Goal: Task Accomplishment & Management: Manage account settings

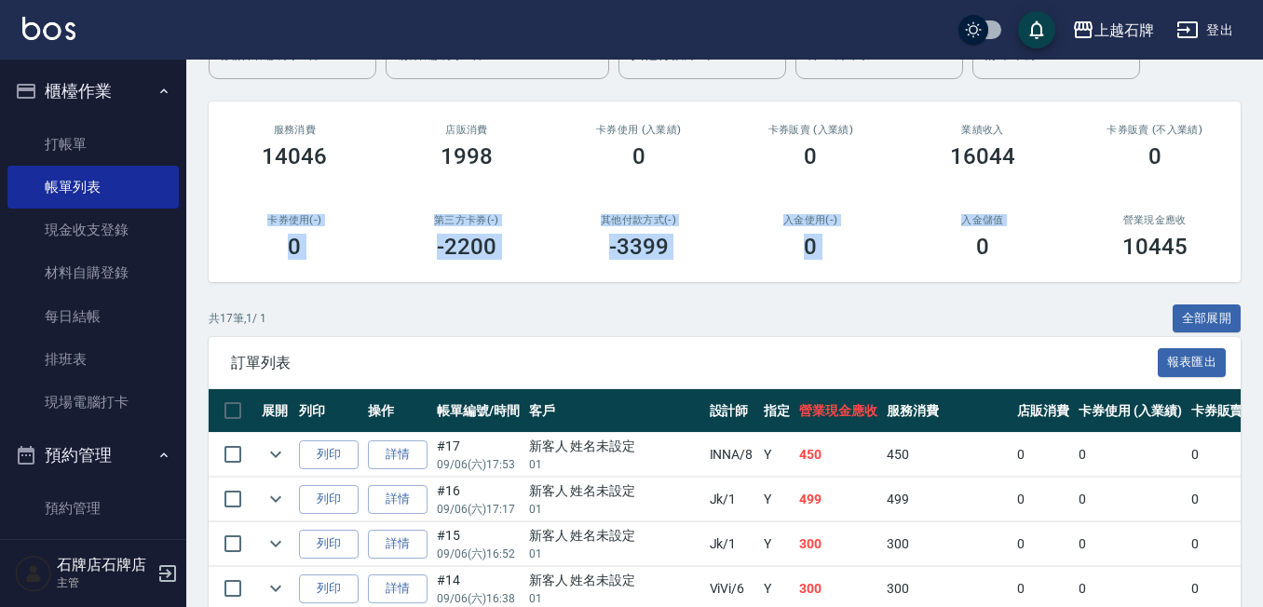
scroll to position [186, 0]
click at [101, 142] on link "打帳單" at bounding box center [92, 144] width 171 height 43
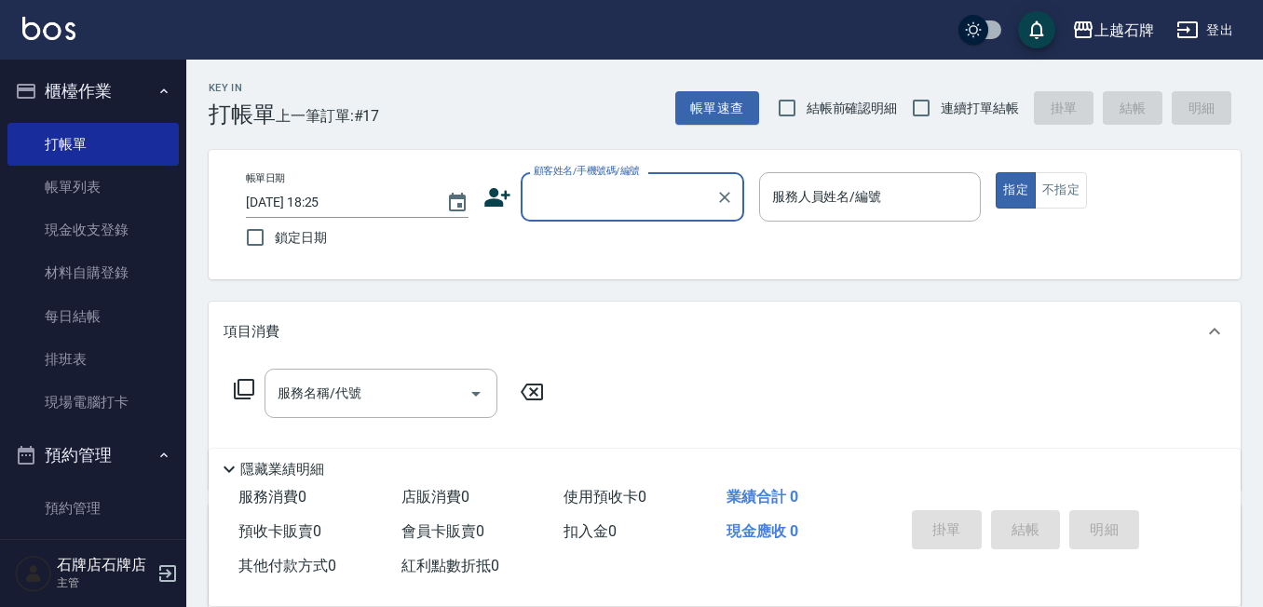
click at [559, 103] on div "Key In 打帳單 上一筆訂單:#17 帳單速查 結帳前確認明細 連續打單結帳 掛單 結帳 明細" at bounding box center [713, 94] width 1054 height 68
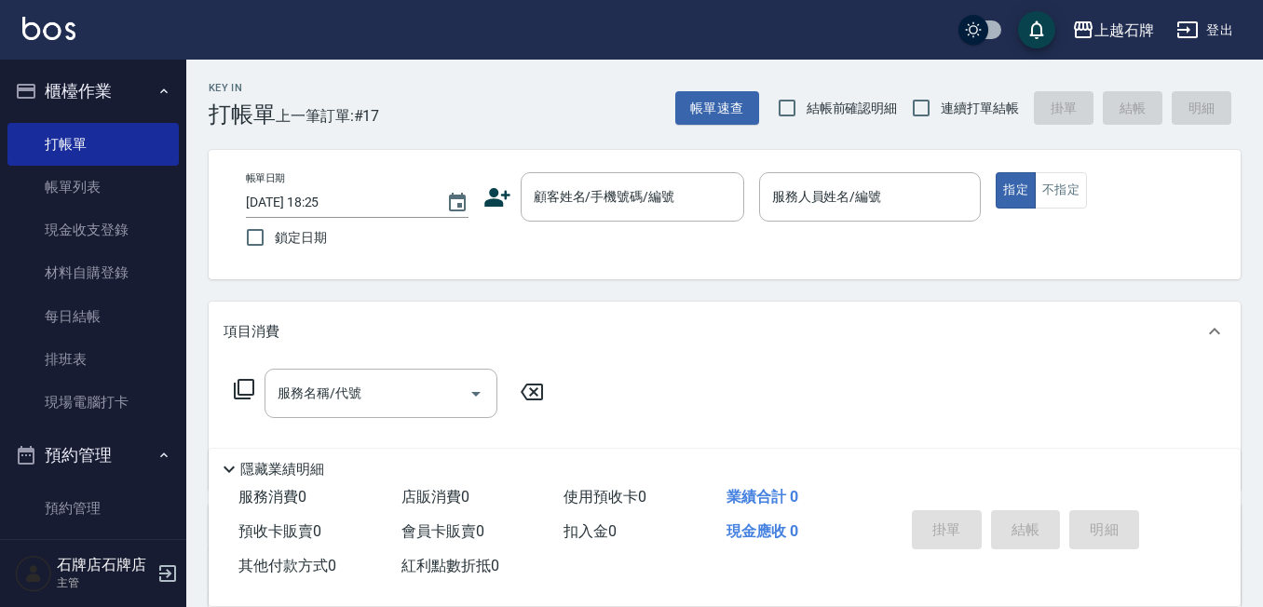
drag, startPoint x: 560, startPoint y: 88, endPoint x: 521, endPoint y: 113, distance: 46.5
click at [559, 88] on div "Key In 打帳單 上一筆訂單:#17 帳單速查 結帳前確認明細 連續打單結帳 掛單 結帳 明細" at bounding box center [713, 94] width 1054 height 68
click at [552, 117] on div "Key In 打帳單 上一筆訂單:#17 帳單速查 結帳前確認明細 連續打單結帳 掛單 結帳 明細" at bounding box center [713, 94] width 1054 height 68
click at [461, 99] on div "Key In 打帳單 上一筆訂單:#17 帳單速查 結帳前確認明細 連續打單結帳 掛單 結帳 明細" at bounding box center [713, 94] width 1054 height 68
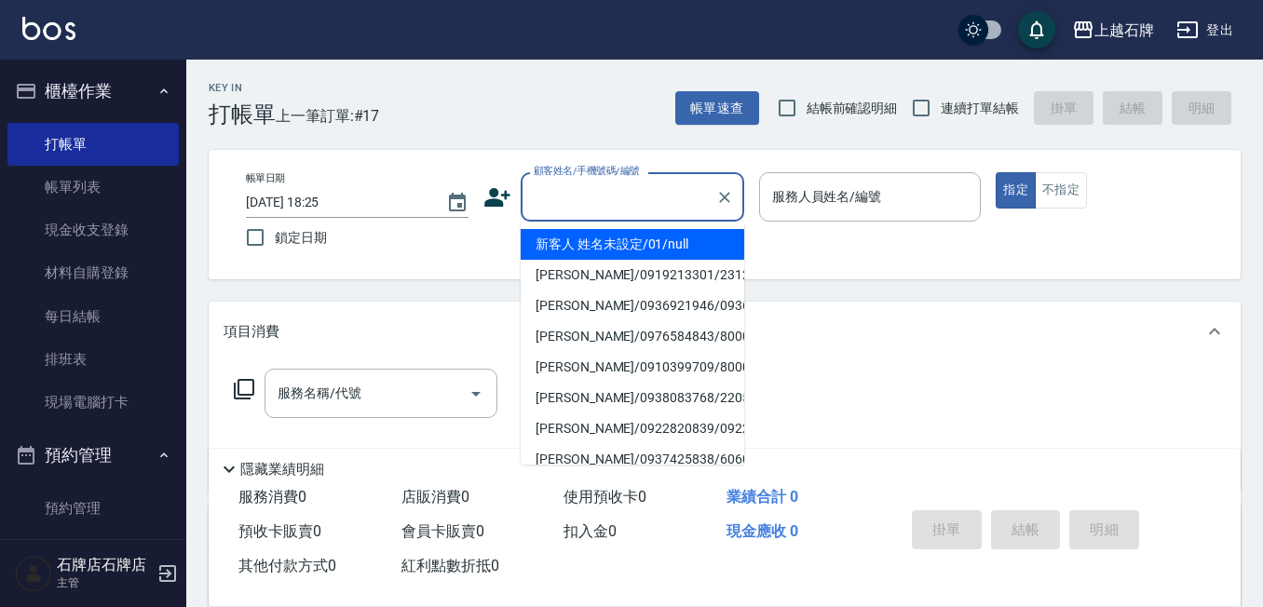
click at [601, 196] on input "顧客姓名/手機號碼/編號" at bounding box center [618, 197] width 179 height 33
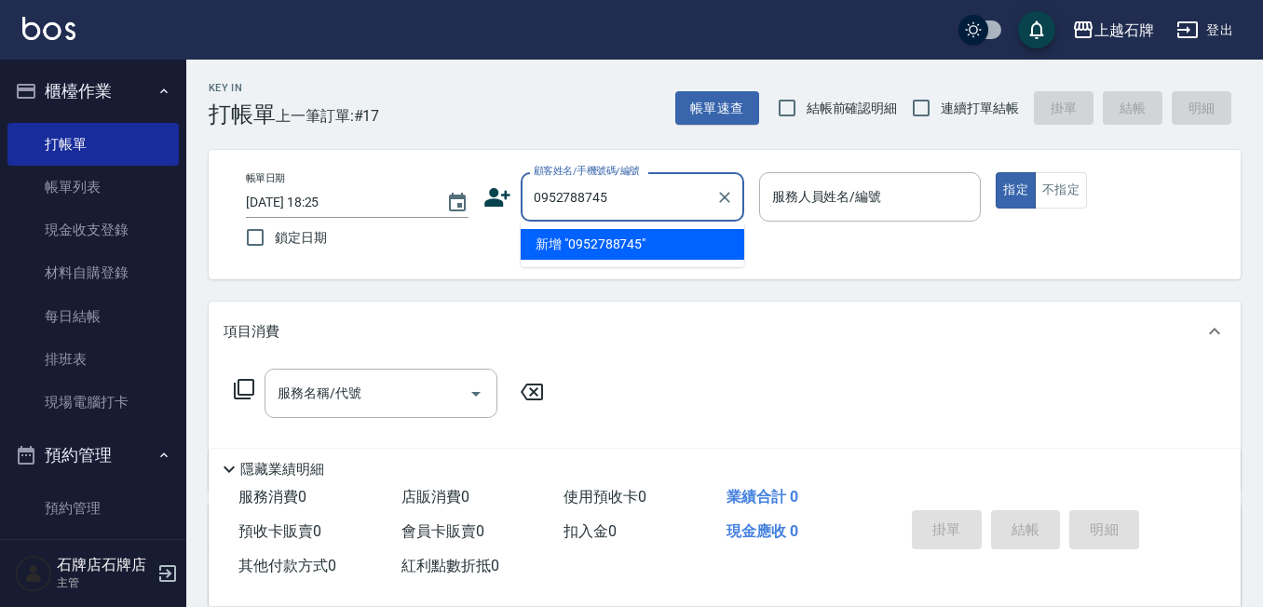
click at [652, 241] on li "新增 "0952788745"" at bounding box center [633, 244] width 224 height 31
type input "0952788745"
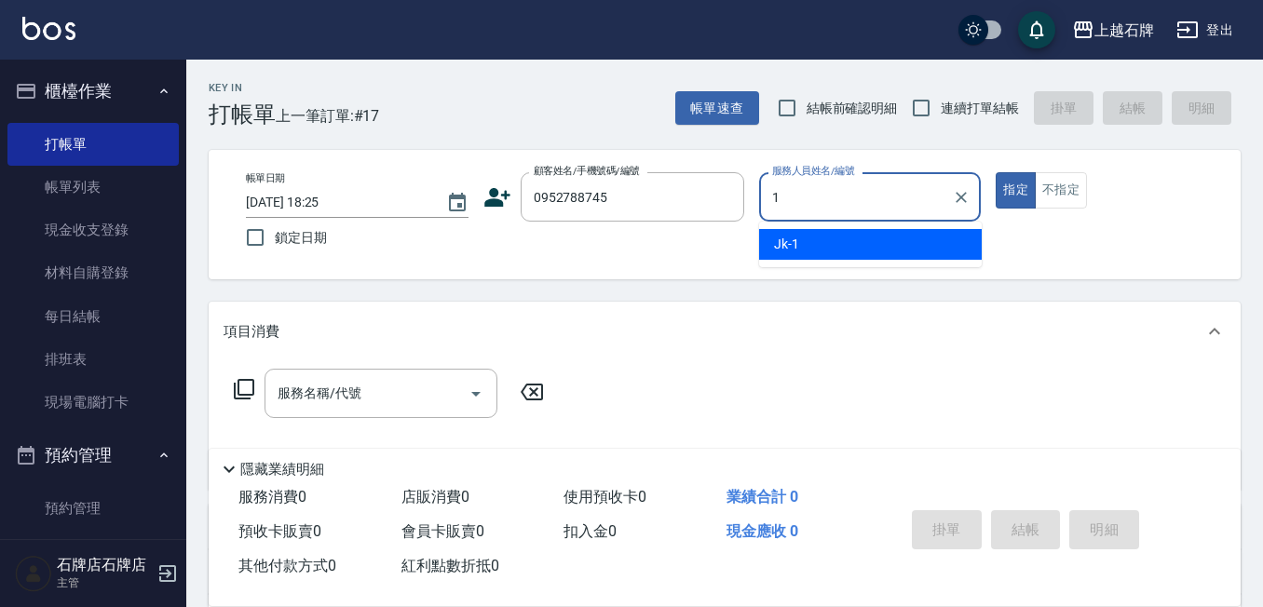
click at [810, 237] on div "Jk -1" at bounding box center [870, 244] width 223 height 31
type input "Jk-1"
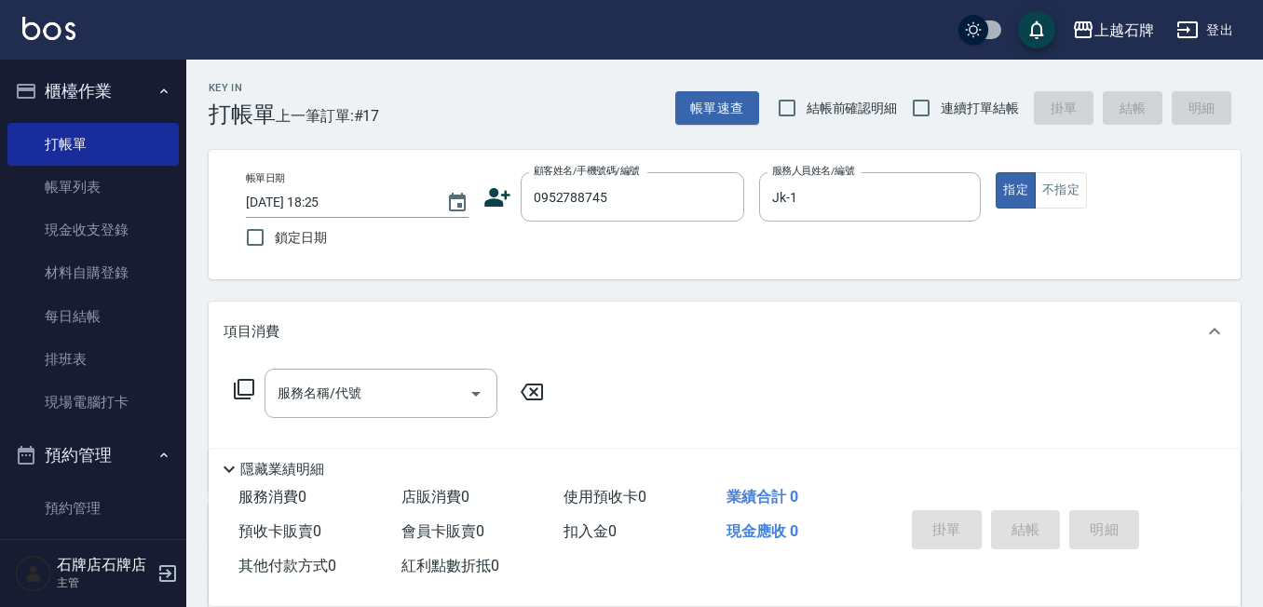
click at [410, 95] on div "Key In 打帳單 上一筆訂單:#17 帳單速查 結帳前確認明細 連續打單結帳 掛單 結帳 明細" at bounding box center [713, 94] width 1054 height 68
click at [730, 203] on icon "Clear" at bounding box center [724, 197] width 19 height 19
click at [660, 198] on input "顧客姓名/手機號碼/編號" at bounding box center [618, 197] width 179 height 33
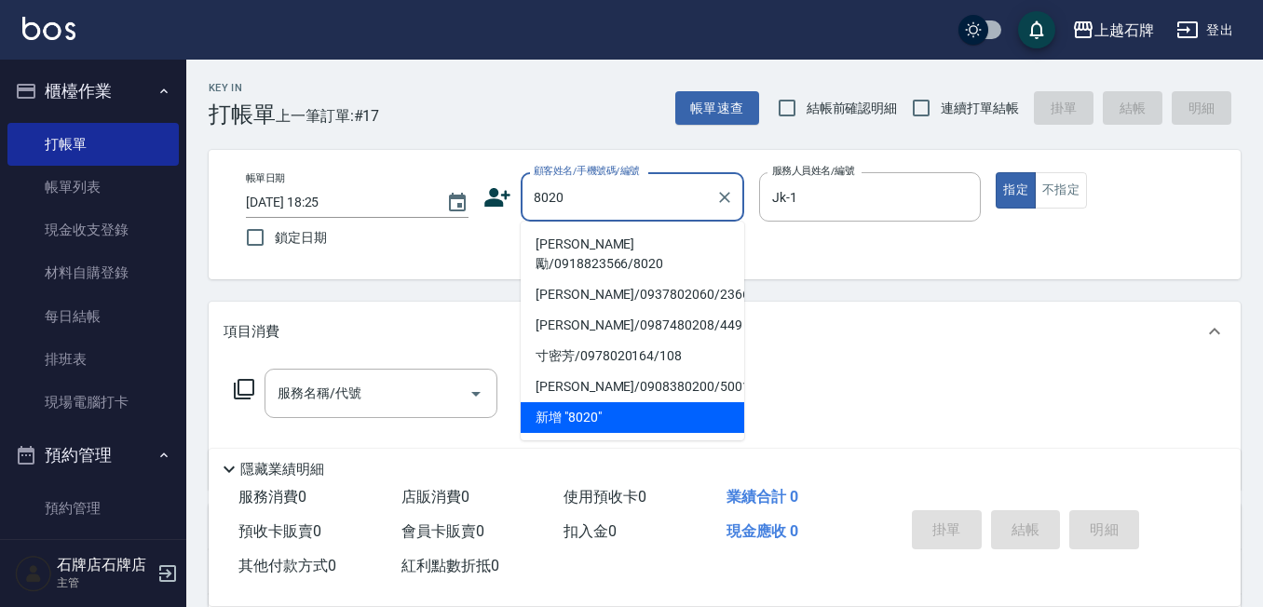
click at [630, 244] on li "[PERSON_NAME]勵/0918823566/8020" at bounding box center [633, 254] width 224 height 50
type input "[PERSON_NAME]勵/0918823566/8020"
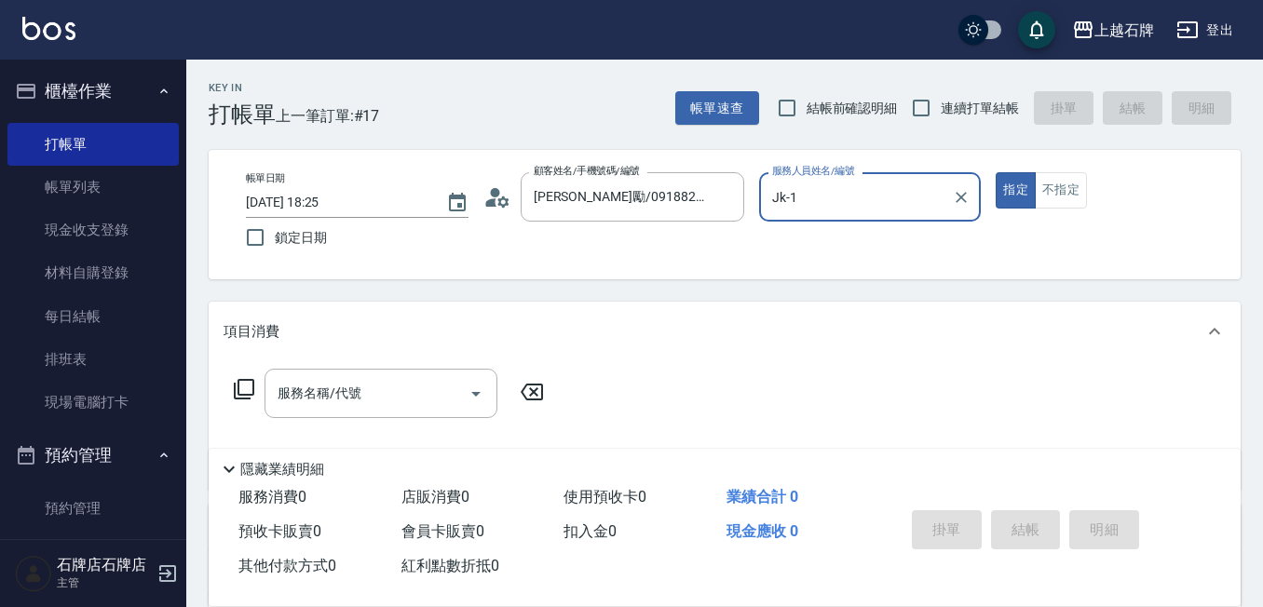
click at [356, 400] on div "服務名稱/代號 服務名稱/代號" at bounding box center [380, 393] width 233 height 49
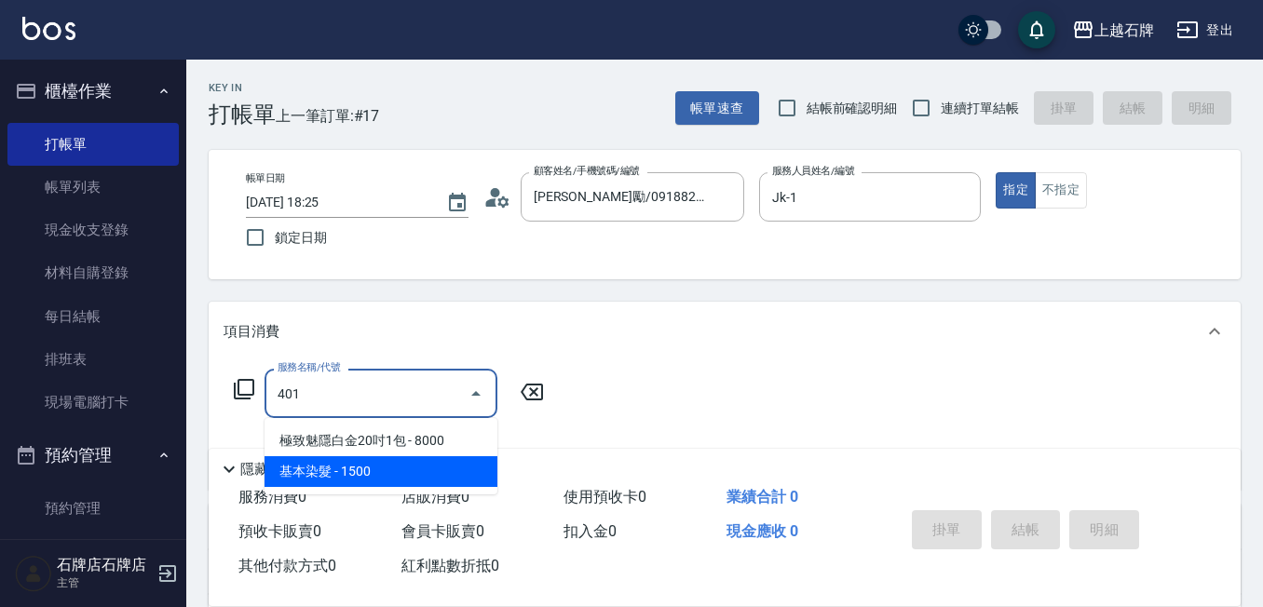
click at [400, 473] on span "基本染髮 - 1500" at bounding box center [380, 471] width 233 height 31
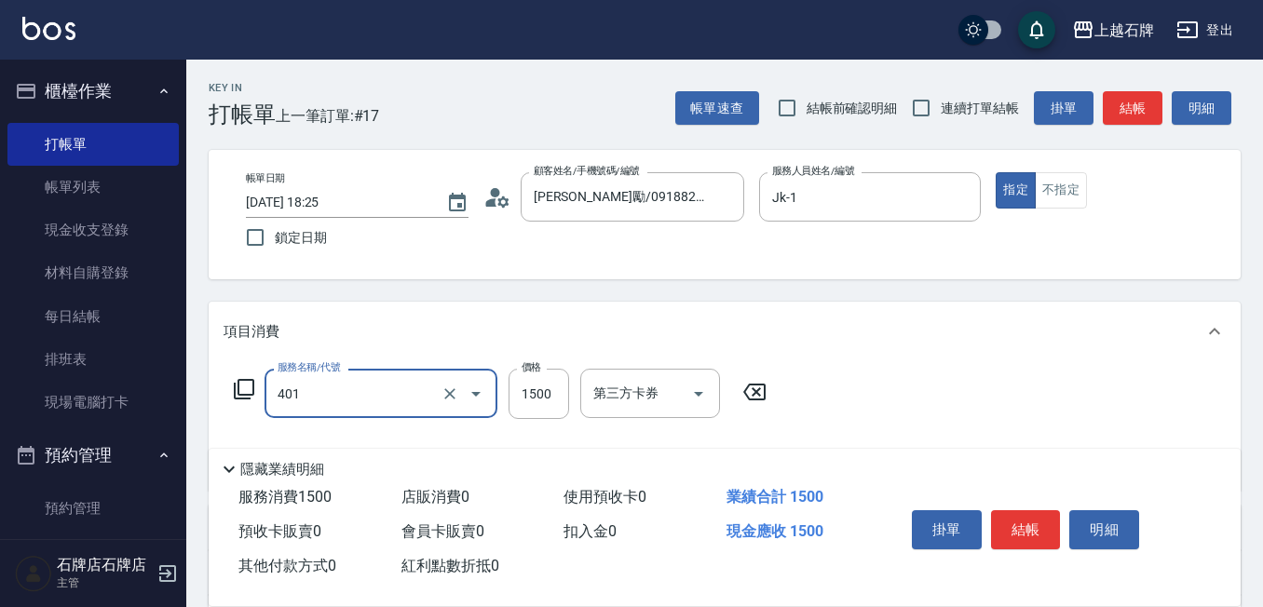
type input "401"
click at [544, 404] on input "1500" at bounding box center [538, 394] width 61 height 50
type input "24"
type input "基本染髮(401)"
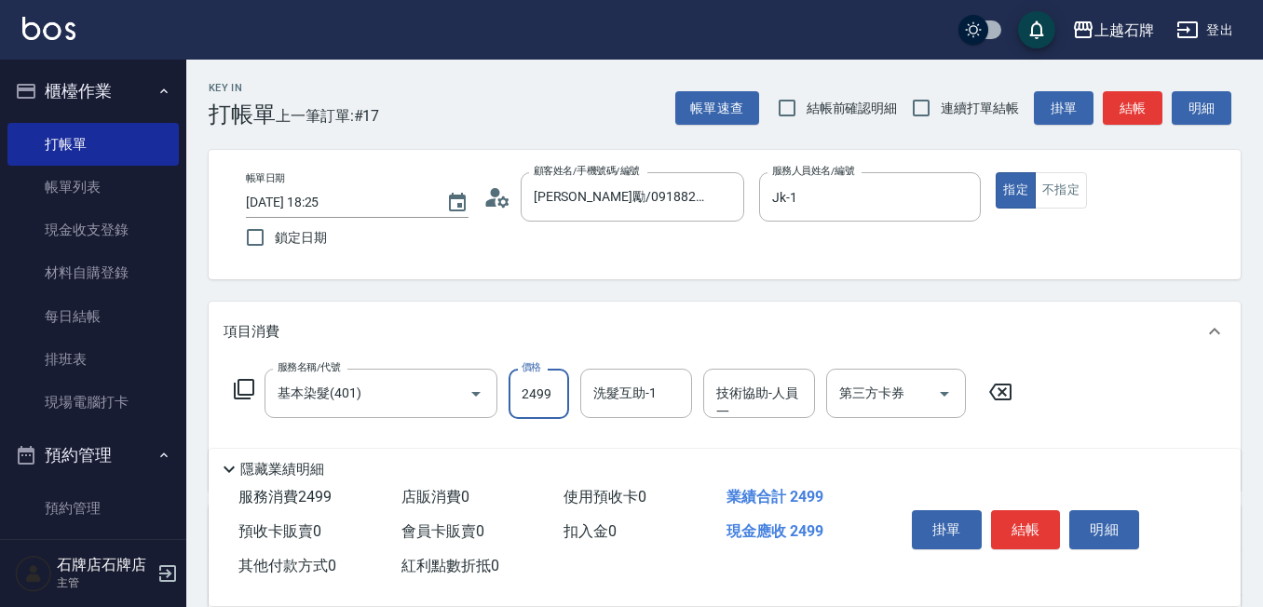
type input "2499"
click at [648, 394] on div "洗髮互助-1 洗髮互助-1" at bounding box center [636, 393] width 112 height 49
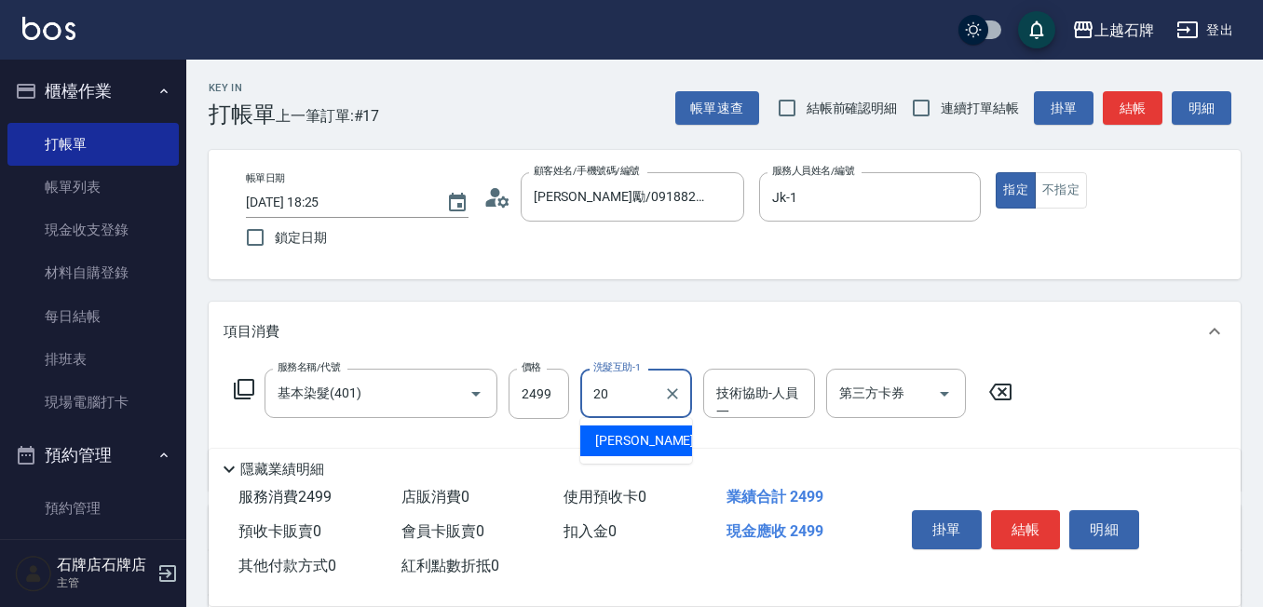
click at [637, 452] on div "[PERSON_NAME] -20" at bounding box center [636, 441] width 112 height 31
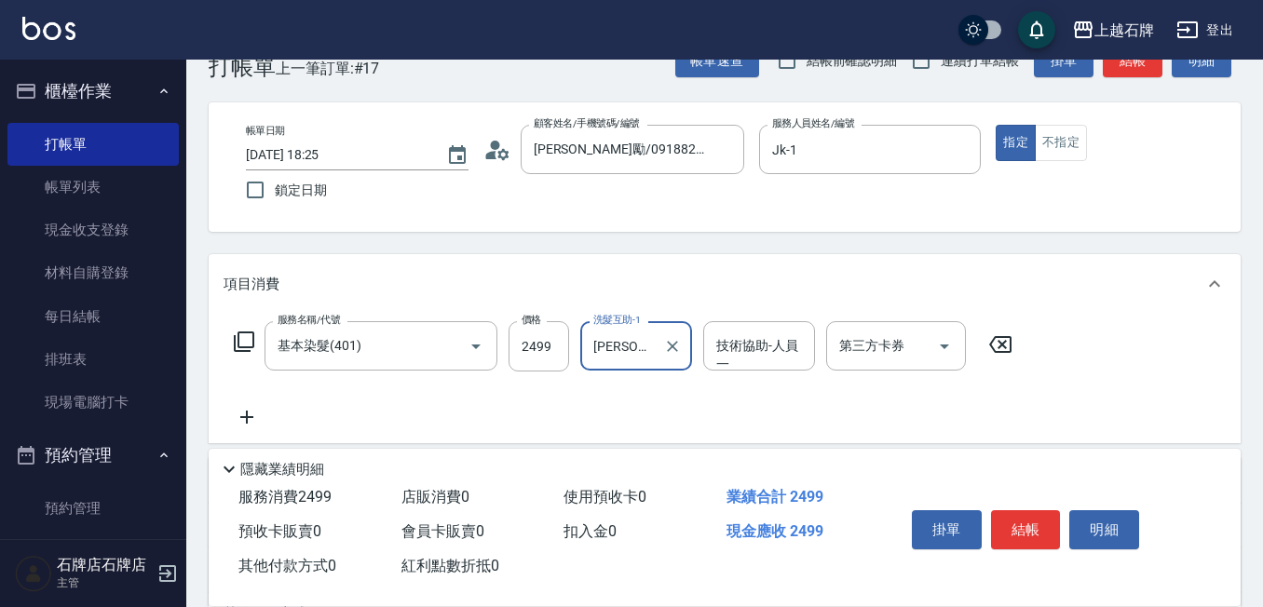
scroll to position [93, 0]
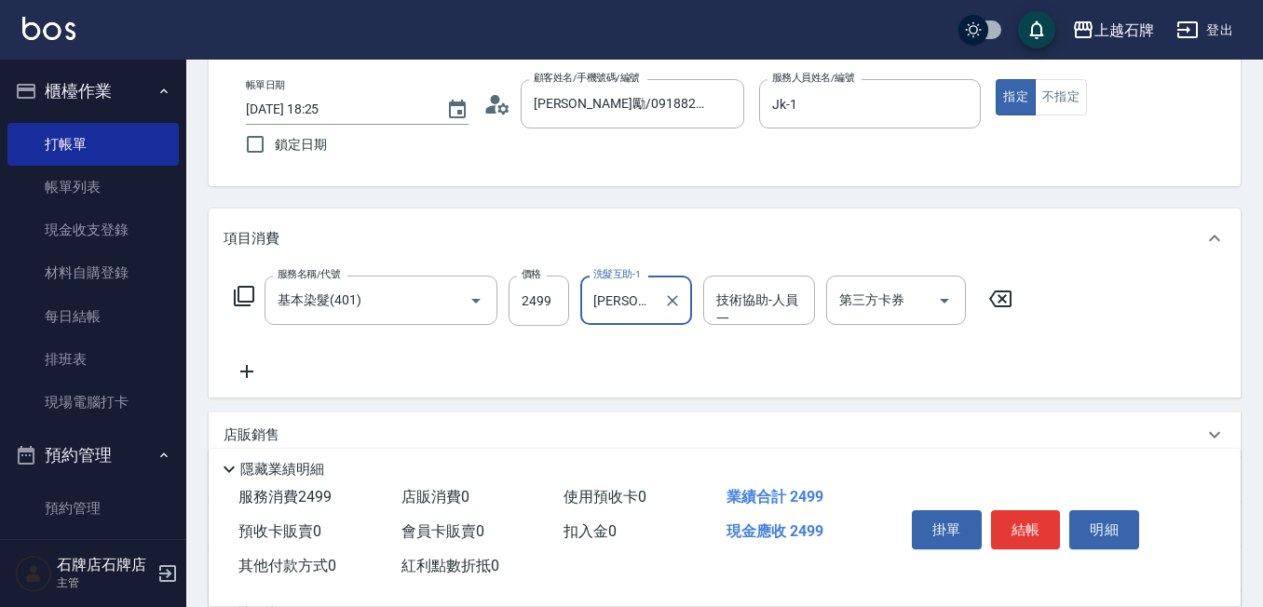
type input "[PERSON_NAME]-20"
click at [257, 386] on div "服務名稱/代號 基本染髮(401) 服務名稱/代號 價格 2499 價格 洗髮互助-1 [PERSON_NAME]-20 洗髮互助-1 技術協助-人員一 技術…" at bounding box center [725, 332] width 1032 height 129
click at [258, 367] on icon at bounding box center [247, 371] width 47 height 22
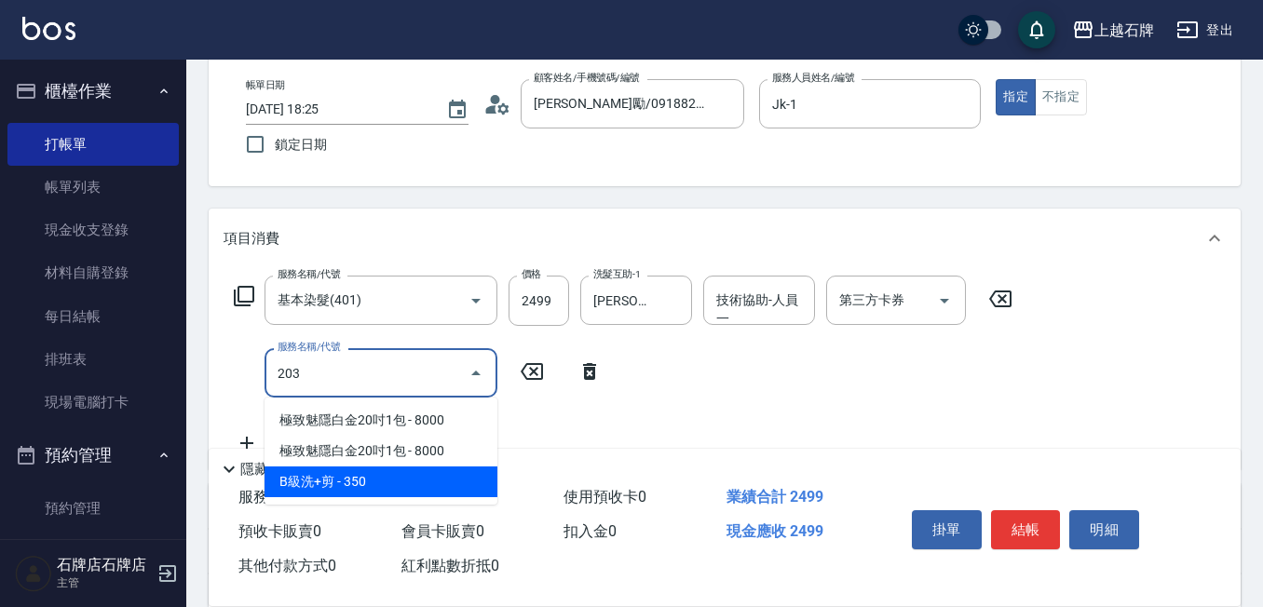
click at [416, 479] on span "B級洗+剪 - 350" at bounding box center [380, 482] width 233 height 31
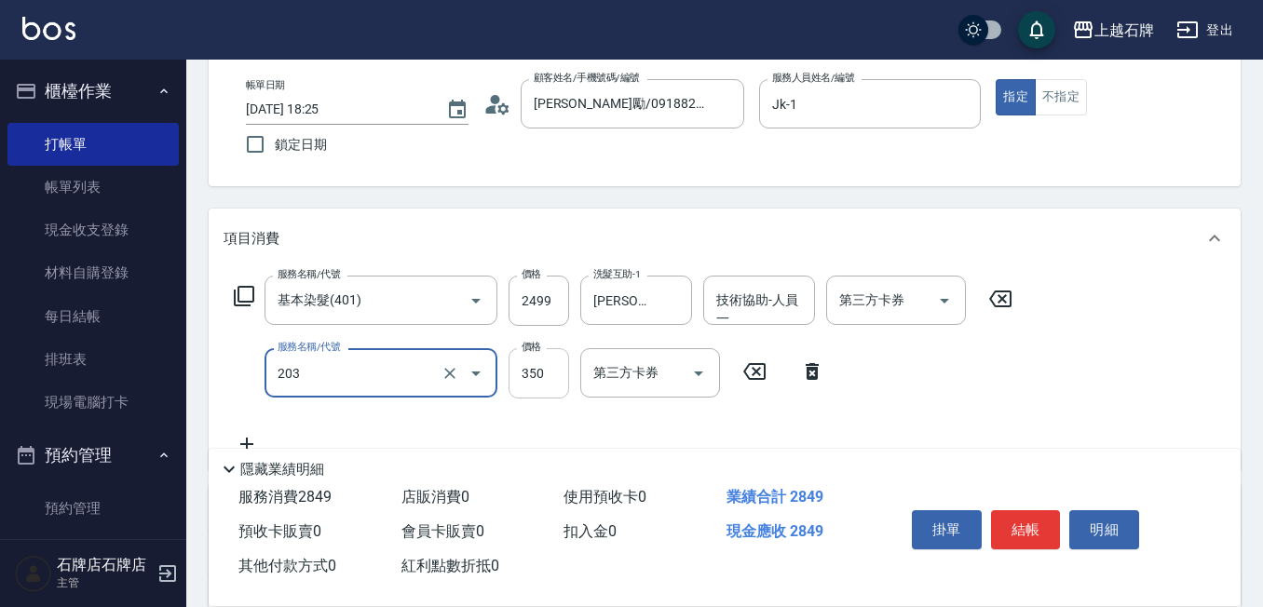
click at [536, 389] on input "350" at bounding box center [538, 373] width 61 height 50
type input "B級洗+剪(203)"
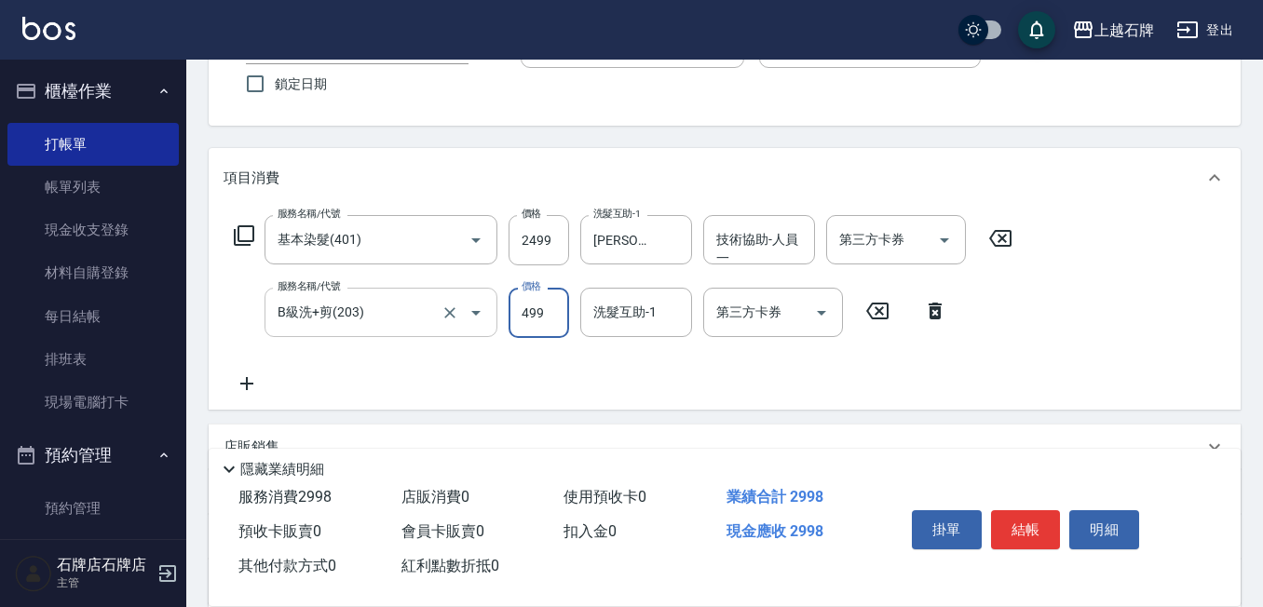
scroll to position [186, 0]
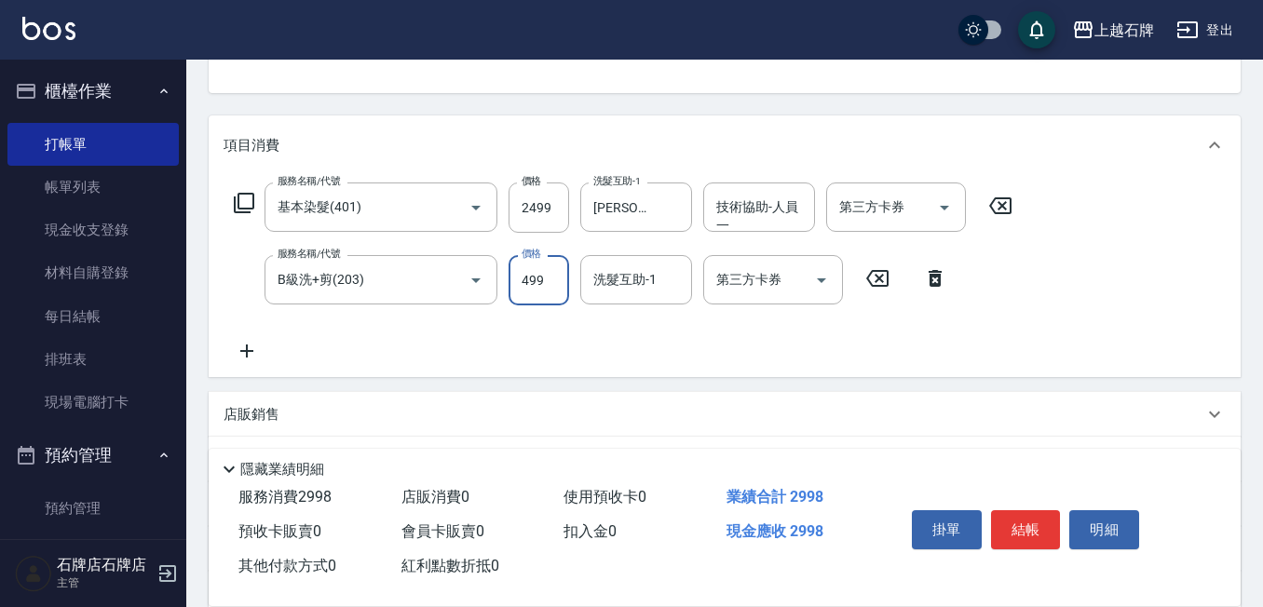
type input "499"
click at [226, 372] on div "服務名稱/代號 基本染髮(401) 服務名稱/代號 價格 2499 價格 洗髮互助-1 [PERSON_NAME]-20 洗髮互助-1 技術協助-人員一 技術…" at bounding box center [725, 276] width 1032 height 202
click at [230, 361] on icon at bounding box center [247, 351] width 47 height 22
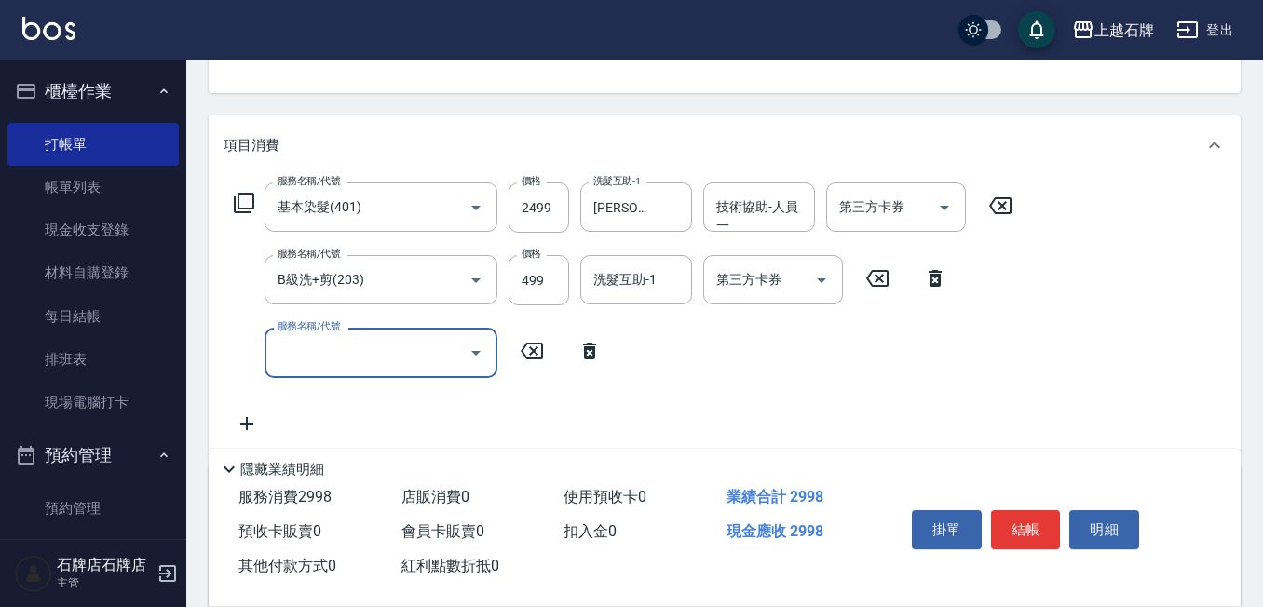
click at [311, 345] on div "服務名稱/代號 服務名稱/代號" at bounding box center [380, 352] width 233 height 49
click at [311, 345] on input "服務名稱/代號" at bounding box center [367, 352] width 188 height 33
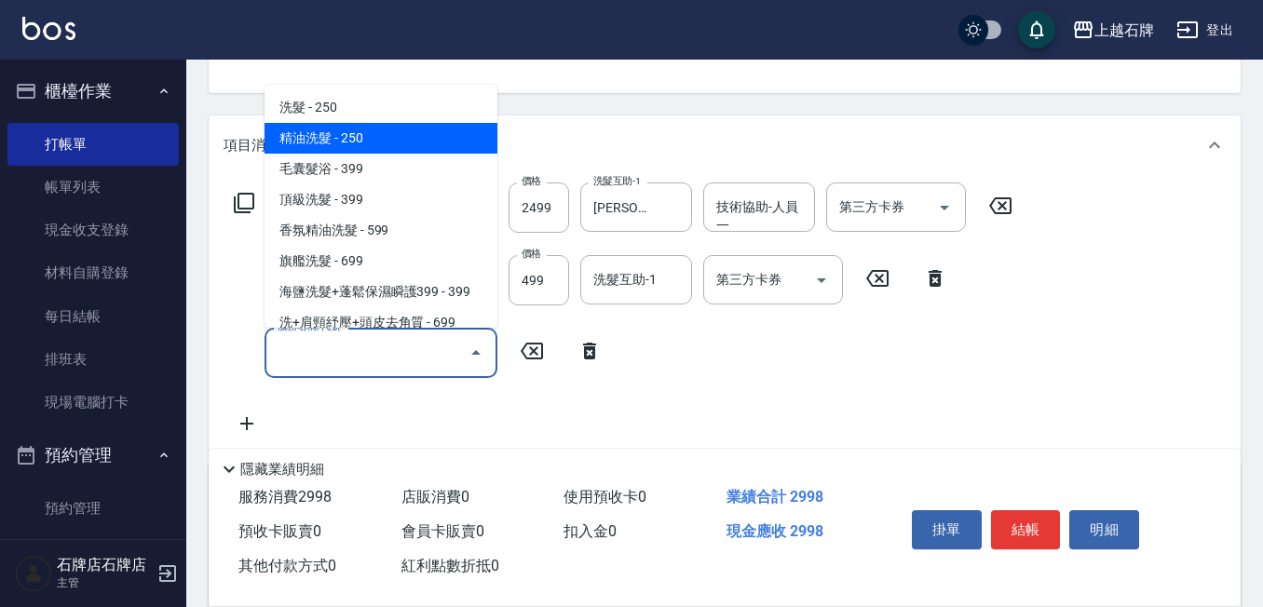
click at [423, 137] on span "精油洗髮 - 250" at bounding box center [380, 138] width 233 height 31
type input "精油洗髮(102)"
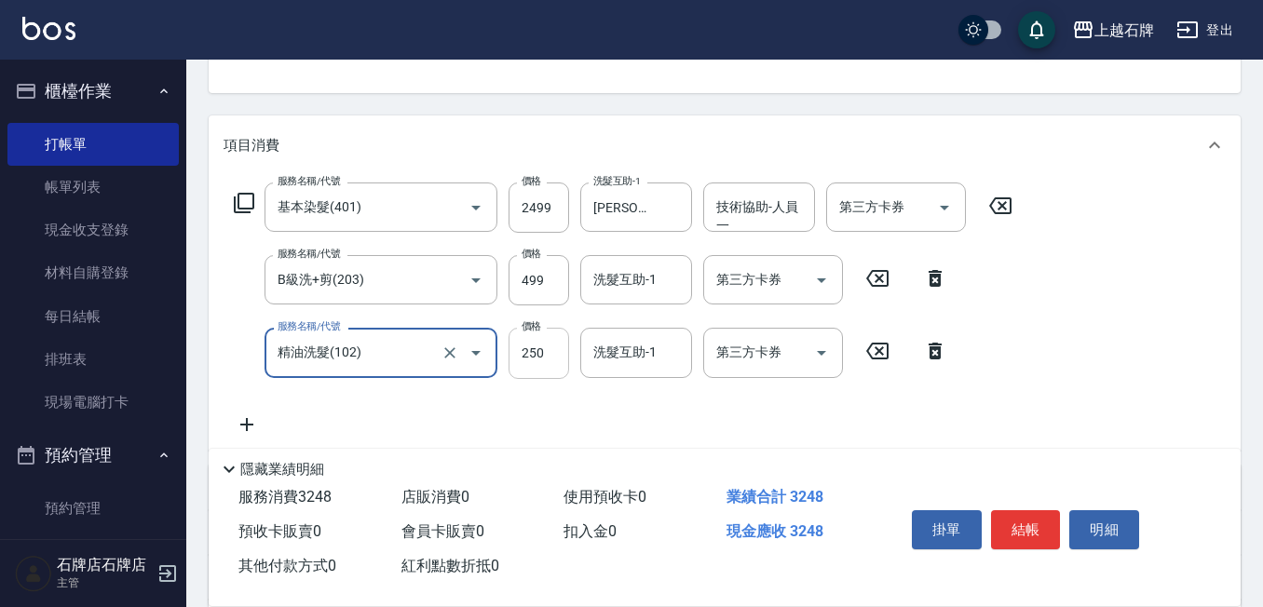
click at [558, 354] on input "250" at bounding box center [538, 353] width 61 height 50
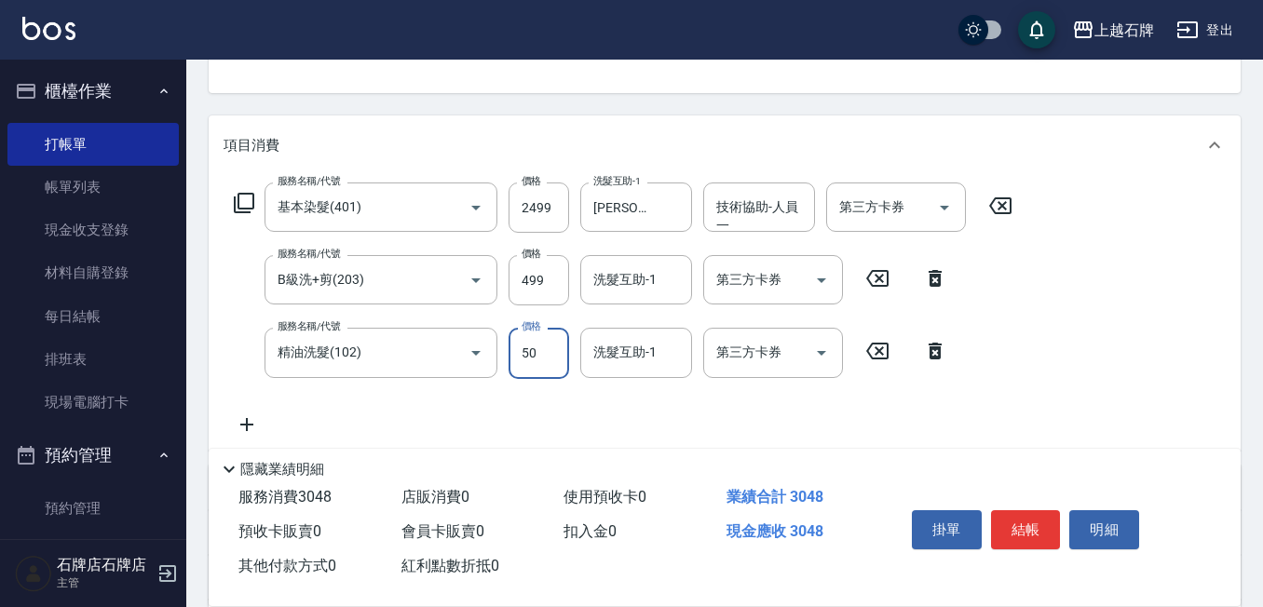
click at [599, 349] on div "洗髮互助-1" at bounding box center [636, 352] width 112 height 49
type input "50"
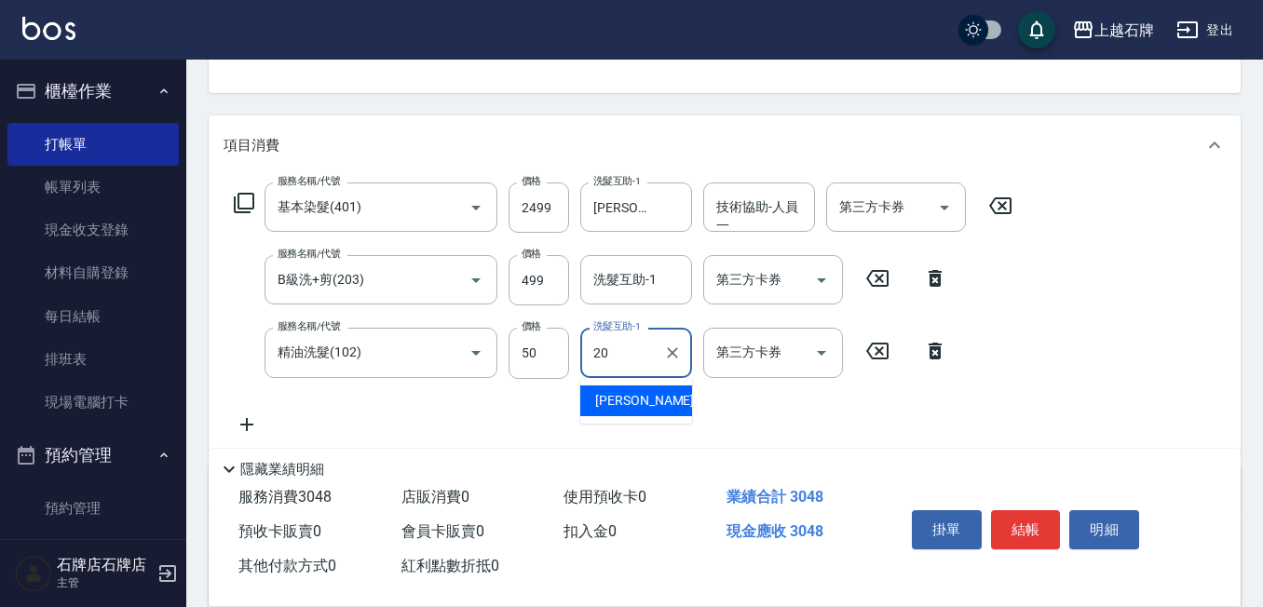
click at [659, 397] on div "[PERSON_NAME] -20" at bounding box center [636, 401] width 112 height 31
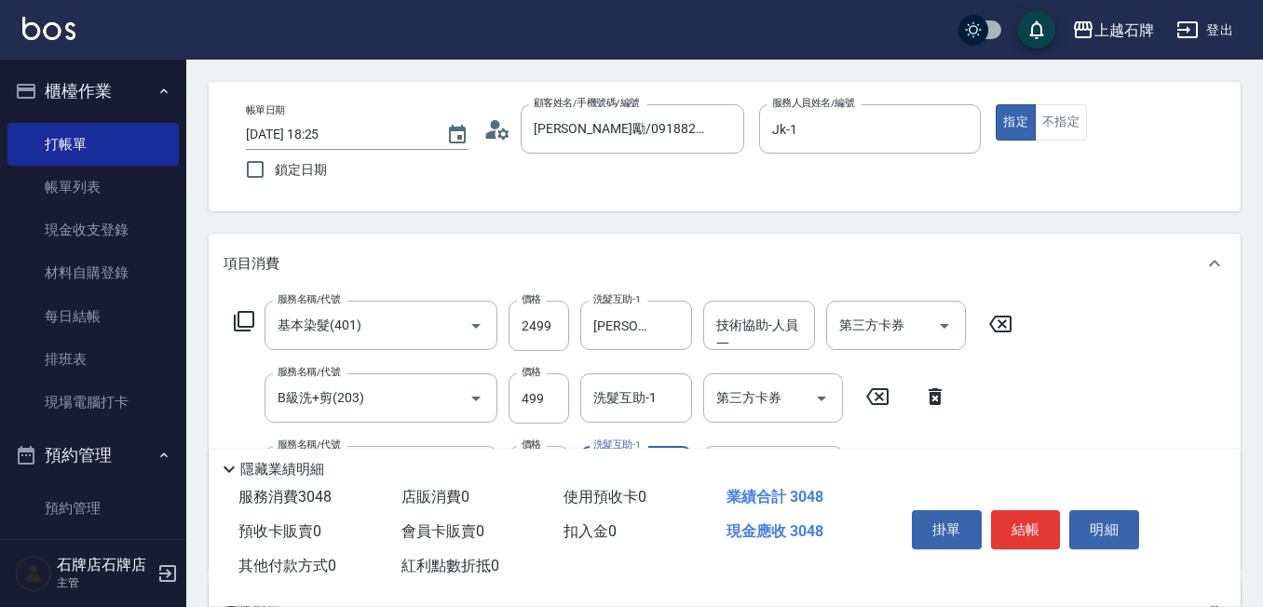
scroll to position [0, 0]
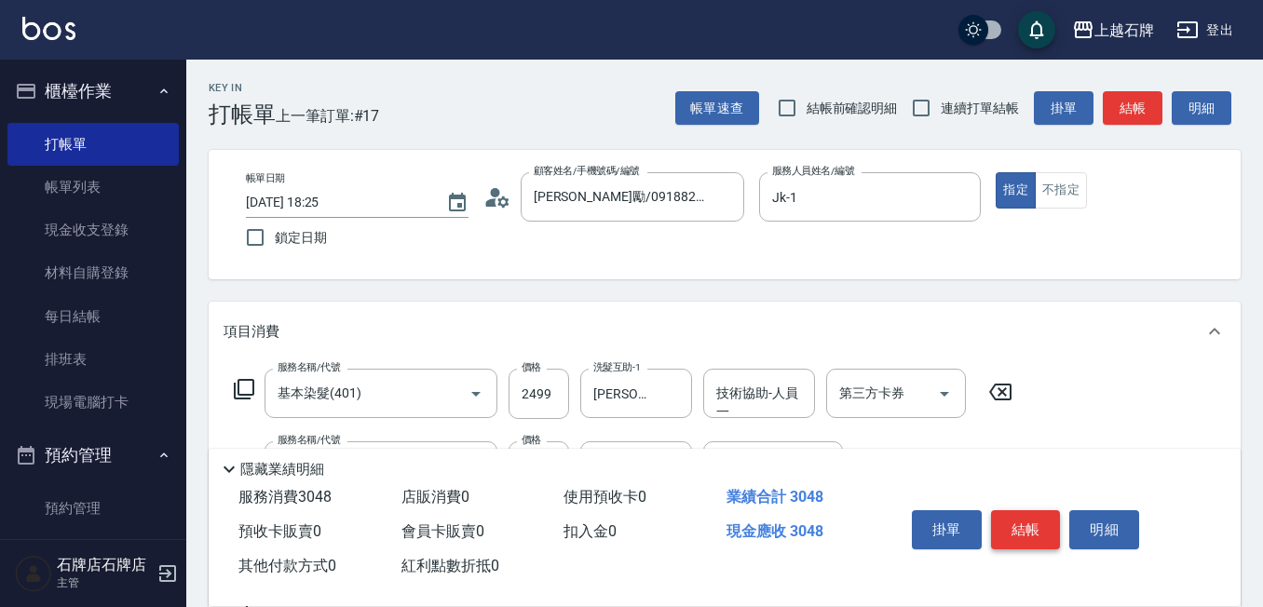
type input "[PERSON_NAME]-20"
click at [1018, 511] on button "結帳" at bounding box center [1026, 529] width 70 height 39
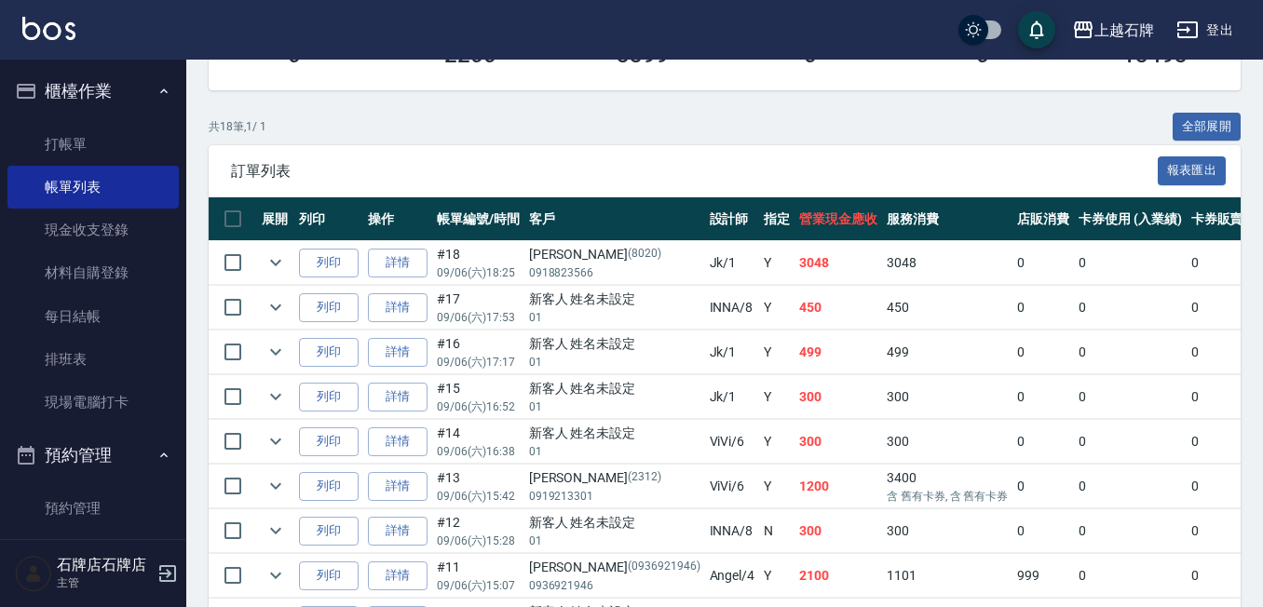
scroll to position [466, 0]
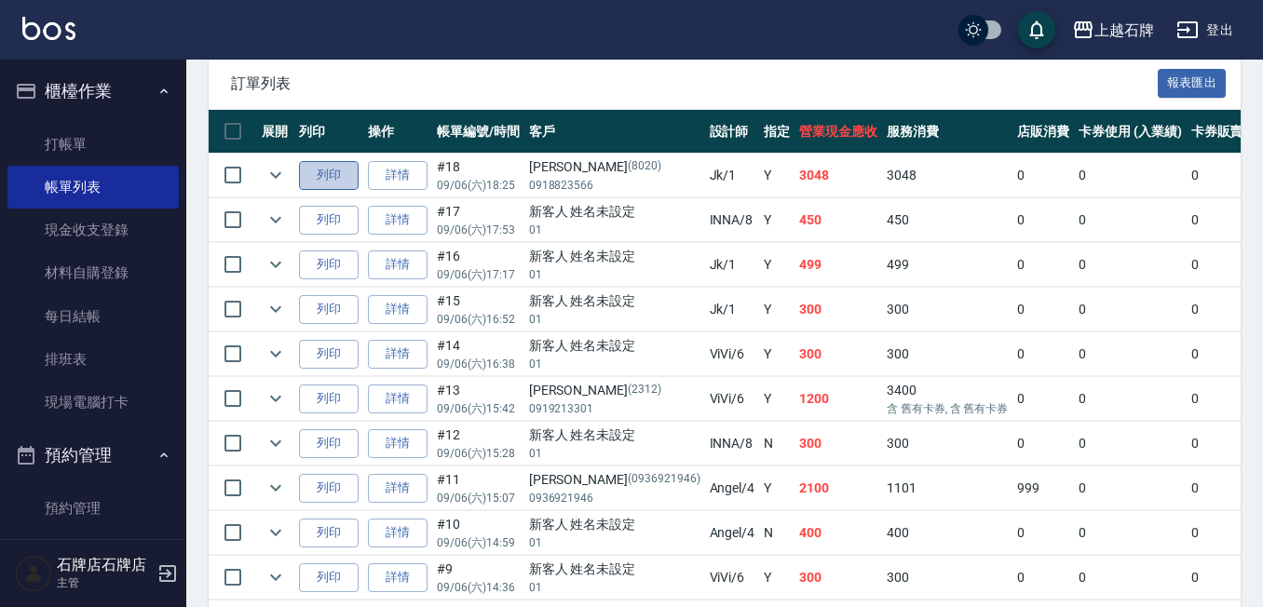
click at [315, 162] on button "列印" at bounding box center [329, 175] width 60 height 29
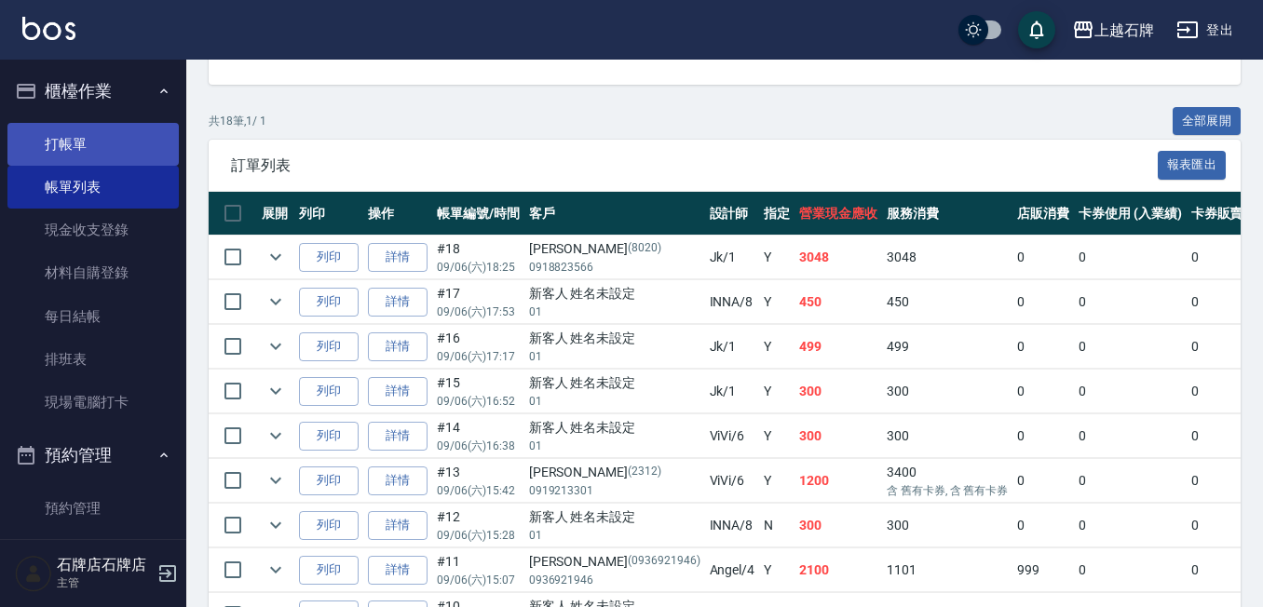
scroll to position [373, 0]
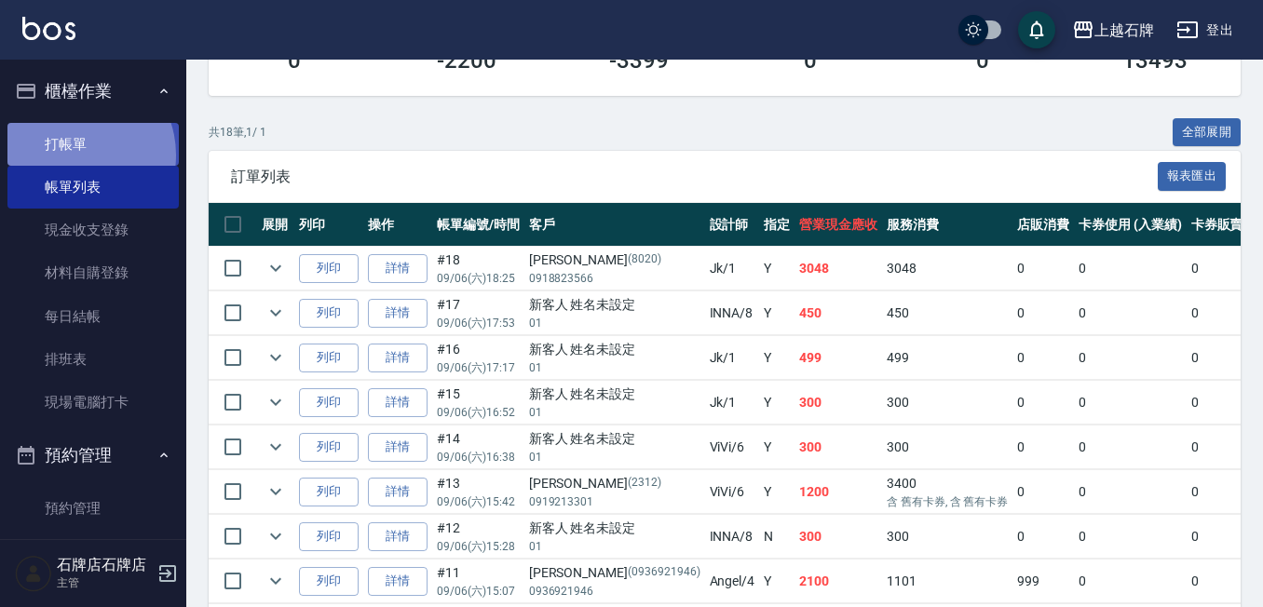
click at [75, 155] on link "打帳單" at bounding box center [92, 144] width 171 height 43
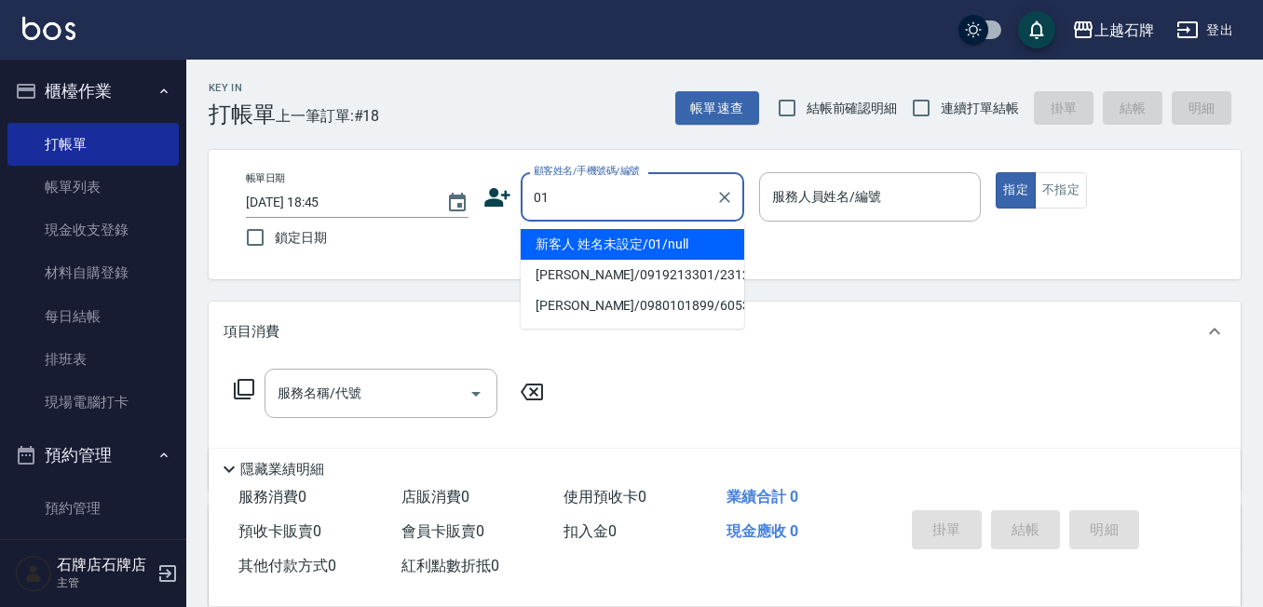
type input "新客人 姓名未設定/01/null"
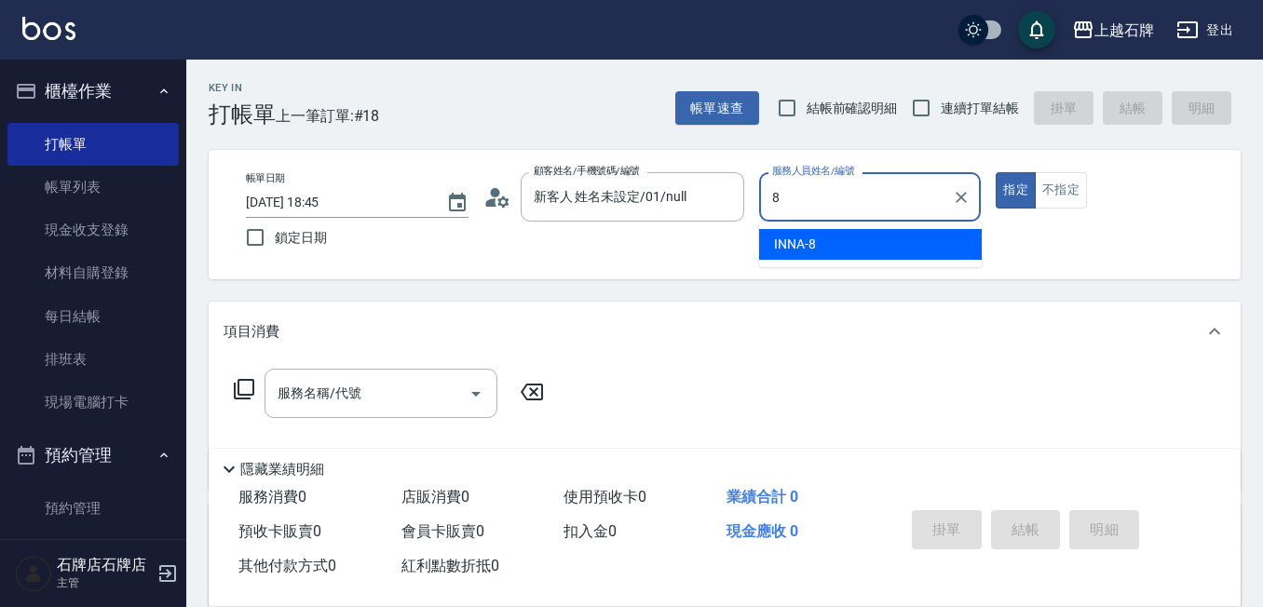
type input "INNA-8"
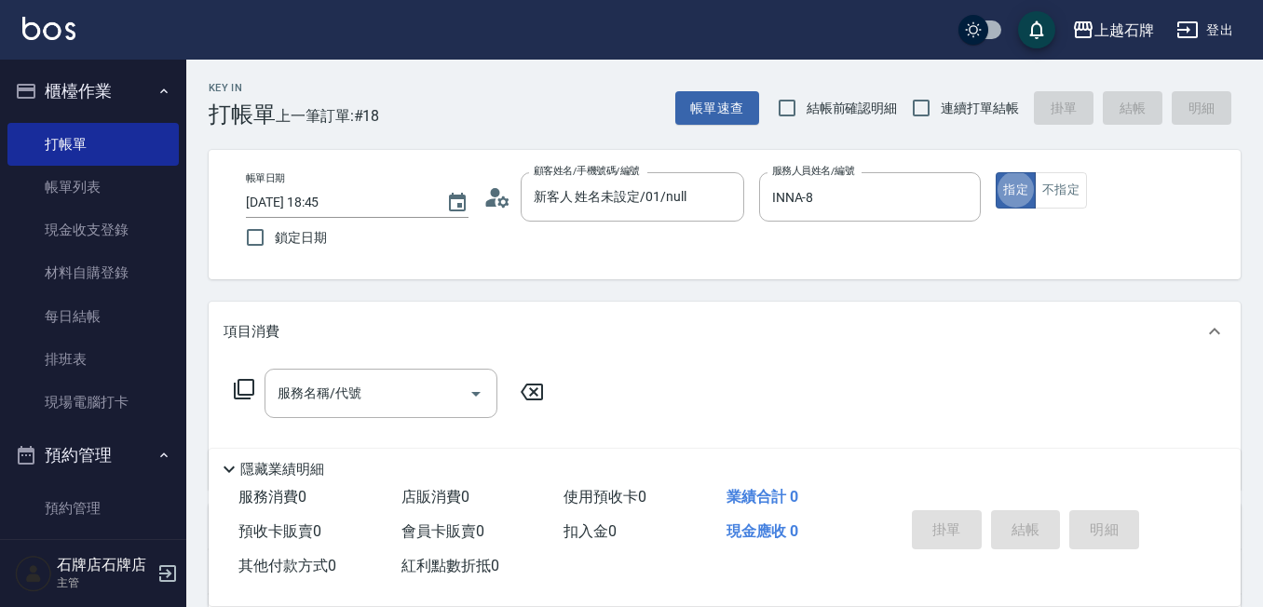
type button "true"
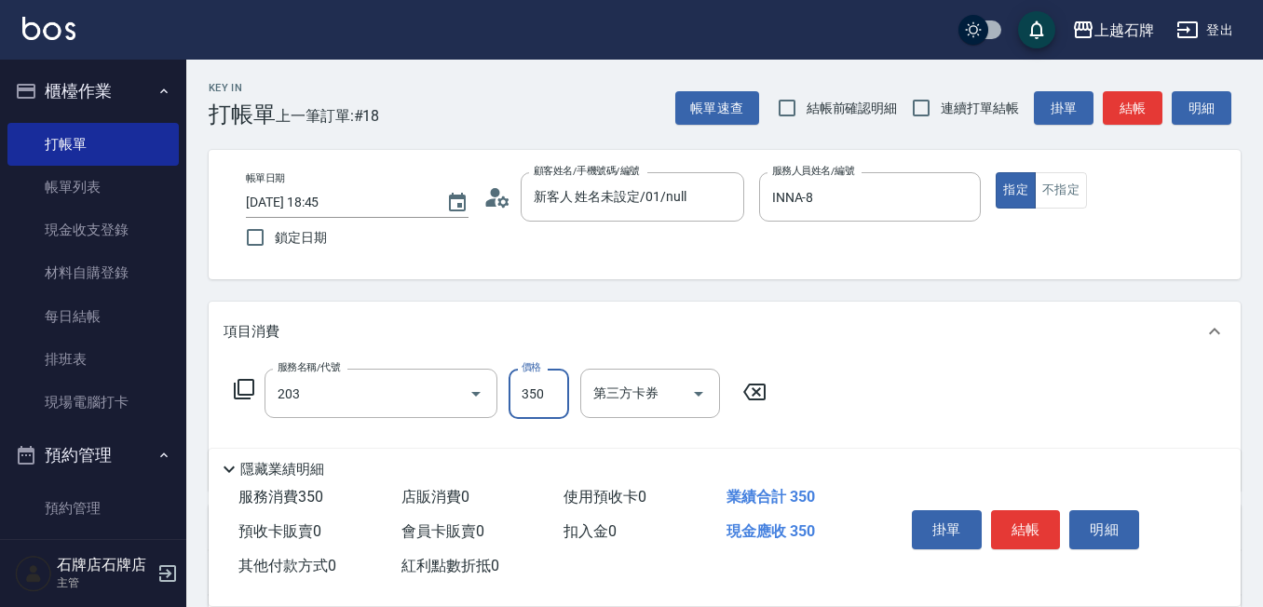
type input "B級洗+剪(203)"
type input "450"
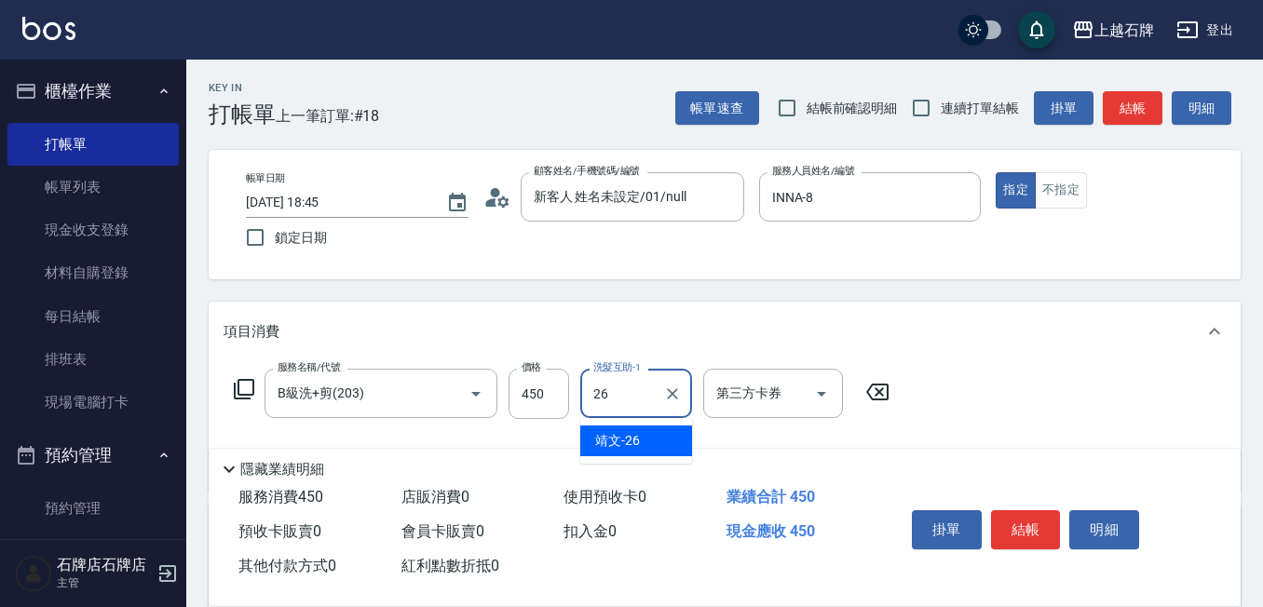
type input "靖文-26"
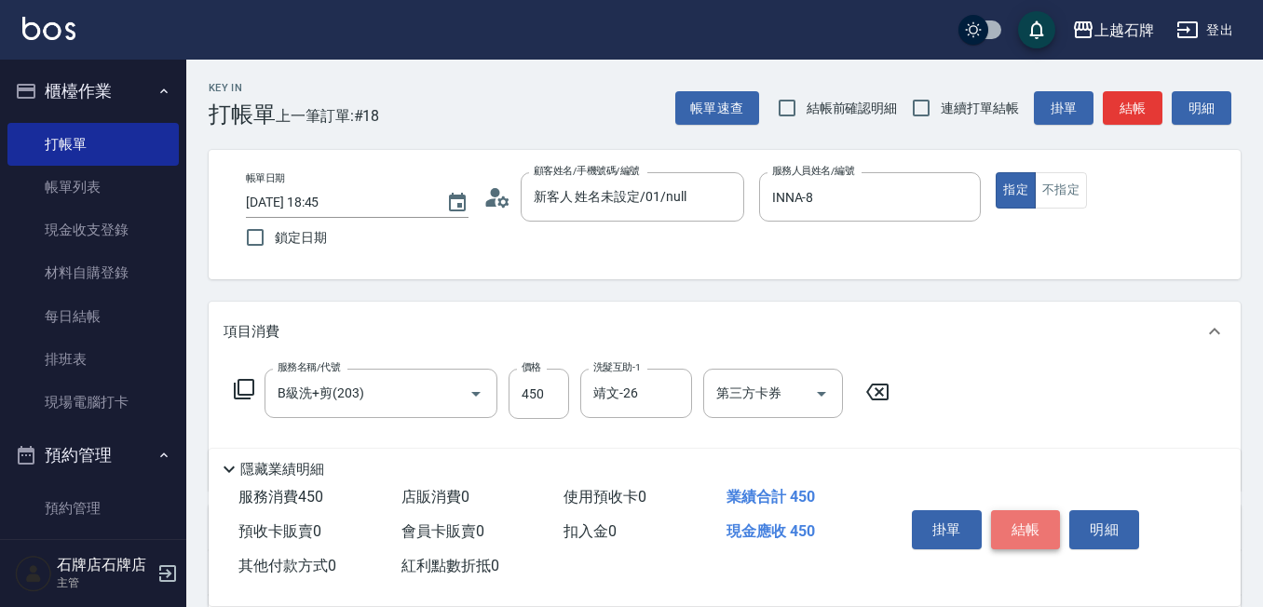
click at [1013, 512] on button "結帳" at bounding box center [1026, 529] width 70 height 39
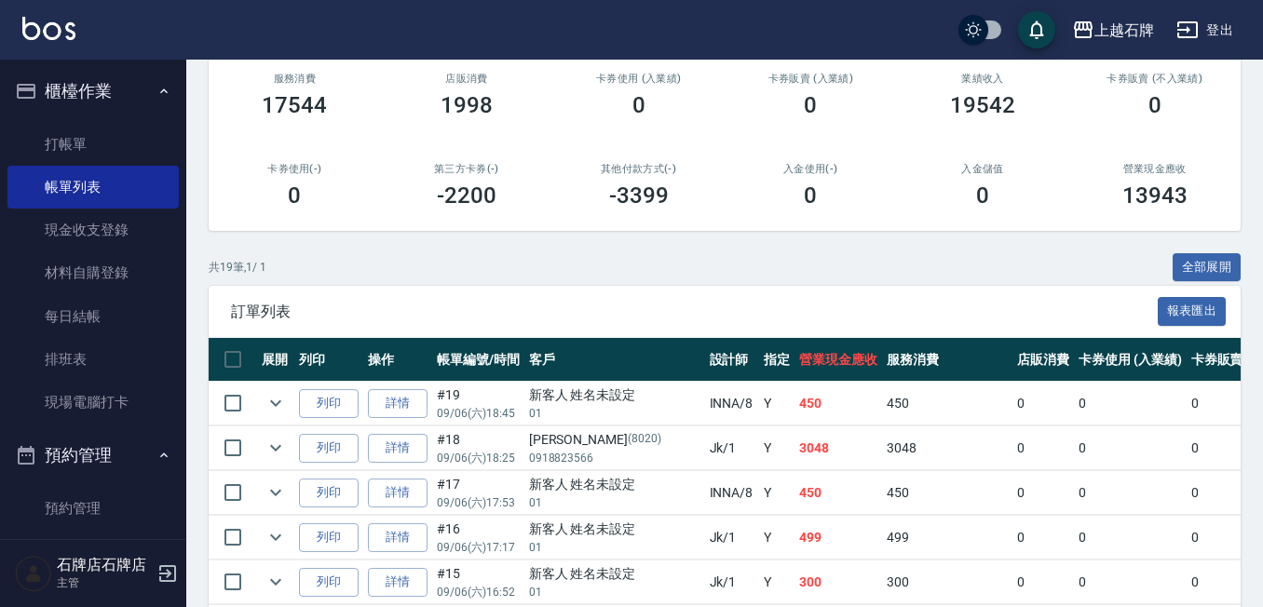
scroll to position [279, 0]
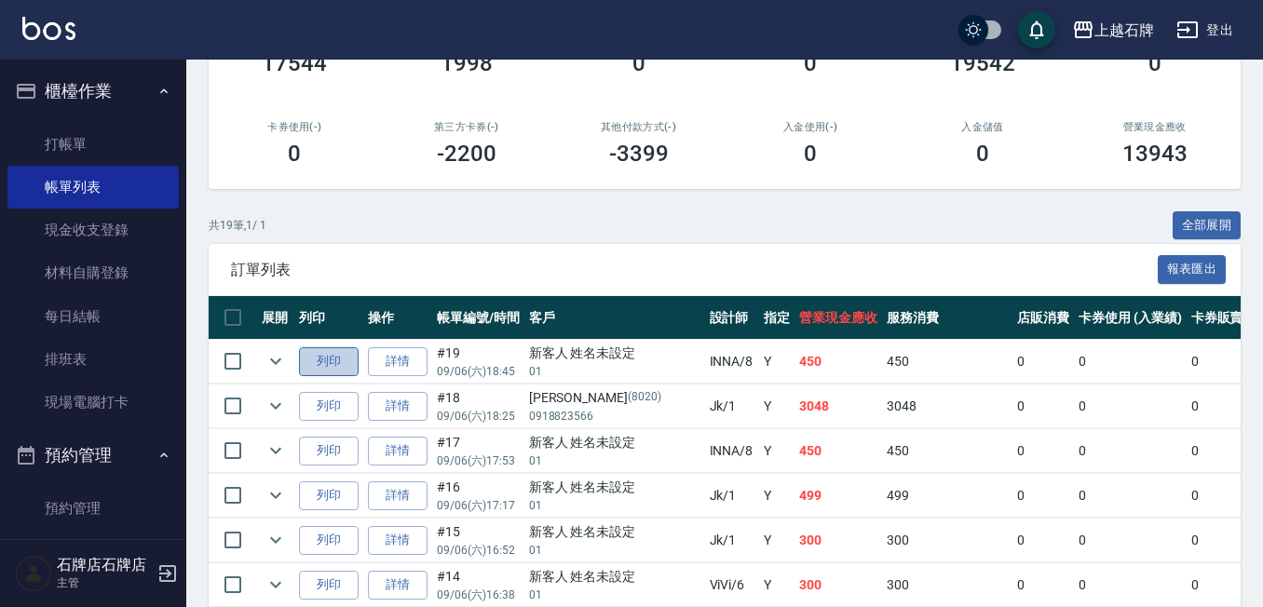
click at [351, 374] on button "列印" at bounding box center [329, 361] width 60 height 29
click at [379, 359] on link "詳情" at bounding box center [398, 361] width 60 height 29
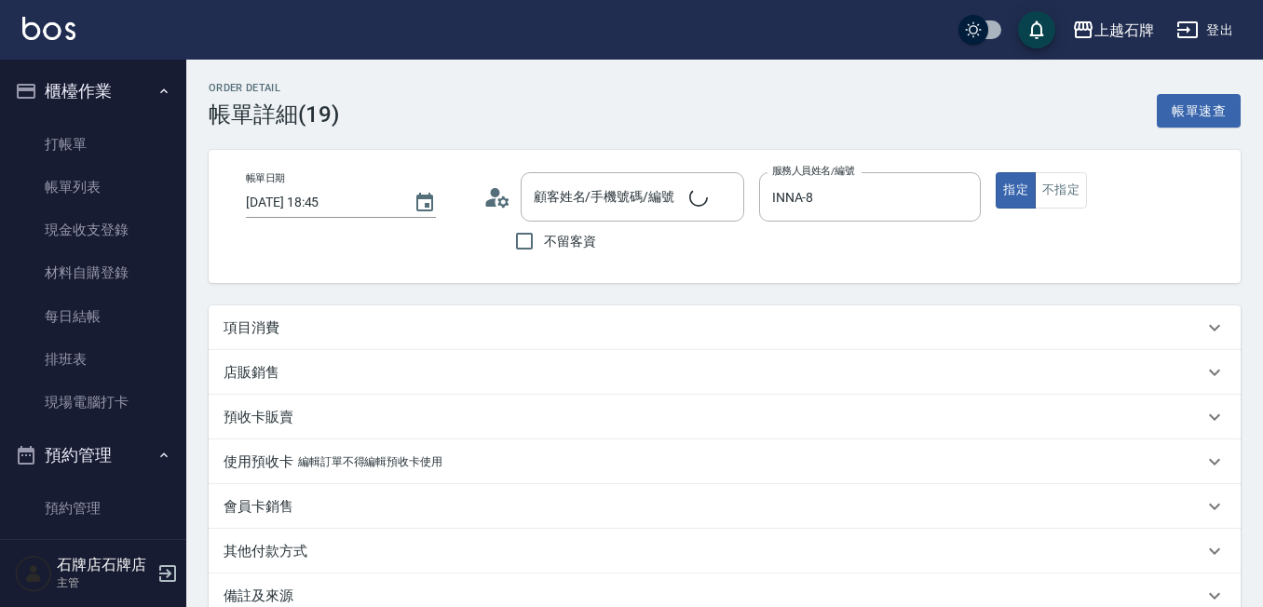
type input "[DATE] 18:45"
type input "INNA-8"
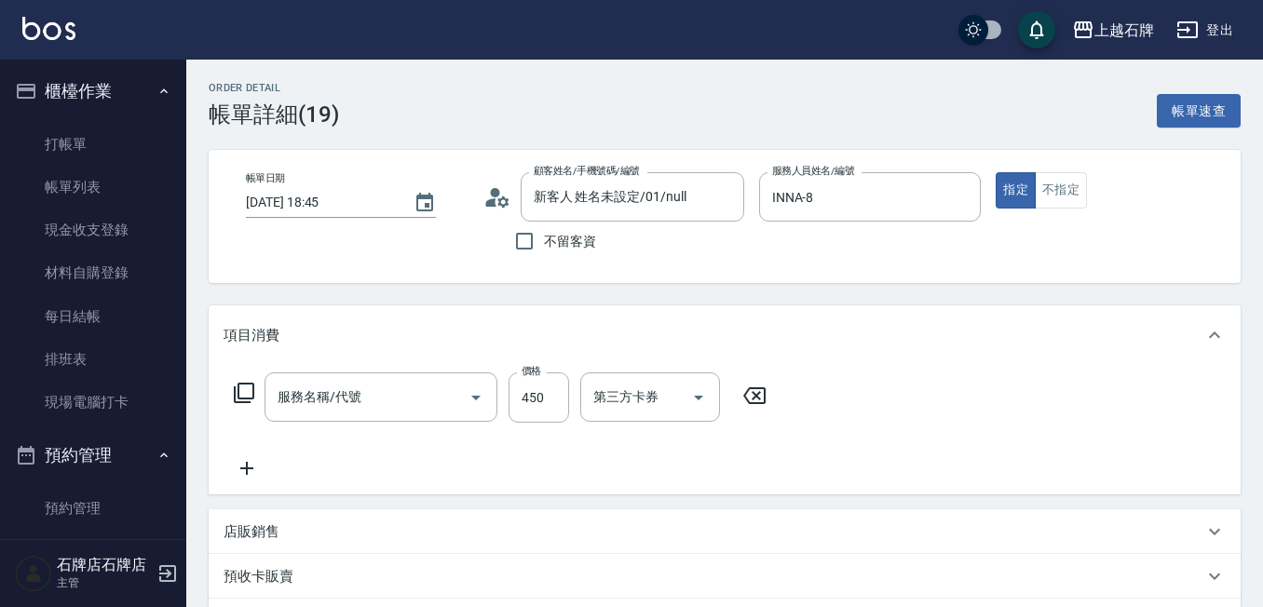
type input "新客人 姓名未設定/01/null"
type input "B級洗+剪(203)"
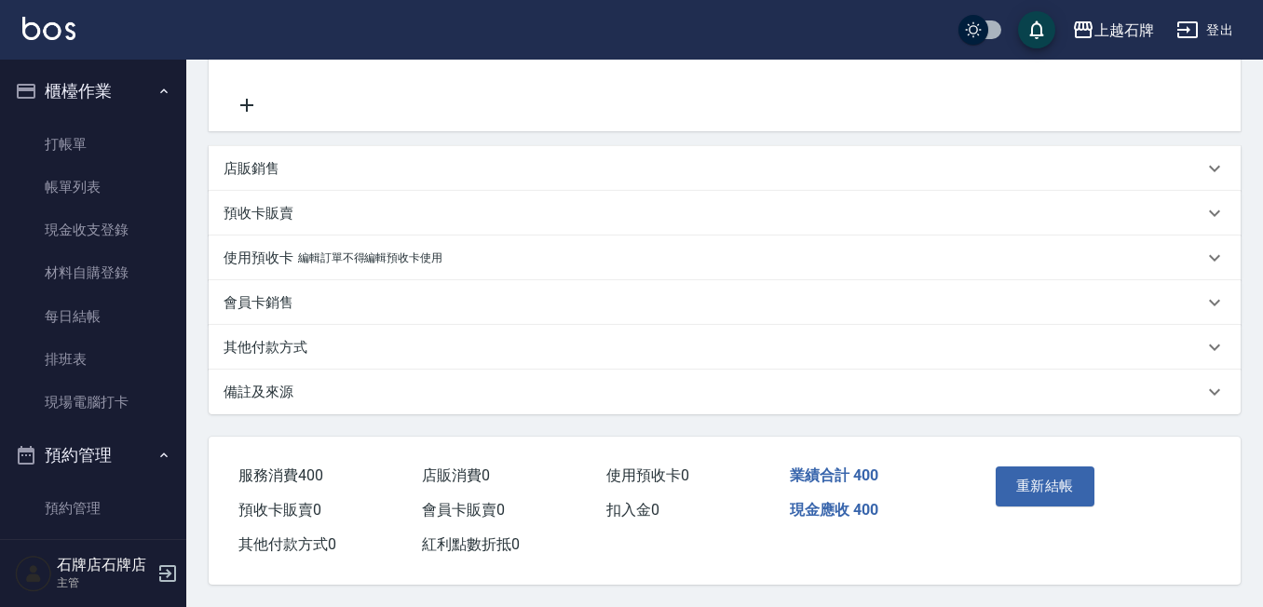
scroll to position [372, 0]
type input "400"
click at [1060, 477] on button "重新結帳" at bounding box center [1045, 486] width 99 height 39
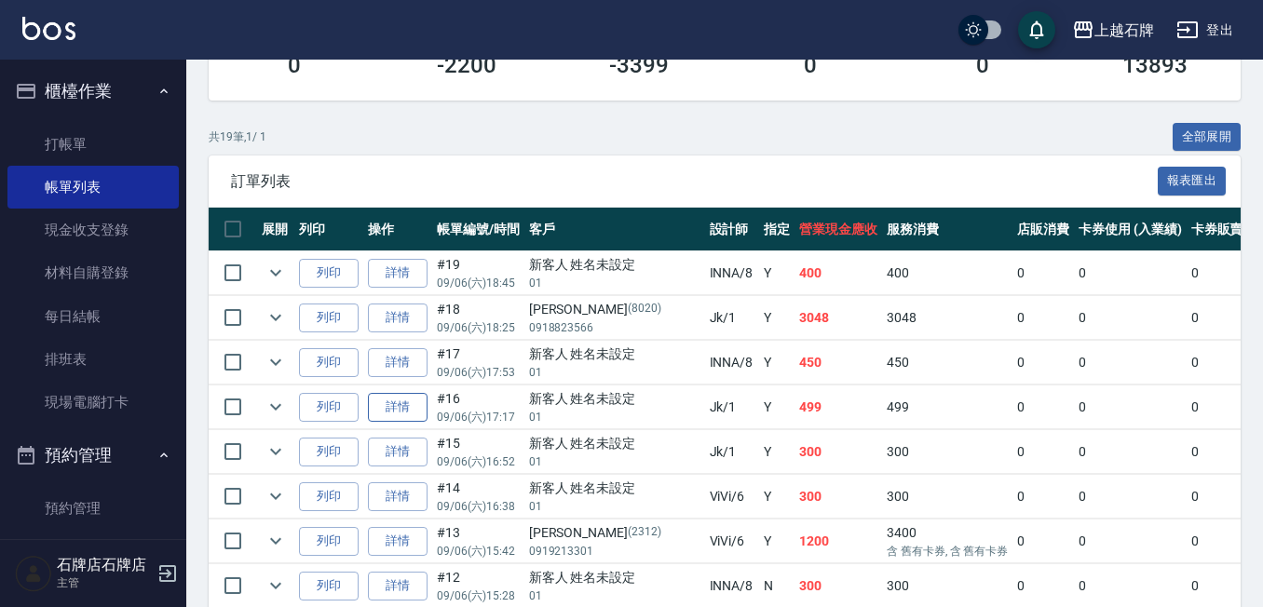
scroll to position [373, 0]
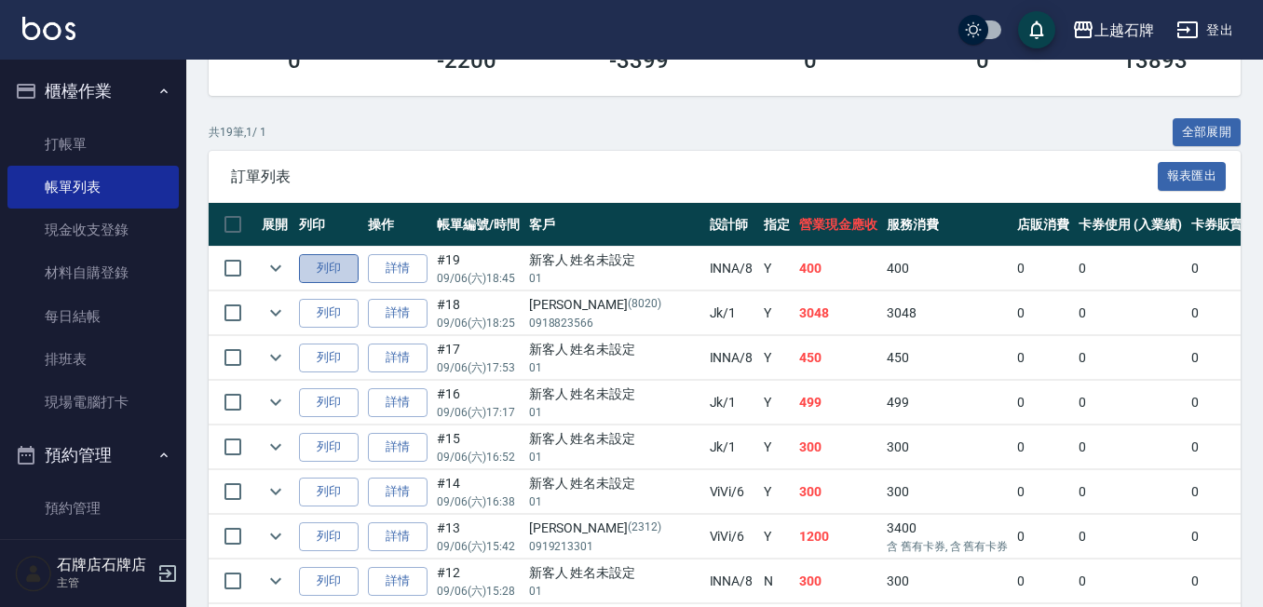
click at [307, 264] on button "列印" at bounding box center [329, 268] width 60 height 29
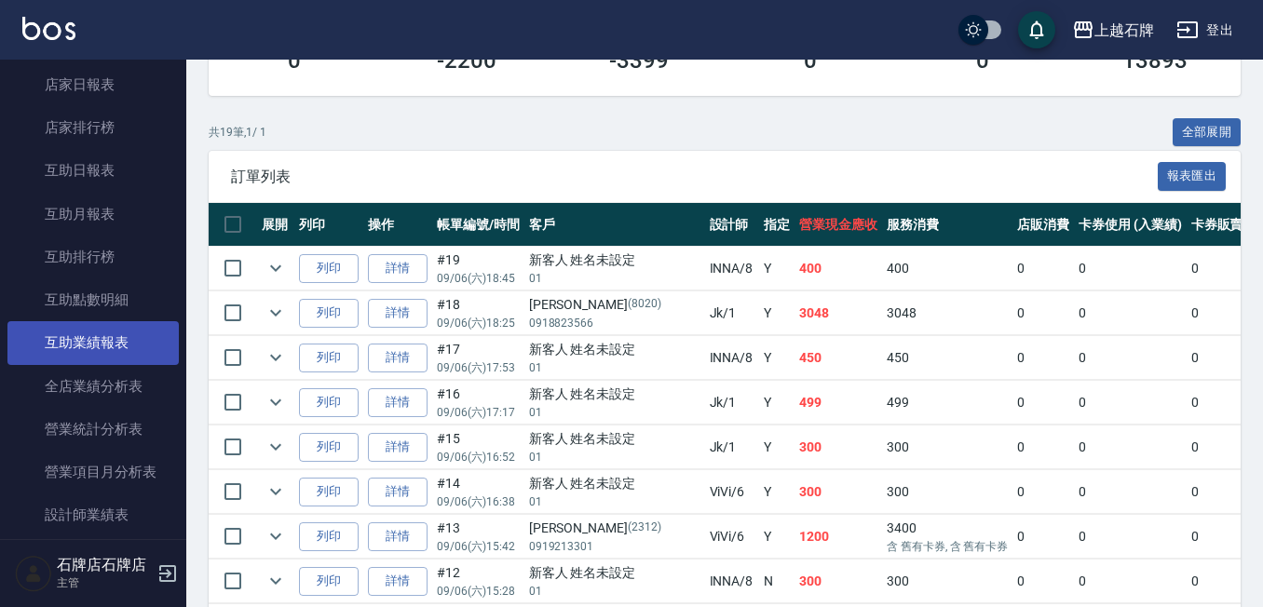
scroll to position [931, 0]
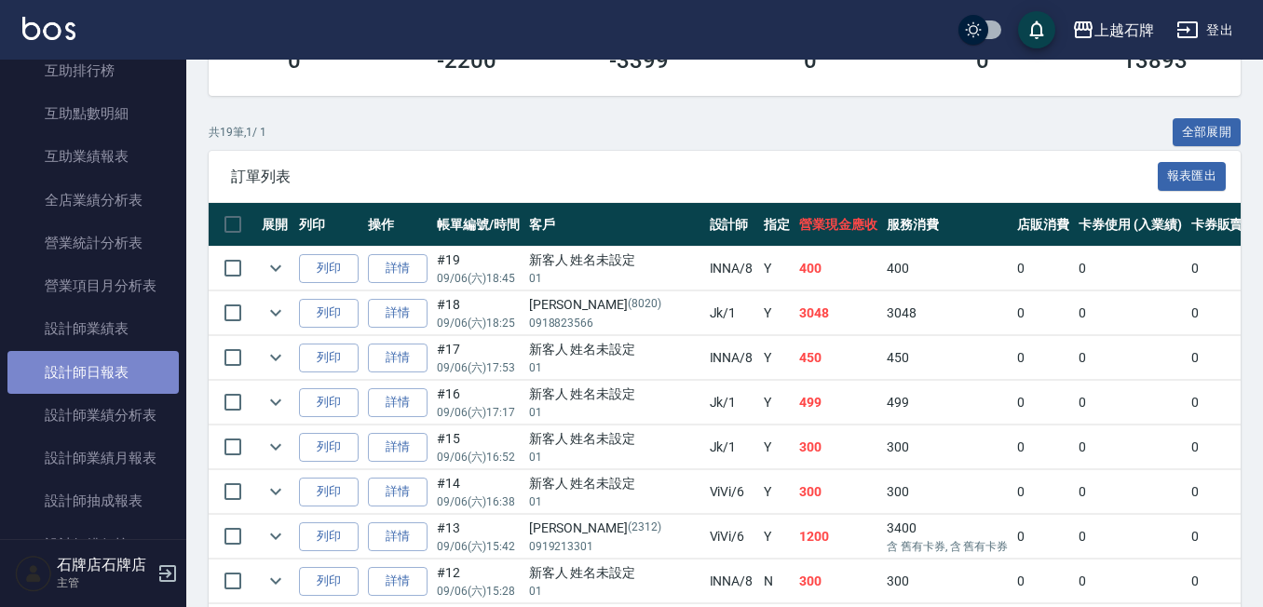
click at [101, 357] on link "設計師日報表" at bounding box center [92, 372] width 171 height 43
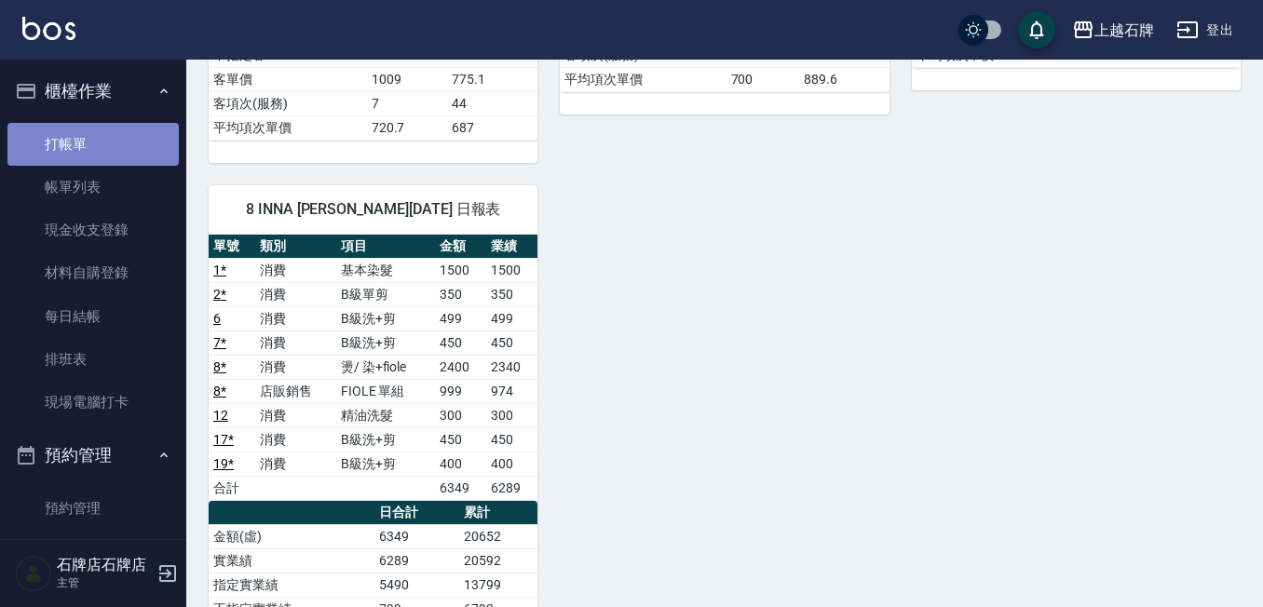
click at [129, 143] on link "打帳單" at bounding box center [92, 144] width 171 height 43
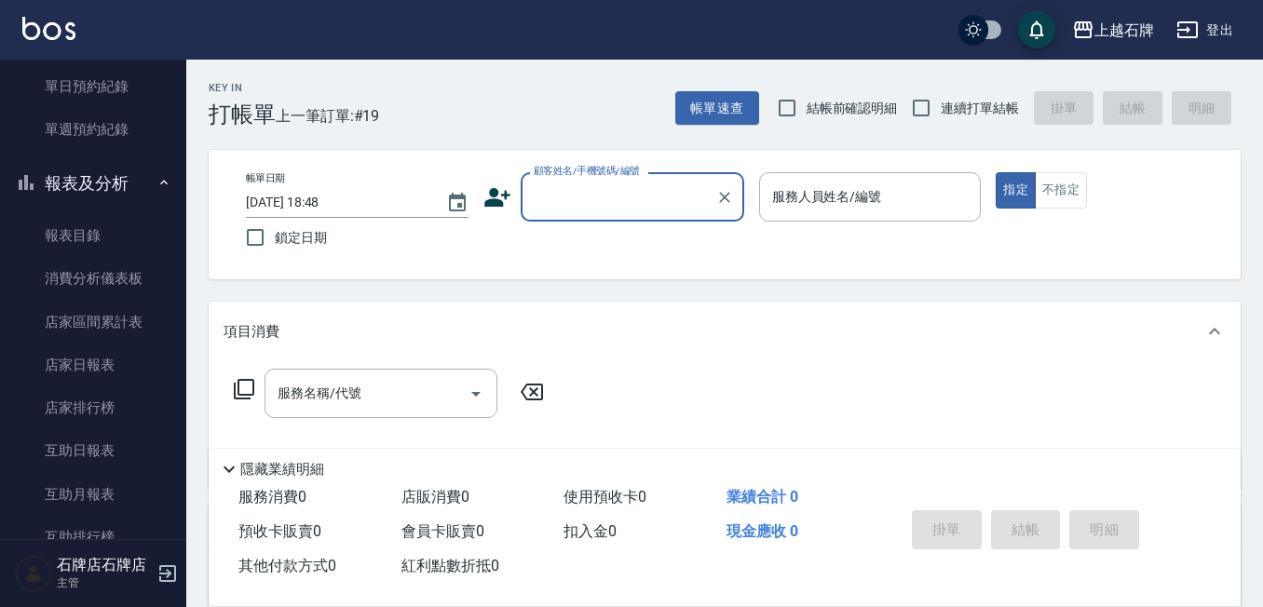
scroll to position [466, 0]
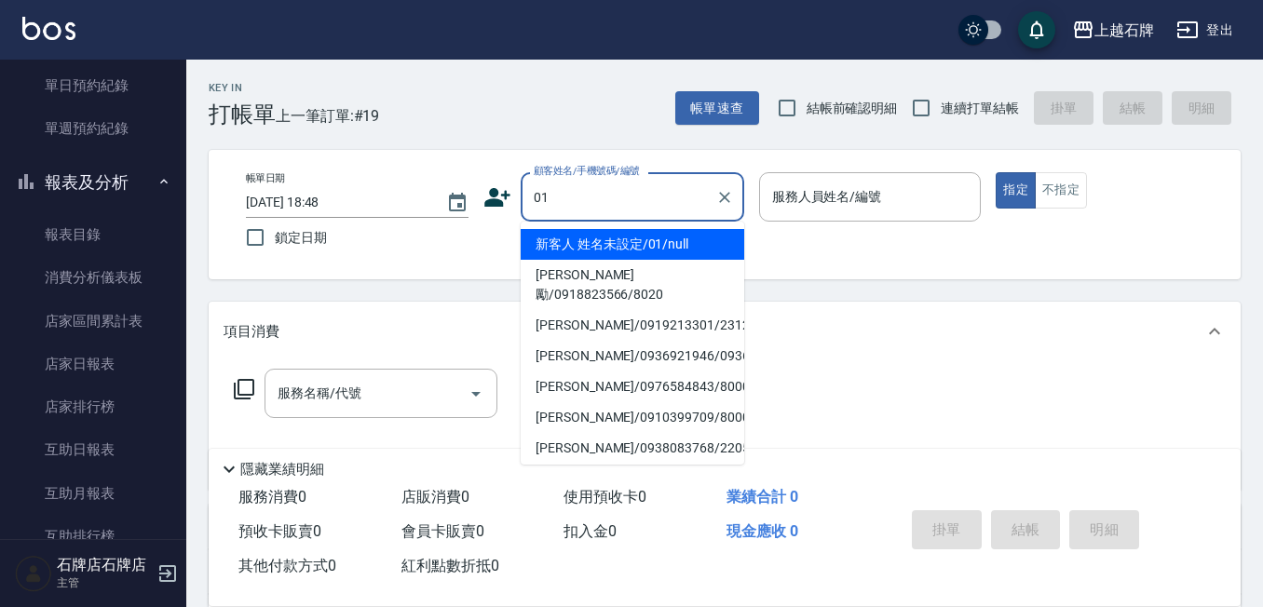
type input "新客人 姓名未設定/01/null"
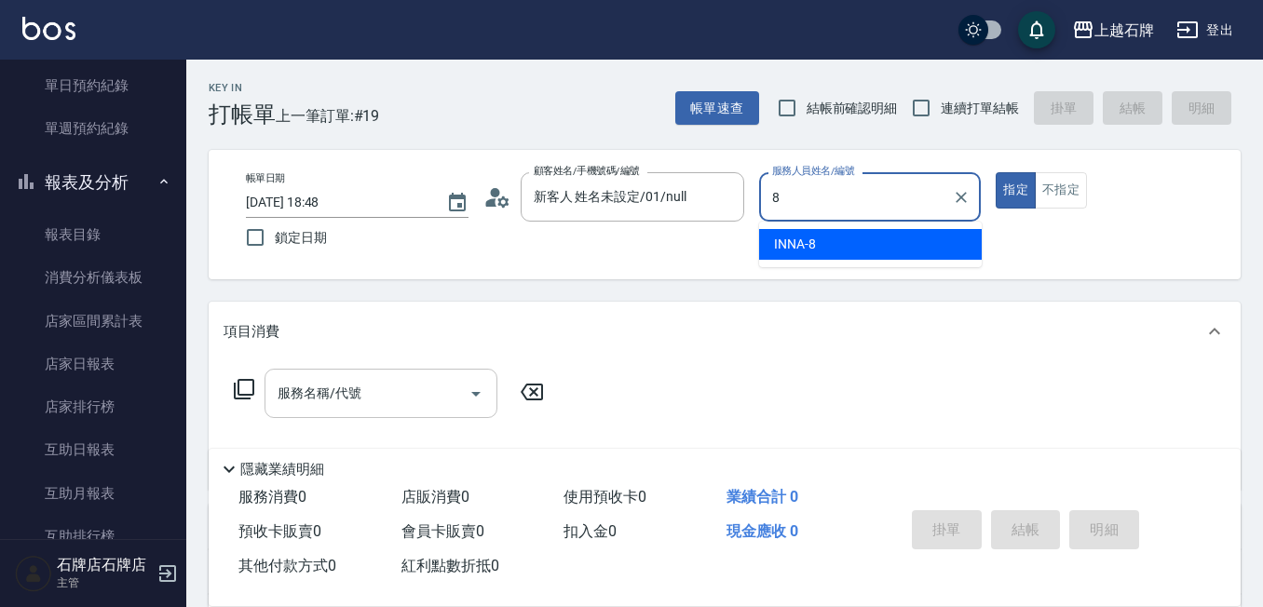
type input "INNA-8"
type button "true"
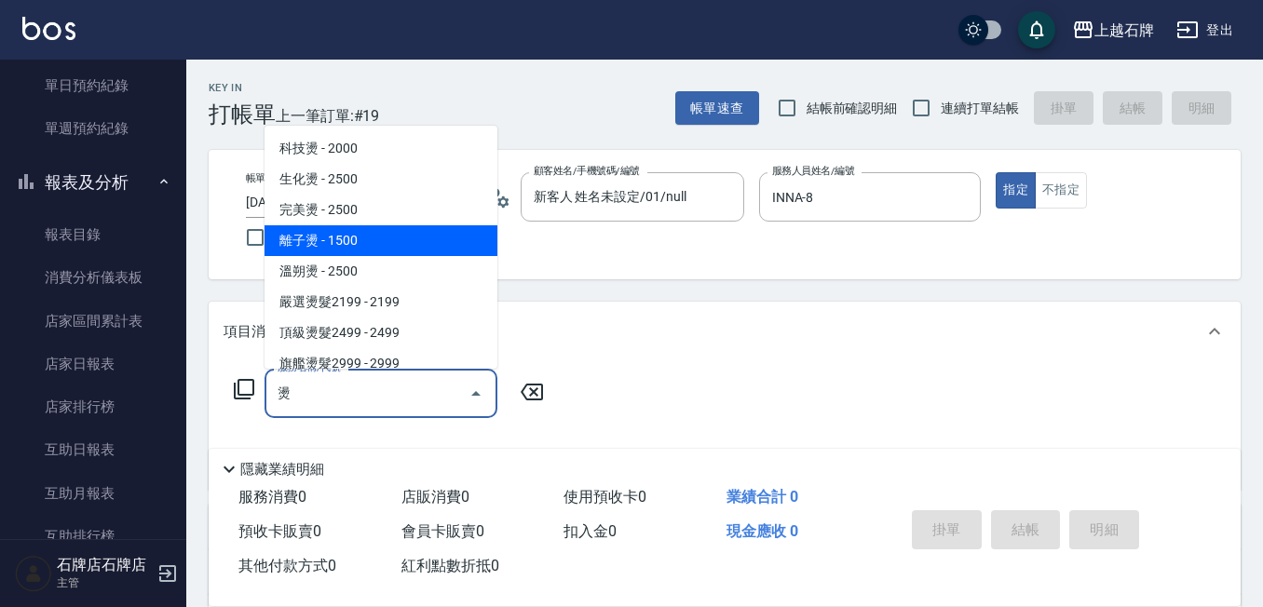
click at [294, 231] on span "離子燙 - 1500" at bounding box center [380, 240] width 233 height 31
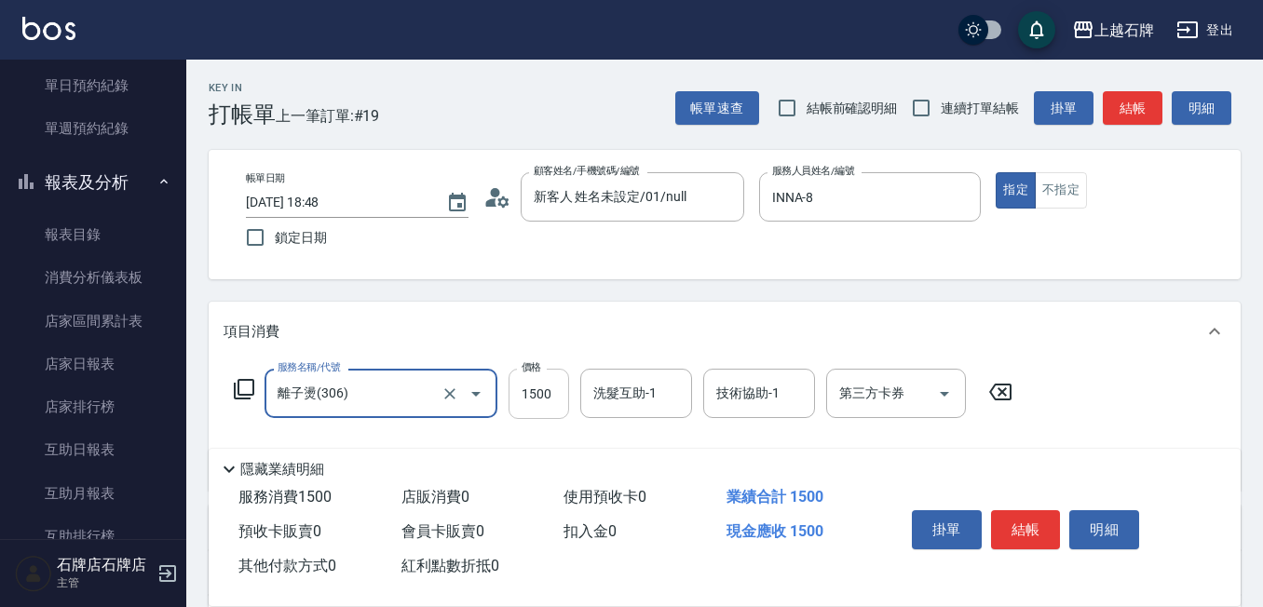
type input "離子燙(306)"
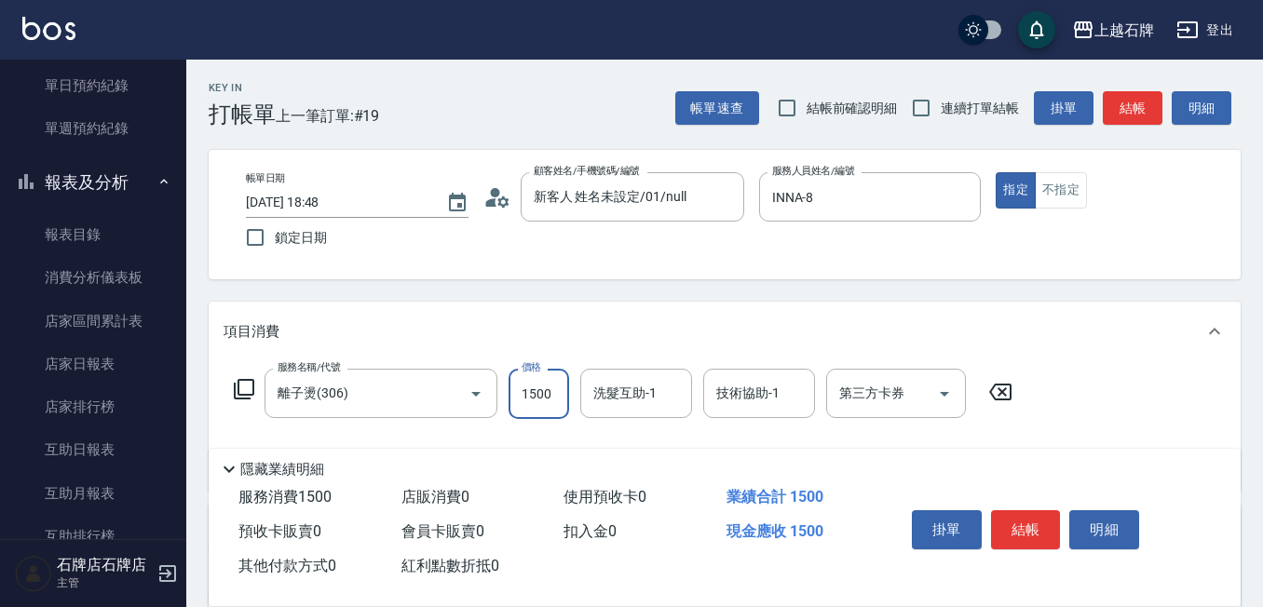
click at [534, 405] on input "1500" at bounding box center [538, 394] width 61 height 50
type input "2700"
drag, startPoint x: 1030, startPoint y: 522, endPoint x: 1024, endPoint y: 511, distance: 12.5
click at [1026, 515] on button "結帳" at bounding box center [1026, 529] width 70 height 39
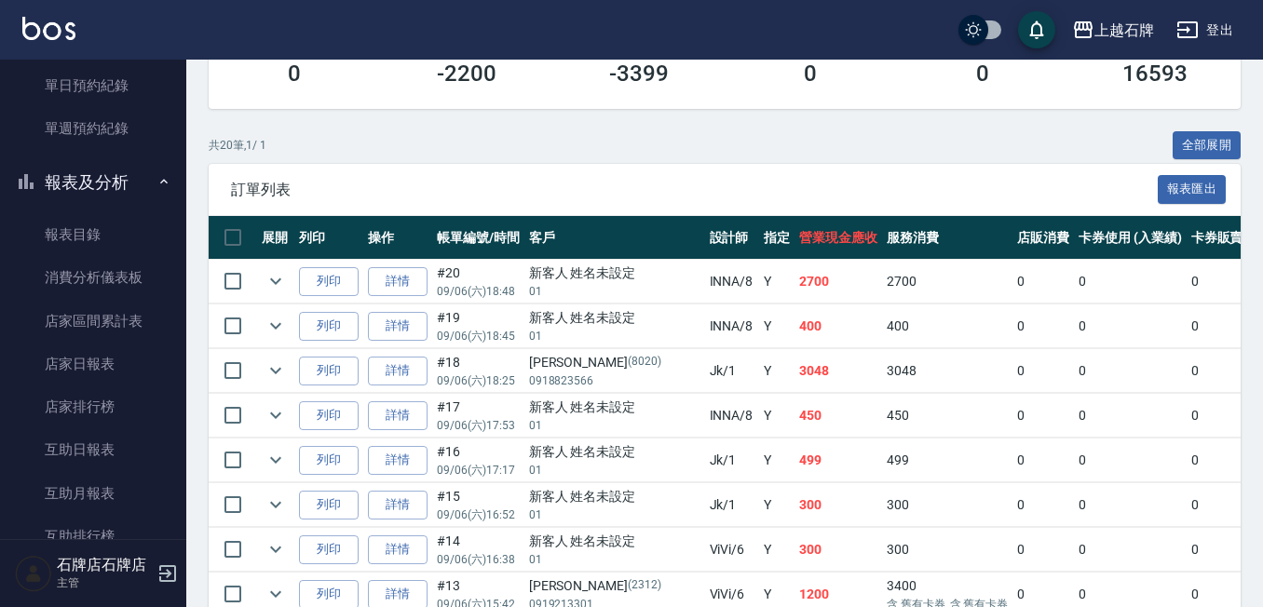
scroll to position [373, 0]
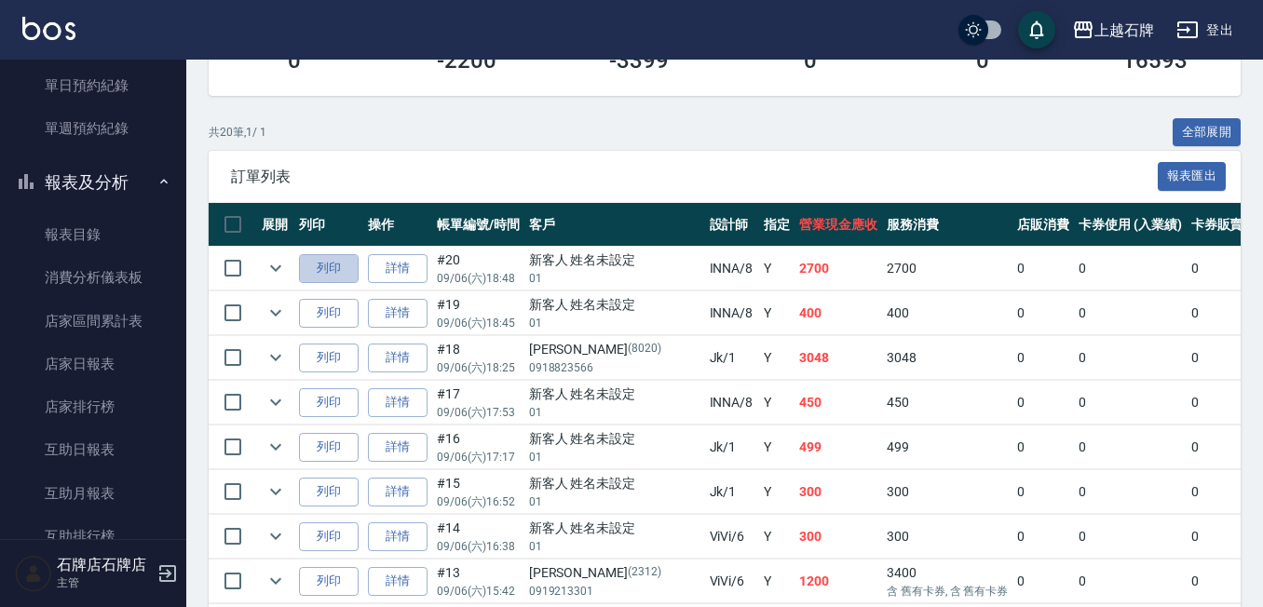
drag, startPoint x: 318, startPoint y: 256, endPoint x: 302, endPoint y: 243, distance: 20.5
click at [309, 254] on button "列印" at bounding box center [329, 268] width 60 height 29
drag, startPoint x: 321, startPoint y: 308, endPoint x: 331, endPoint y: 287, distance: 23.4
click at [321, 317] on button "列印" at bounding box center [329, 313] width 60 height 29
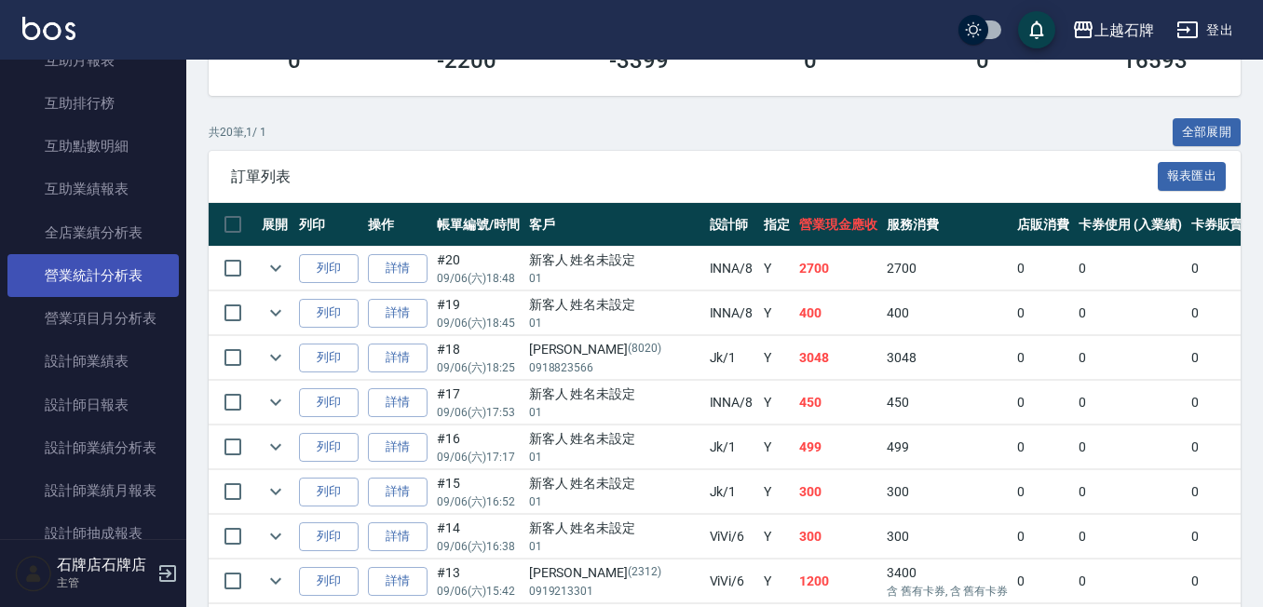
scroll to position [931, 0]
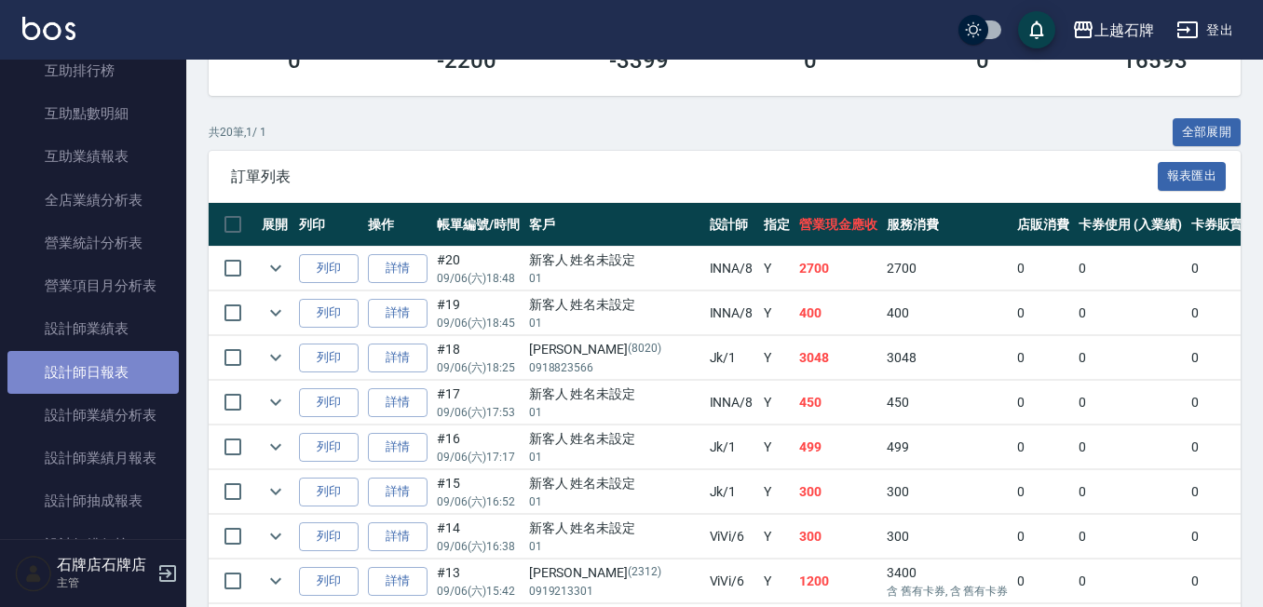
drag, startPoint x: 116, startPoint y: 384, endPoint x: 129, endPoint y: 373, distance: 15.9
click at [118, 381] on link "設計師日報表" at bounding box center [92, 372] width 171 height 43
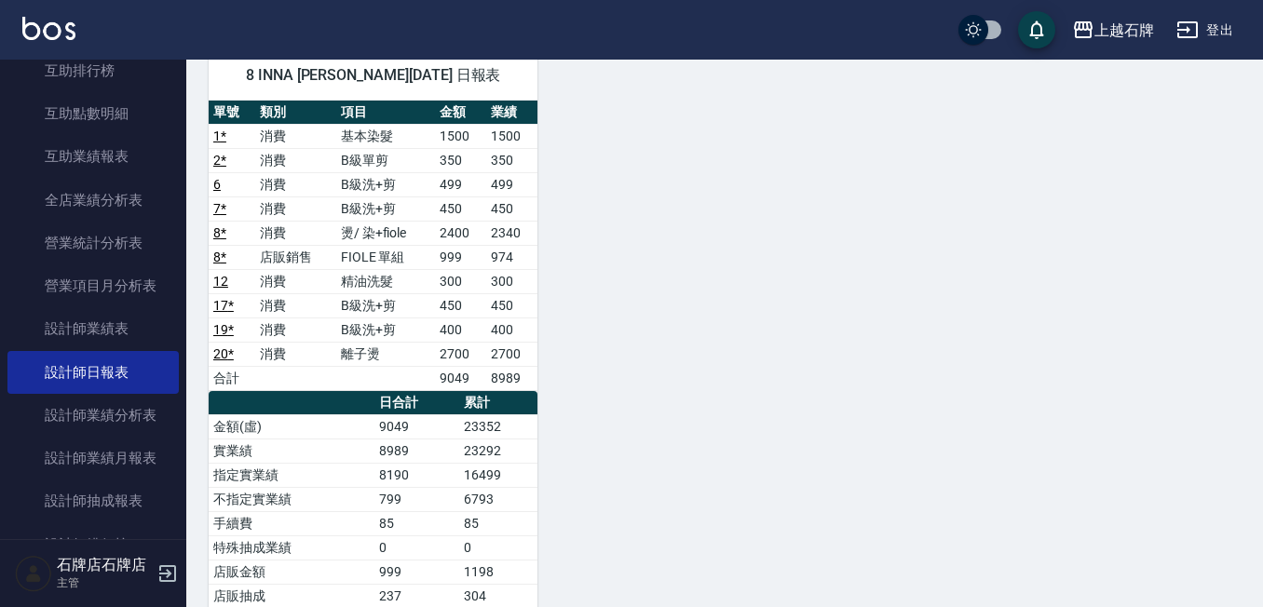
scroll to position [931, 0]
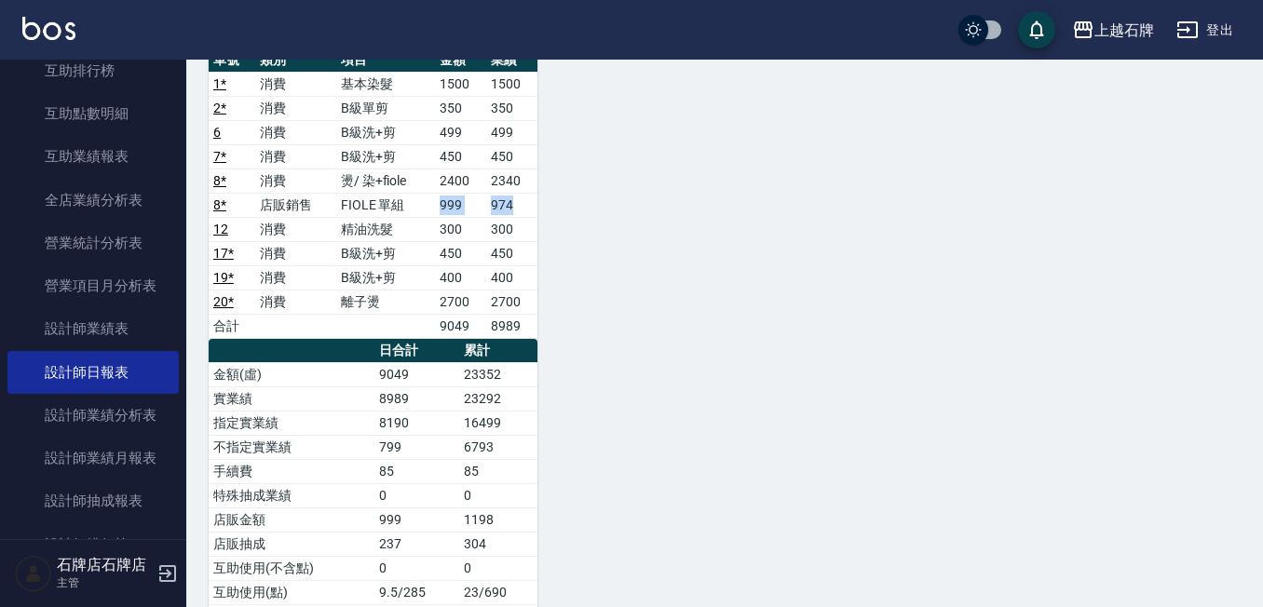
drag, startPoint x: 526, startPoint y: 199, endPoint x: 433, endPoint y: 212, distance: 94.0
click at [433, 212] on tr "8 * 店販銷售 FIOLE 單組 999 974" at bounding box center [373, 205] width 329 height 24
click at [948, 207] on div "1 Jk [PERSON_NAME][DATE] 日報表 單號 類別 項目 金額 業績 3 消費 B級洗+剪 499 499 5 消費 洗+肩頸紓壓+頭皮去角…" at bounding box center [713, 13] width 1054 height 1520
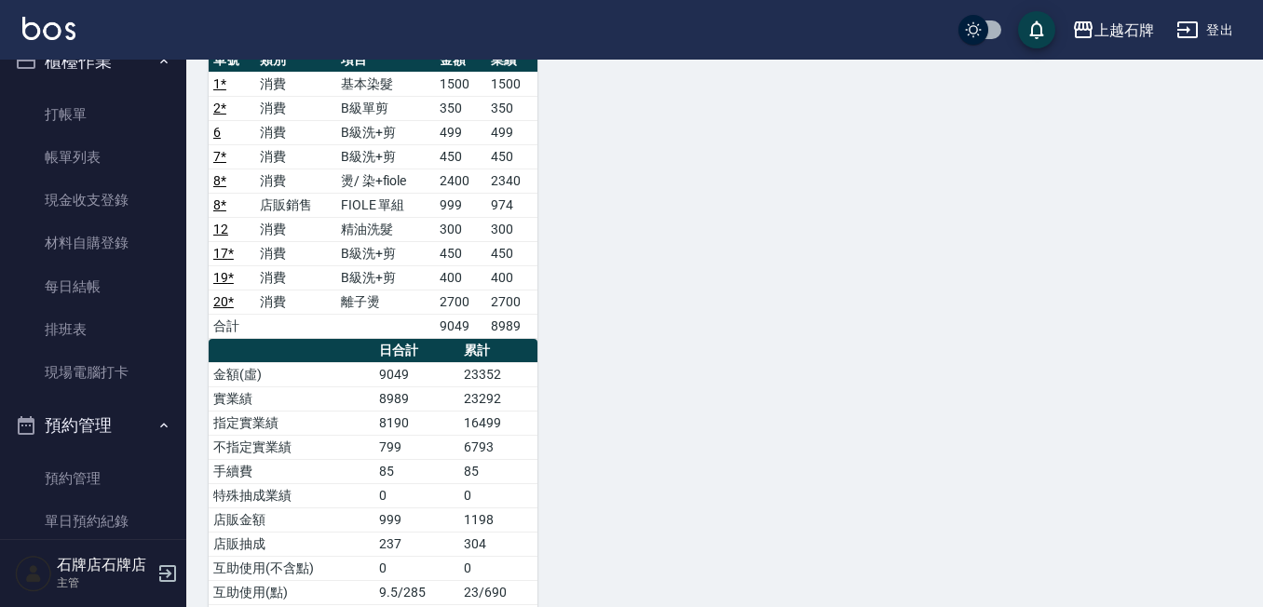
scroll to position [0, 0]
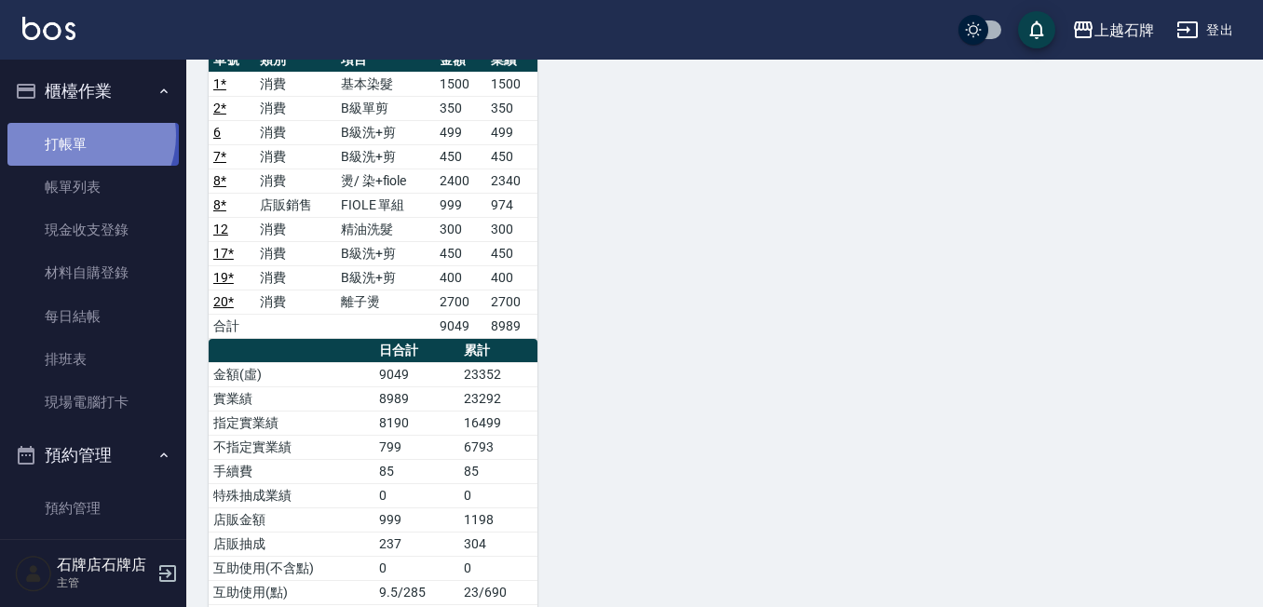
click at [82, 135] on link "打帳單" at bounding box center [92, 144] width 171 height 43
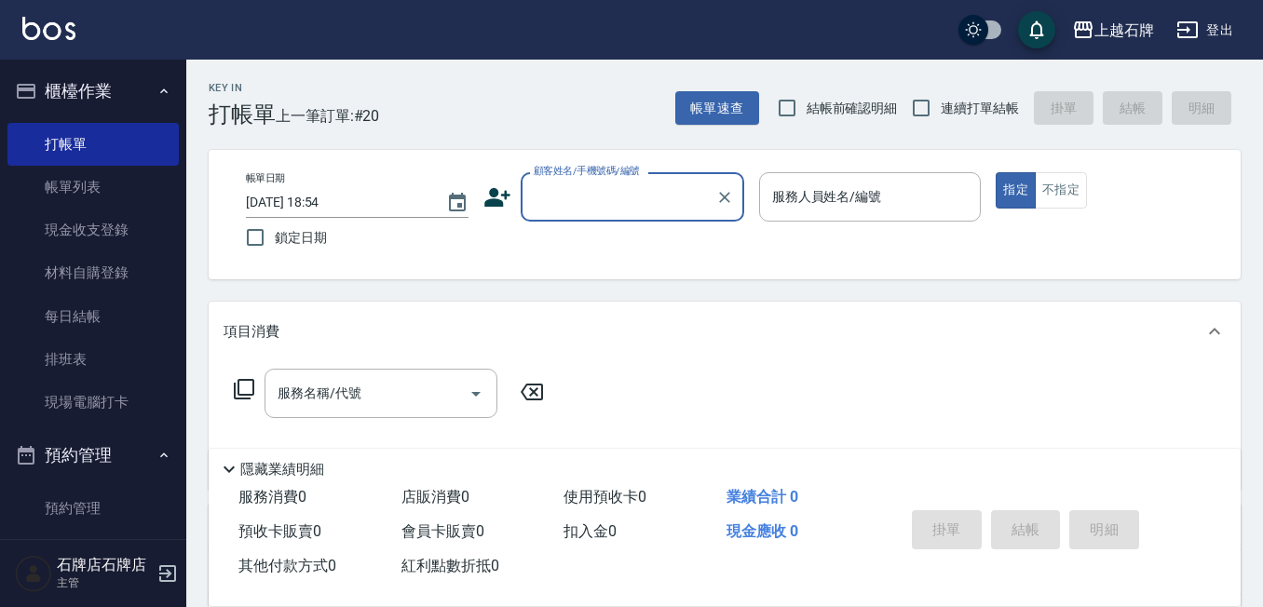
click at [589, 200] on input "顧客姓名/手機號碼/編號" at bounding box center [618, 197] width 179 height 33
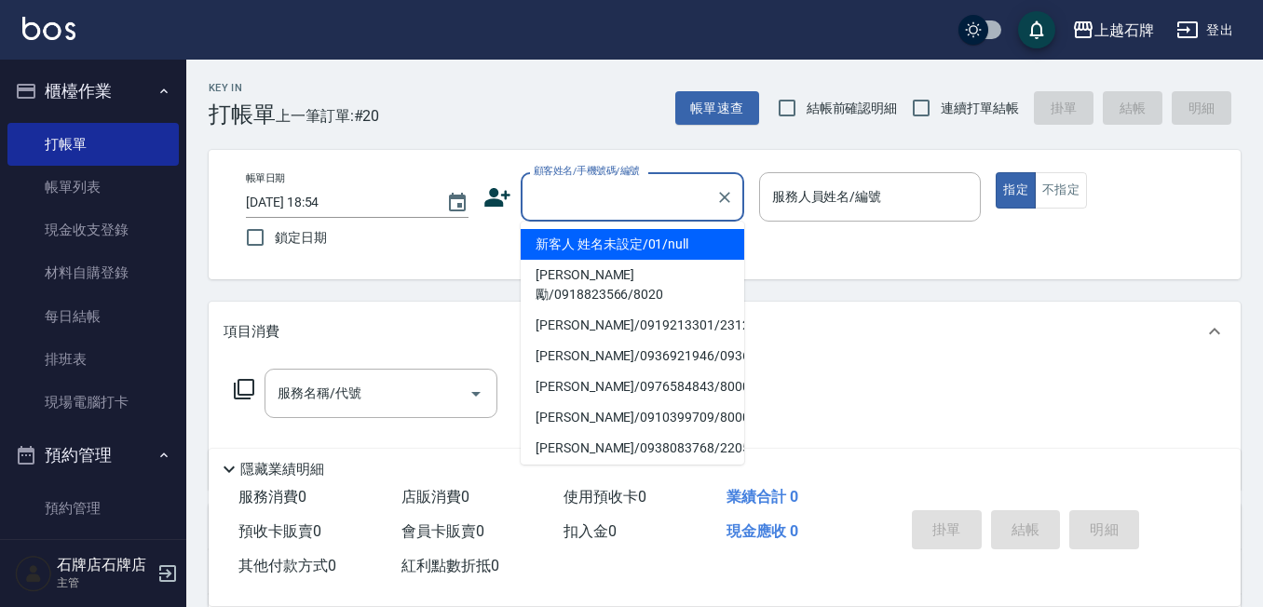
click at [598, 239] on li "新客人 姓名未設定/01/null" at bounding box center [633, 244] width 224 height 31
type input "新客人 姓名未設定/01/null"
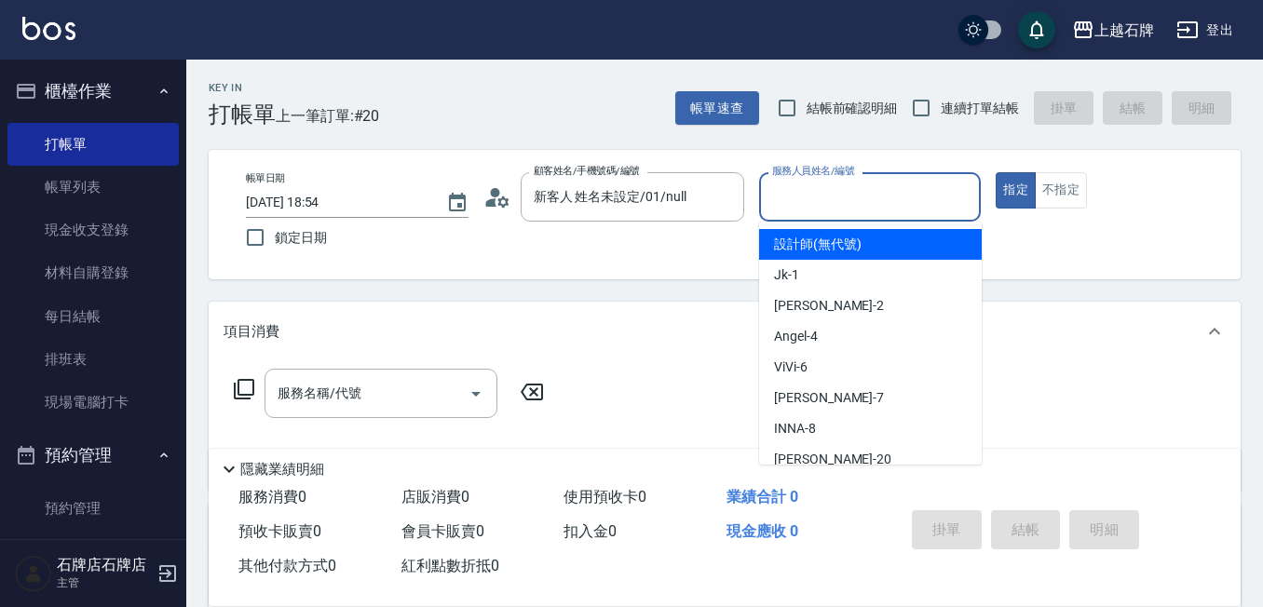
click at [874, 208] on input "服務人員姓名/編號" at bounding box center [870, 197] width 206 height 33
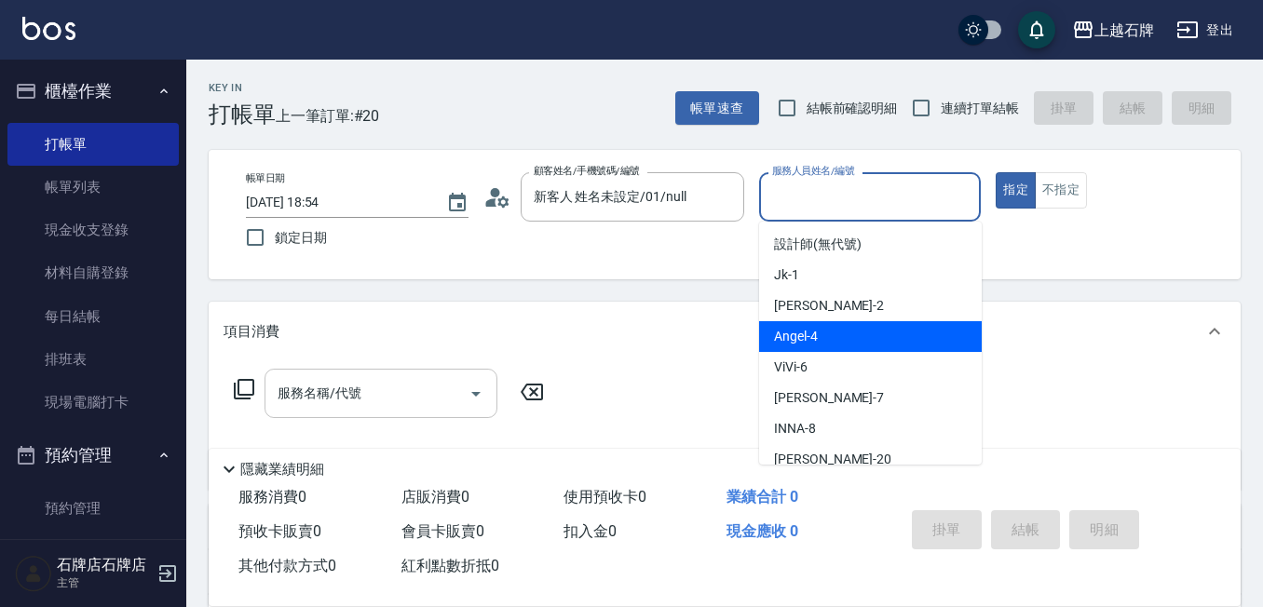
drag, startPoint x: 856, startPoint y: 332, endPoint x: 434, endPoint y: 402, distance: 427.6
click at [832, 339] on div "[PERSON_NAME] -4" at bounding box center [870, 336] width 223 height 31
type input "[PERSON_NAME]-4"
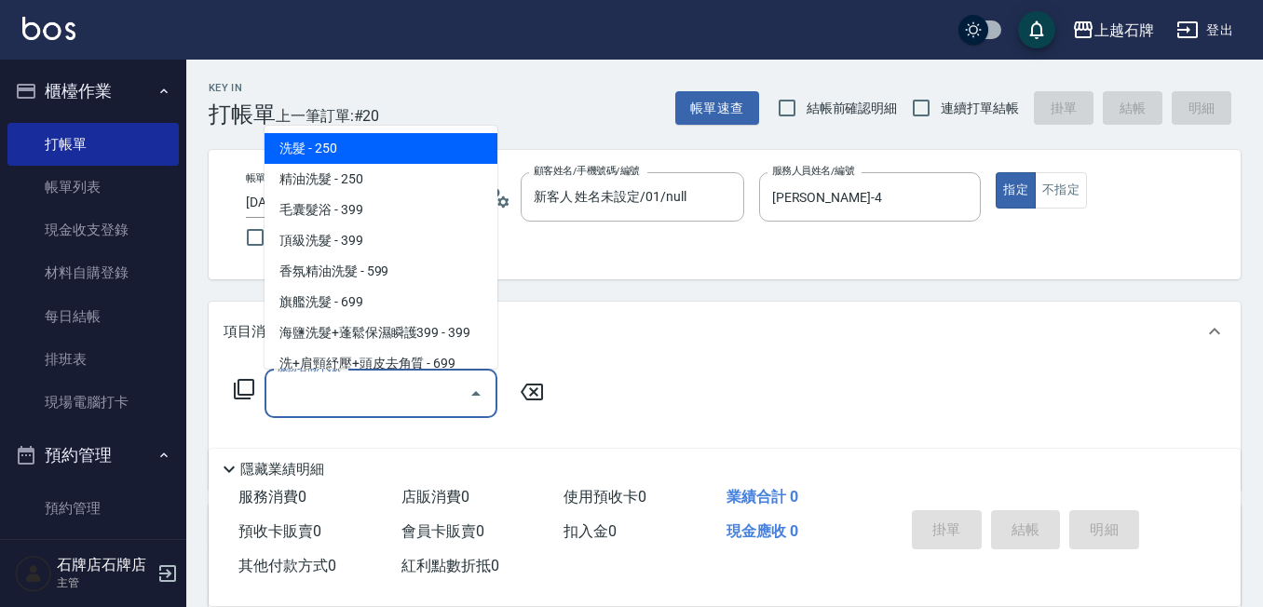
click at [394, 400] on input "服務名稱/代號" at bounding box center [367, 393] width 188 height 33
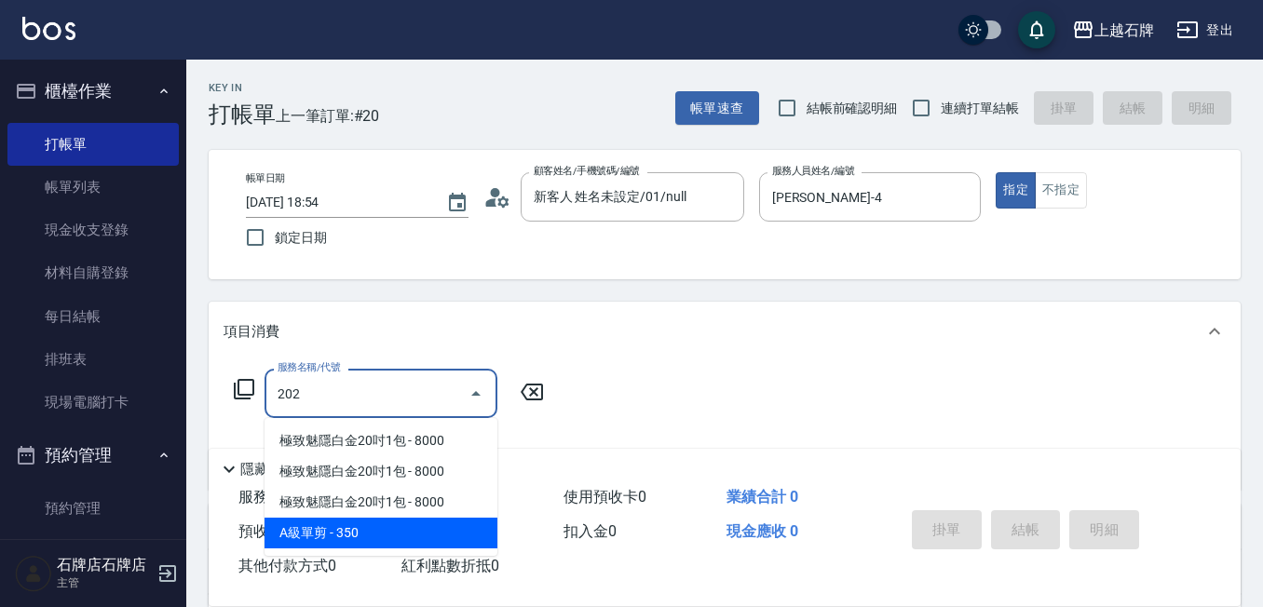
drag, startPoint x: 404, startPoint y: 535, endPoint x: 469, endPoint y: 486, distance: 81.2
click at [407, 535] on span "A級單剪 - 350" at bounding box center [380, 533] width 233 height 31
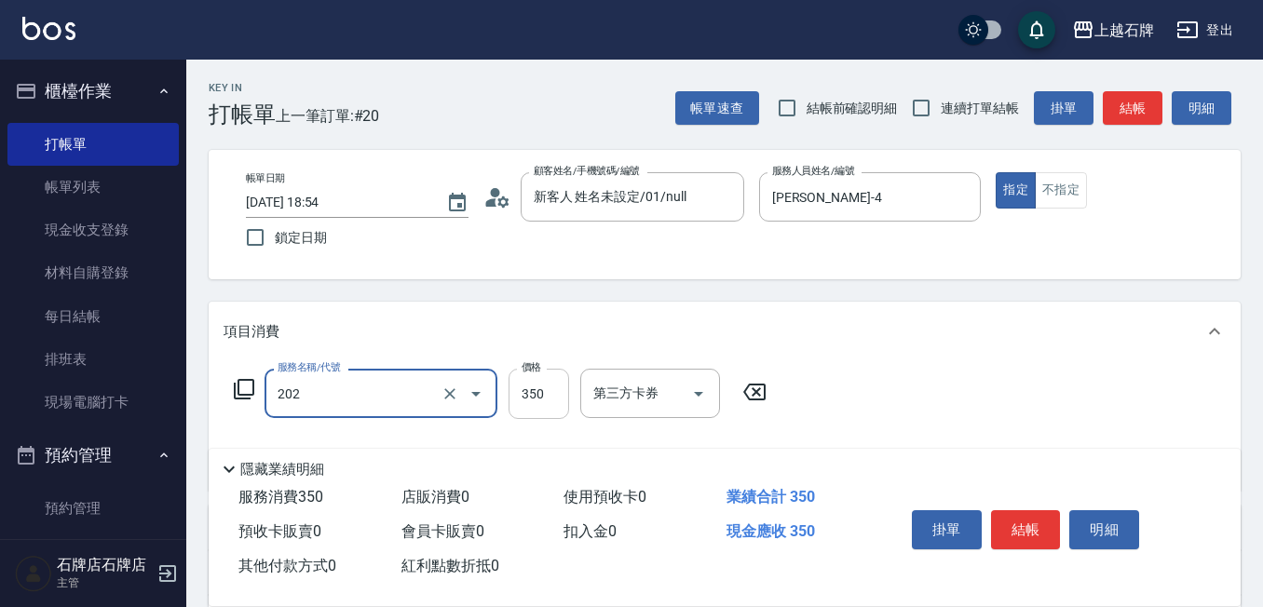
type input "A級單剪(202)"
click at [535, 402] on input "350" at bounding box center [538, 394] width 61 height 50
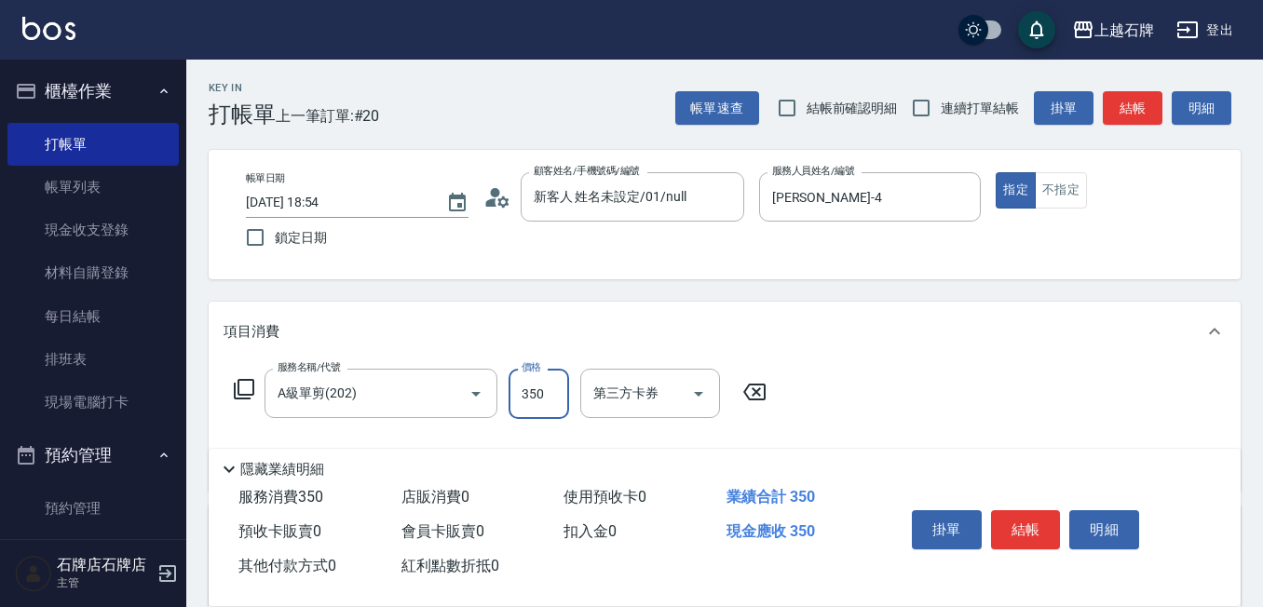
click at [552, 389] on input "350" at bounding box center [538, 394] width 61 height 50
type input "399"
click at [1064, 191] on button "不指定" at bounding box center [1061, 190] width 52 height 36
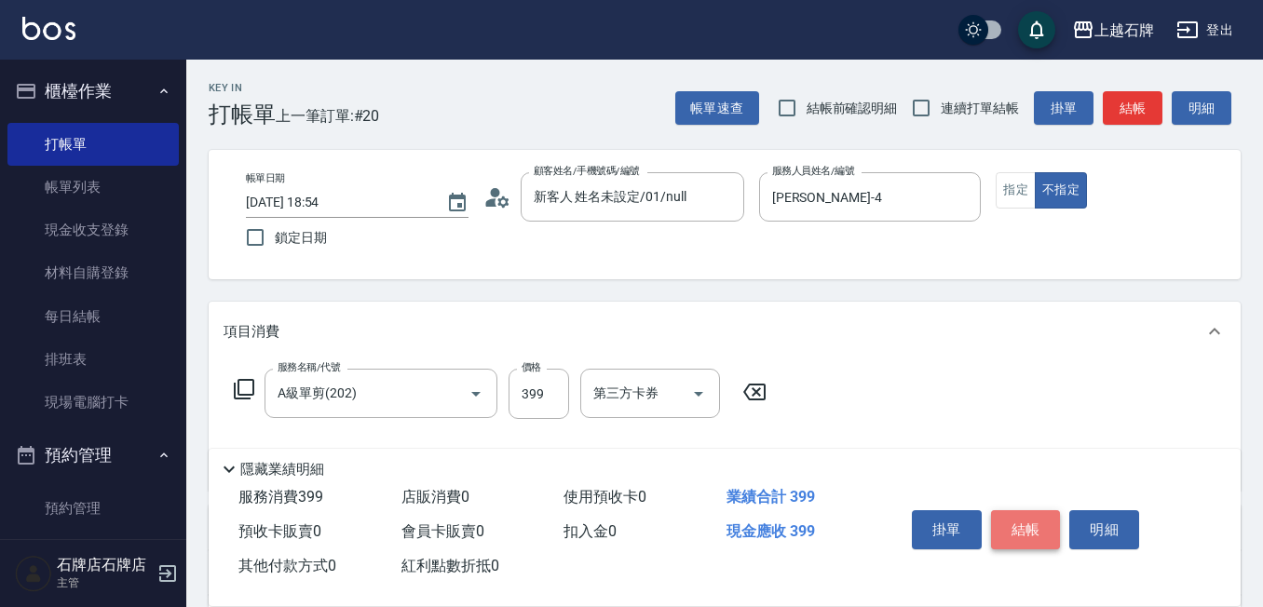
click at [1014, 524] on button "結帳" at bounding box center [1026, 529] width 70 height 39
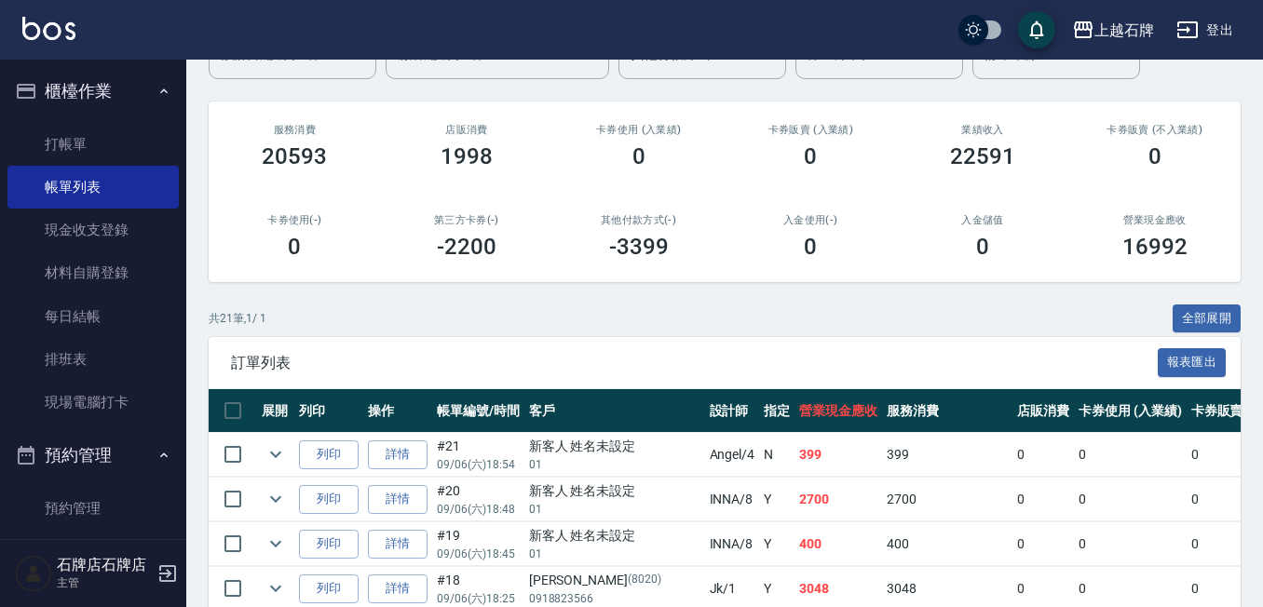
scroll to position [279, 0]
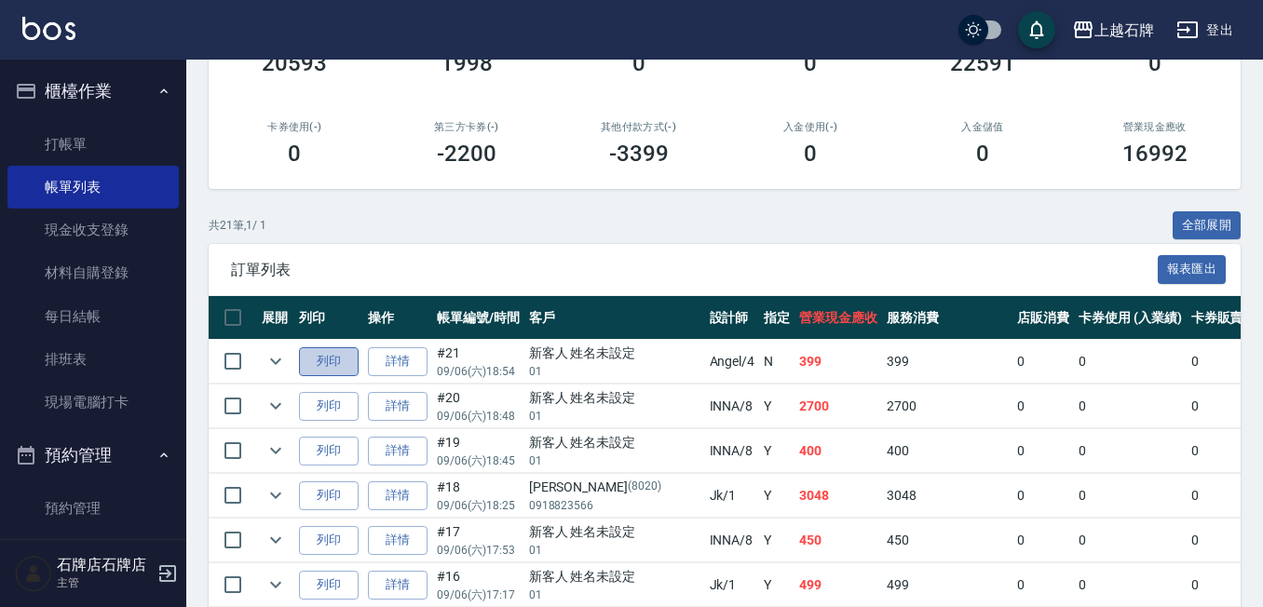
click at [338, 358] on button "列印" at bounding box center [329, 361] width 60 height 29
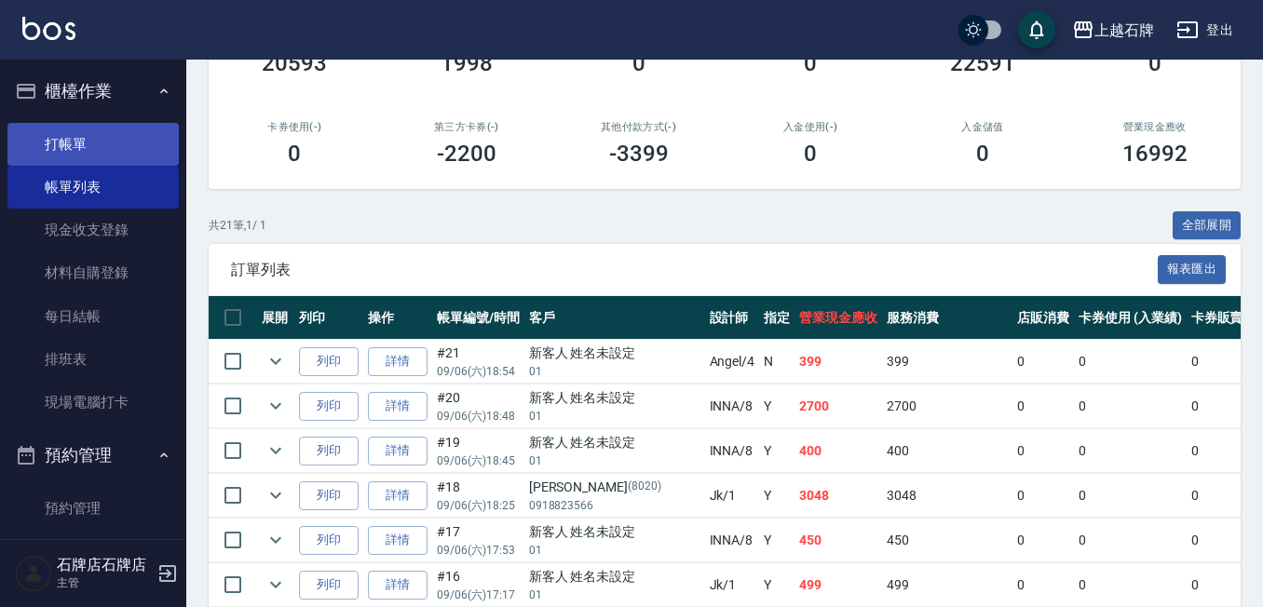
click at [99, 123] on link "打帳單" at bounding box center [92, 144] width 171 height 43
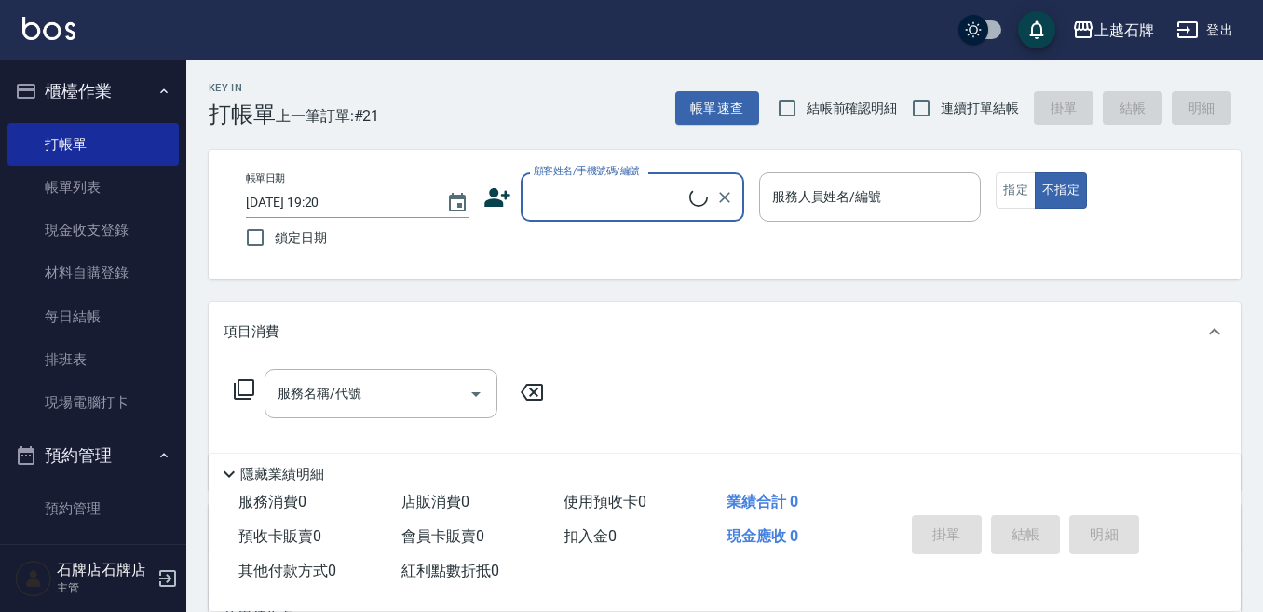
click at [638, 185] on input "顧客姓名/手機號碼/編號" at bounding box center [609, 197] width 160 height 33
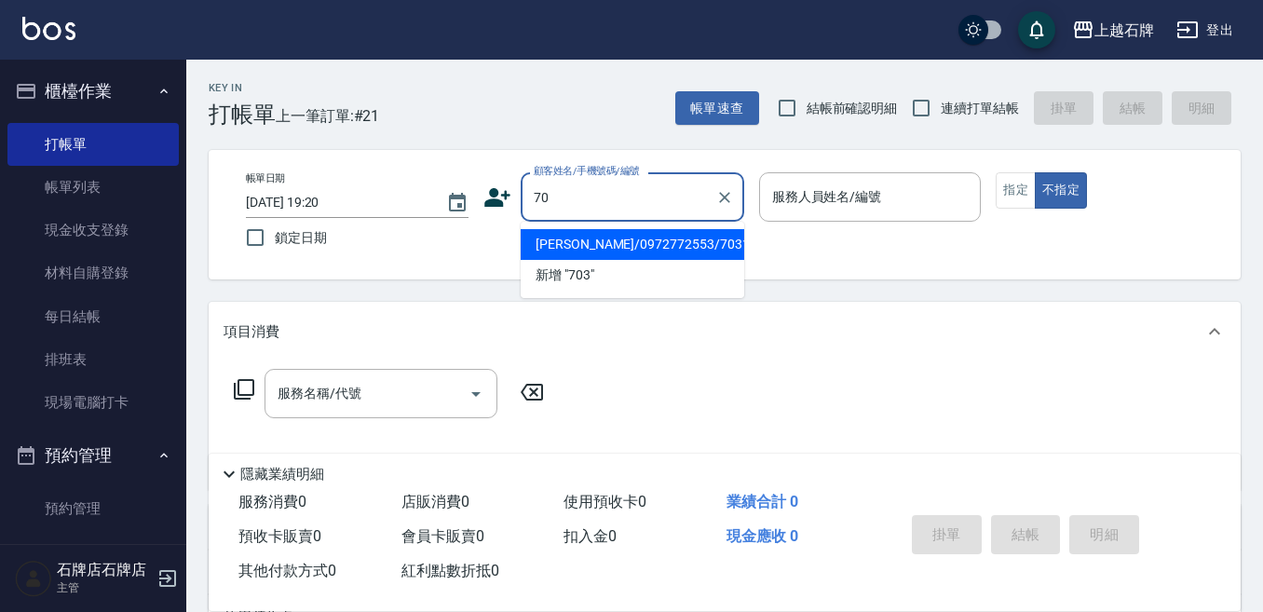
type input "7"
type input "鍾"
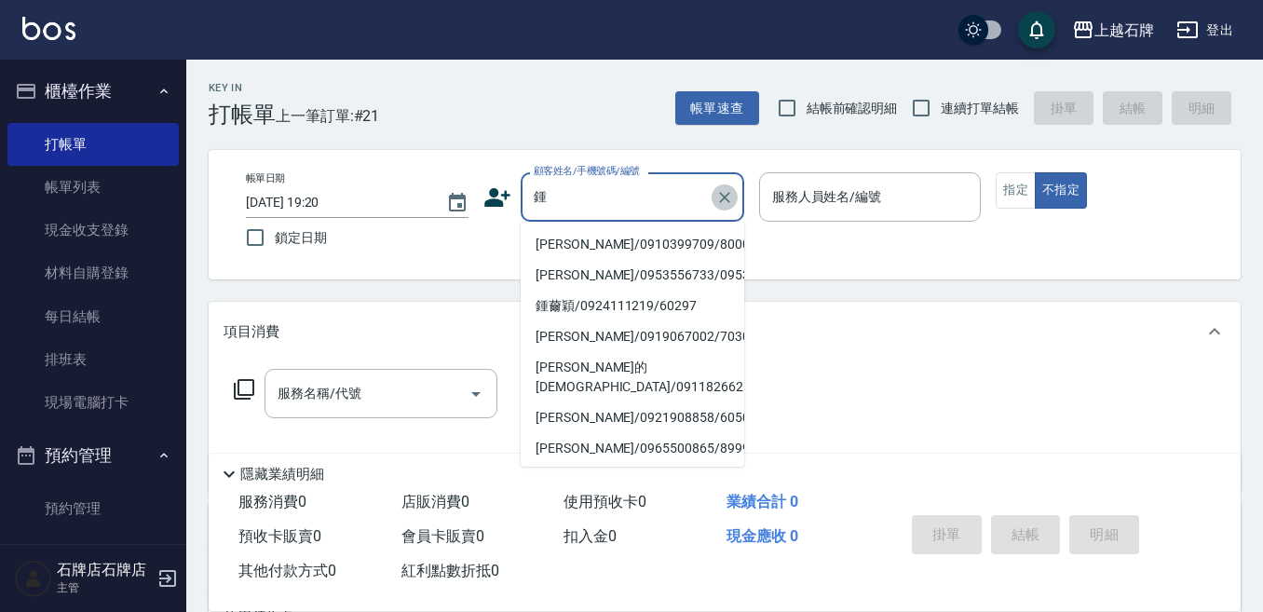
click at [718, 203] on icon "Clear" at bounding box center [724, 197] width 19 height 19
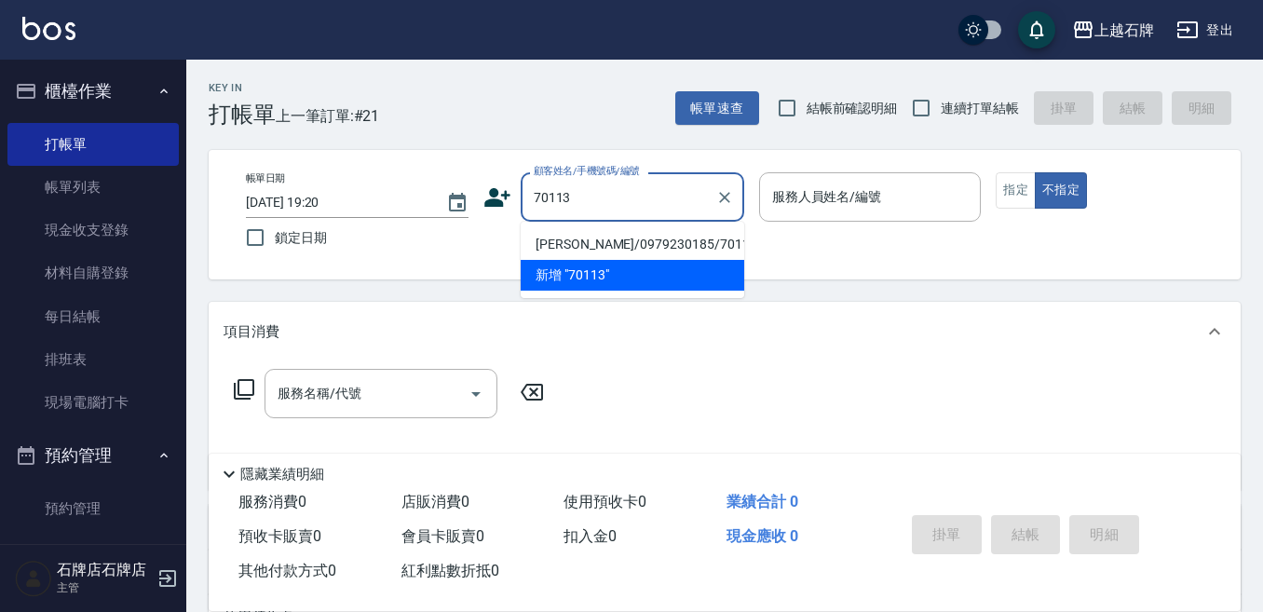
click at [660, 245] on li "[PERSON_NAME]/0979230185/70113" at bounding box center [633, 244] width 224 height 31
type input "[PERSON_NAME]/0979230185/70113"
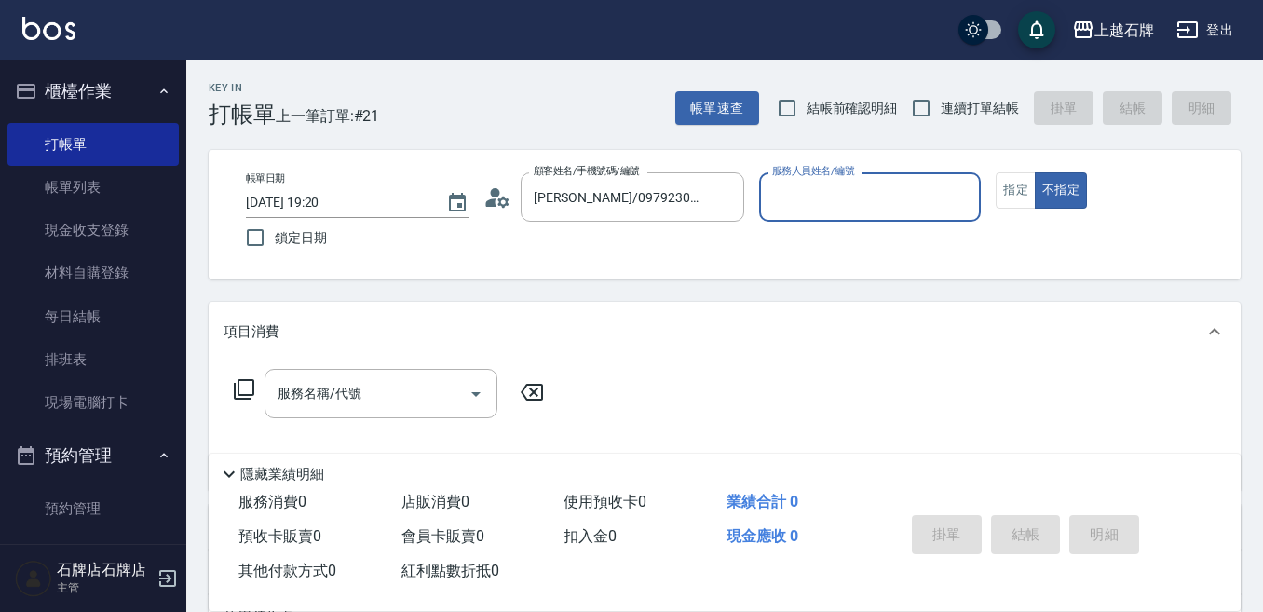
type input "[PERSON_NAME]-7"
drag, startPoint x: 721, startPoint y: 188, endPoint x: 688, endPoint y: 196, distance: 33.4
click at [721, 189] on icon "Clear" at bounding box center [724, 197] width 19 height 19
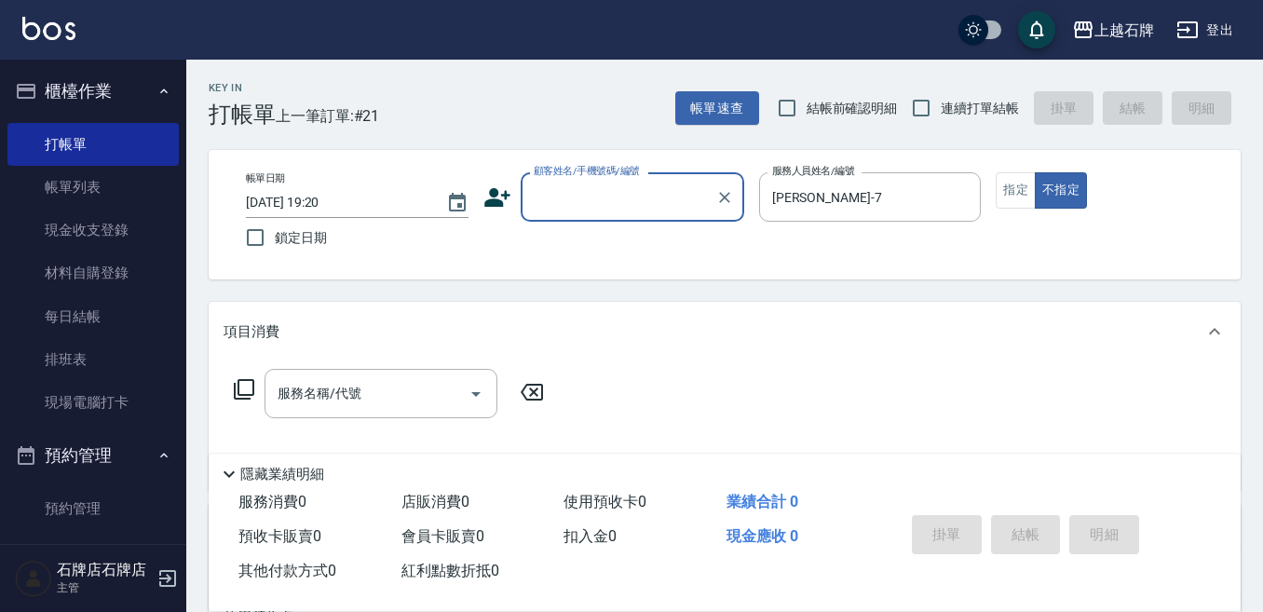
click at [642, 196] on input "顧客姓名/手機號碼/編號" at bounding box center [618, 197] width 179 height 33
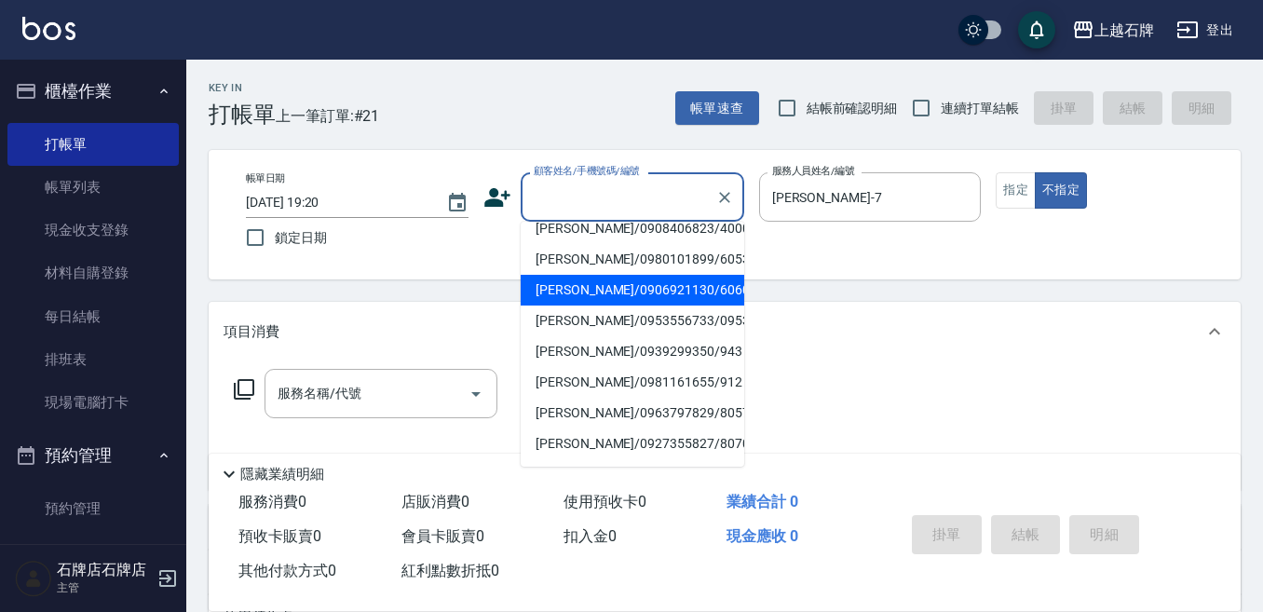
scroll to position [463, 0]
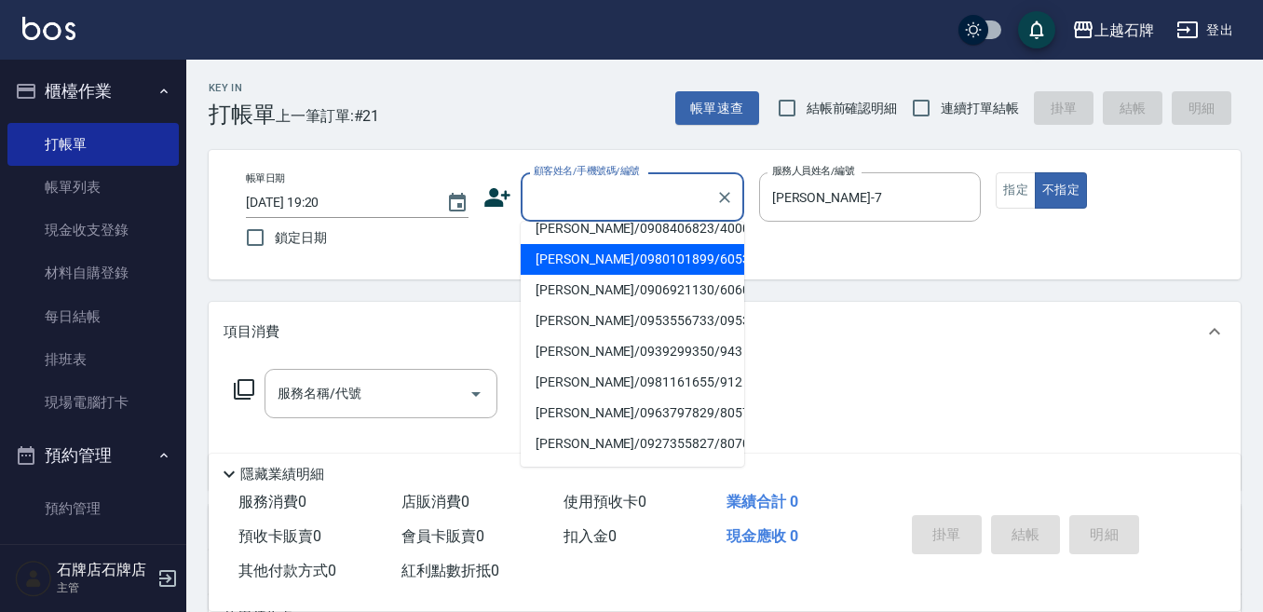
drag, startPoint x: 966, startPoint y: 196, endPoint x: 679, endPoint y: 159, distance: 289.1
click at [964, 196] on icon "Clear" at bounding box center [961, 197] width 19 height 19
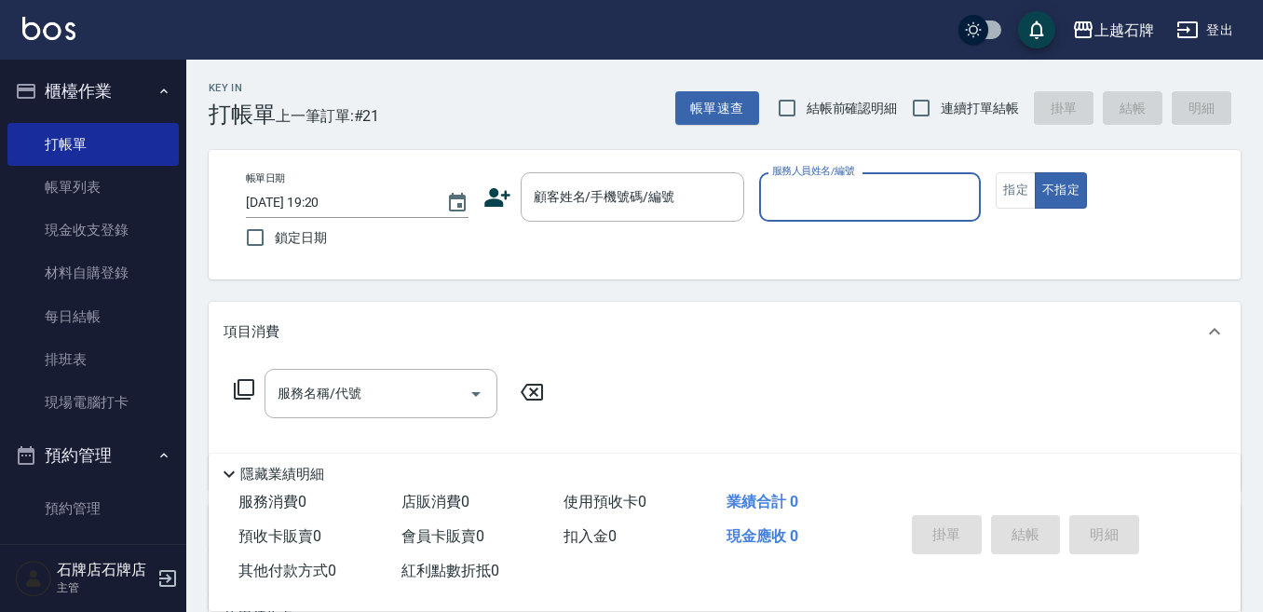
click at [606, 110] on div "Key In 打帳單 上一筆訂單:#21 帳單速查 結帳前確認明細 連續打單結帳 掛單 結帳 明細" at bounding box center [713, 94] width 1054 height 68
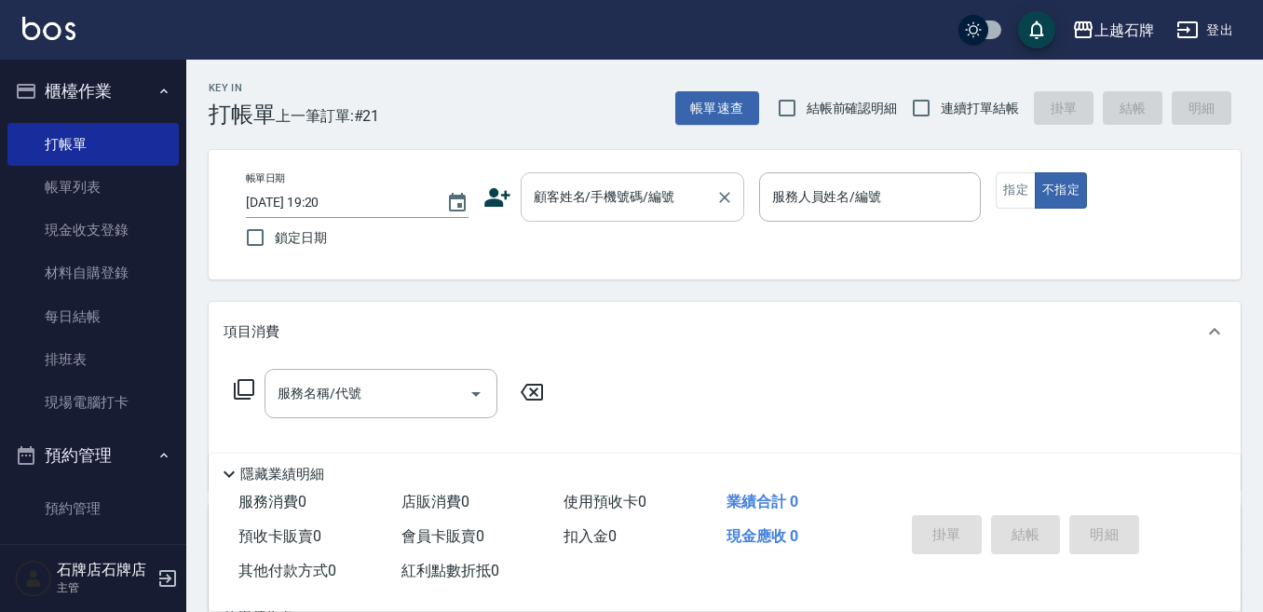
click at [644, 194] on input "顧客姓名/手機號碼/編號" at bounding box center [618, 197] width 179 height 33
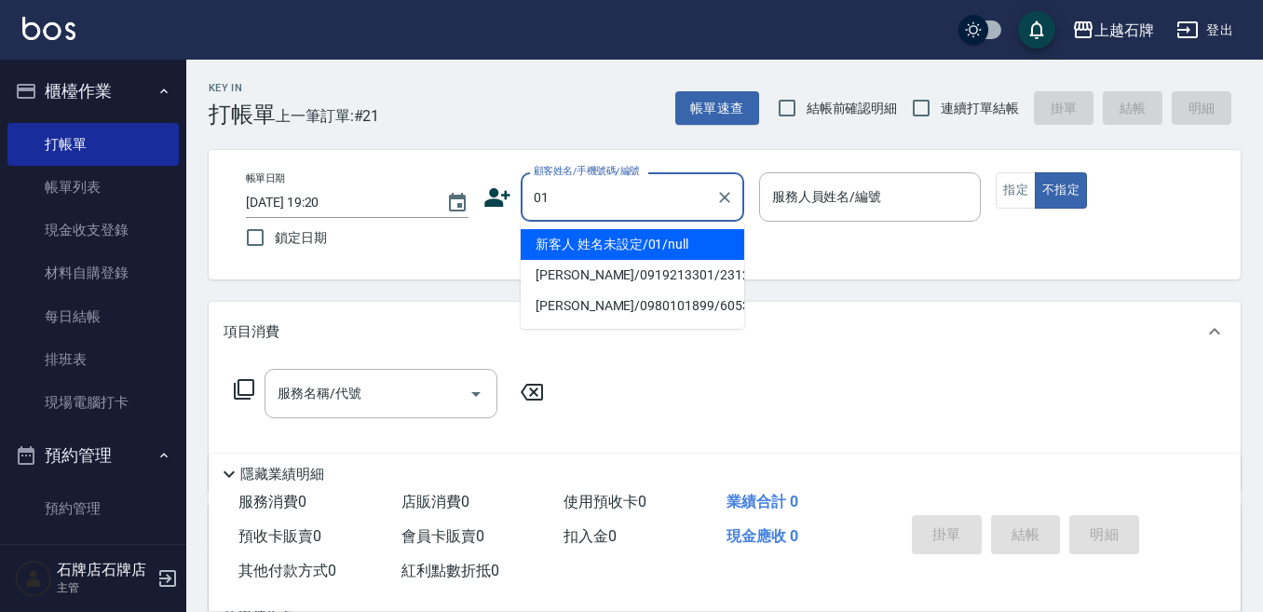
type input "新客人 姓名未設定/01/null"
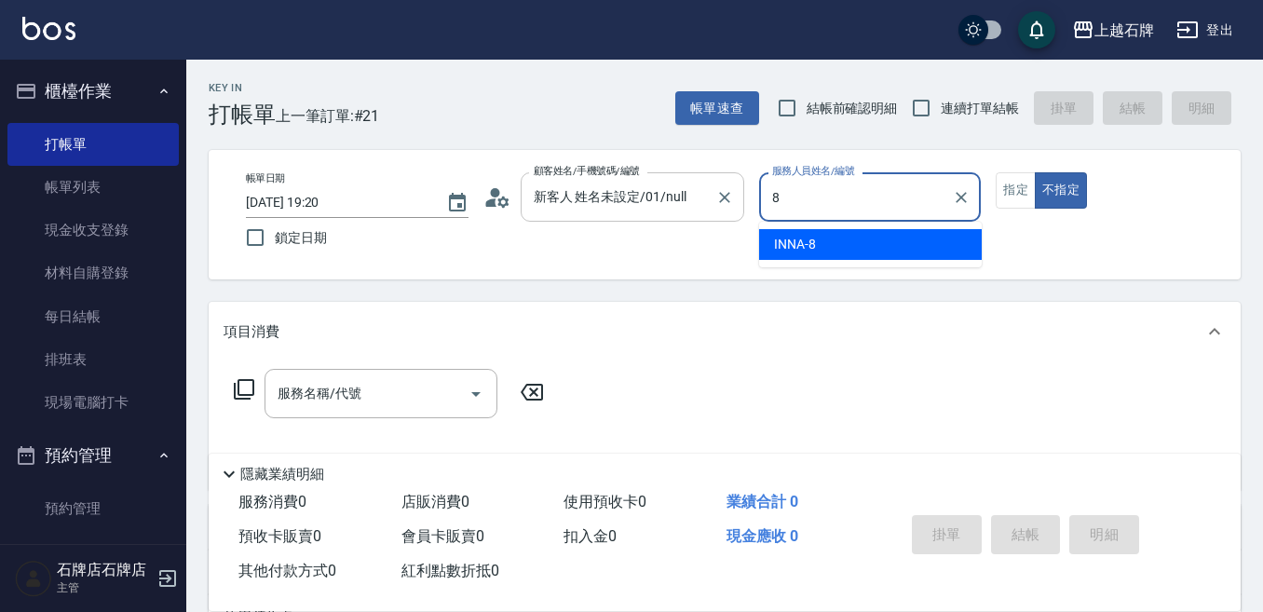
type input "8"
type button "false"
type input "INNA-8"
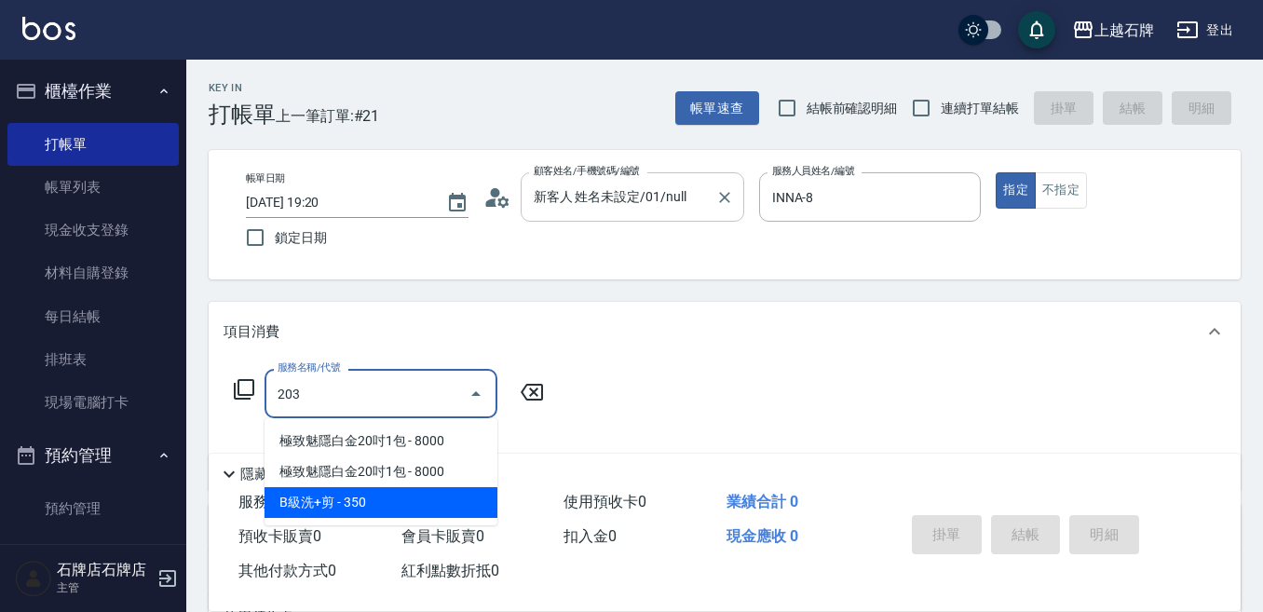
type input "B級洗+剪(203)"
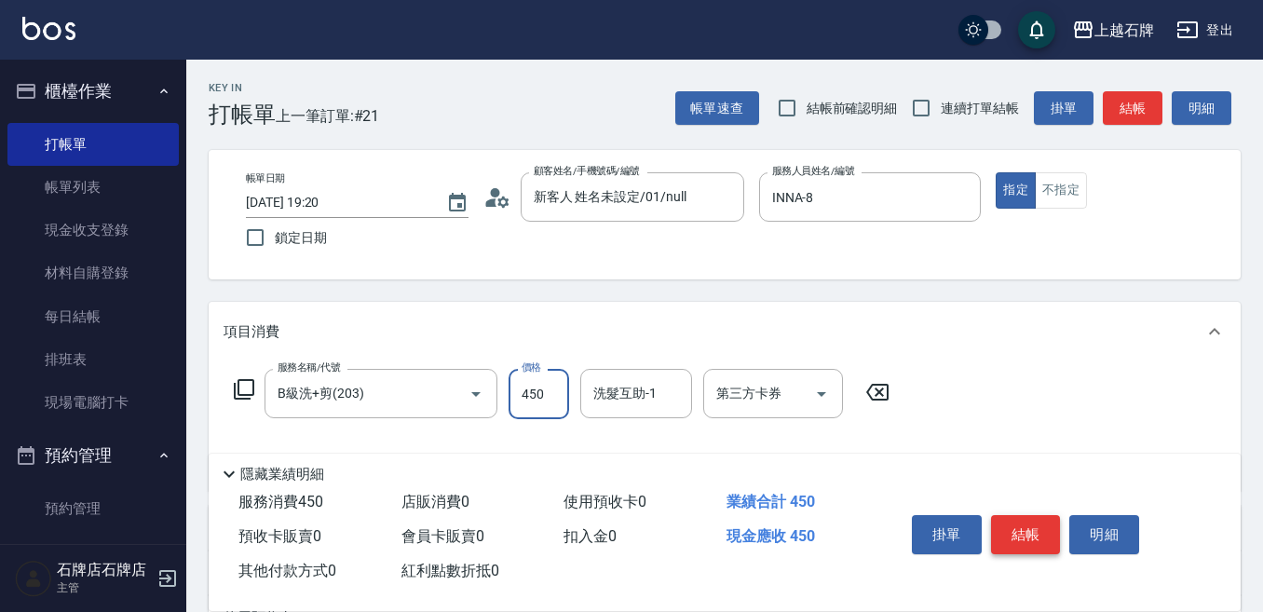
type input "450"
click at [1023, 521] on button "結帳" at bounding box center [1026, 534] width 70 height 39
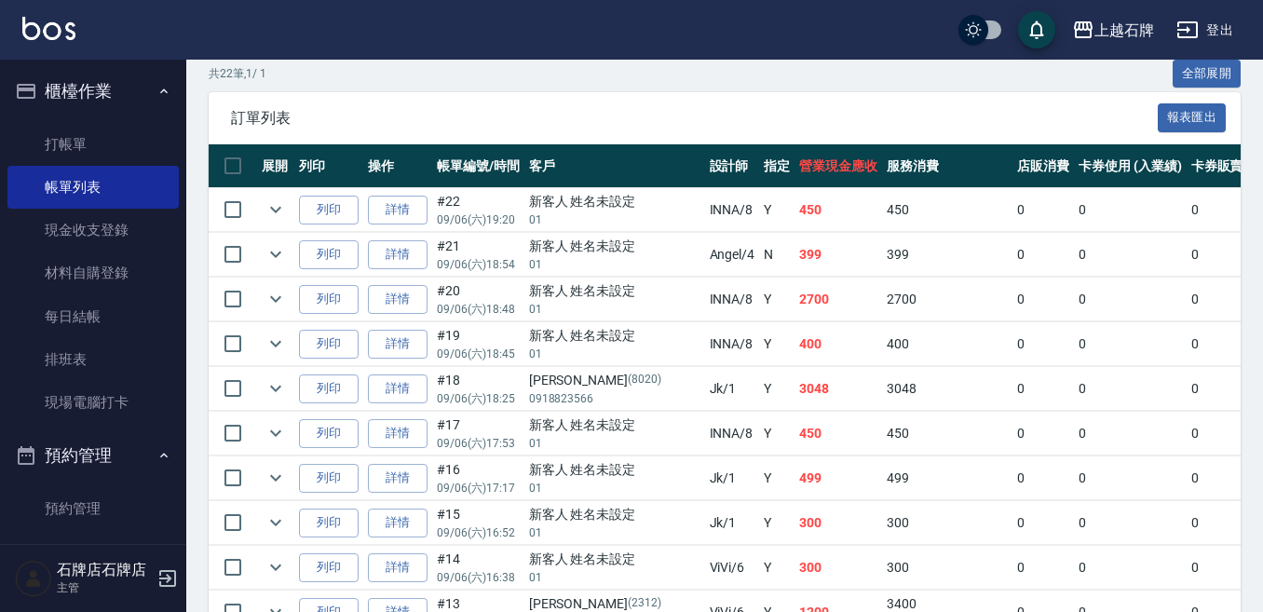
scroll to position [466, 0]
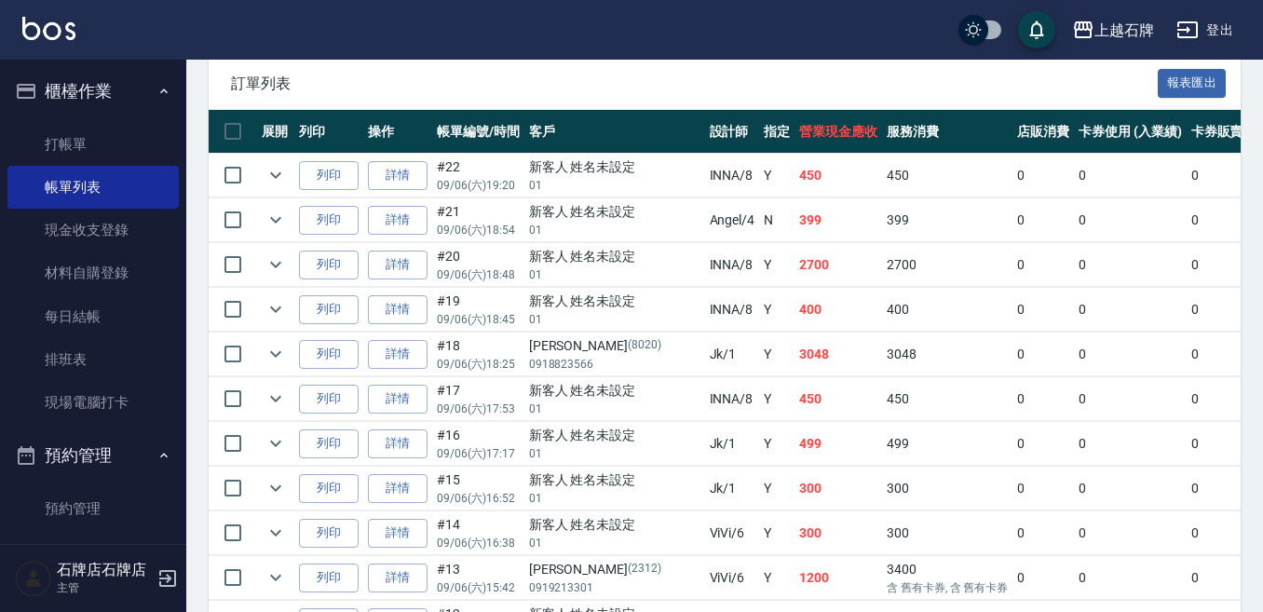
click at [320, 190] on td "列印" at bounding box center [328, 176] width 69 height 44
click at [325, 169] on button "列印" at bounding box center [329, 175] width 60 height 29
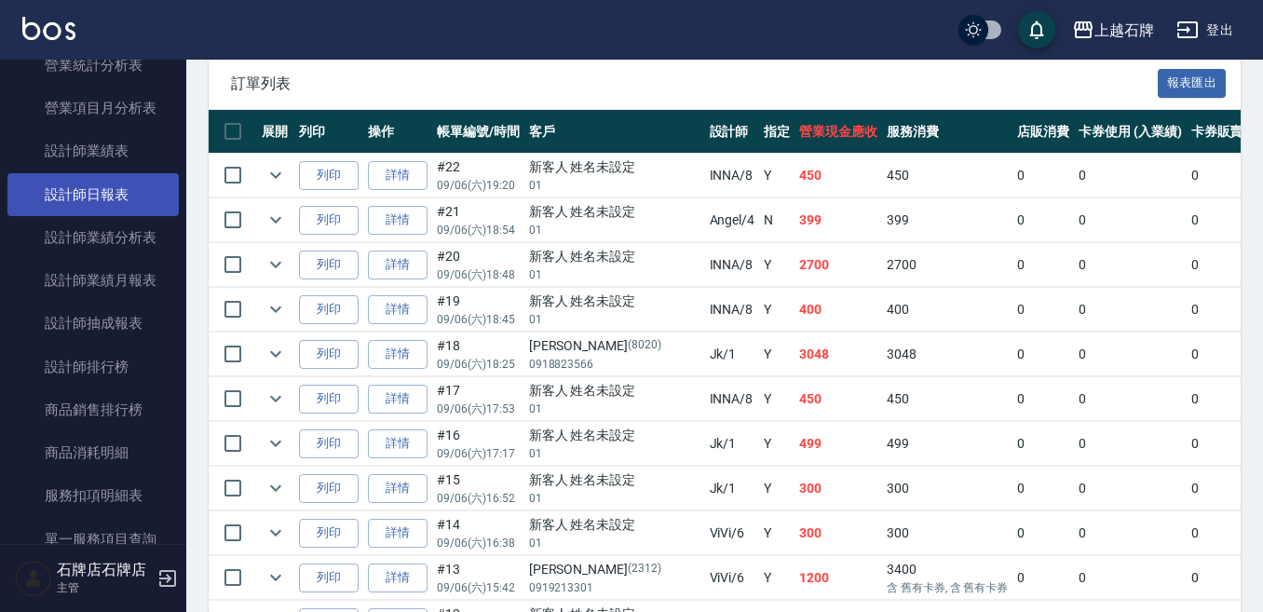
scroll to position [1118, 0]
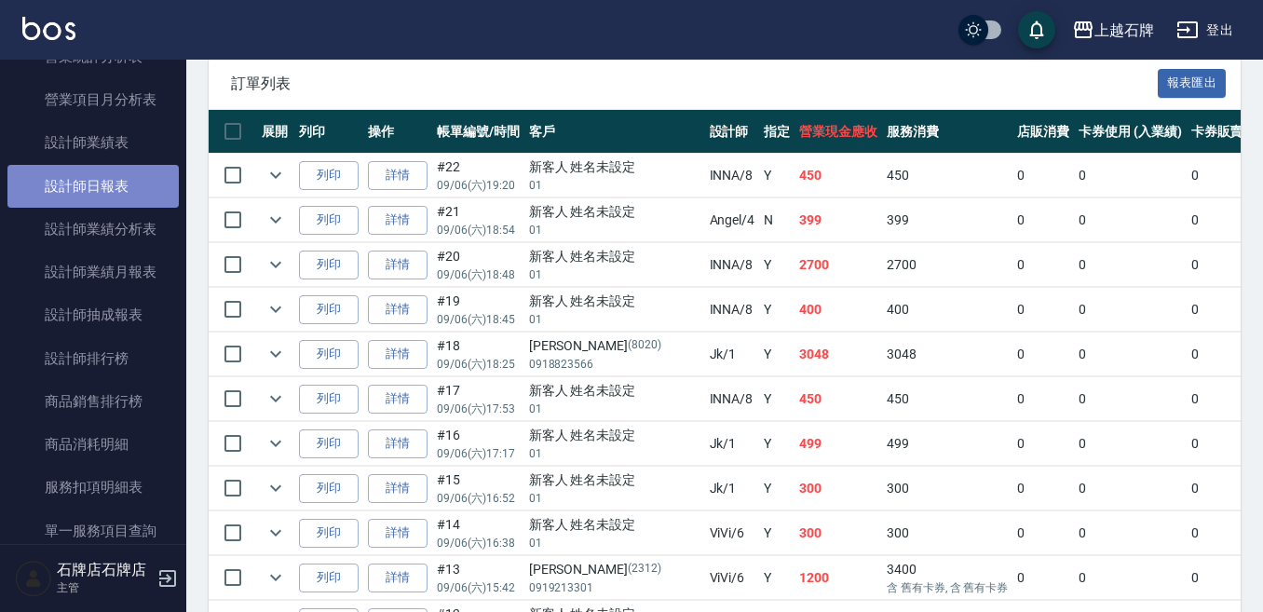
click at [101, 175] on link "設計師日報表" at bounding box center [92, 186] width 171 height 43
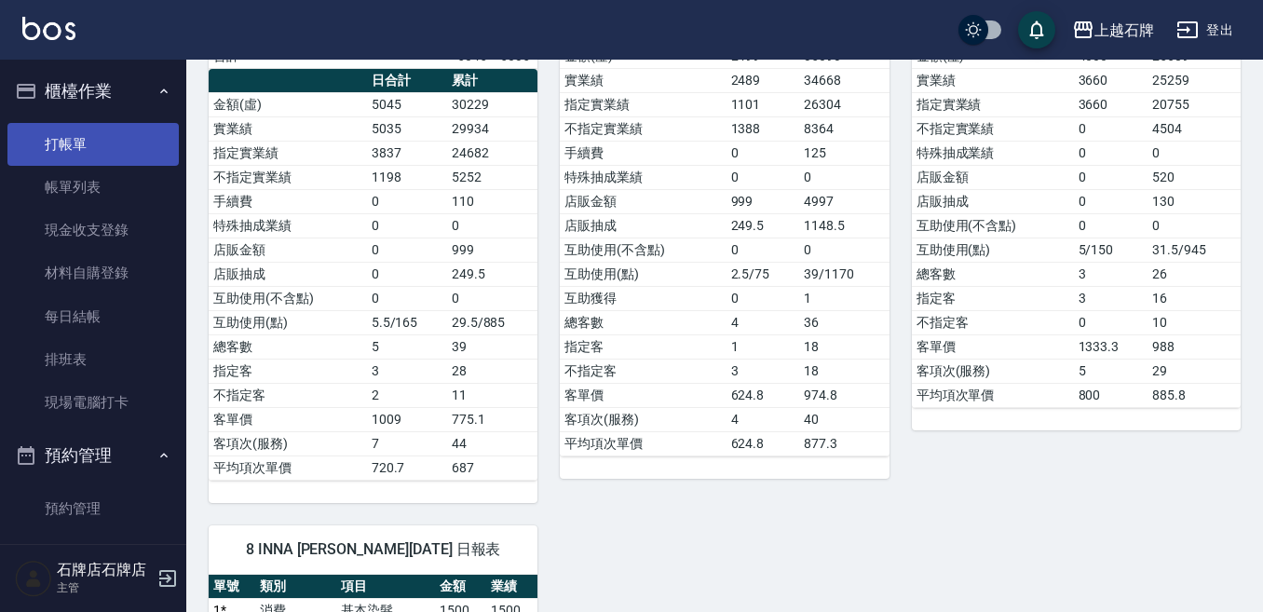
scroll to position [373, 0]
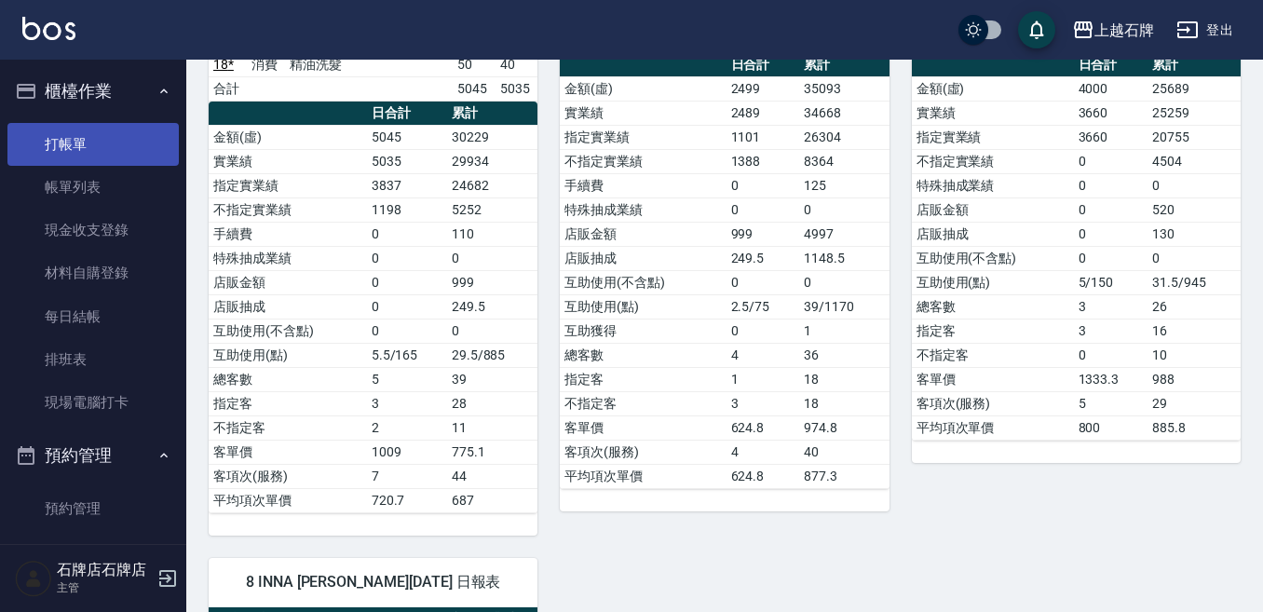
click at [37, 148] on link "打帳單" at bounding box center [92, 144] width 171 height 43
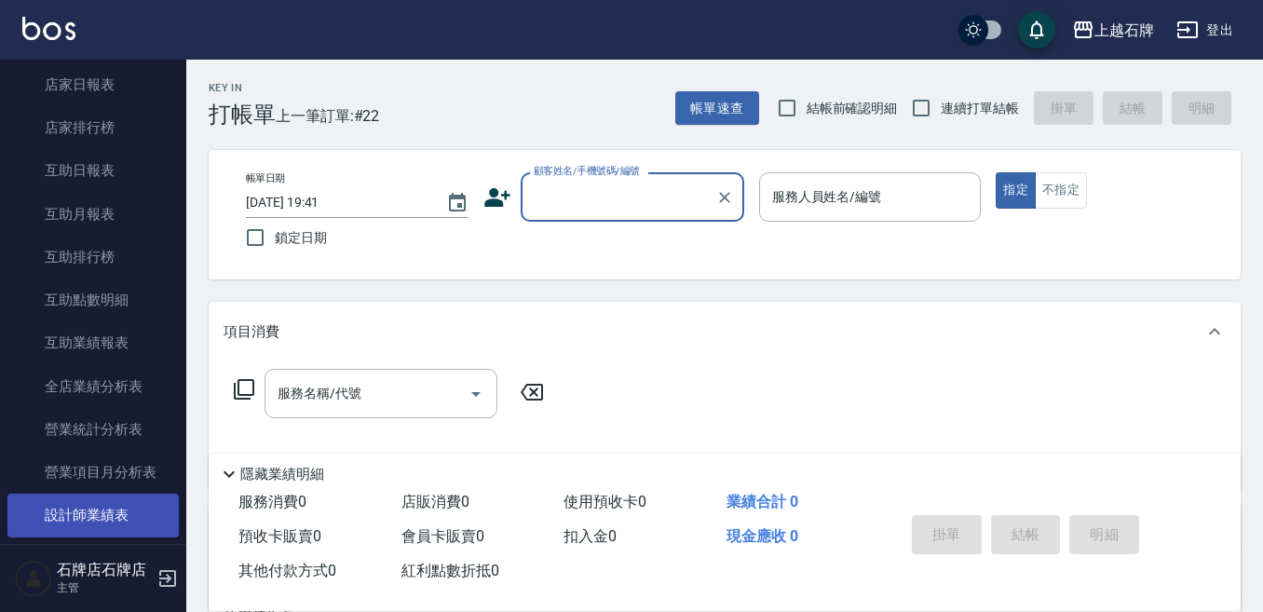
scroll to position [838, 0]
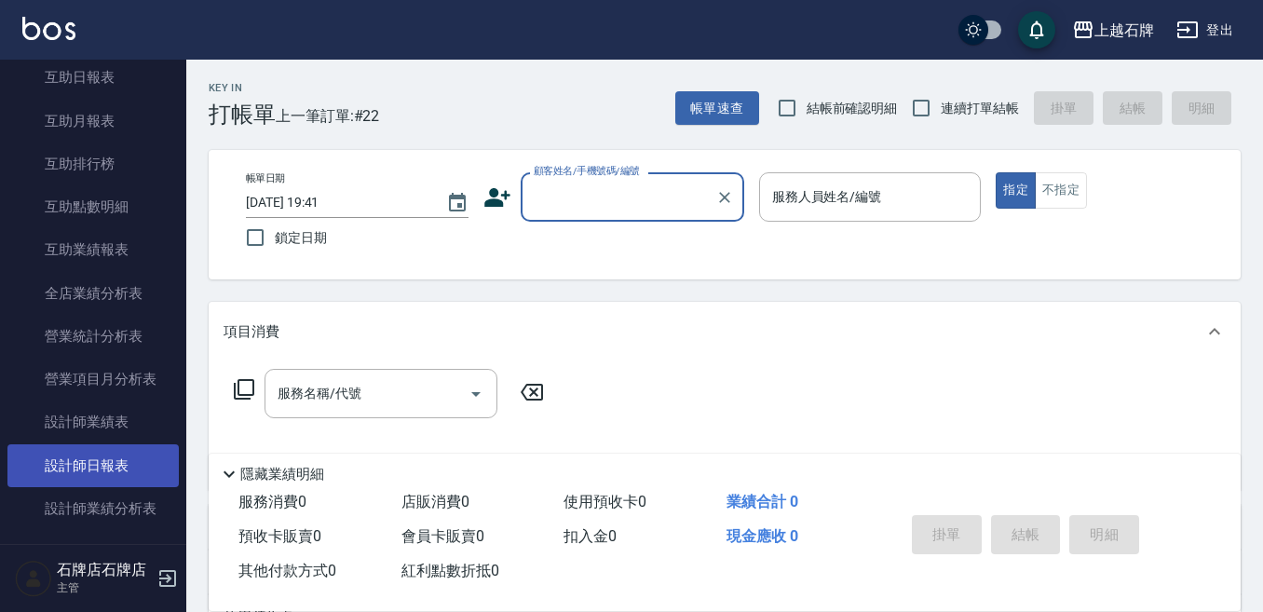
click at [86, 477] on link "設計師日報表" at bounding box center [92, 465] width 171 height 43
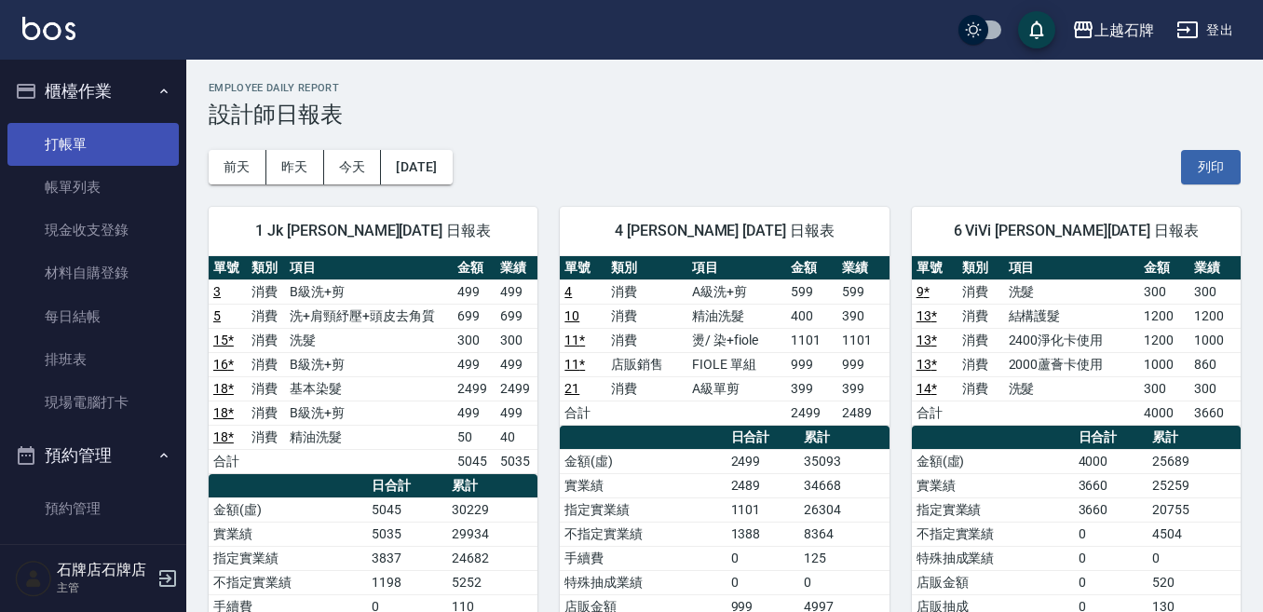
click at [127, 130] on link "打帳單" at bounding box center [92, 144] width 171 height 43
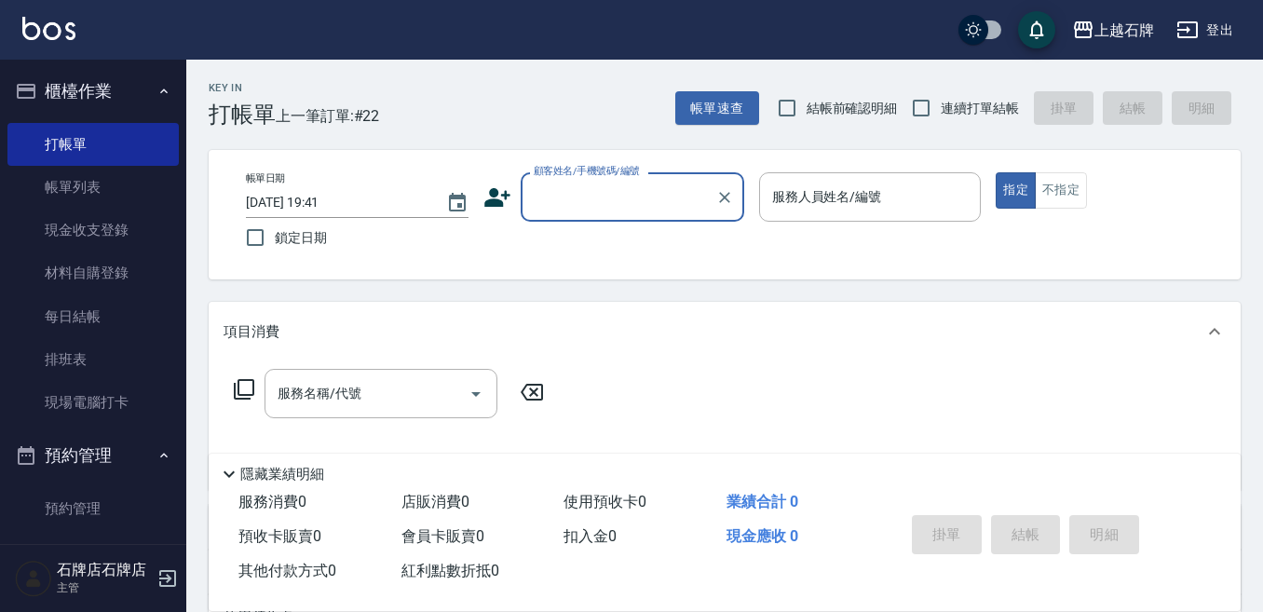
click at [660, 206] on input "顧客姓名/手機號碼/編號" at bounding box center [618, 197] width 179 height 33
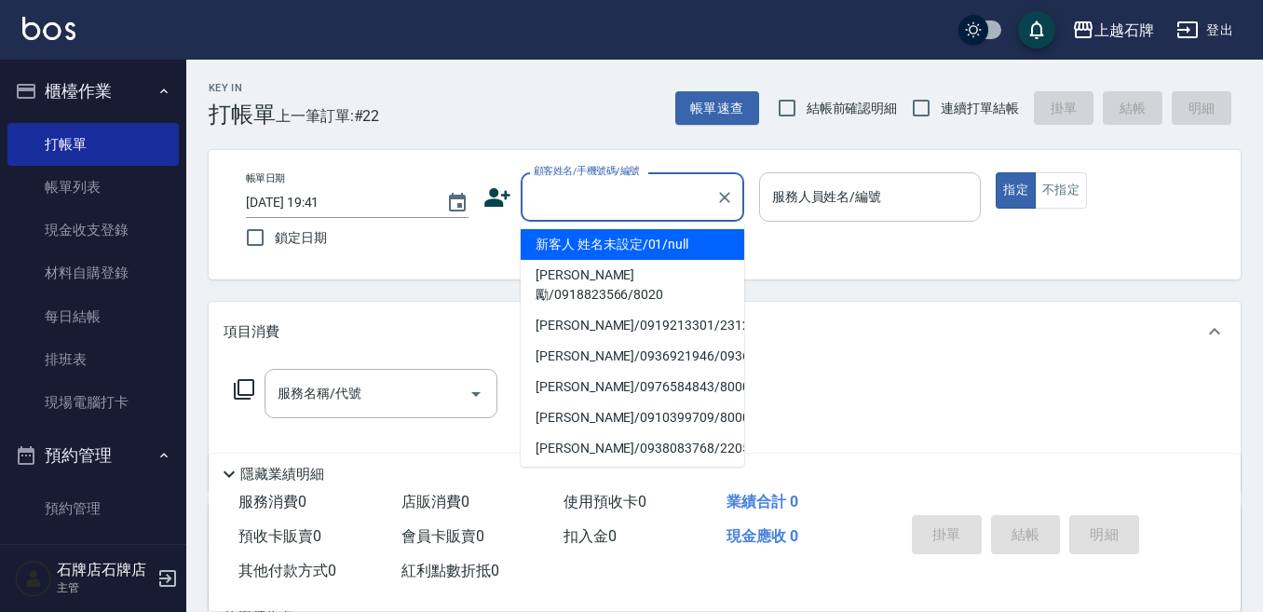
drag, startPoint x: 686, startPoint y: 249, endPoint x: 815, endPoint y: 207, distance: 135.2
click at [687, 247] on li "新客人 姓名未設定/01/null" at bounding box center [633, 244] width 224 height 31
type input "1"
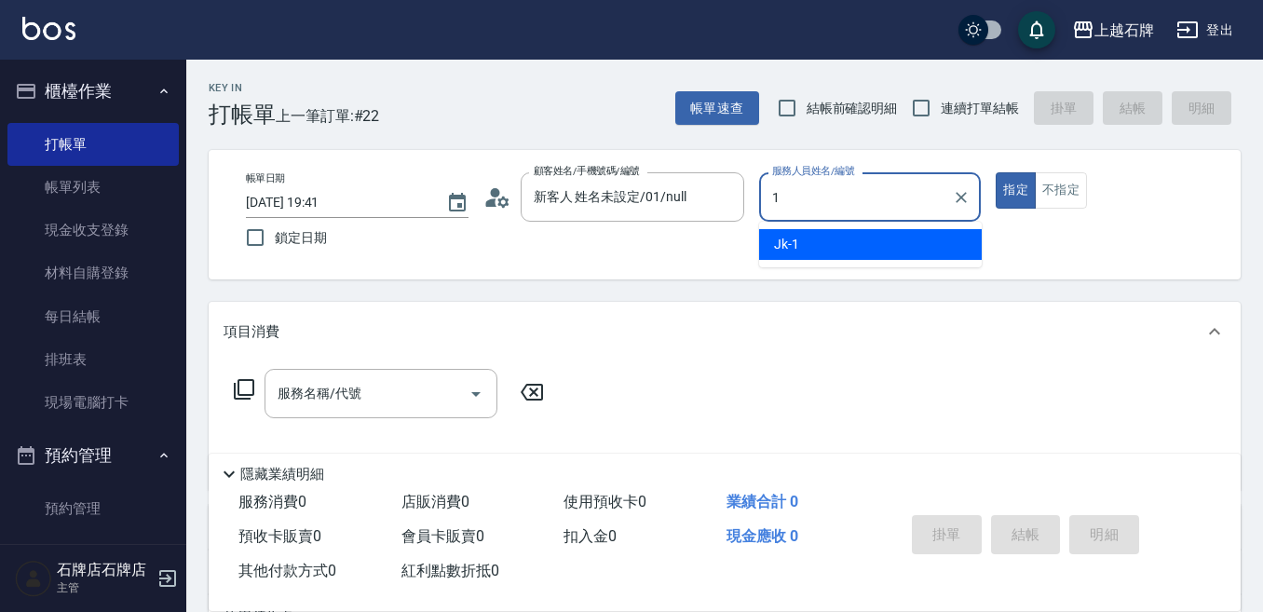
type input "新客人 姓名未設定/01/null"
click at [831, 230] on div "Jk -1" at bounding box center [870, 244] width 223 height 31
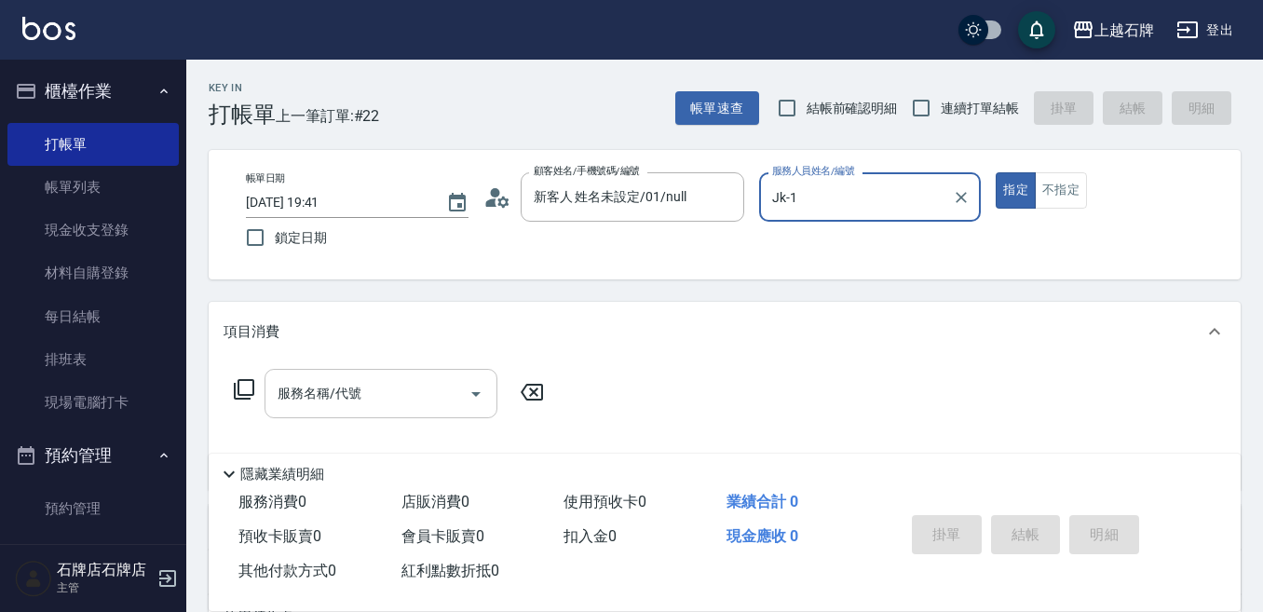
type input "Jk-1"
click at [385, 406] on input "服務名稱/代號" at bounding box center [367, 393] width 188 height 33
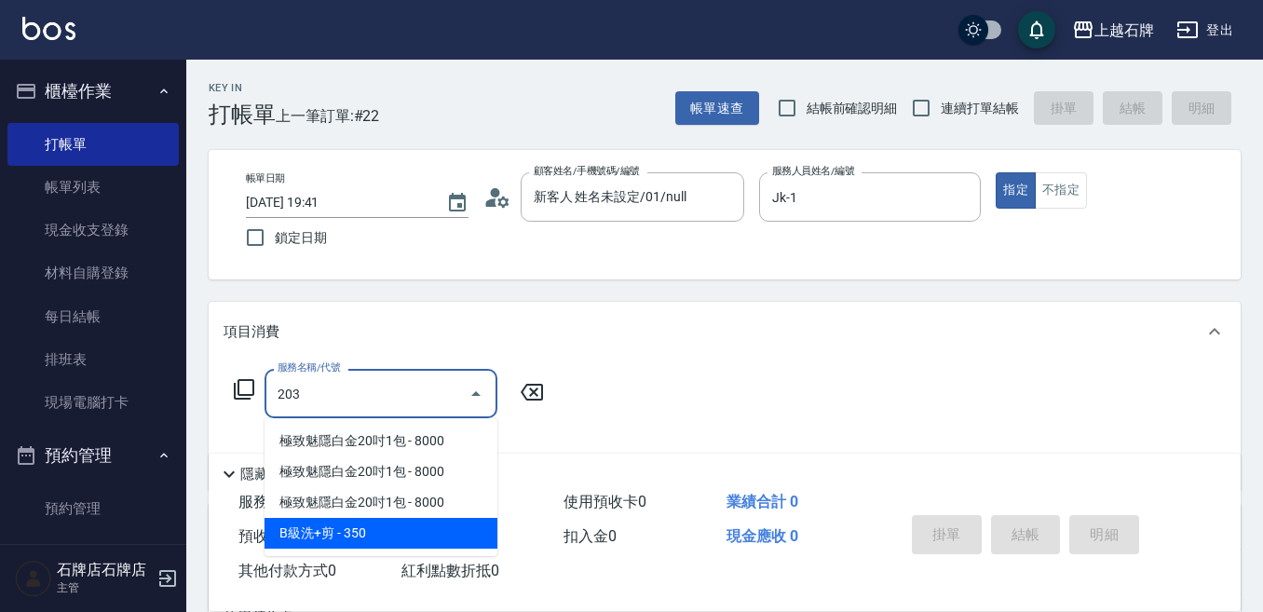
drag, startPoint x: 395, startPoint y: 523, endPoint x: 576, endPoint y: 413, distance: 211.9
click at [397, 523] on span "B級洗+剪 - 350" at bounding box center [380, 533] width 233 height 31
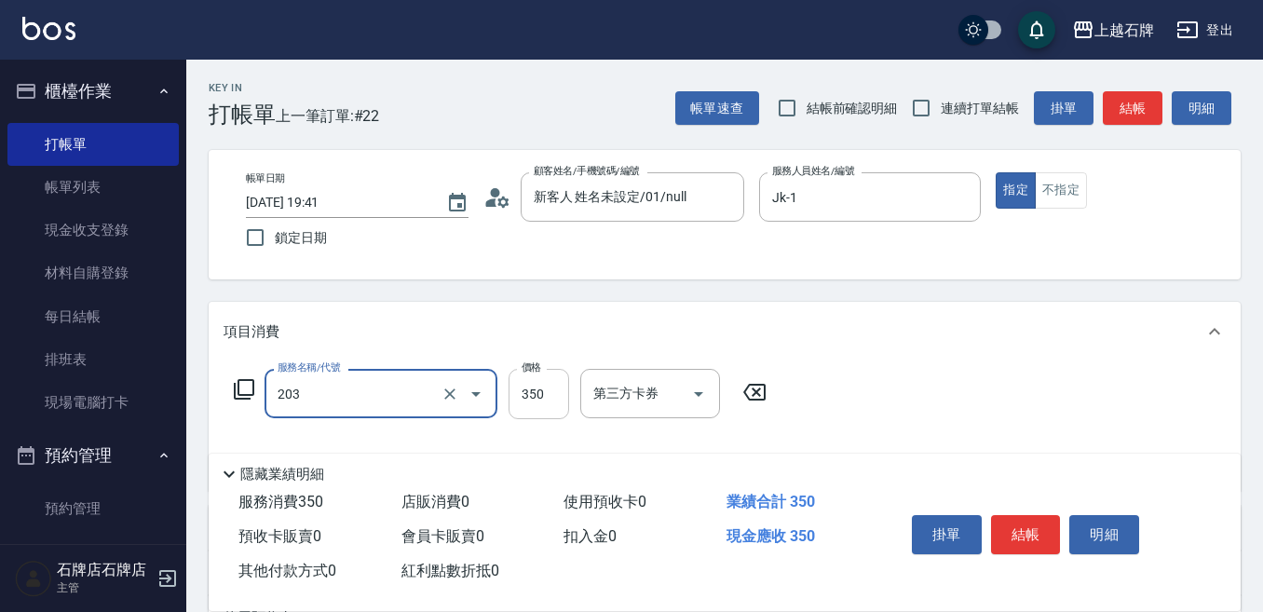
type input "B級洗+剪(203)"
click at [555, 398] on input "350" at bounding box center [538, 394] width 61 height 50
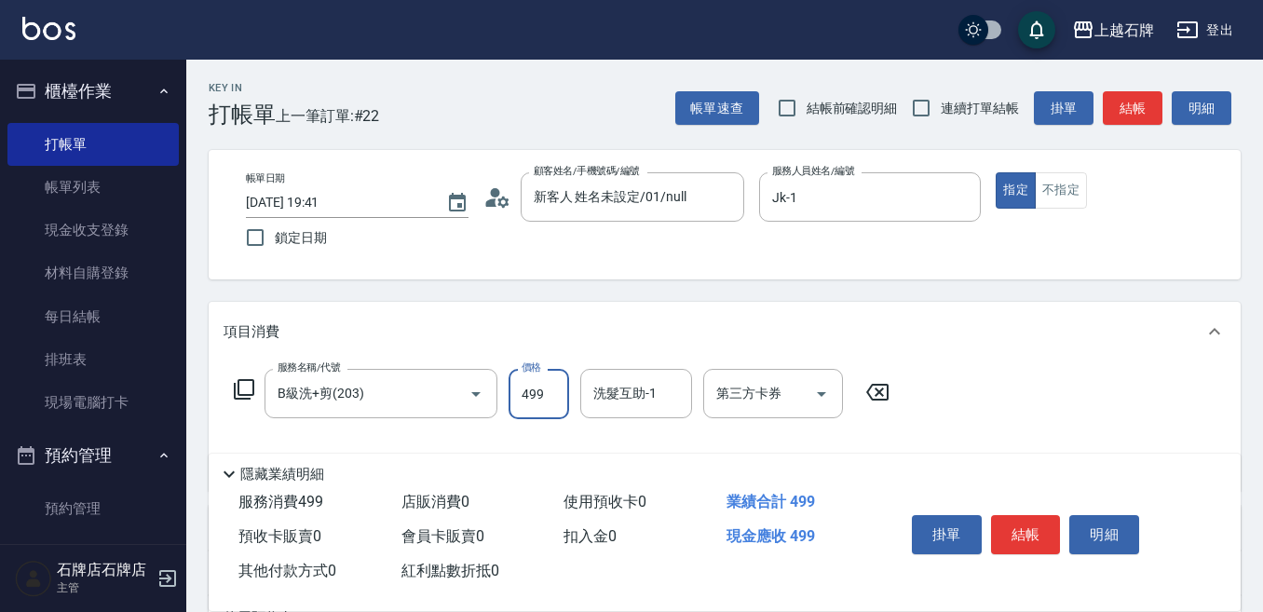
type input "499"
click at [645, 401] on div "洗髮互助-1 洗髮互助-1" at bounding box center [636, 393] width 112 height 49
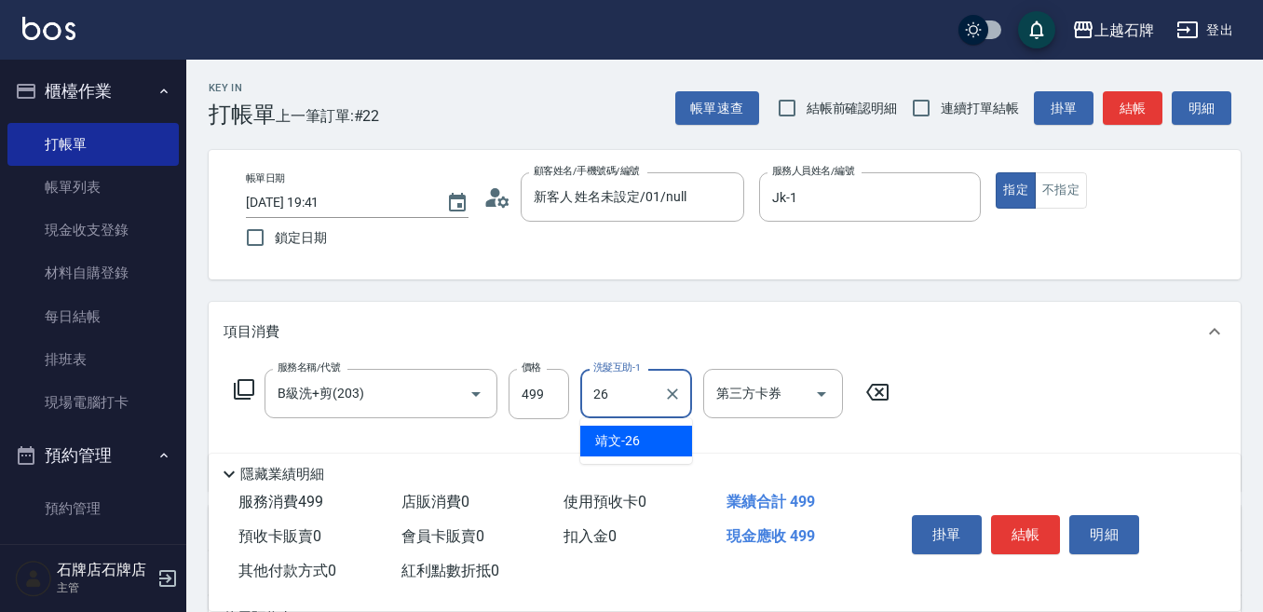
click at [649, 442] on div "靖文 -26" at bounding box center [636, 441] width 112 height 31
type input "靖文-26"
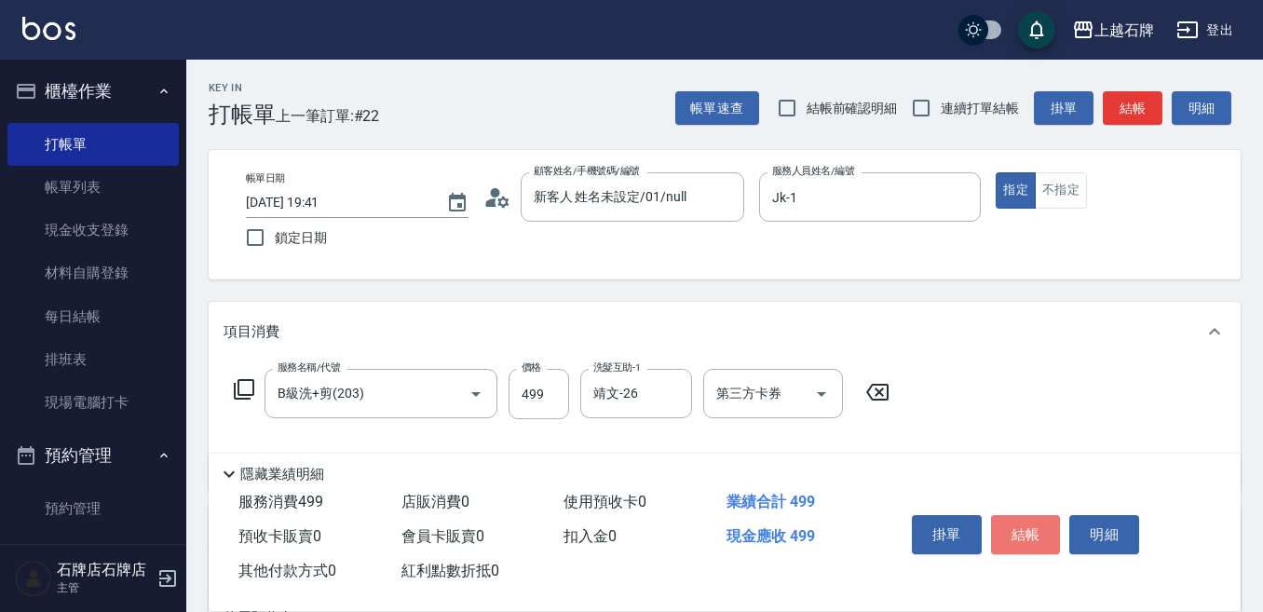
click at [1041, 522] on button "結帳" at bounding box center [1026, 534] width 70 height 39
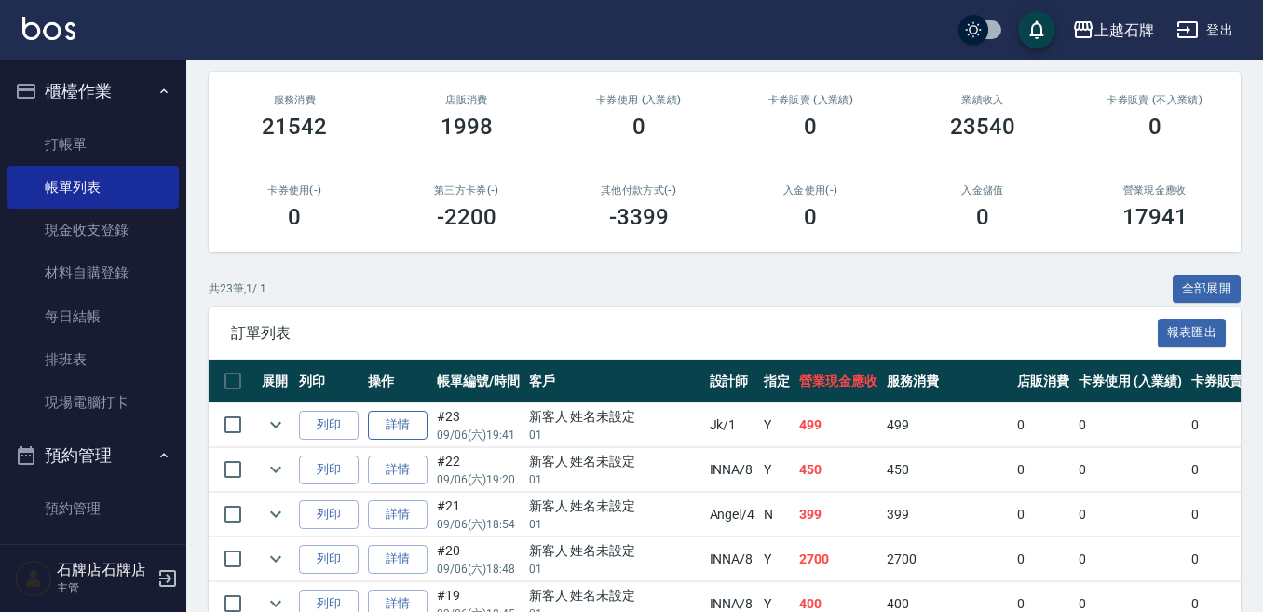
scroll to position [279, 0]
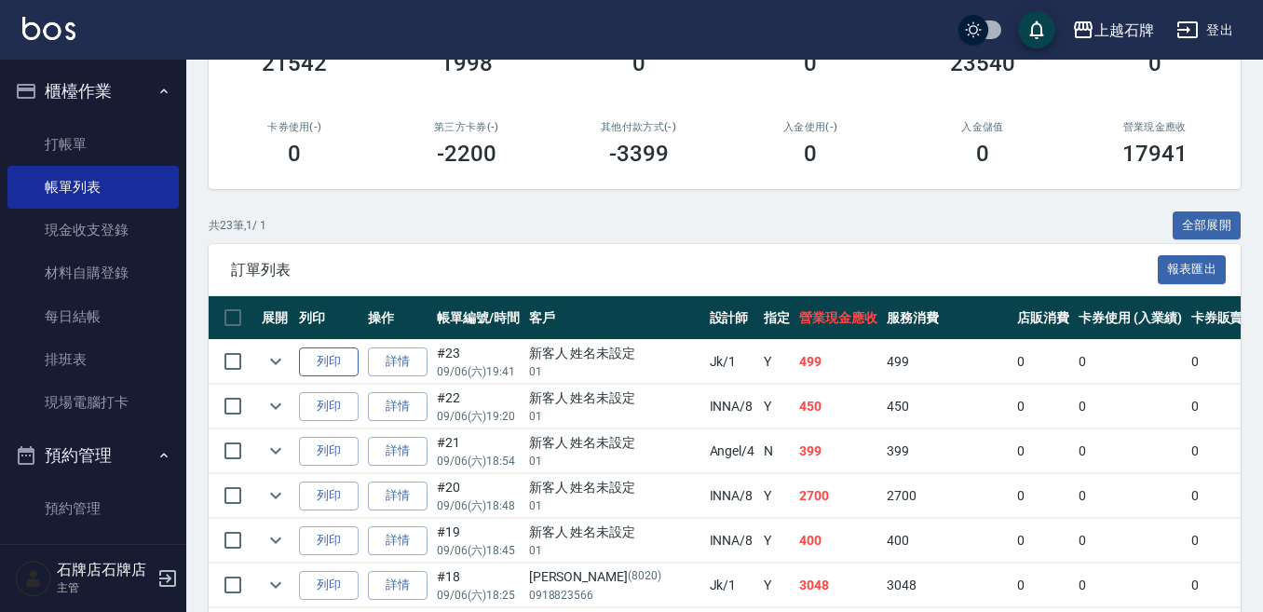
click at [347, 357] on button "列印" at bounding box center [329, 361] width 60 height 29
click at [155, 156] on link "打帳單" at bounding box center [92, 144] width 171 height 43
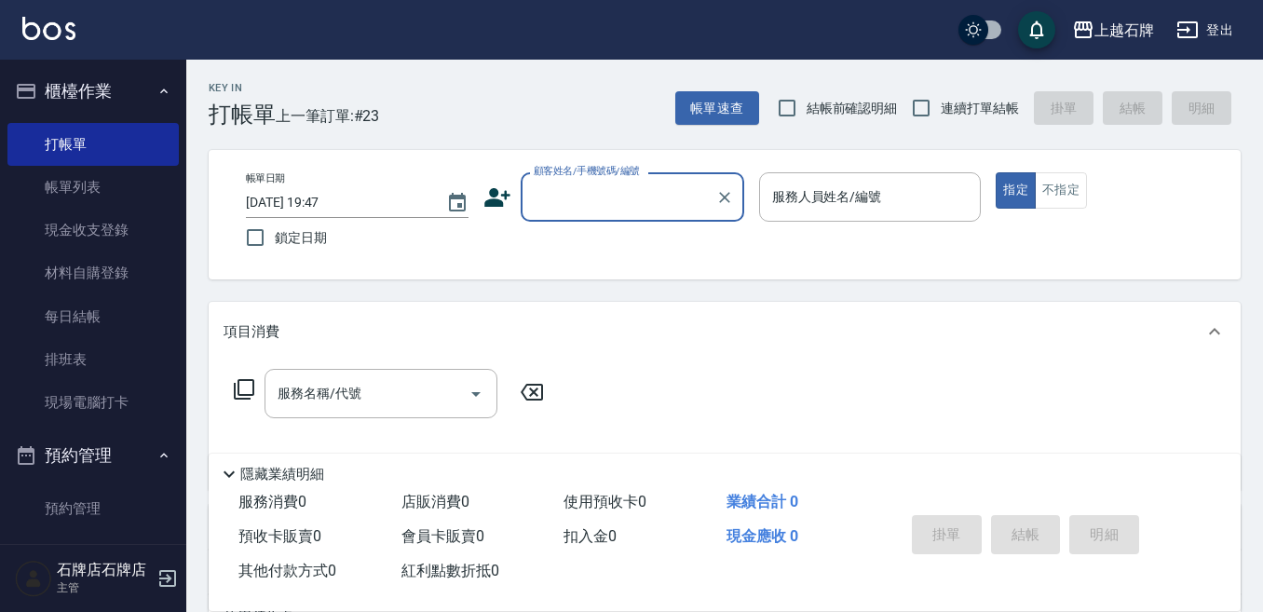
click at [616, 219] on div "顧客姓名/手機號碼/編號" at bounding box center [633, 196] width 224 height 49
click at [655, 251] on li "[PERSON_NAME]/0975132788/70311" at bounding box center [633, 244] width 224 height 31
type input "[PERSON_NAME]/0975132788/70311"
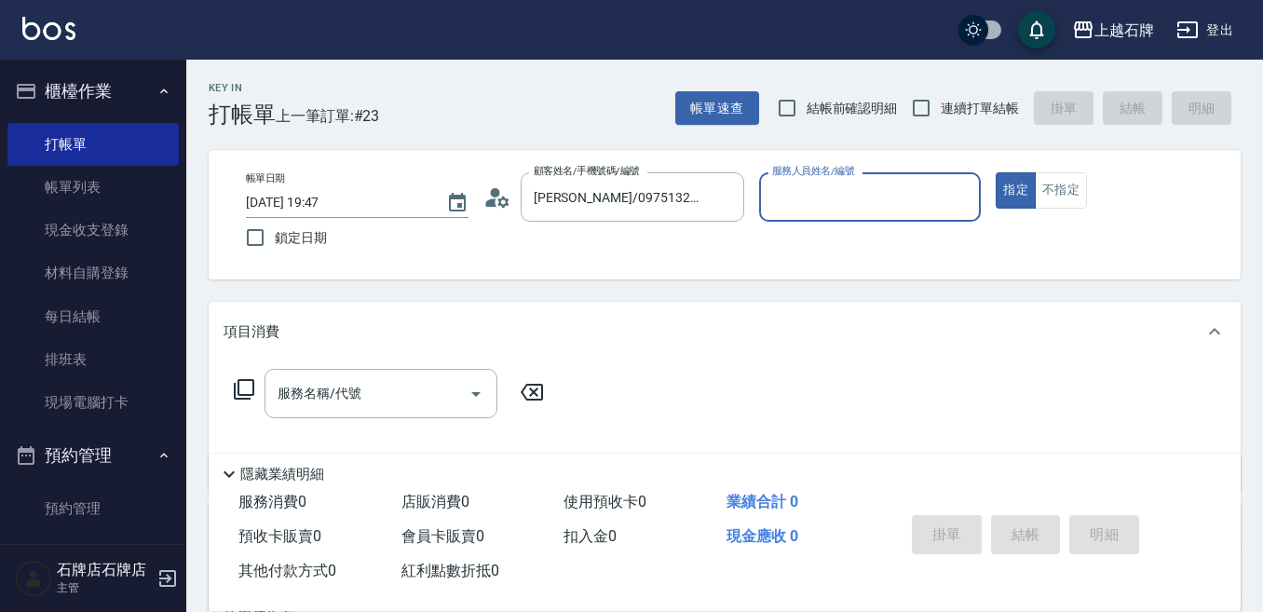
type input "[PERSON_NAME]-7"
drag, startPoint x: 961, startPoint y: 197, endPoint x: 967, endPoint y: 185, distance: 13.3
click at [963, 193] on icon "Clear" at bounding box center [961, 197] width 19 height 19
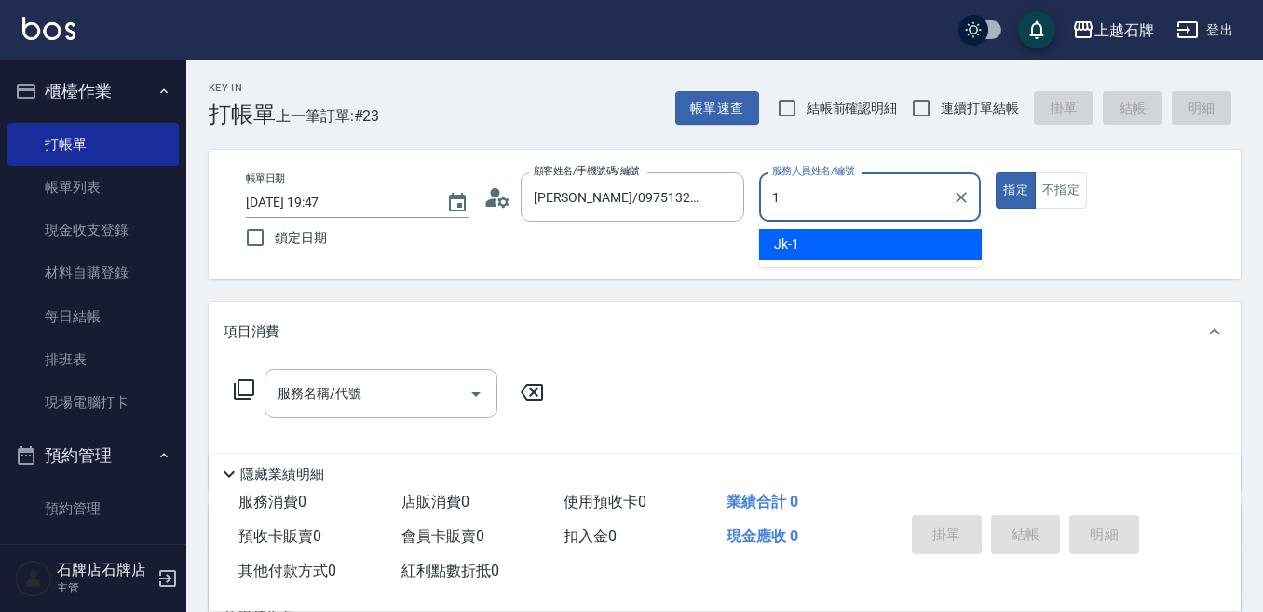
click at [914, 250] on div "Jk -1" at bounding box center [870, 244] width 223 height 31
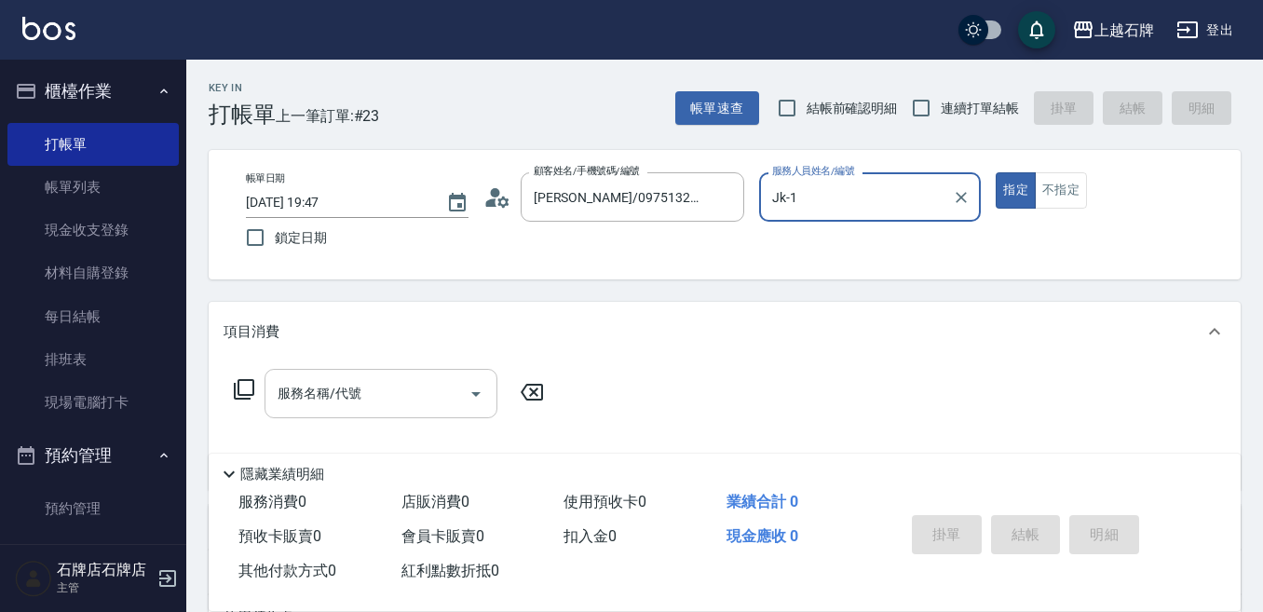
type input "Jk-1"
click at [403, 405] on input "服務名稱/代號" at bounding box center [367, 393] width 188 height 33
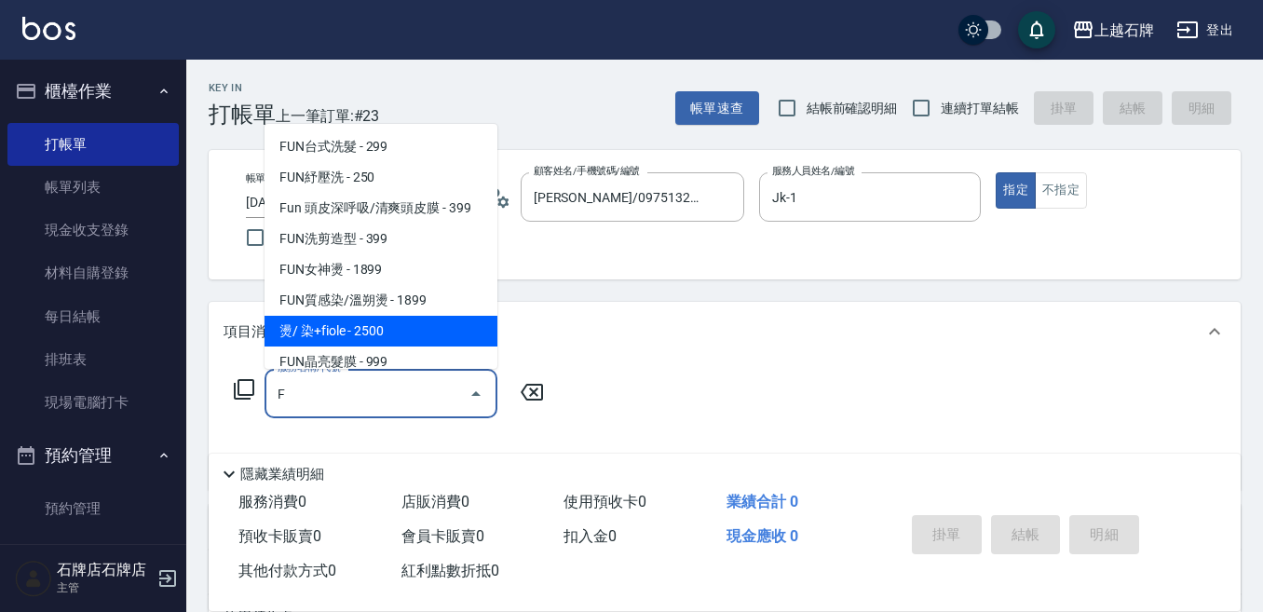
click at [419, 320] on span "燙/ 染+fiole - 2500" at bounding box center [380, 331] width 233 height 31
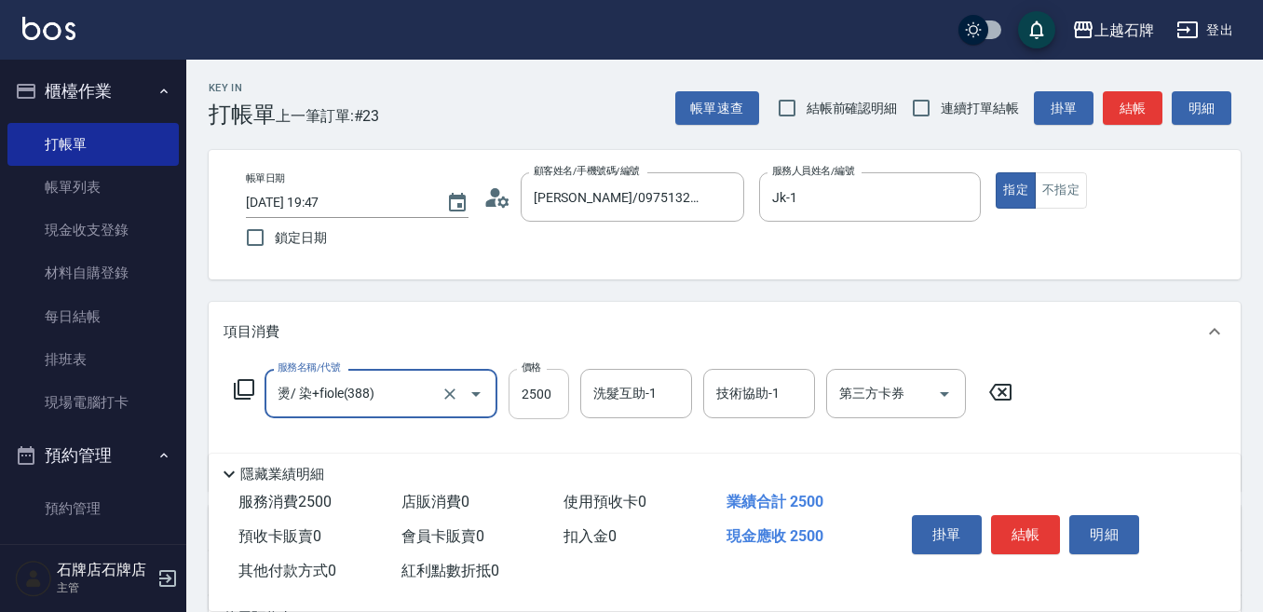
type input "燙/ 染+fiole(388)"
click at [547, 389] on input "2500" at bounding box center [538, 394] width 61 height 50
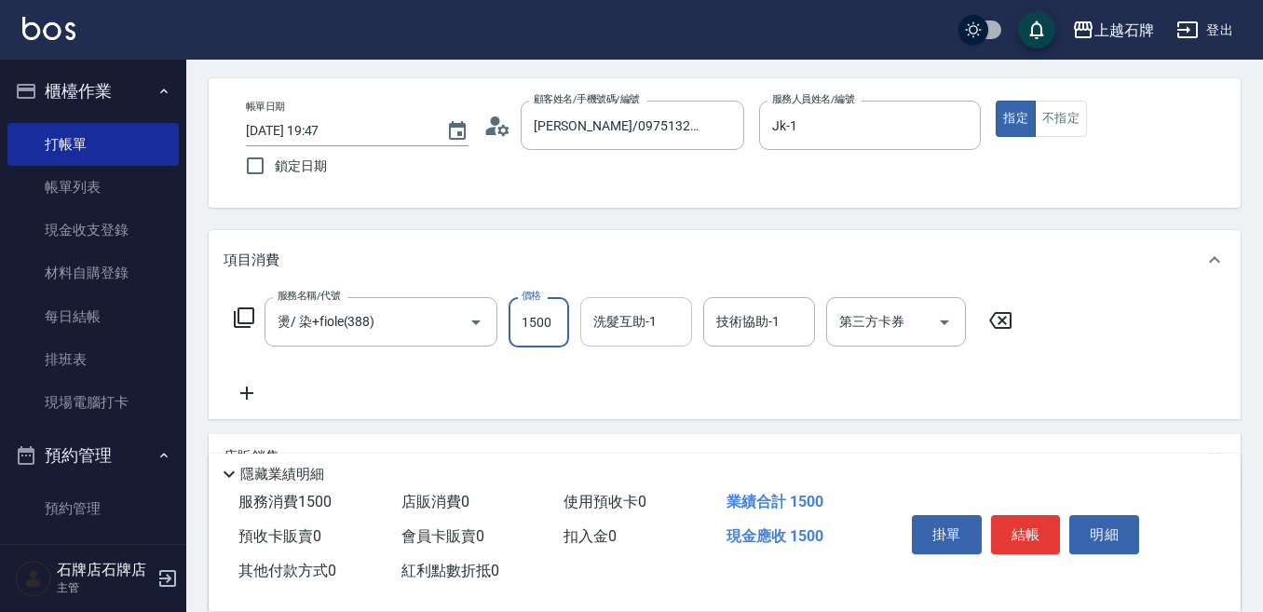
scroll to position [186, 0]
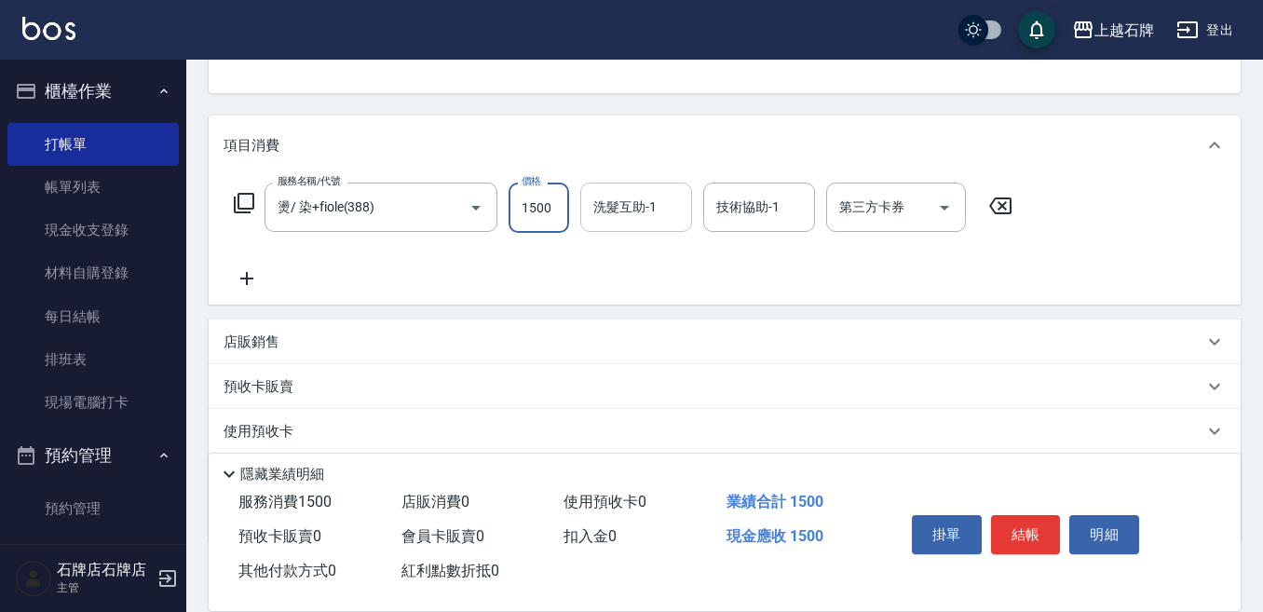
type input "1500"
click at [652, 216] on div "洗髮互助-1 洗髮互助-1" at bounding box center [636, 207] width 112 height 49
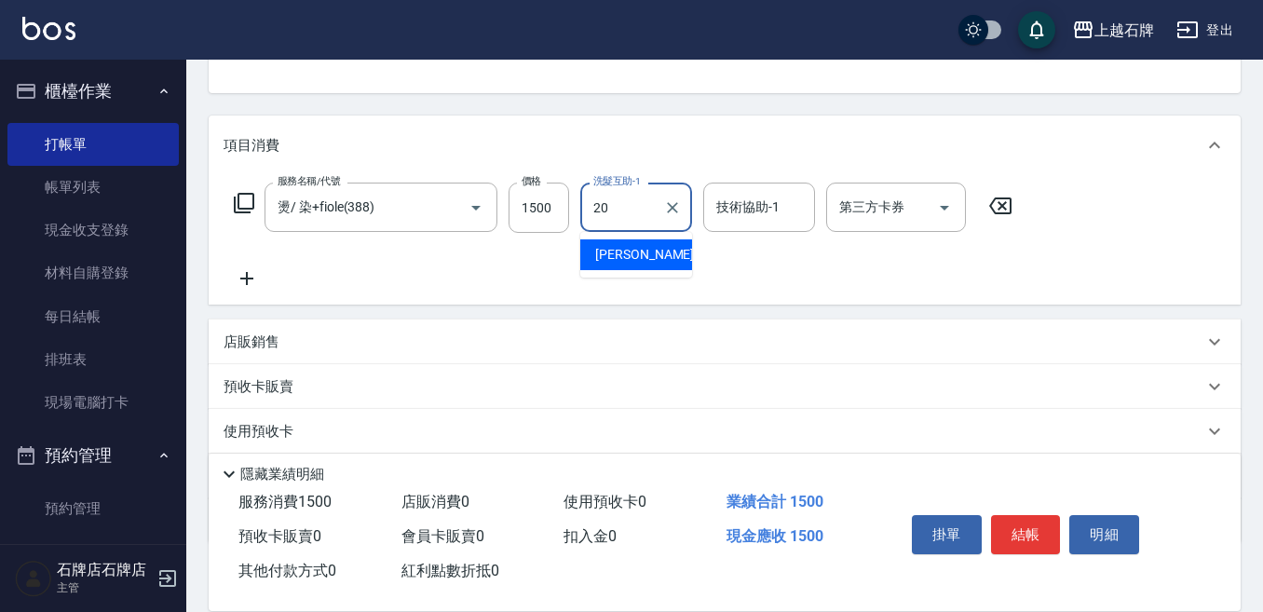
click at [640, 251] on div "[PERSON_NAME] -20" at bounding box center [636, 254] width 112 height 31
type input "[PERSON_NAME]-20"
click at [412, 346] on div "店販銷售" at bounding box center [714, 342] width 980 height 20
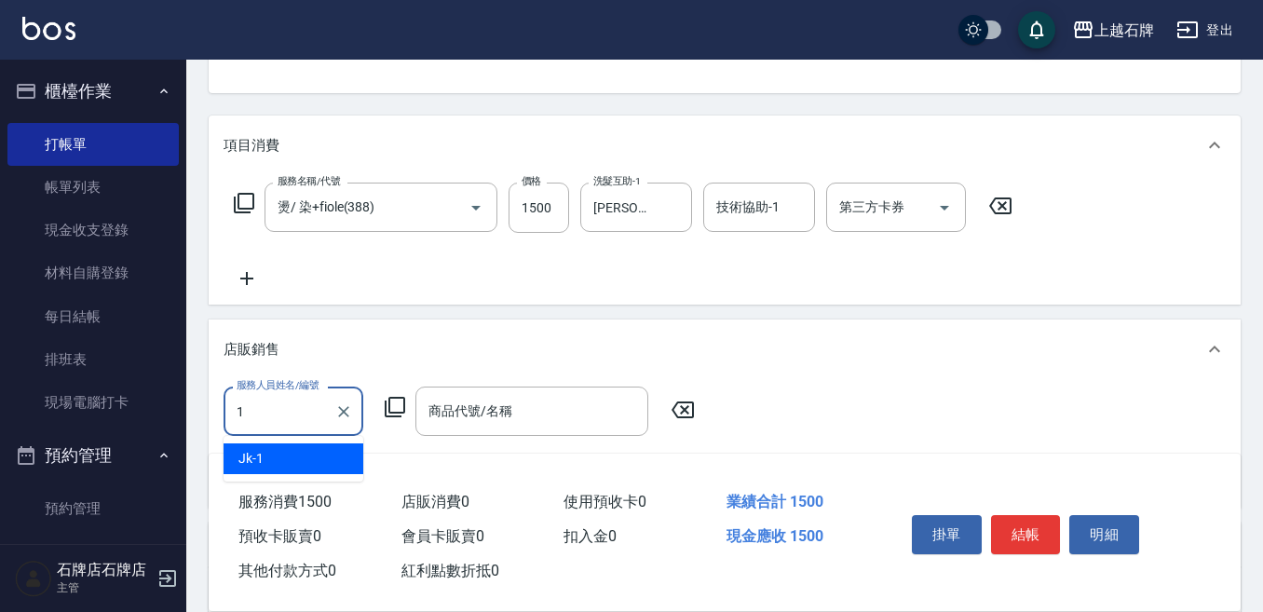
scroll to position [0, 0]
drag, startPoint x: 328, startPoint y: 463, endPoint x: 319, endPoint y: 468, distance: 10.1
click at [319, 468] on div "Jk -1" at bounding box center [294, 458] width 140 height 31
type input "Jk-1"
click at [522, 422] on input "商品代號/名稱" at bounding box center [532, 411] width 216 height 33
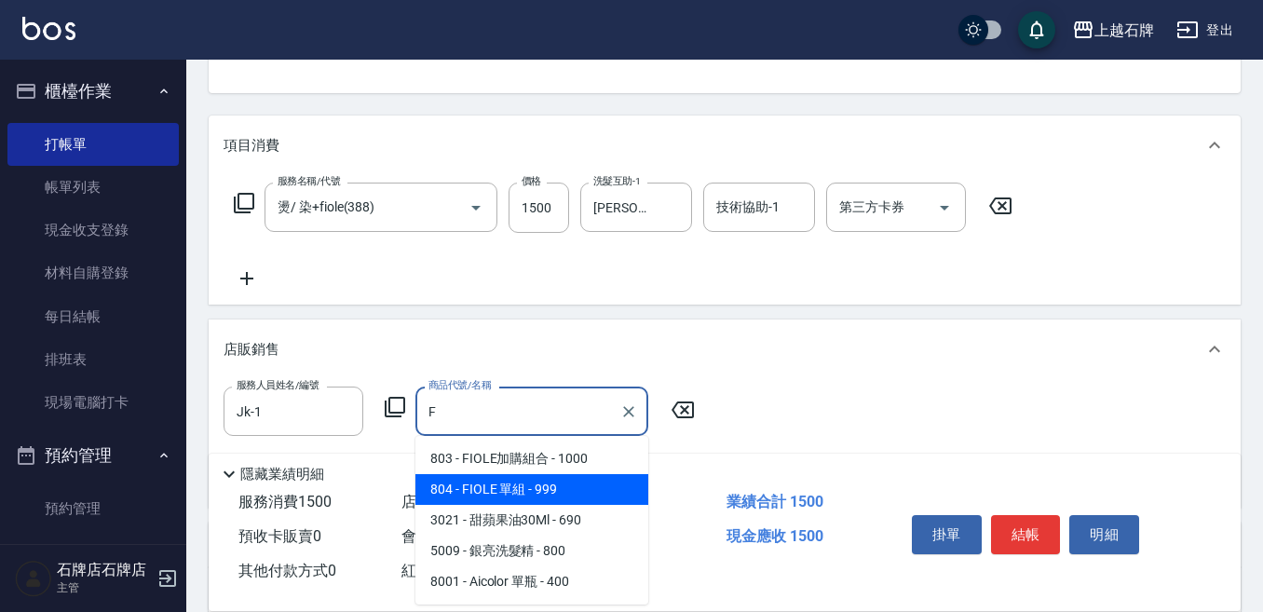
click at [572, 499] on span "804 - FIOLE 單組 - 999" at bounding box center [531, 489] width 233 height 31
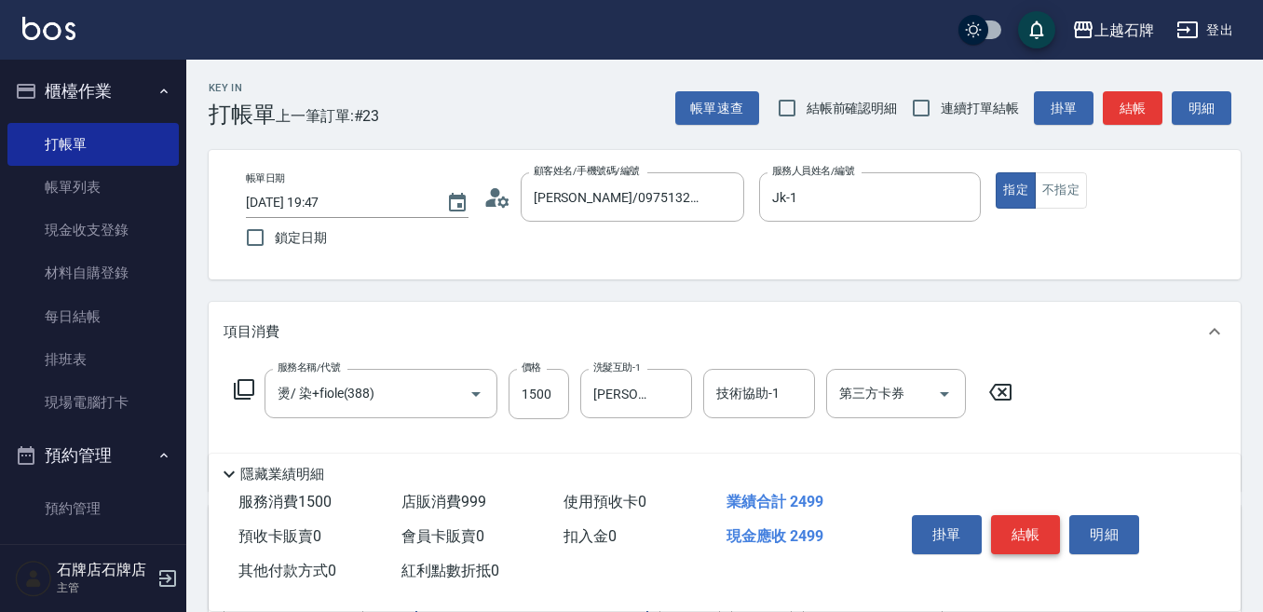
type input "FIOLE 單組"
click at [1038, 515] on button "結帳" at bounding box center [1026, 534] width 70 height 39
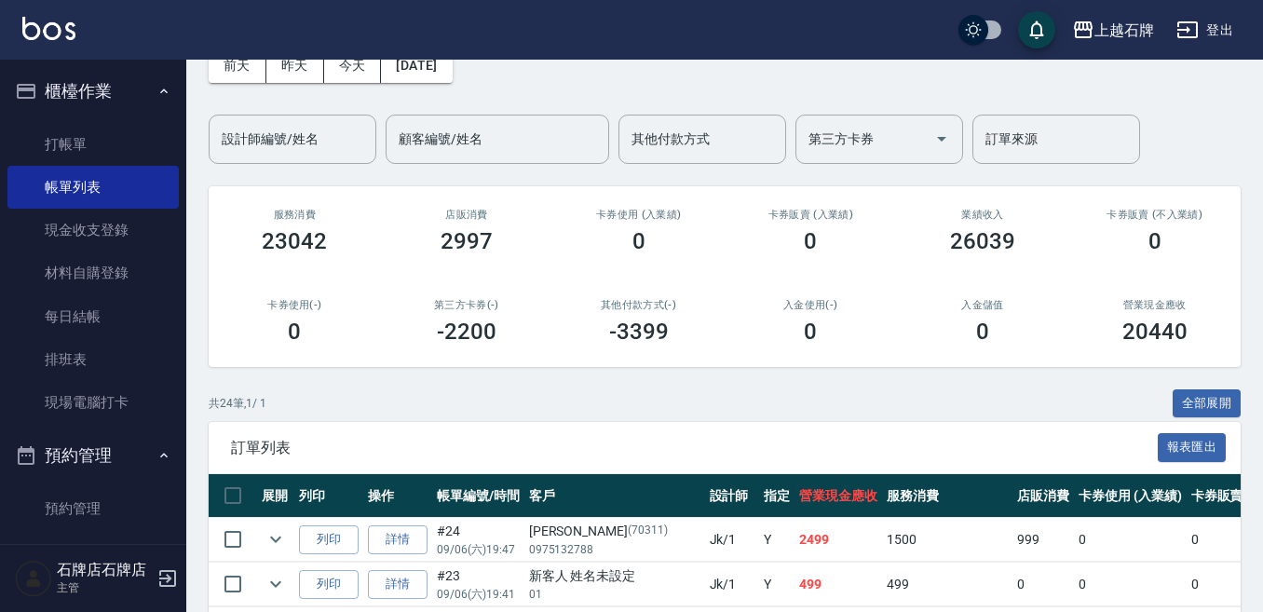
scroll to position [186, 0]
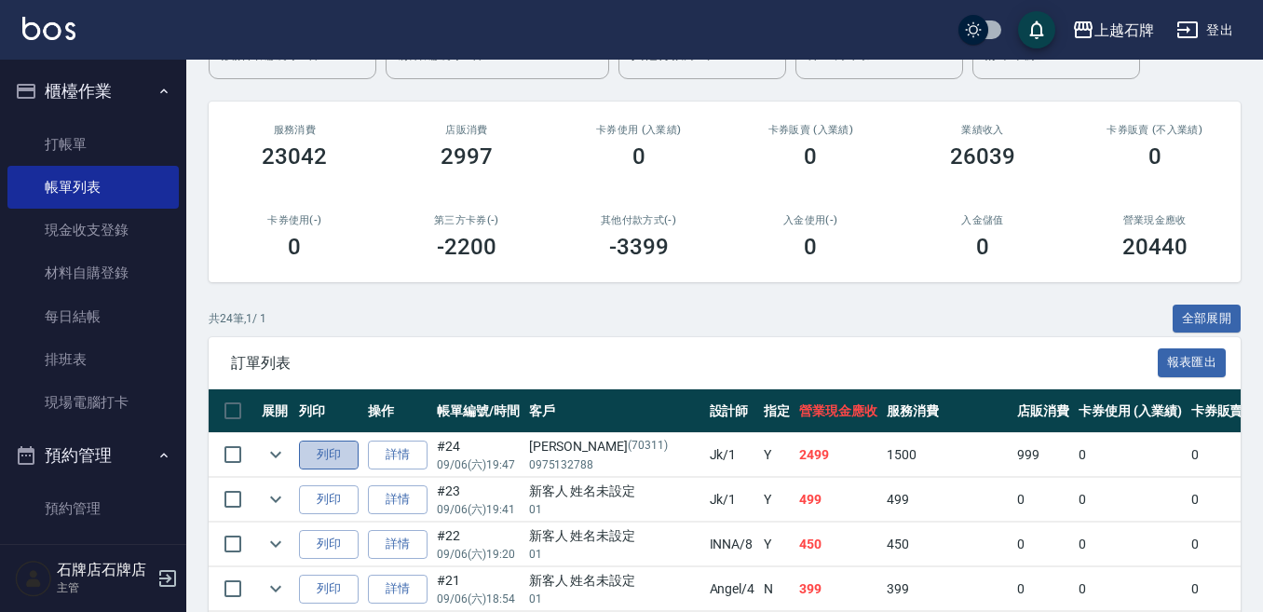
click at [327, 450] on button "列印" at bounding box center [329, 454] width 60 height 29
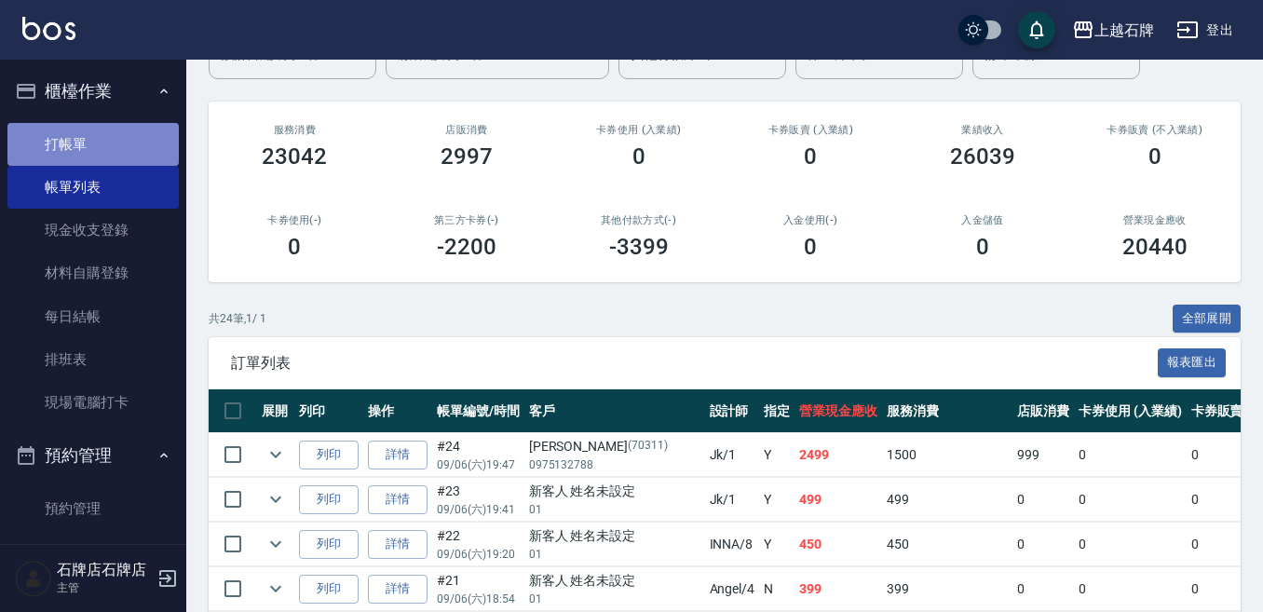
drag, startPoint x: 108, startPoint y: 155, endPoint x: 122, endPoint y: 150, distance: 14.7
click at [111, 153] on link "打帳單" at bounding box center [92, 144] width 171 height 43
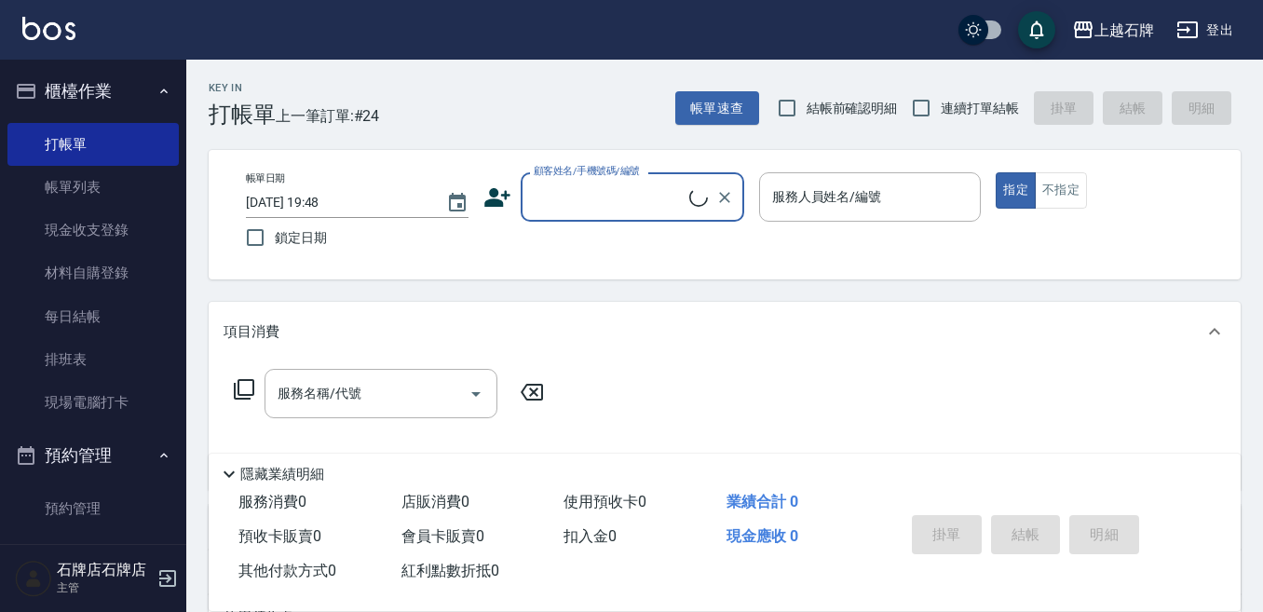
click at [659, 198] on input "顧客姓名/手機號碼/編號" at bounding box center [609, 197] width 160 height 33
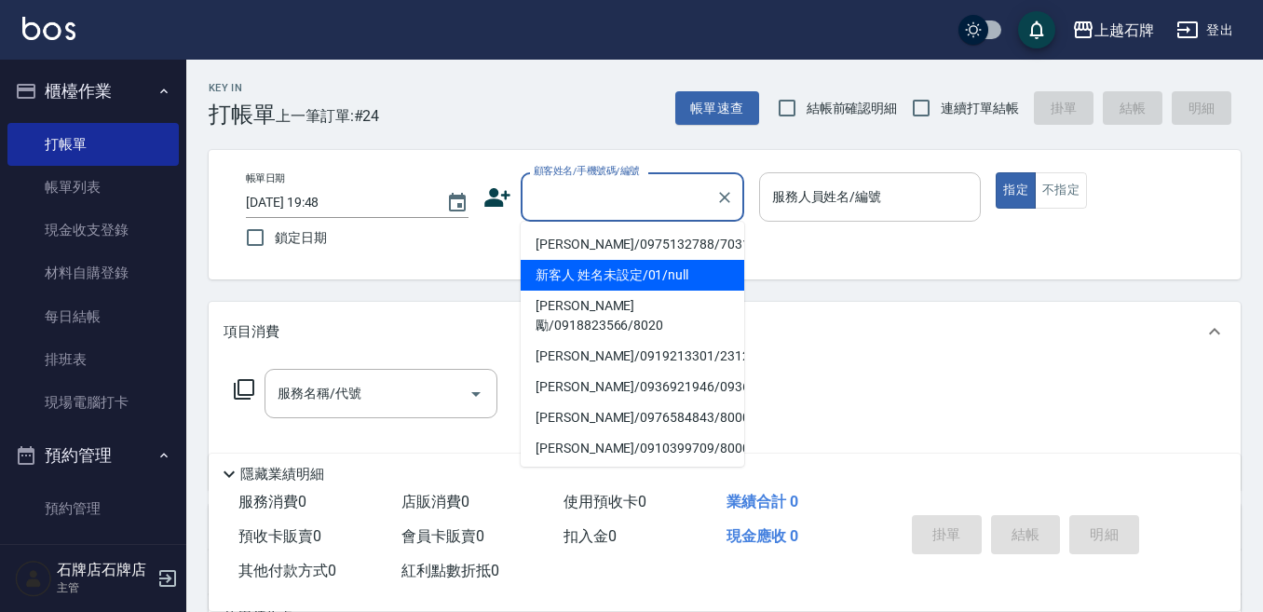
drag, startPoint x: 672, startPoint y: 269, endPoint x: 832, endPoint y: 208, distance: 170.7
click at [673, 269] on li "新客人 姓名未設定/01/null" at bounding box center [633, 275] width 224 height 31
type input "新客人 姓名未設定/01/null"
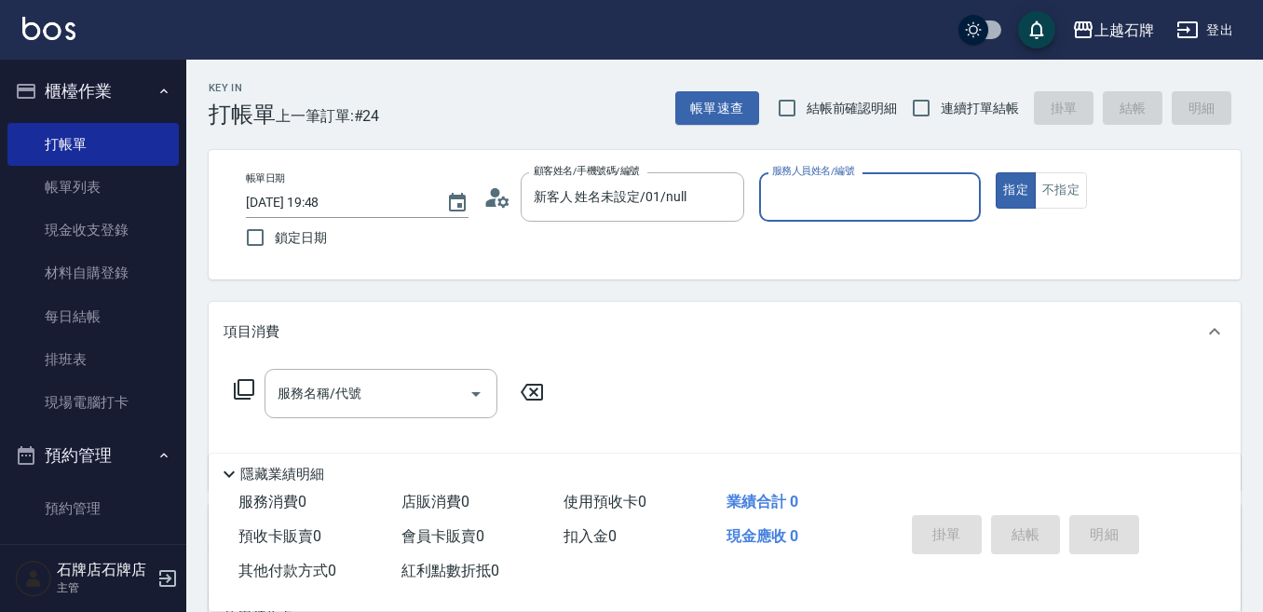
click at [832, 208] on input "服務人員姓名/編號" at bounding box center [870, 197] width 206 height 33
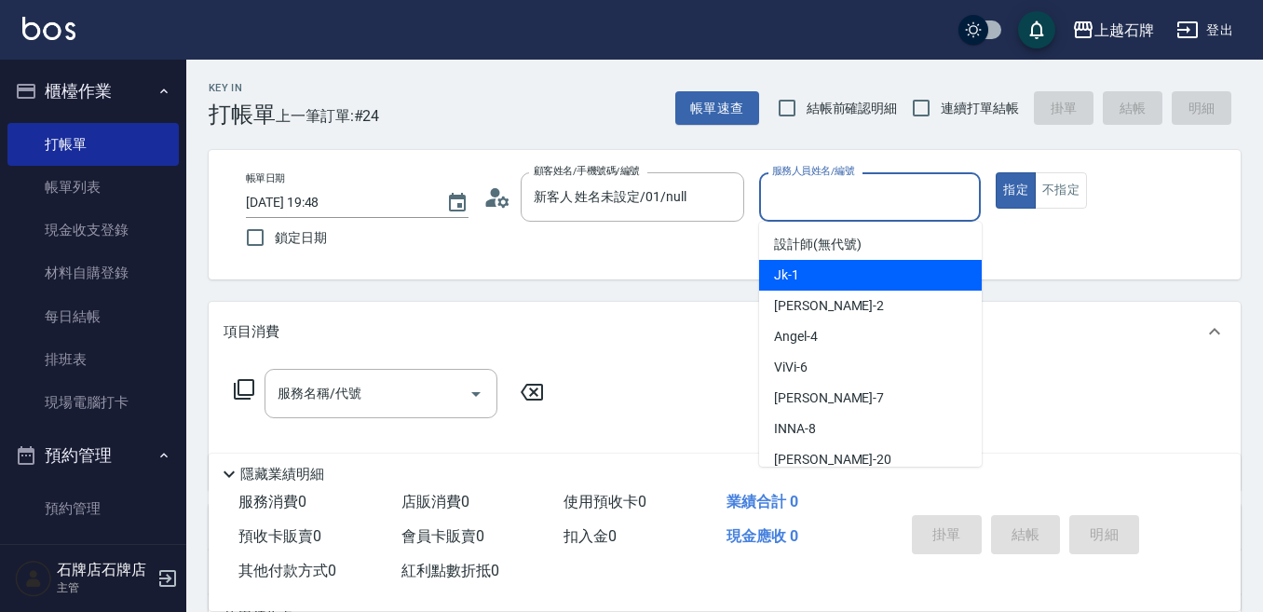
click at [852, 262] on div "Jk -1" at bounding box center [870, 275] width 223 height 31
type input "Jk-1"
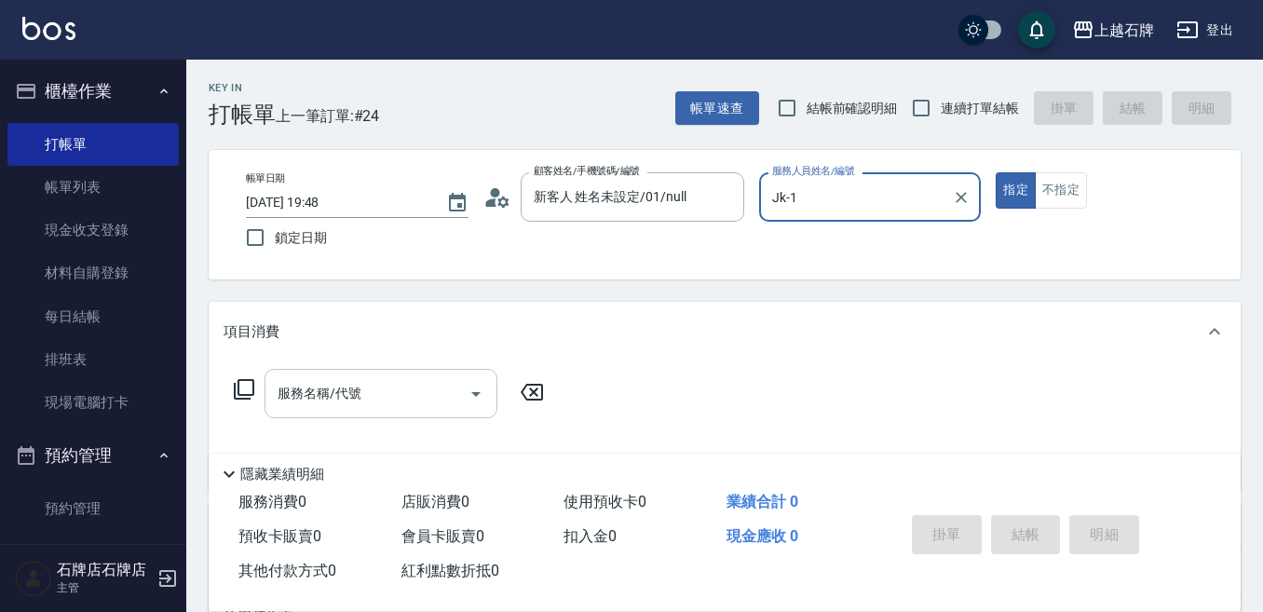
click at [429, 392] on input "服務名稱/代號" at bounding box center [367, 393] width 188 height 33
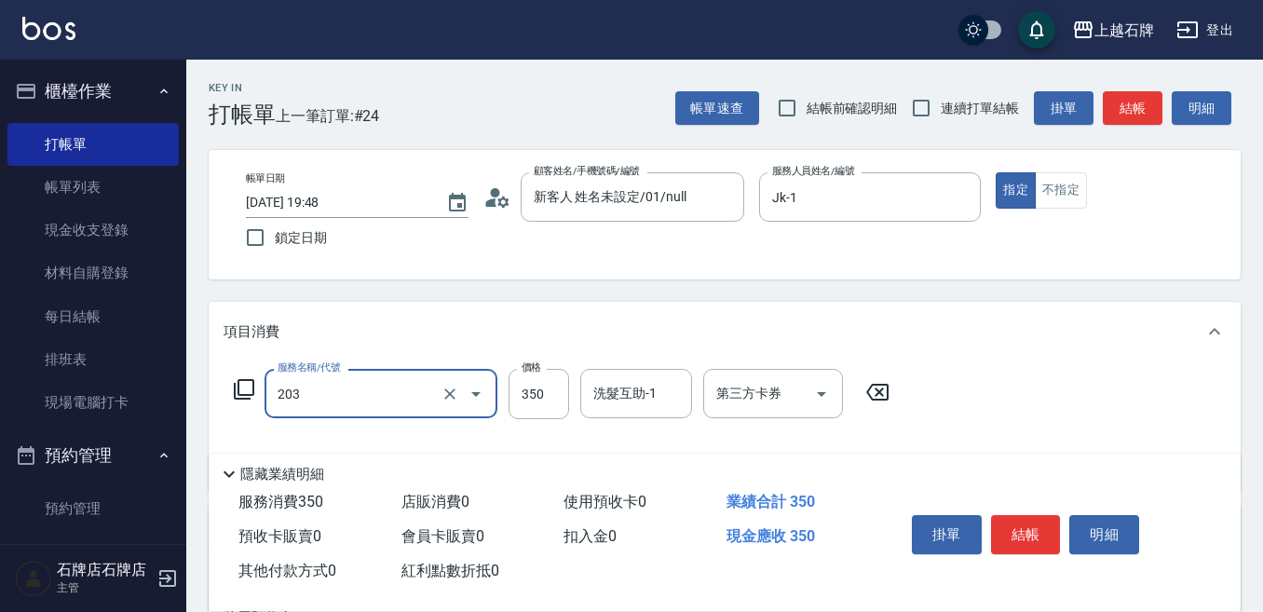
type input "B級洗+剪(203)"
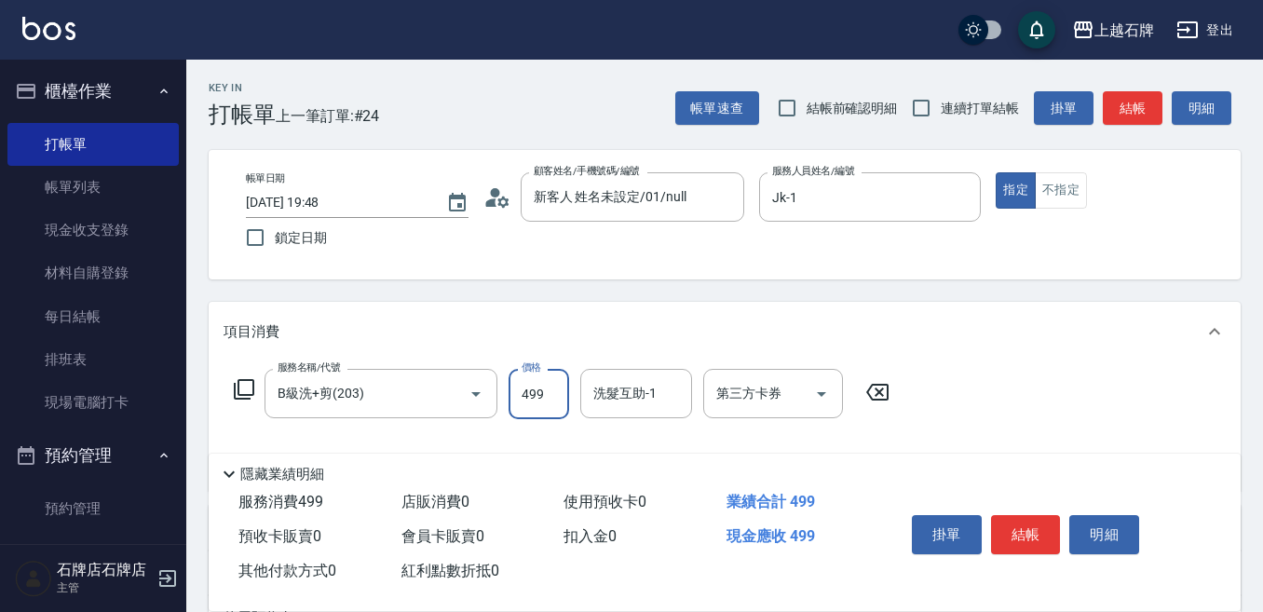
type input "499"
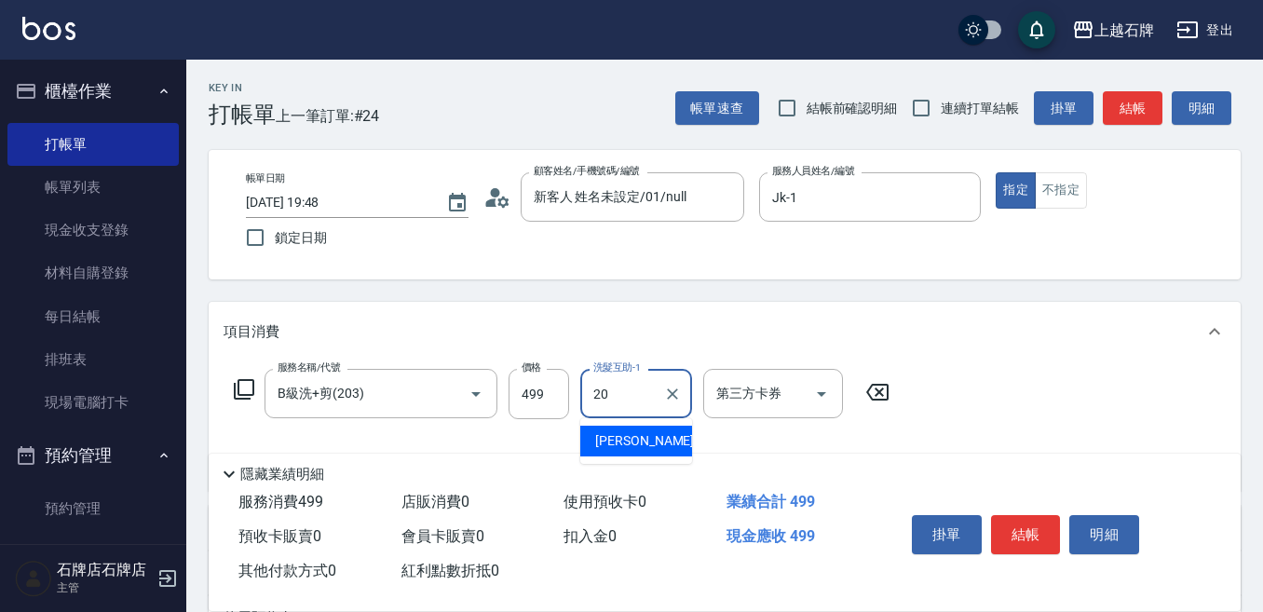
click at [647, 426] on div "[PERSON_NAME] -20" at bounding box center [636, 441] width 112 height 31
type input "[PERSON_NAME]-20"
click at [1046, 530] on button "結帳" at bounding box center [1026, 534] width 70 height 39
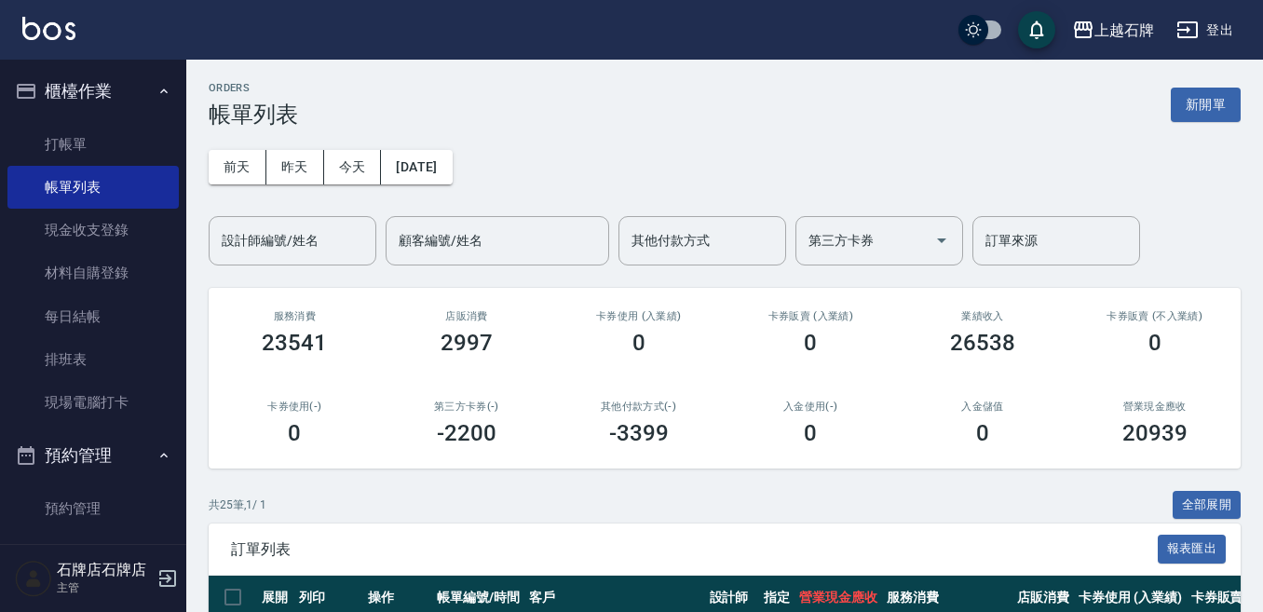
scroll to position [186, 0]
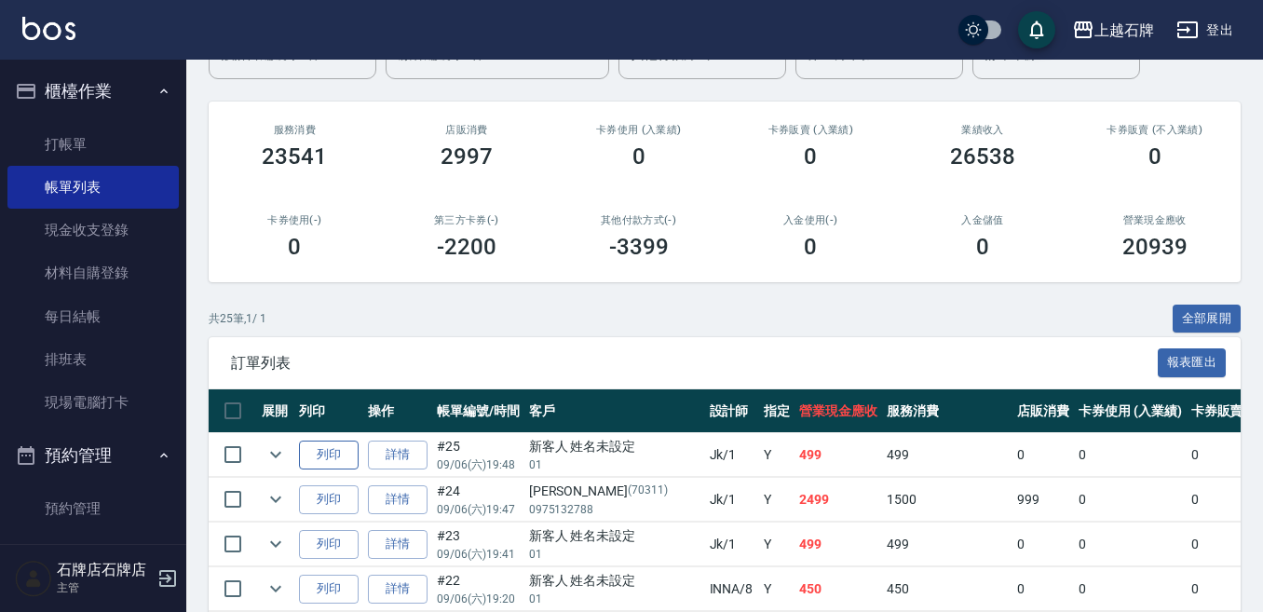
drag, startPoint x: 321, startPoint y: 430, endPoint x: 321, endPoint y: 440, distance: 10.2
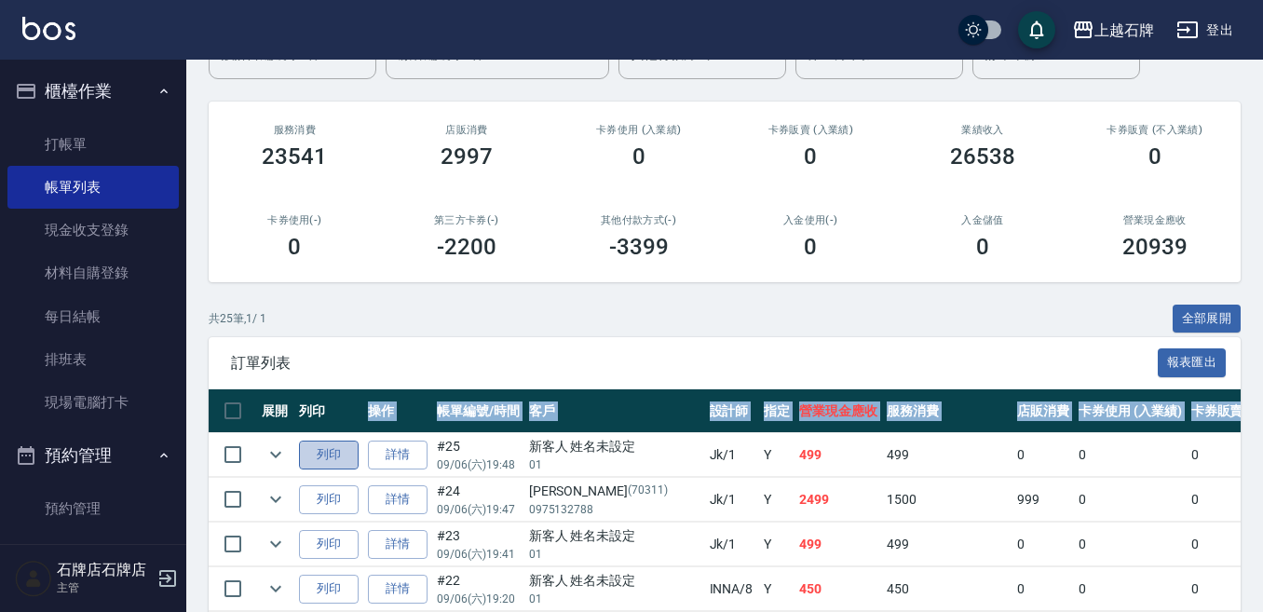
click at [321, 443] on button "列印" at bounding box center [329, 454] width 60 height 29
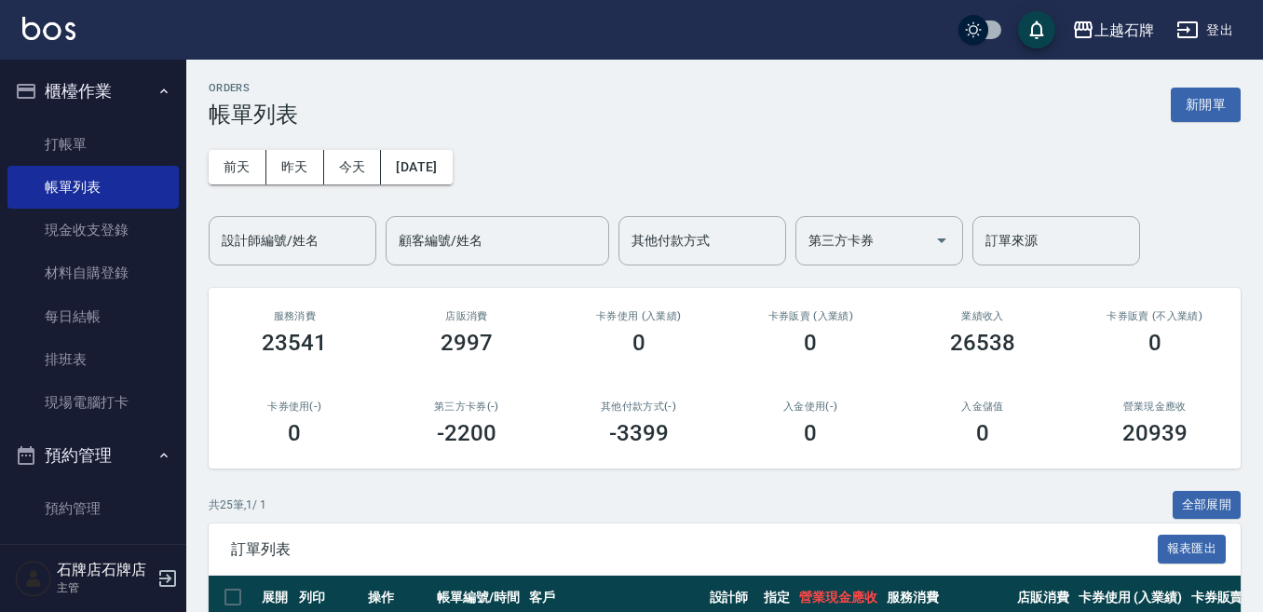
scroll to position [186, 0]
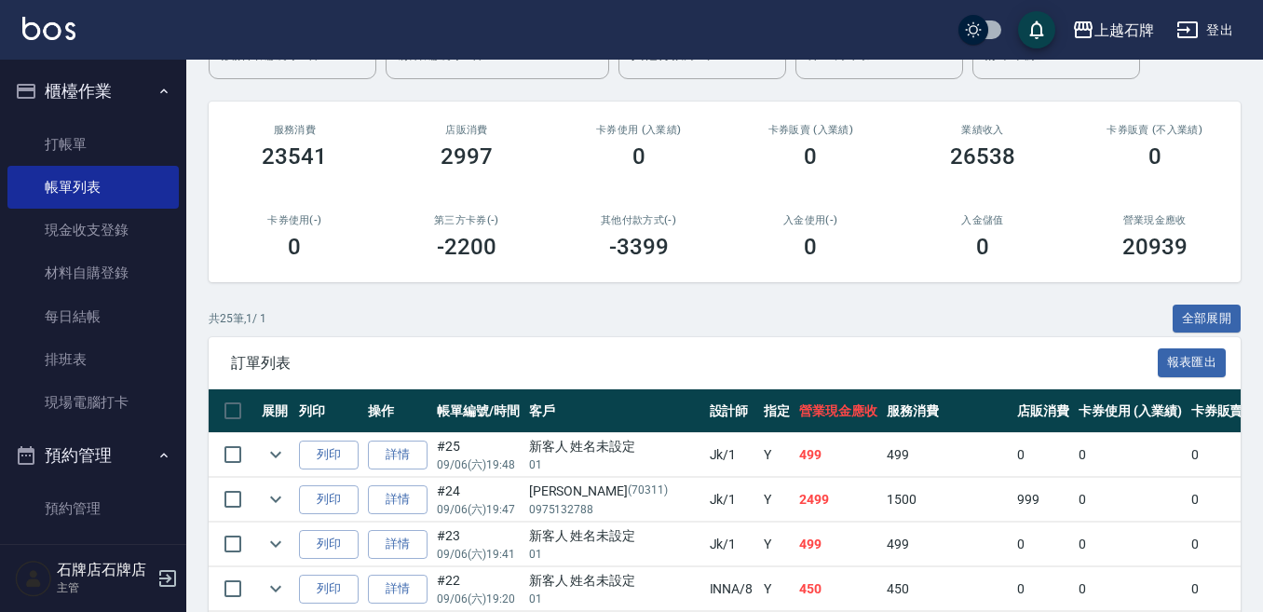
click at [708, 323] on div "共 25 筆, 1 / 1 全部展開" at bounding box center [725, 319] width 1032 height 29
click at [818, 270] on div "入金使用(-) 0" at bounding box center [811, 237] width 172 height 90
click at [98, 447] on button "預約管理" at bounding box center [92, 455] width 171 height 48
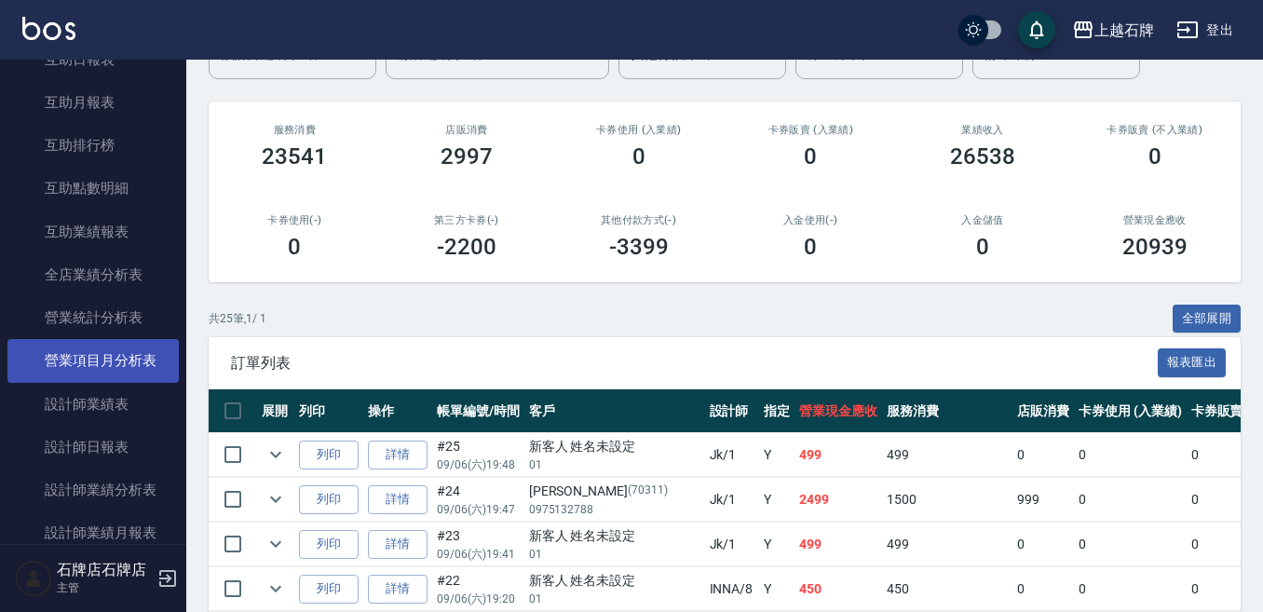
scroll to position [745, 0]
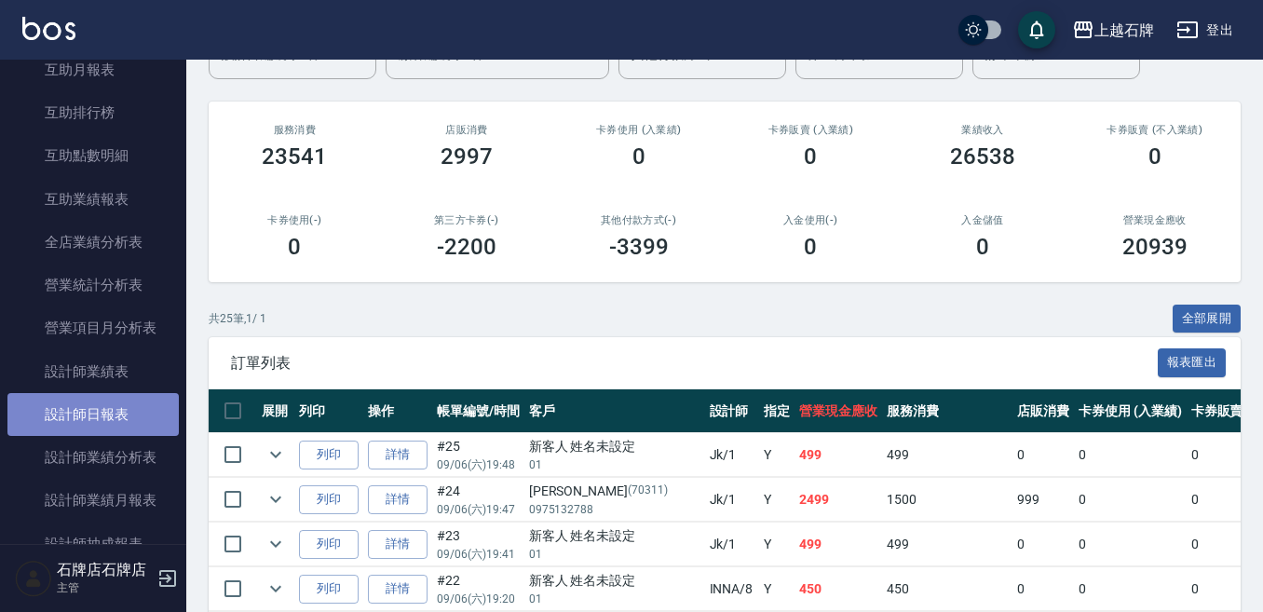
click at [127, 408] on link "設計師日報表" at bounding box center [92, 414] width 171 height 43
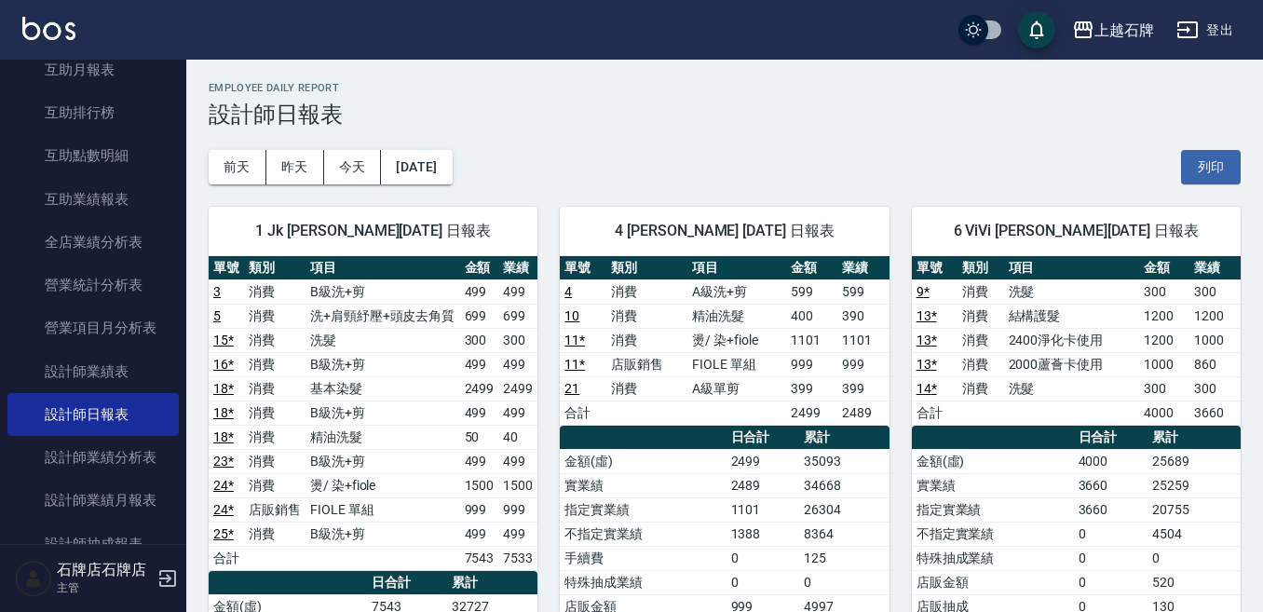
scroll to position [93, 0]
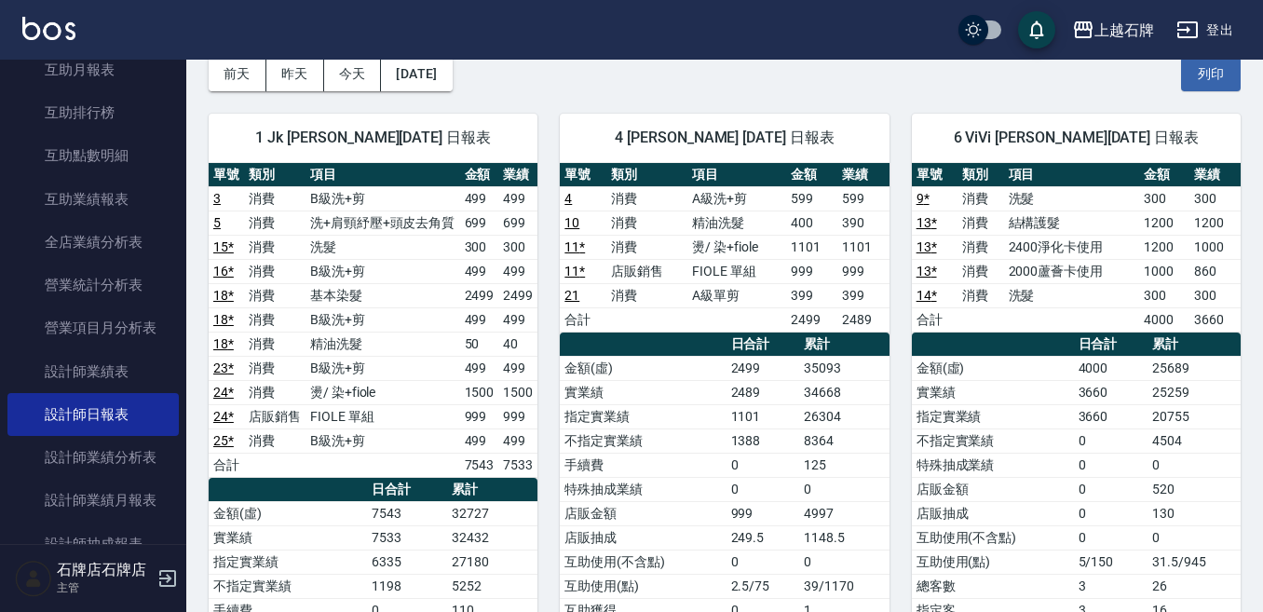
click at [876, 91] on div "4 Angel 陳貞秀 09/06/2025 日報表 單號 類別 項目 金額 業績 4 消費 A級洗+剪 599 599 10 消費 精油洗髮 400 390…" at bounding box center [712, 501] width 351 height 820
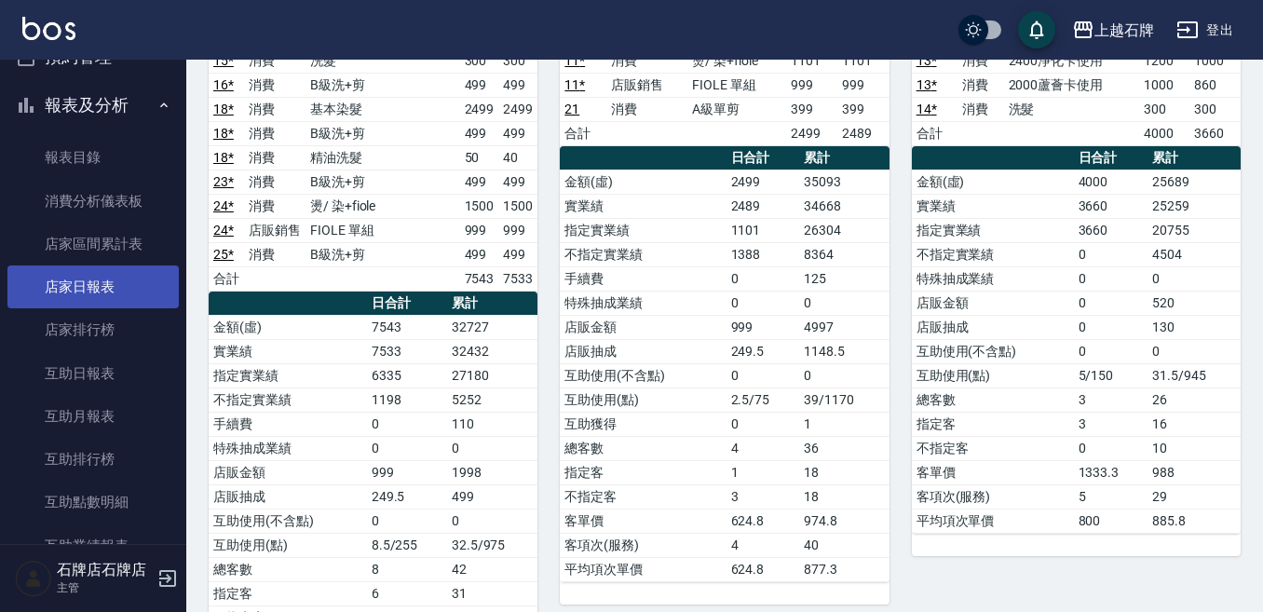
scroll to position [373, 0]
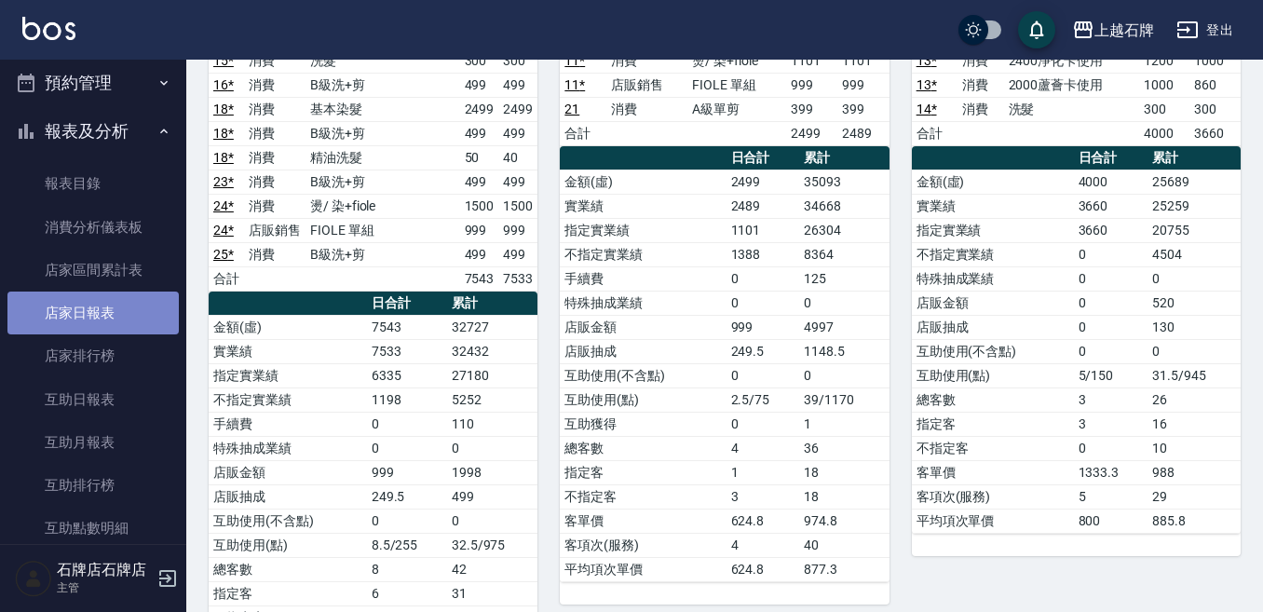
click at [105, 299] on link "店家日報表" at bounding box center [92, 312] width 171 height 43
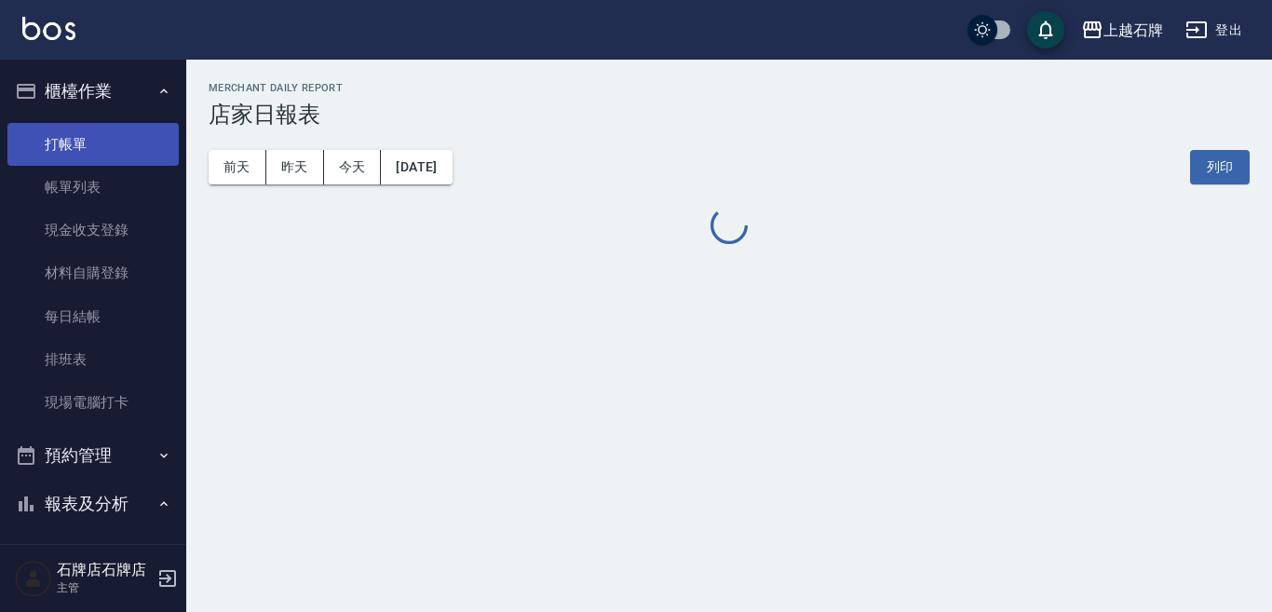
click at [100, 150] on link "打帳單" at bounding box center [92, 144] width 171 height 43
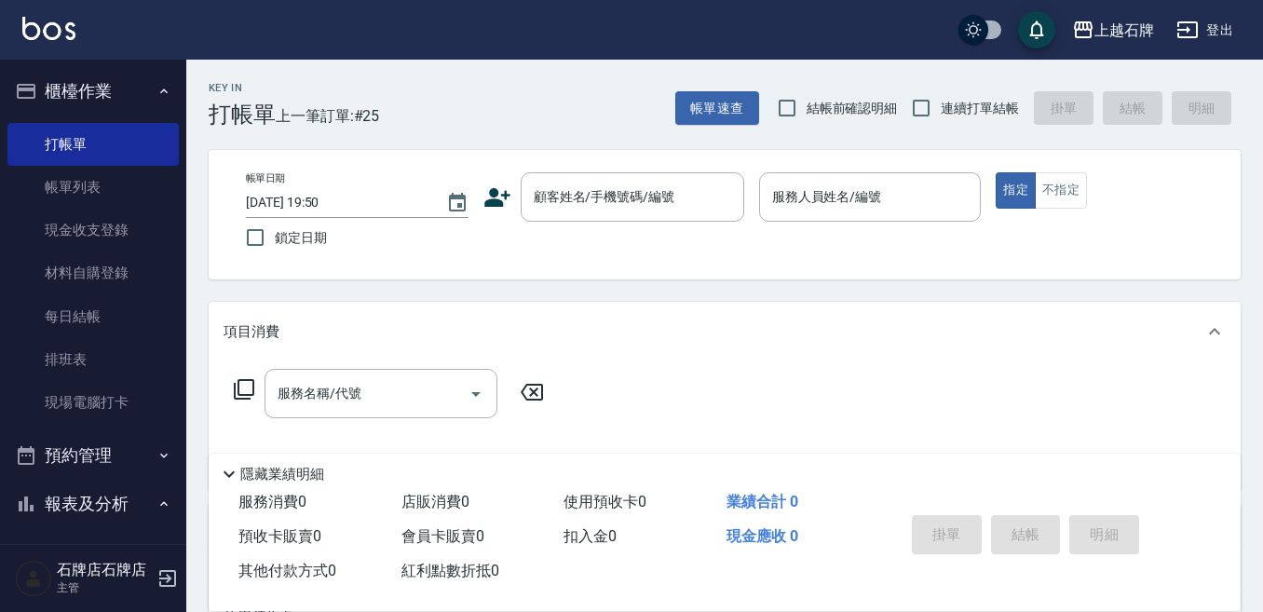
click at [455, 100] on div "Key In 打帳單 上一筆訂單:#25 帳單速查 結帳前確認明細 連續打單結帳 掛單 結帳 明細" at bounding box center [713, 94] width 1054 height 68
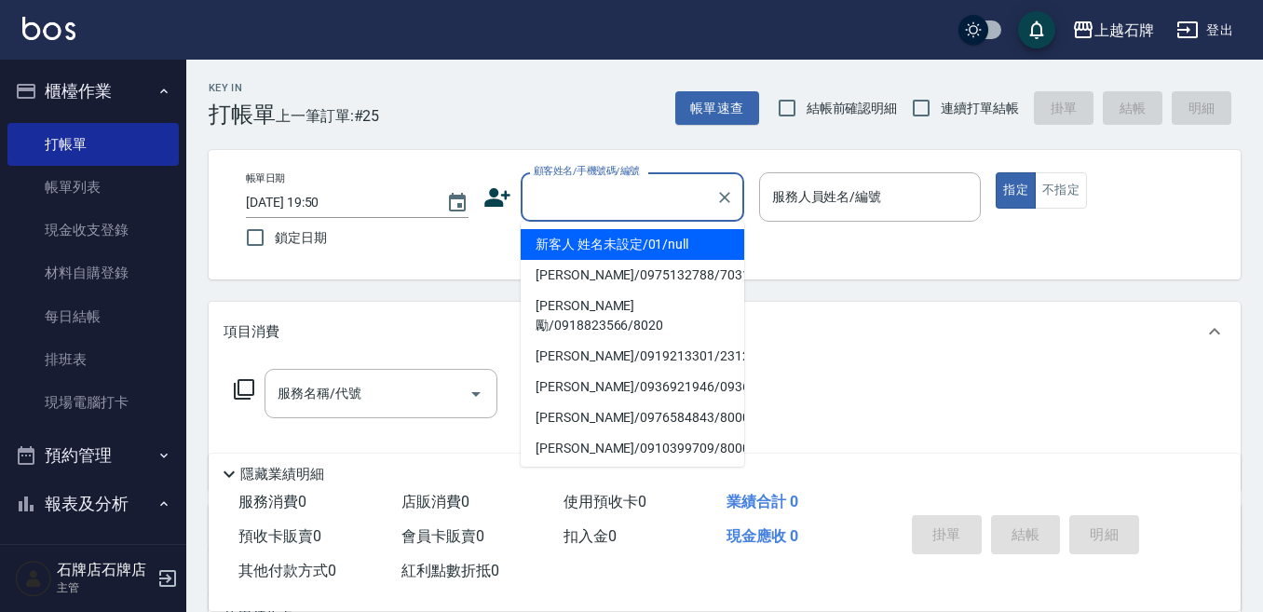
click at [630, 197] on input "顧客姓名/手機號碼/編號" at bounding box center [618, 197] width 179 height 33
click at [667, 255] on li "新客人 姓名未設定/01/null" at bounding box center [633, 244] width 224 height 31
type input "新客人 姓名未設定/01/null"
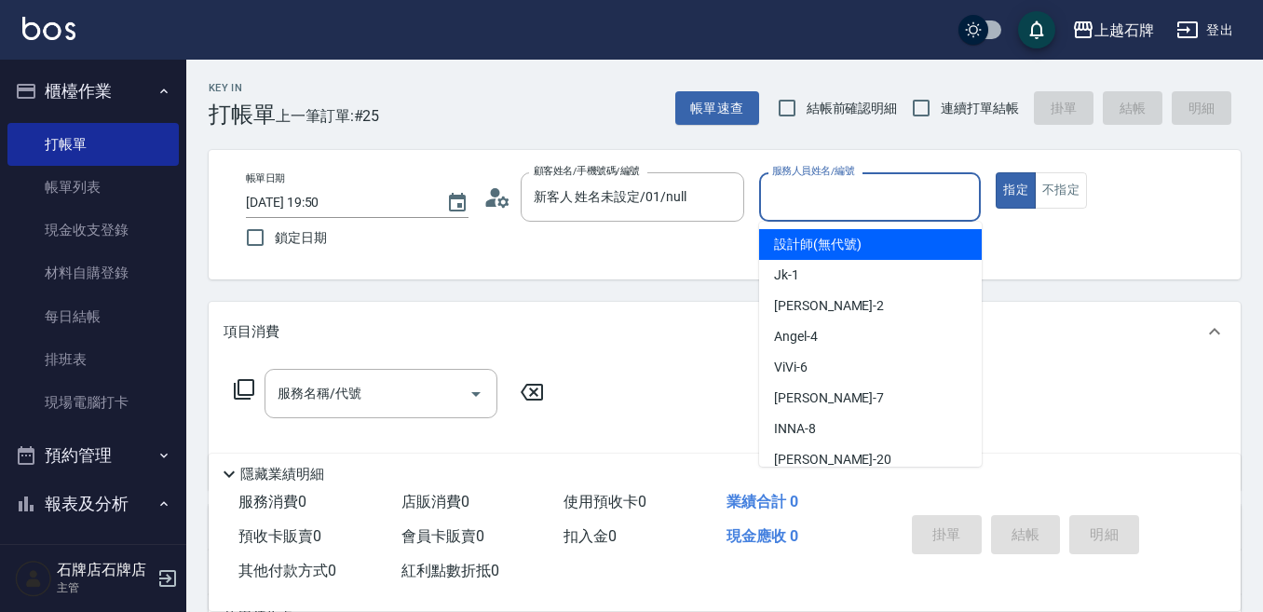
click at [838, 210] on input "服務人員姓名/編號" at bounding box center [870, 197] width 206 height 33
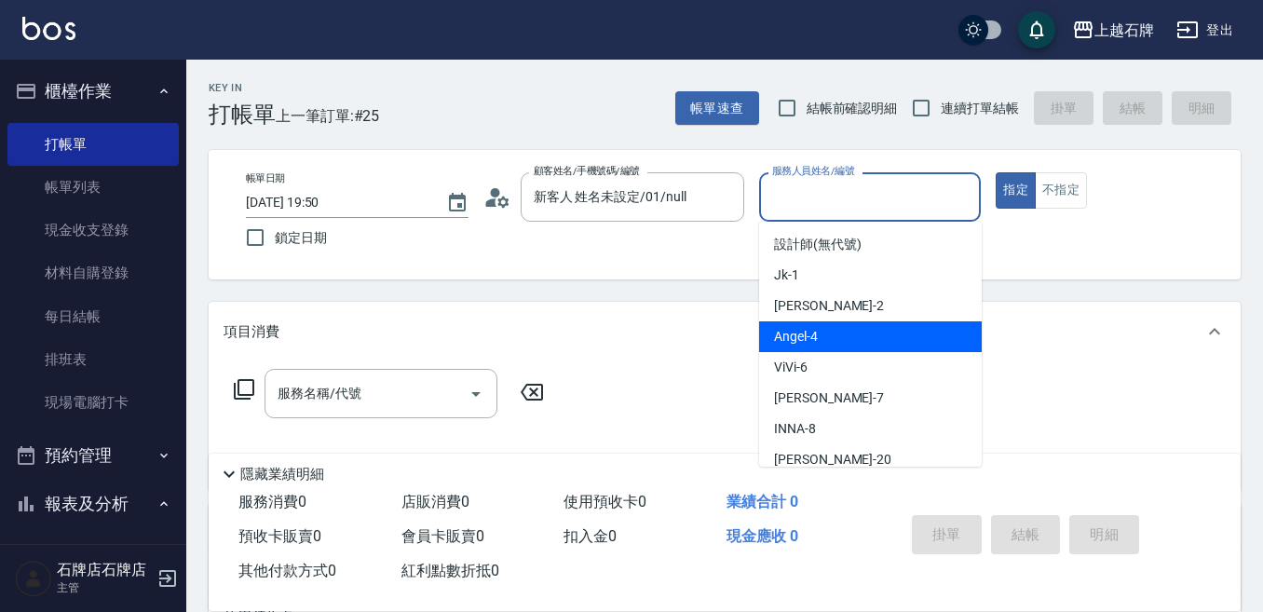
drag, startPoint x: 844, startPoint y: 339, endPoint x: 556, endPoint y: 408, distance: 295.9
click at [835, 340] on div "[PERSON_NAME] -4" at bounding box center [870, 336] width 223 height 31
type input "[PERSON_NAME]-4"
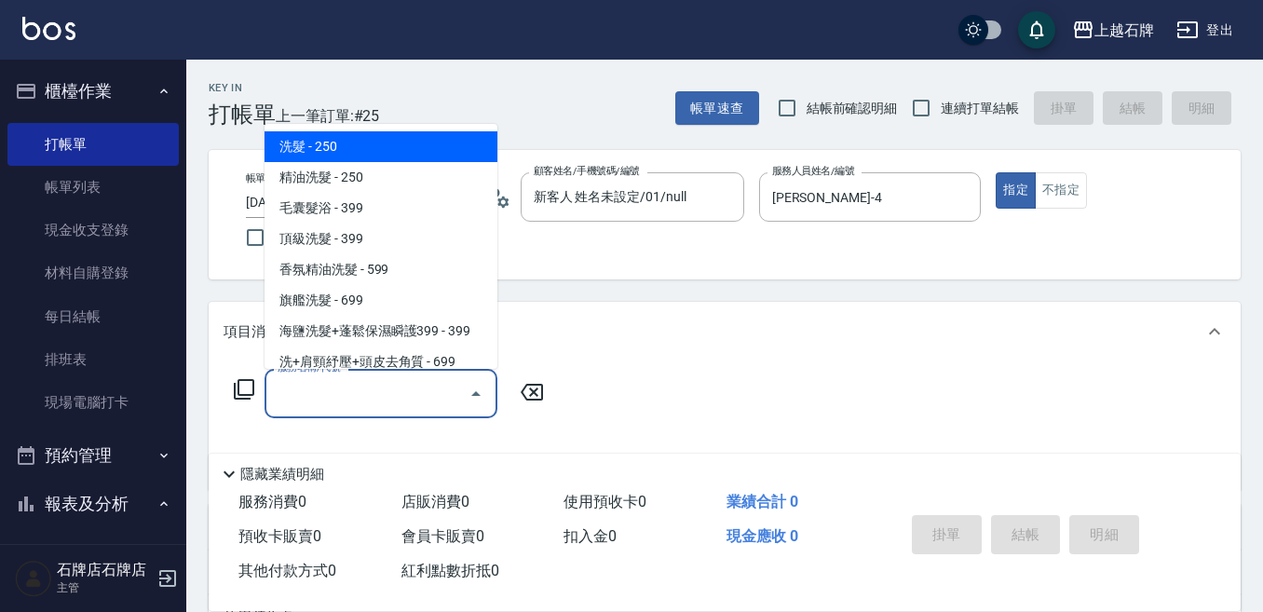
click at [418, 387] on input "服務名稱/代號" at bounding box center [367, 393] width 188 height 33
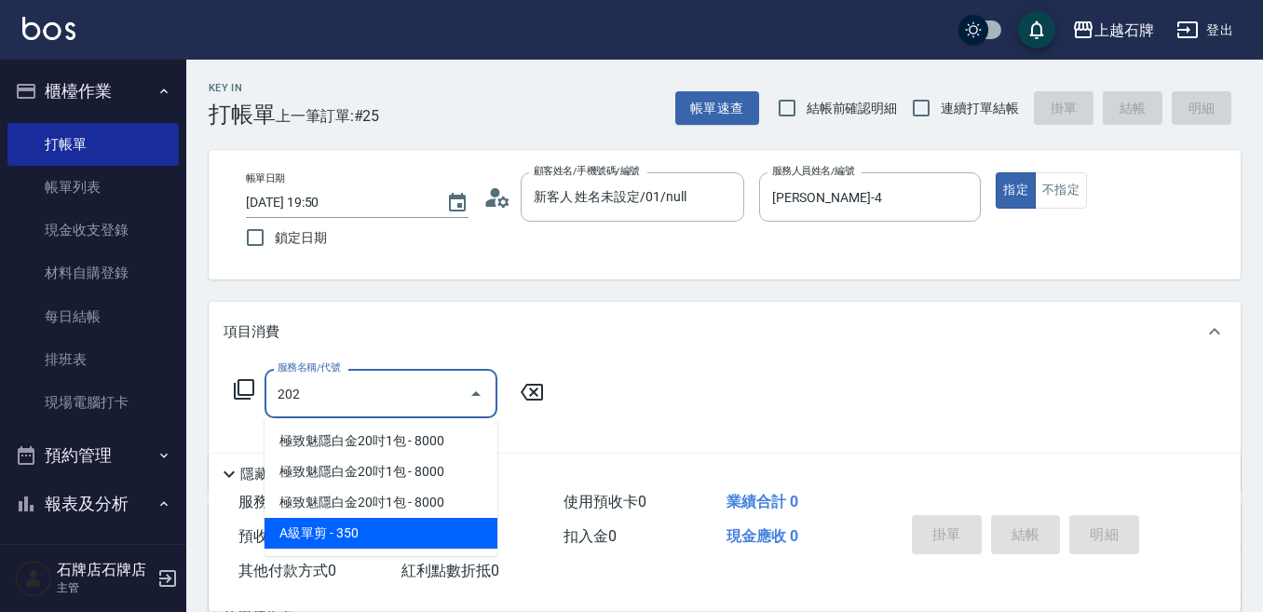
click at [451, 528] on span "A級單剪 - 350" at bounding box center [380, 533] width 233 height 31
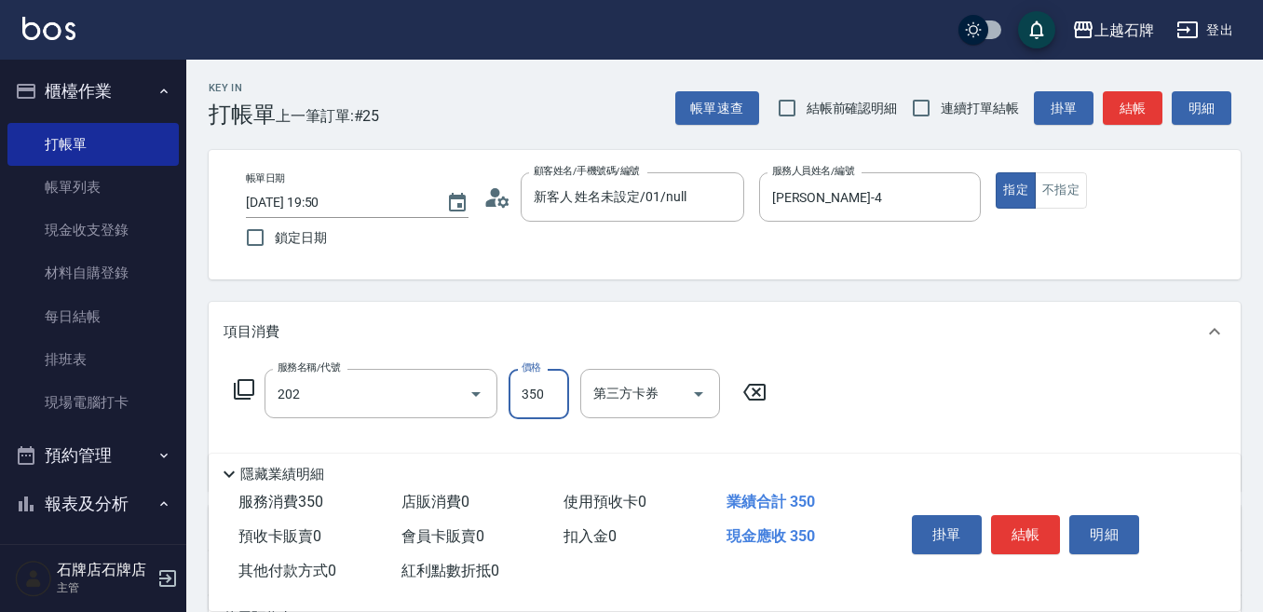
type input "A級單剪(202)"
click at [532, 406] on input "350" at bounding box center [538, 394] width 61 height 50
type input "399"
click at [1058, 193] on button "不指定" at bounding box center [1061, 190] width 52 height 36
click at [1023, 522] on button "結帳" at bounding box center [1026, 534] width 70 height 39
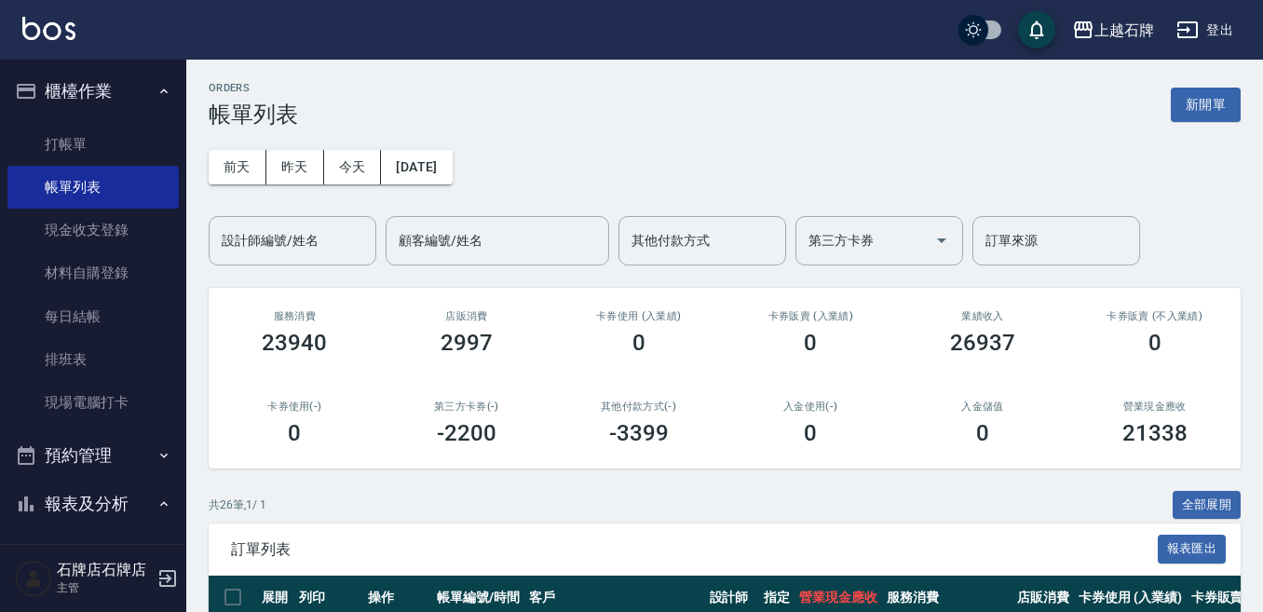
scroll to position [279, 0]
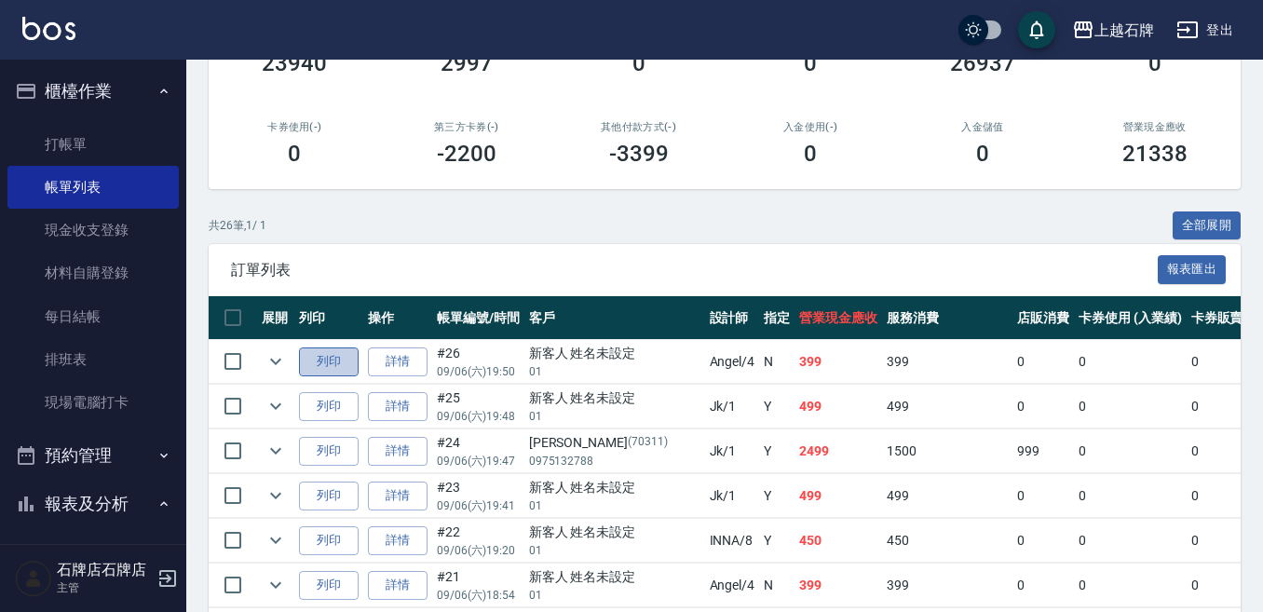
click at [322, 363] on button "列印" at bounding box center [329, 361] width 60 height 29
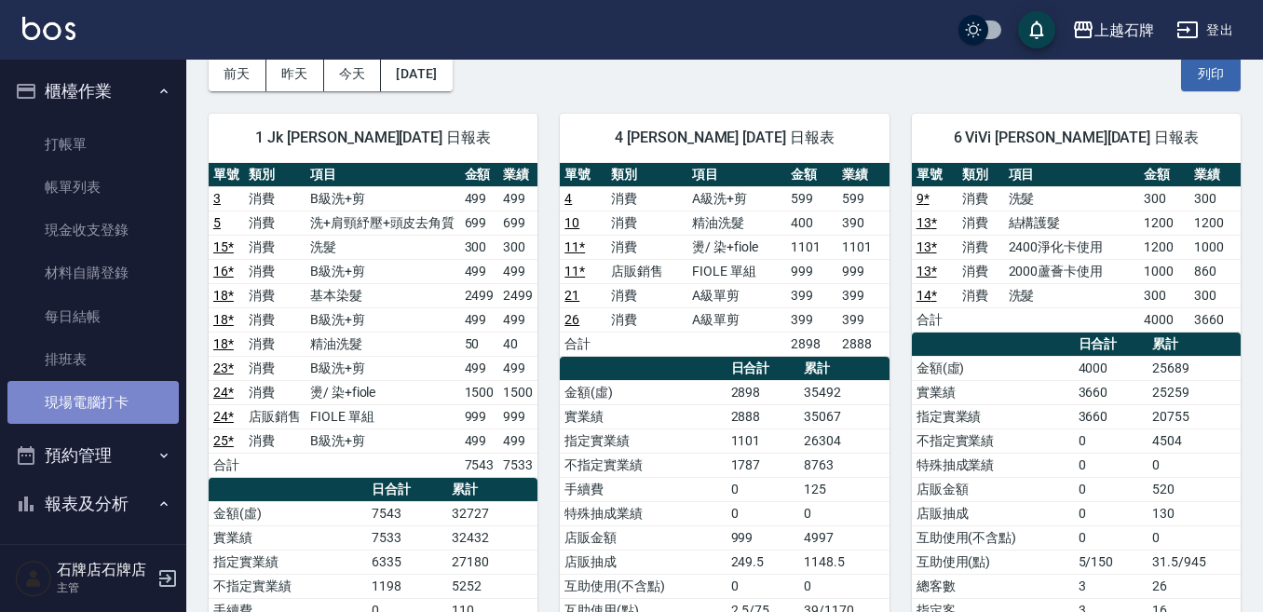
click at [120, 422] on link "現場電腦打卡" at bounding box center [92, 402] width 171 height 43
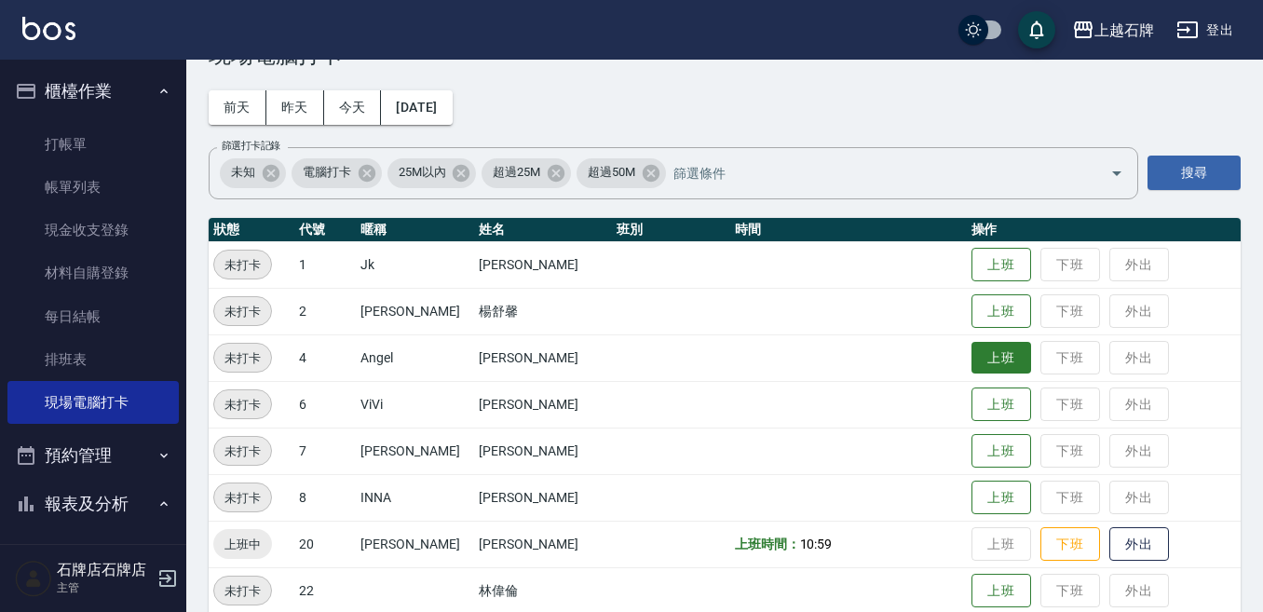
scroll to position [93, 0]
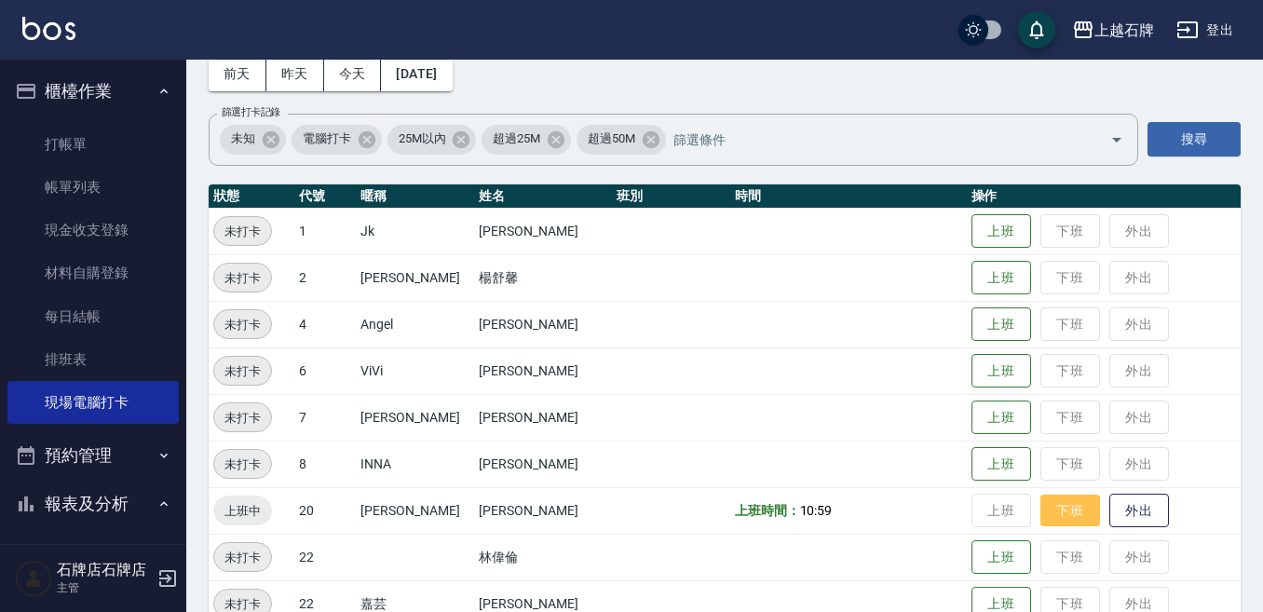
click at [1040, 513] on button "下班" at bounding box center [1070, 510] width 60 height 33
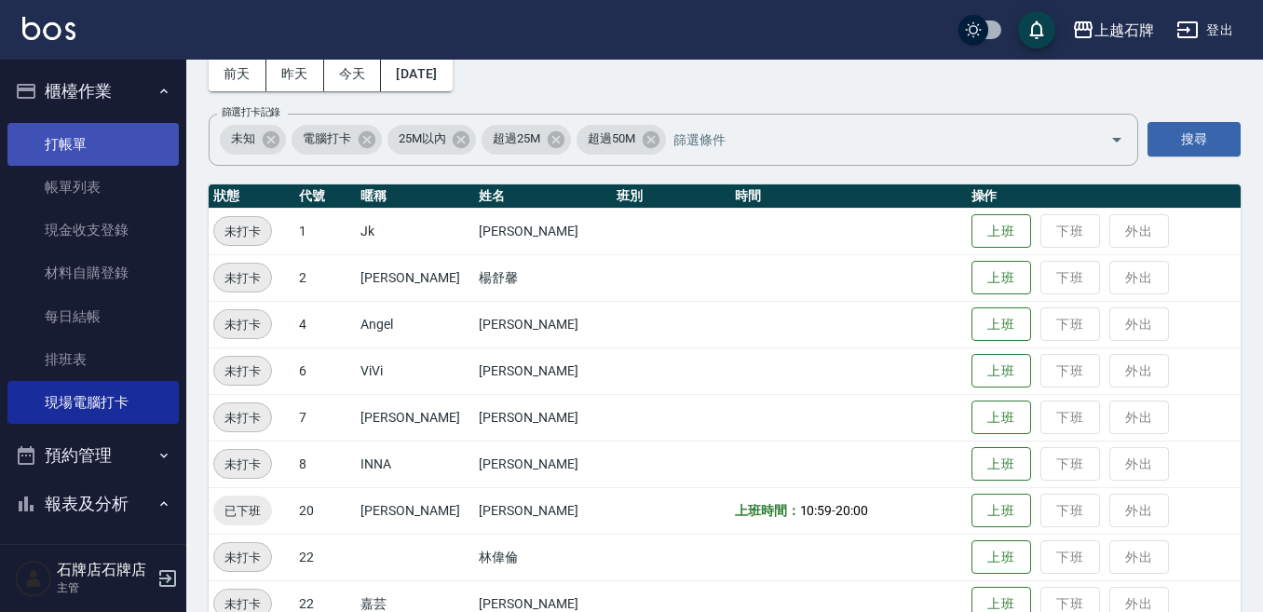
click at [56, 135] on link "打帳單" at bounding box center [92, 144] width 171 height 43
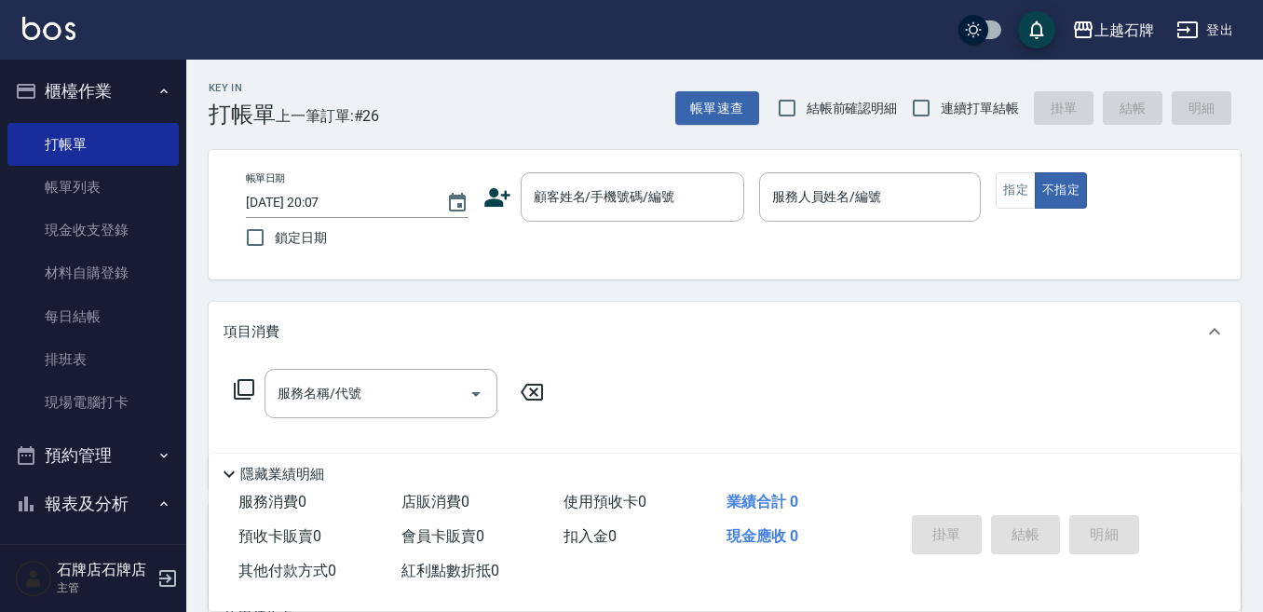
click at [612, 85] on div "Key In 打帳單 上一筆訂單:#26 帳單速查 結帳前確認明細 連續打單結帳 掛單 結帳 明細" at bounding box center [713, 94] width 1054 height 68
click at [595, 131] on div "Key In 打帳單 上一筆訂單:#26 帳單速查 結帳前確認明細 連續打單結帳 掛單 結帳 明細 帳單日期 2025/09/06 20:07 鎖定日期 顧客…" at bounding box center [724, 483] width 1077 height 847
click at [580, 166] on div "帳單日期 2025/09/06 20:07 鎖定日期 顧客姓名/手機號碼/編號 顧客姓名/手機號碼/編號 服務人員姓名/編號 服務人員姓名/編號 指定 不指定" at bounding box center [725, 214] width 1032 height 129
click at [582, 181] on div "顧客姓名/手機號碼/編號" at bounding box center [633, 196] width 224 height 49
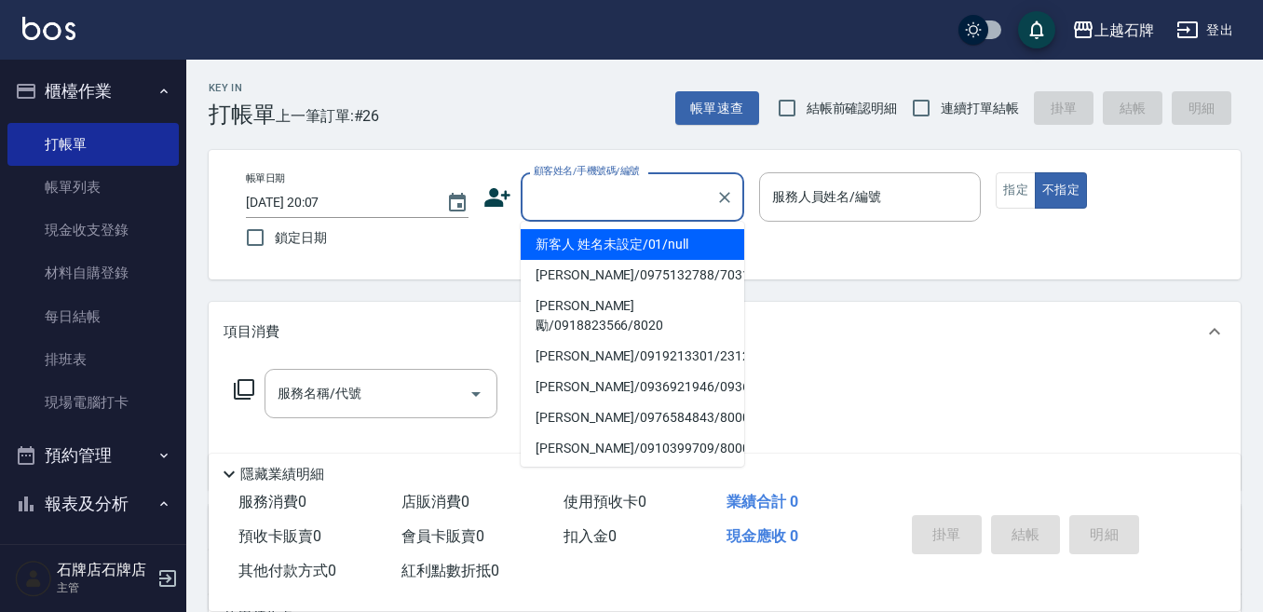
click at [703, 248] on li "新客人 姓名未設定/01/null" at bounding box center [633, 244] width 224 height 31
type input "1"
type input "新客人 姓名未設定/01/null"
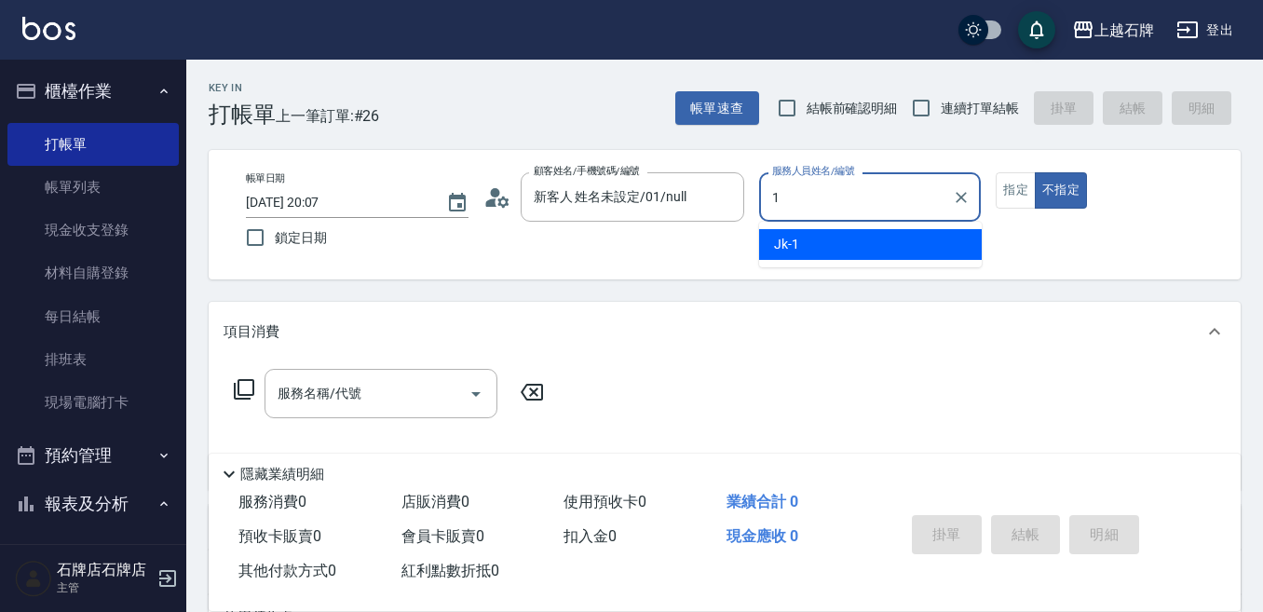
click at [787, 247] on span "Jk -1" at bounding box center [786, 245] width 25 height 20
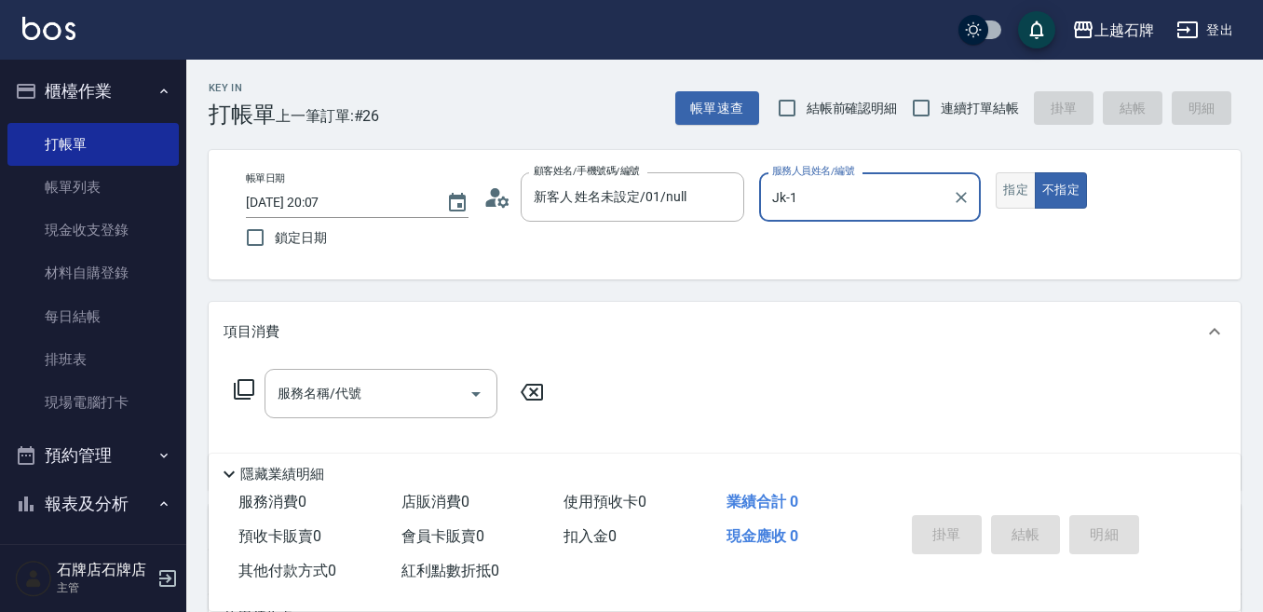
type input "Jk-1"
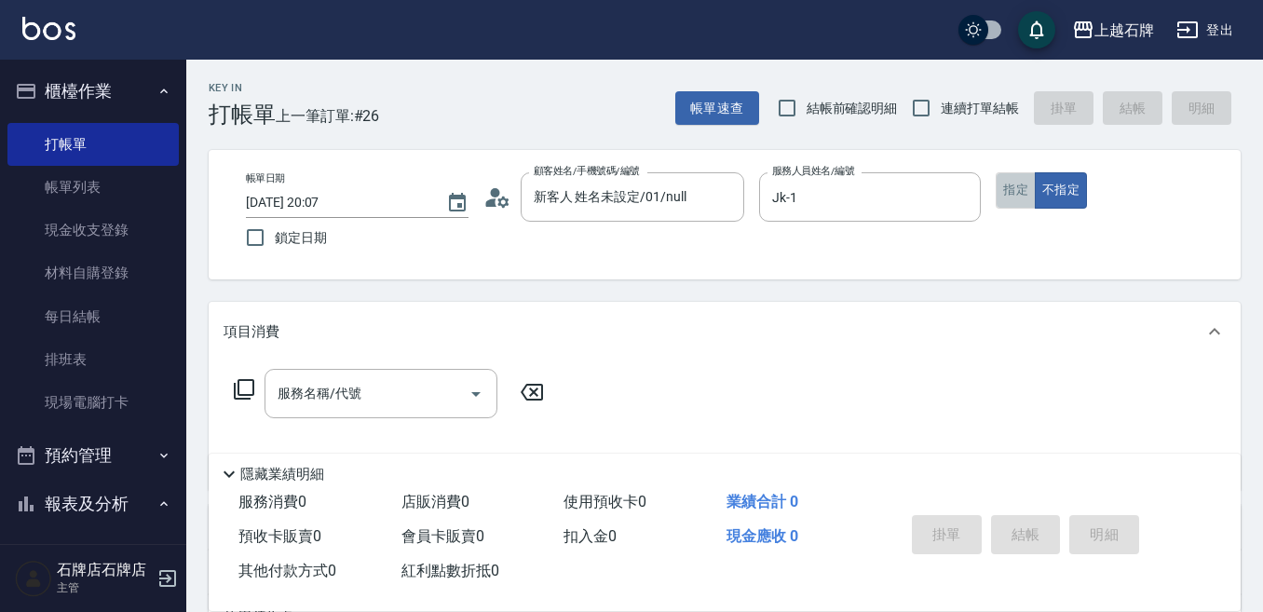
click at [1022, 196] on button "指定" at bounding box center [1016, 190] width 40 height 36
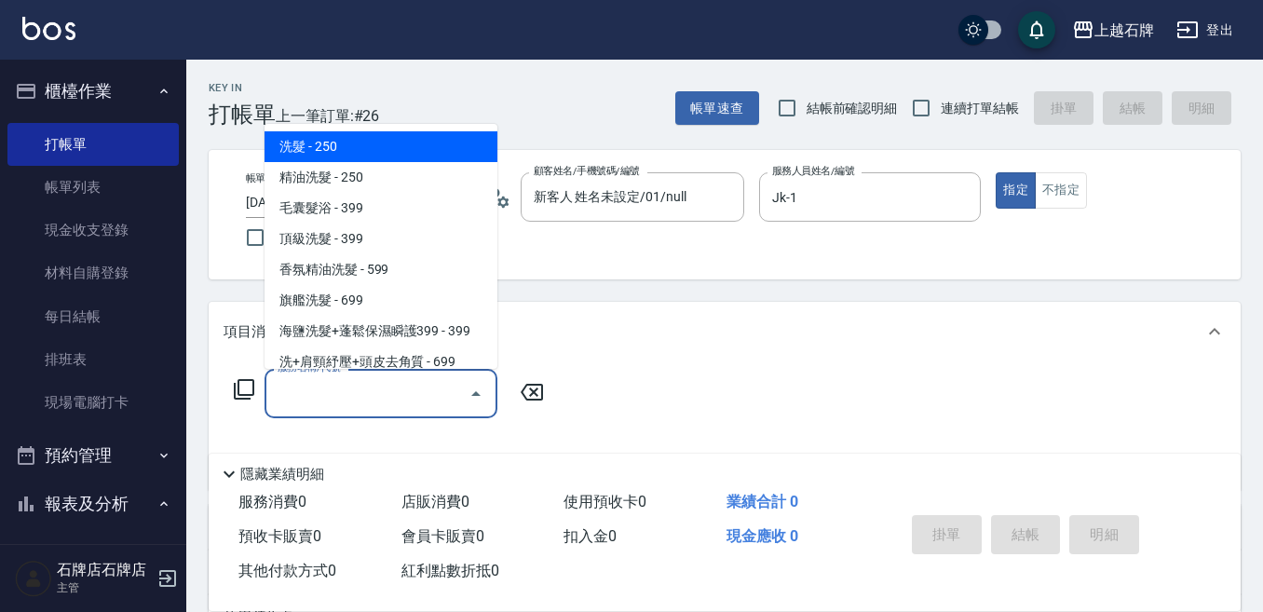
click at [363, 390] on input "服務名稱/代號" at bounding box center [367, 393] width 188 height 33
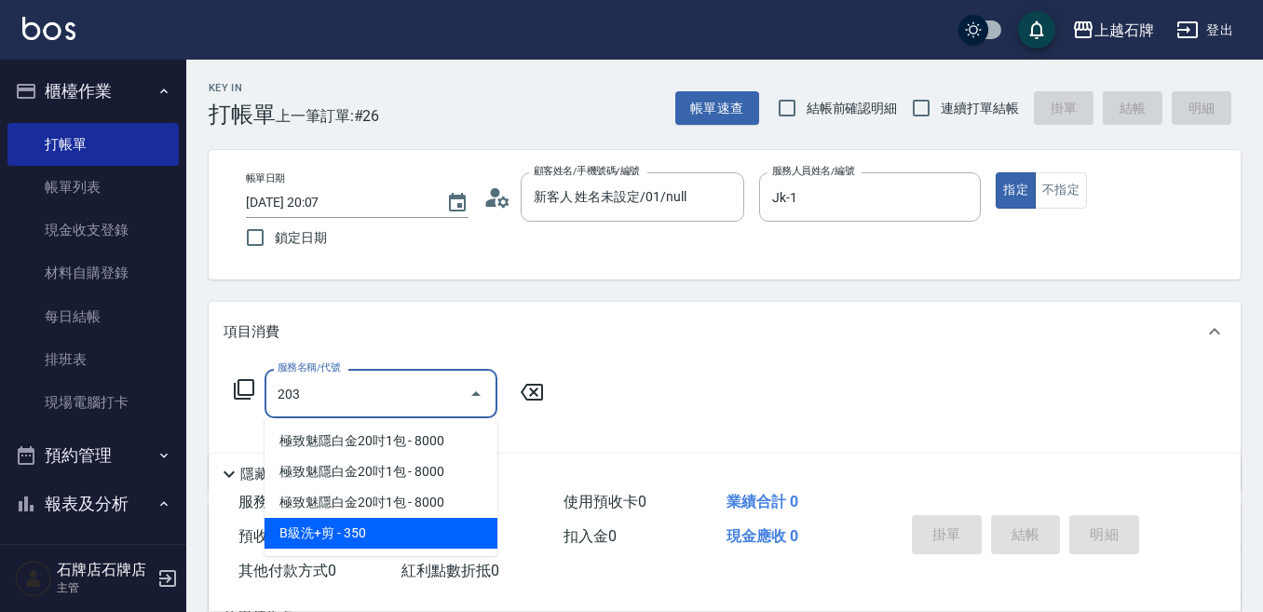
click at [374, 522] on span "B級洗+剪 - 350" at bounding box center [380, 533] width 233 height 31
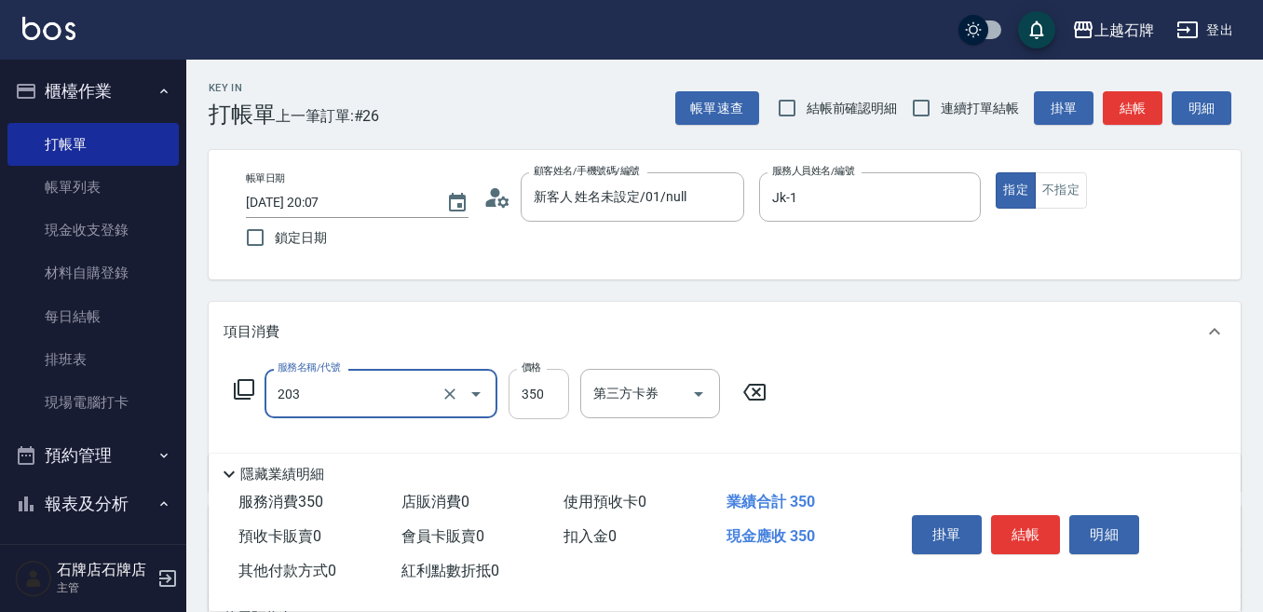
type input "B級洗+剪(203)"
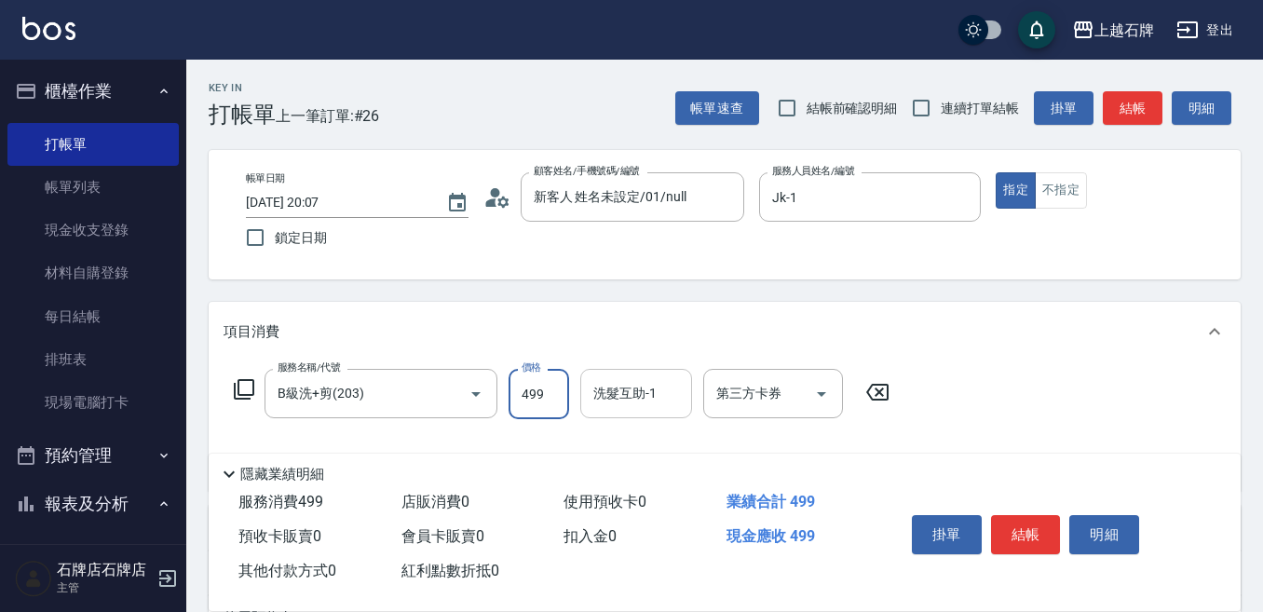
type input "499"
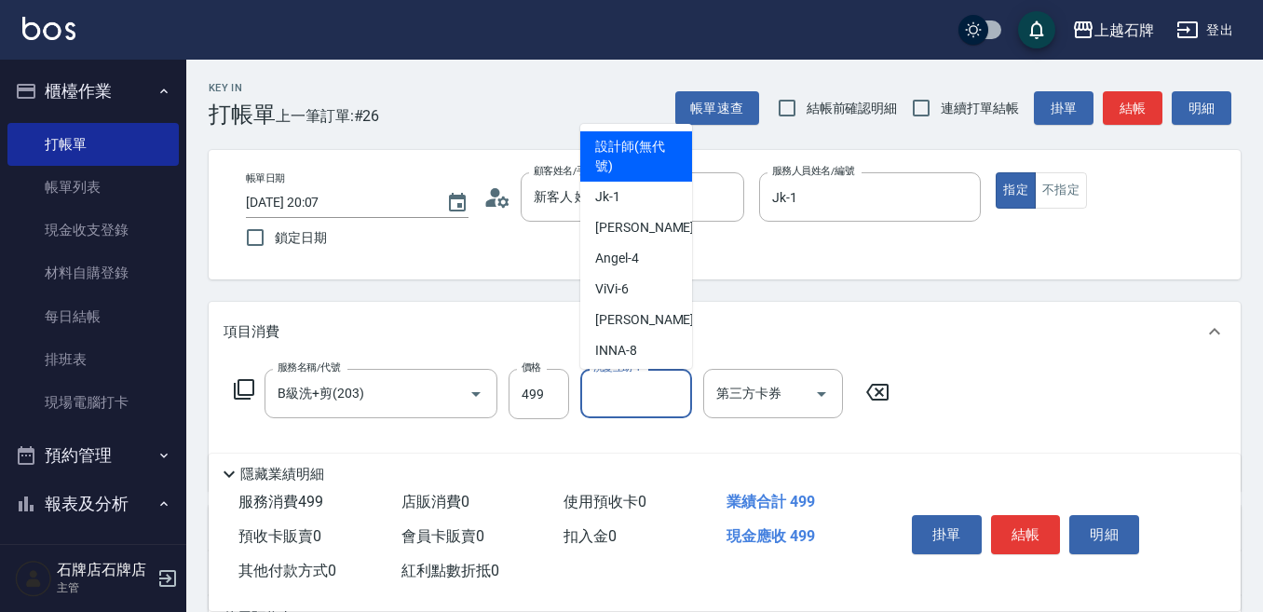
click at [625, 399] on input "洗髮互助-1" at bounding box center [636, 393] width 95 height 33
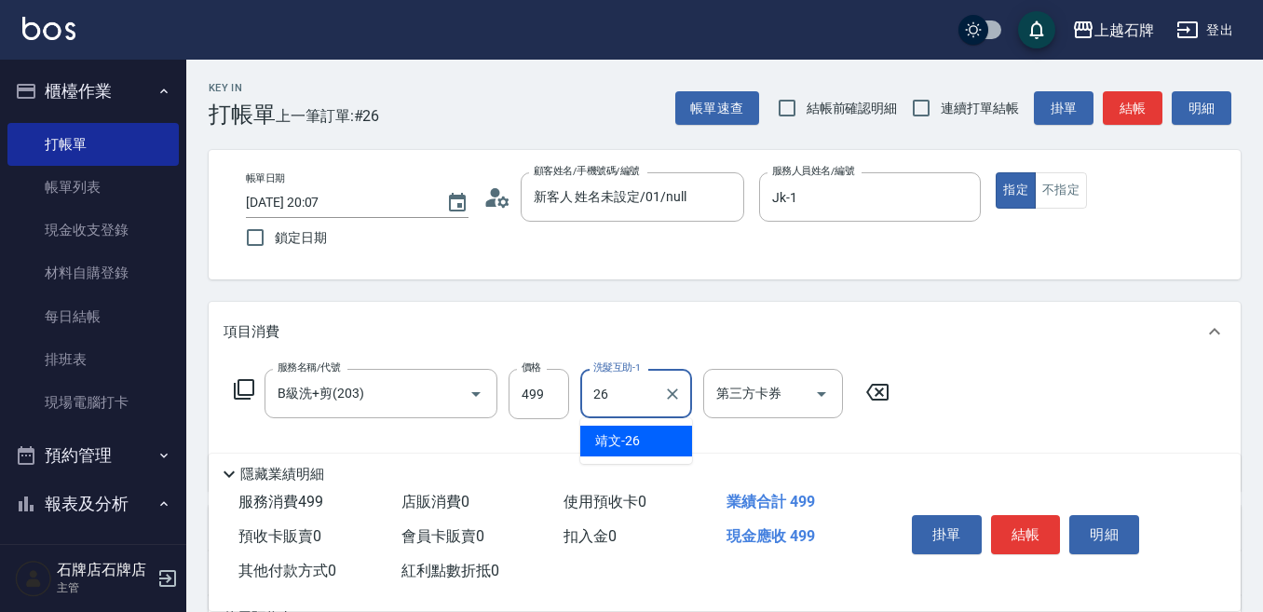
click at [657, 438] on div "靖文 -26" at bounding box center [636, 441] width 112 height 31
type input "靖文-26"
click at [1031, 530] on button "結帳" at bounding box center [1026, 534] width 70 height 39
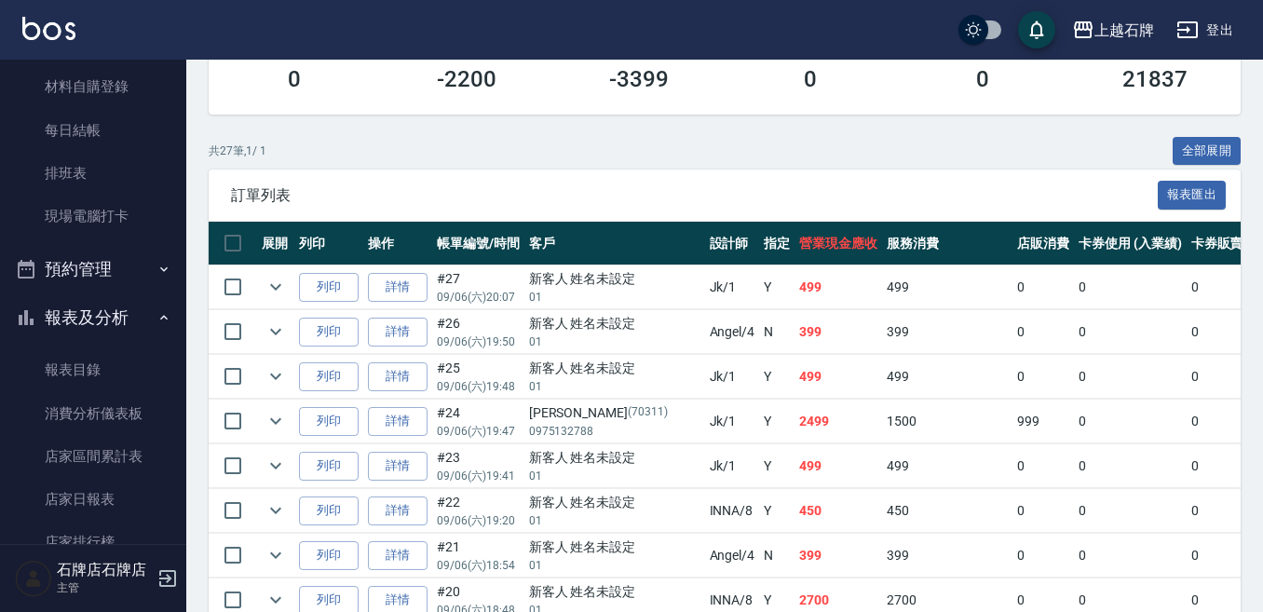
scroll to position [466, 0]
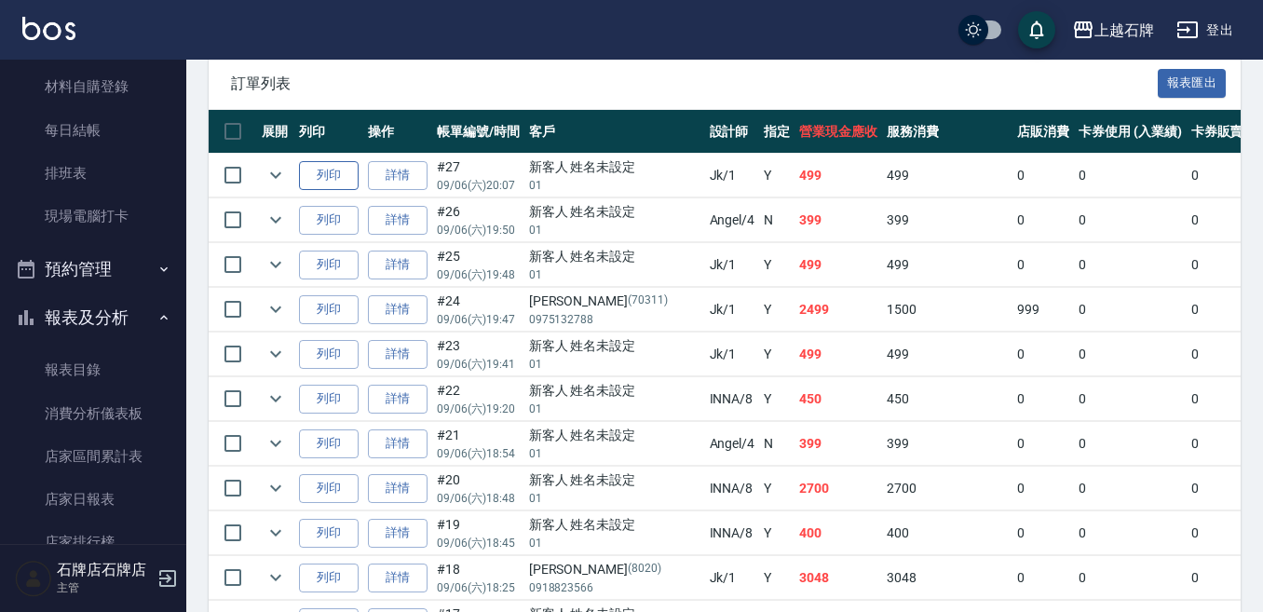
click at [333, 176] on button "列印" at bounding box center [329, 175] width 60 height 29
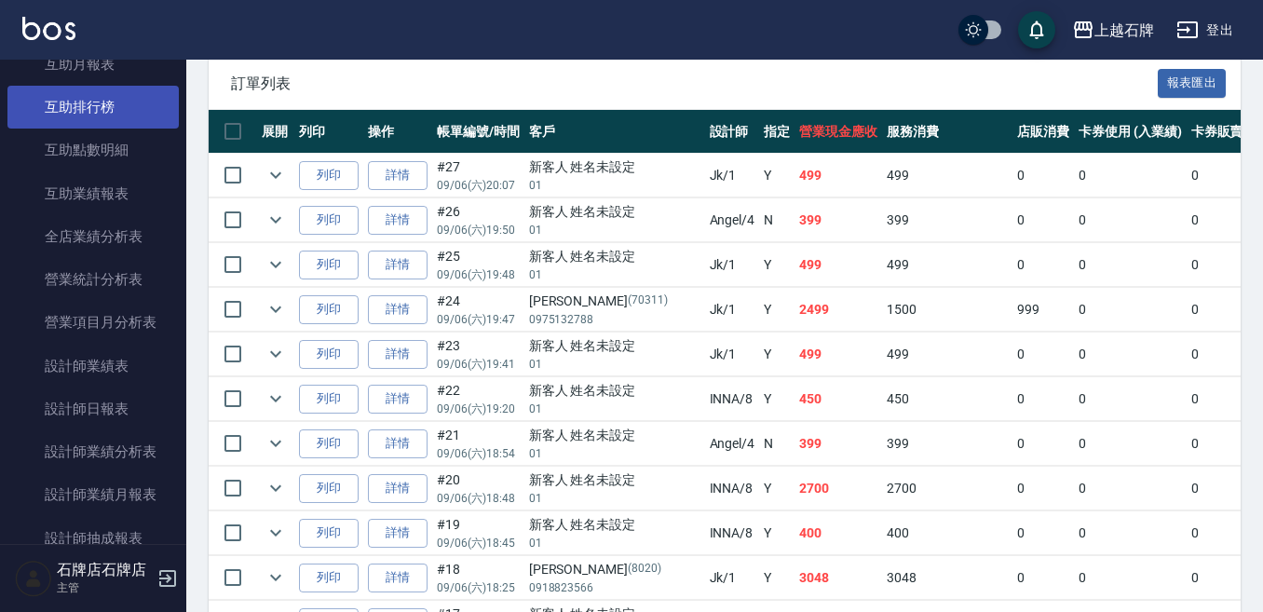
scroll to position [838, 0]
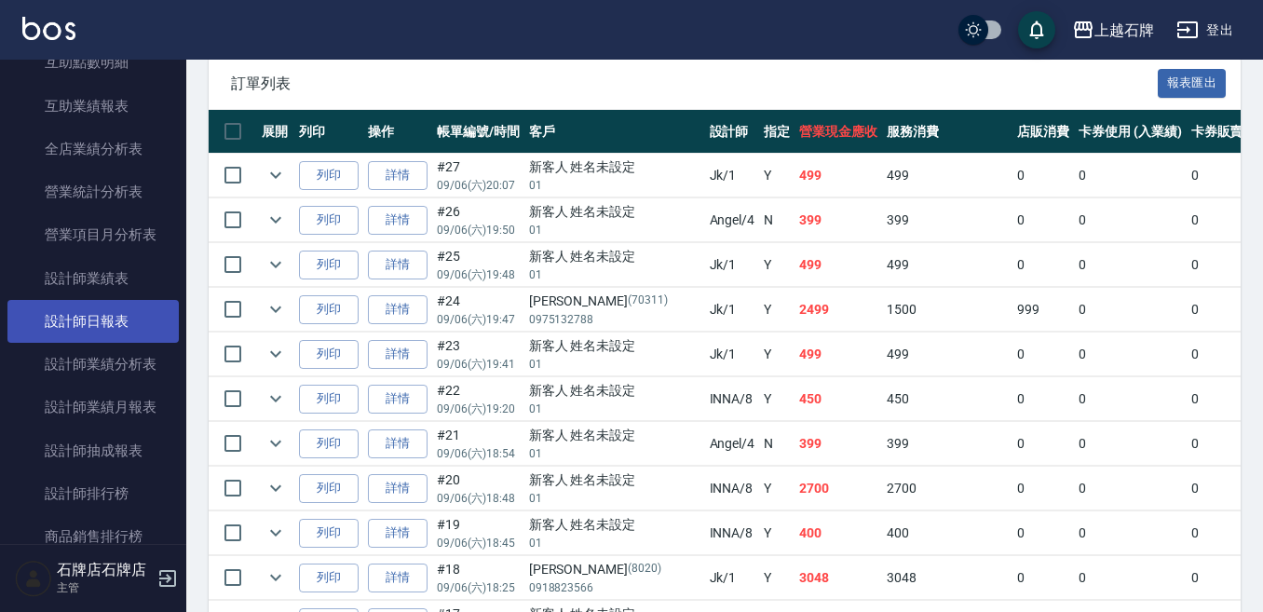
click at [78, 319] on link "設計師日報表" at bounding box center [92, 321] width 171 height 43
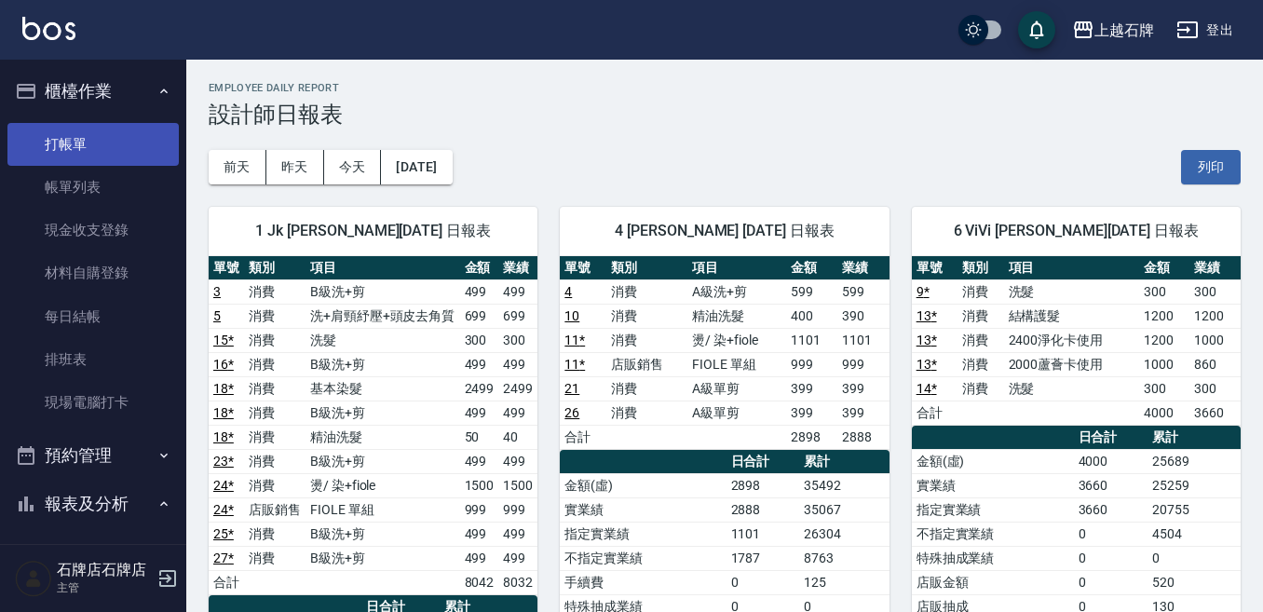
click at [161, 154] on link "打帳單" at bounding box center [92, 144] width 171 height 43
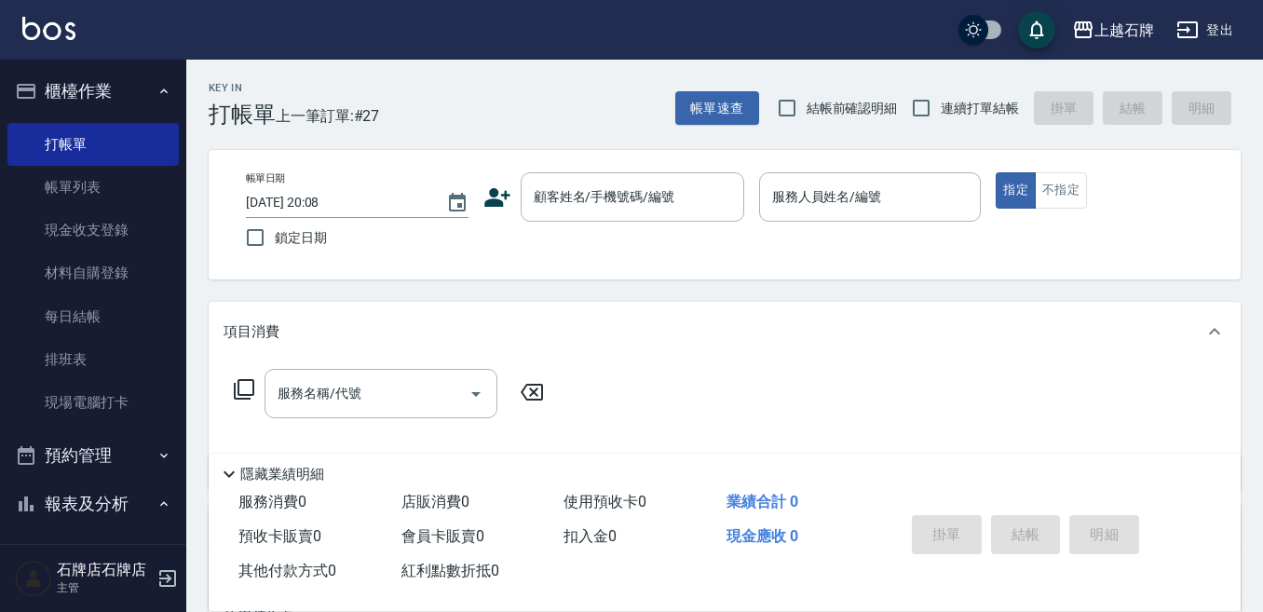
drag, startPoint x: 666, startPoint y: 115, endPoint x: 643, endPoint y: 112, distance: 23.4
click at [643, 113] on div "Key In 打帳單 上一筆訂單:#27 帳單速查 結帳前確認明細 連續打單結帳 掛單 結帳 明細" at bounding box center [713, 94] width 1054 height 68
drag, startPoint x: 1050, startPoint y: 192, endPoint x: 987, endPoint y: 209, distance: 64.6
click at [1049, 193] on button "不指定" at bounding box center [1061, 190] width 52 height 36
click at [612, 130] on div "Key In 打帳單 上一筆訂單:#27 帳單速查 結帳前確認明細 連續打單結帳 掛單 結帳 明細 帳單日期 2025/09/06 20:08 鎖定日期 顧客…" at bounding box center [724, 483] width 1077 height 847
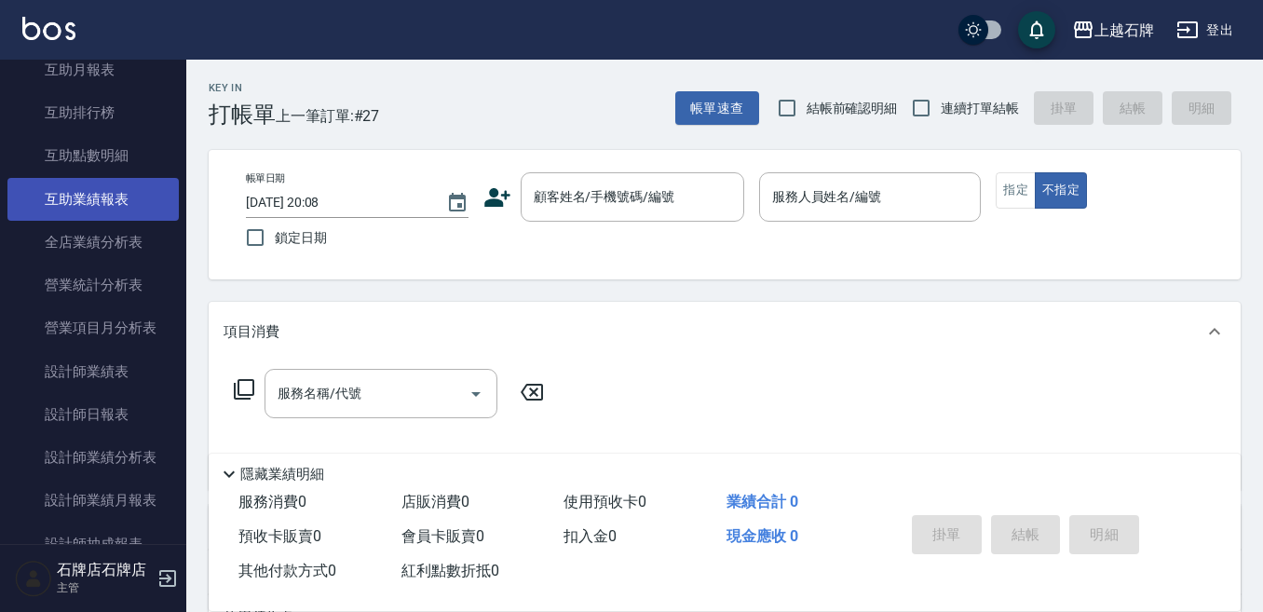
scroll to position [931, 0]
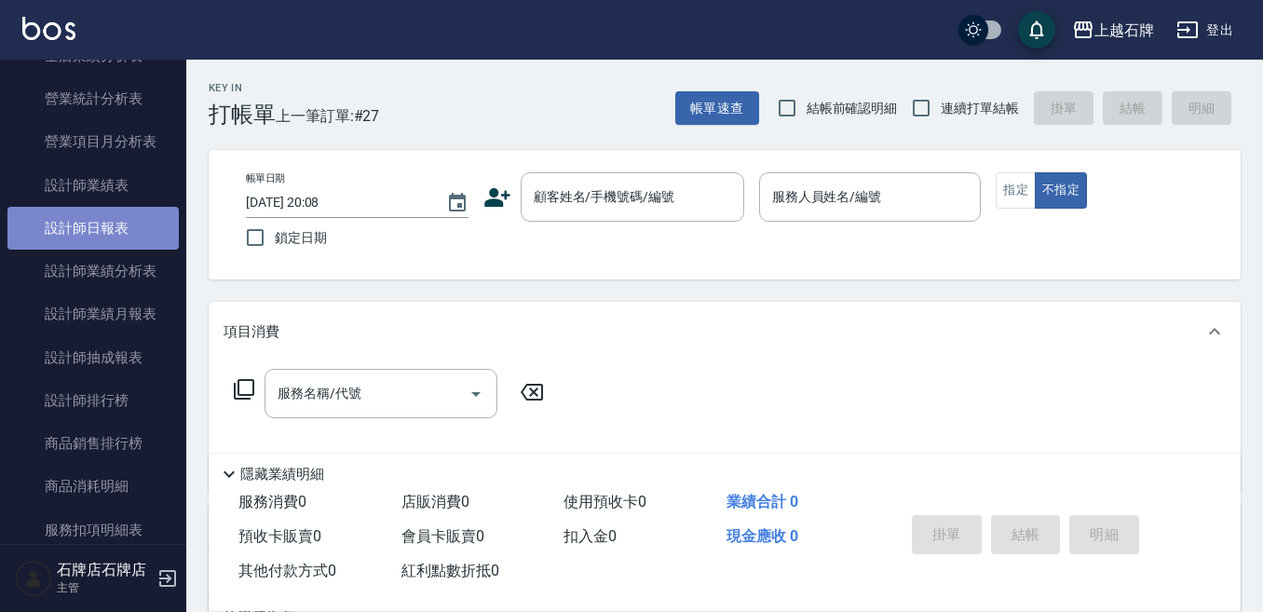
click at [106, 228] on link "設計師日報表" at bounding box center [92, 228] width 171 height 43
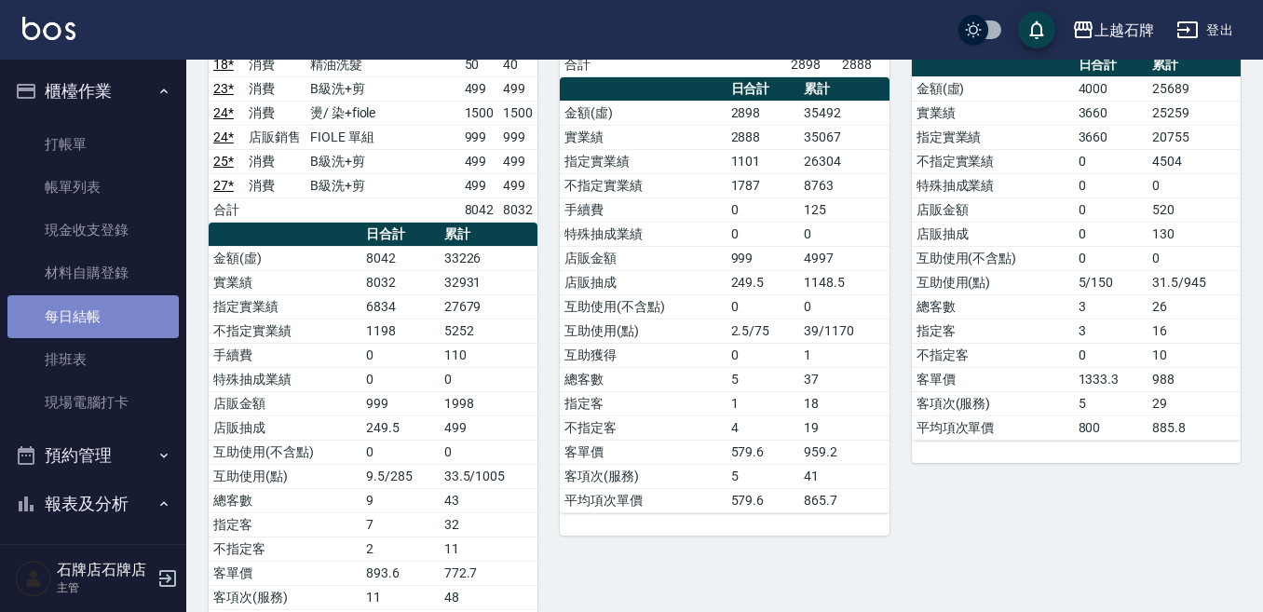
click at [119, 320] on link "每日結帳" at bounding box center [92, 316] width 171 height 43
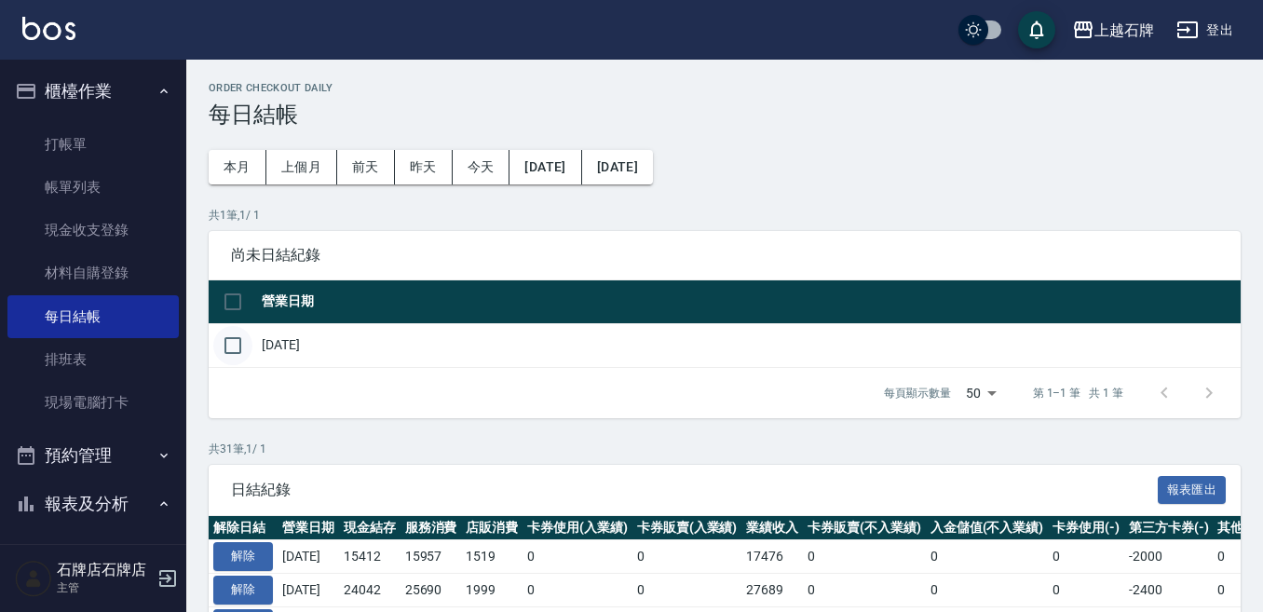
click at [237, 345] on input "checkbox" at bounding box center [232, 345] width 39 height 39
checkbox input "true"
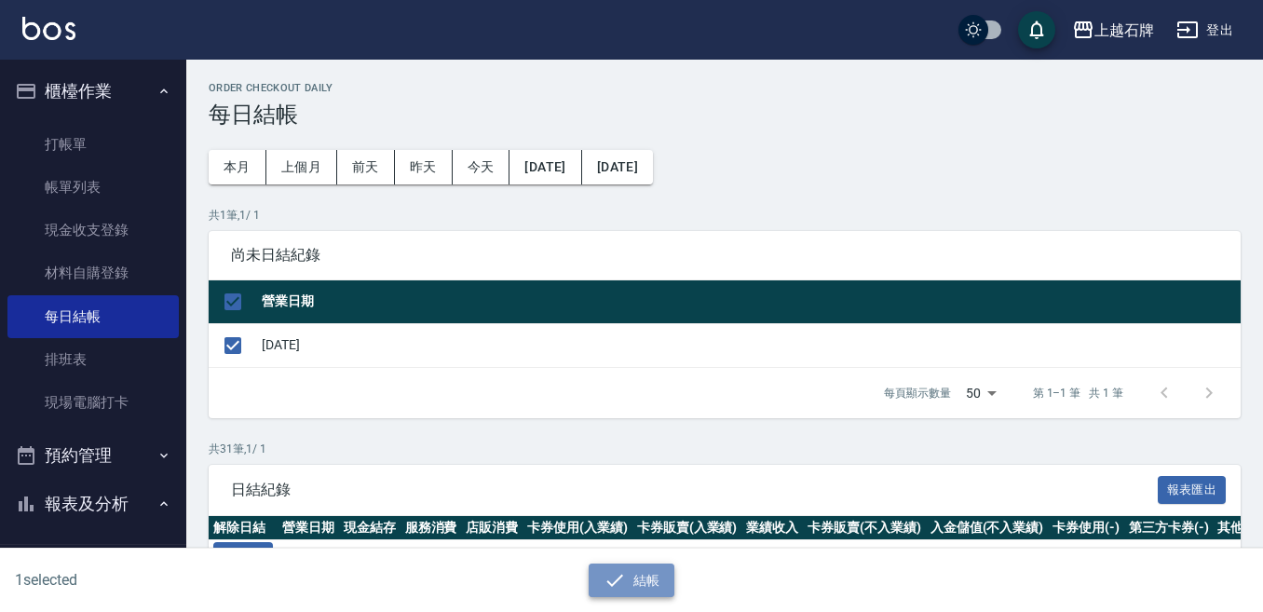
click at [646, 576] on button "結帳" at bounding box center [632, 580] width 87 height 34
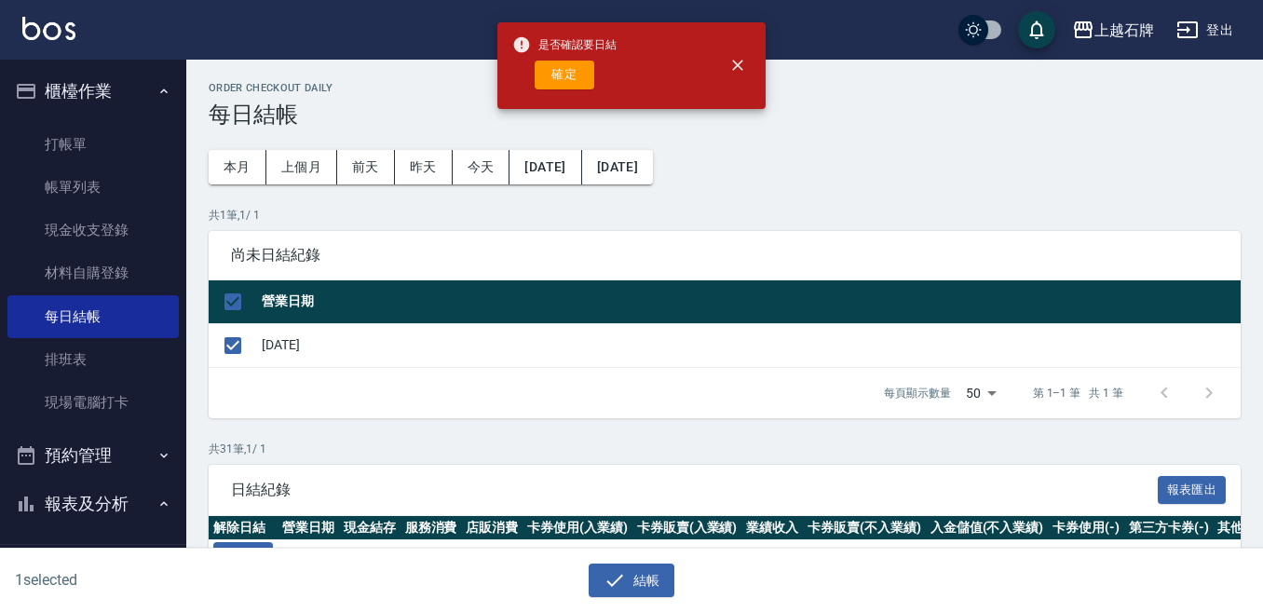
click at [565, 81] on button "確定" at bounding box center [565, 75] width 60 height 29
checkbox input "false"
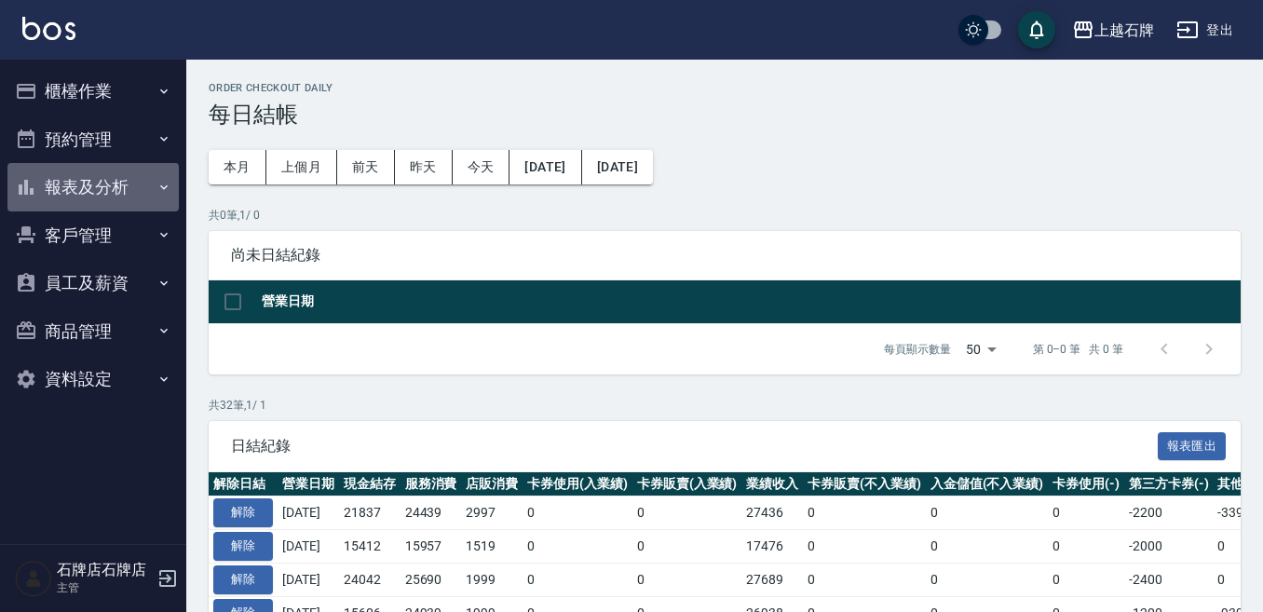
drag, startPoint x: 74, startPoint y: 194, endPoint x: 81, endPoint y: 185, distance: 11.2
click at [73, 195] on button "報表及分析" at bounding box center [92, 187] width 171 height 48
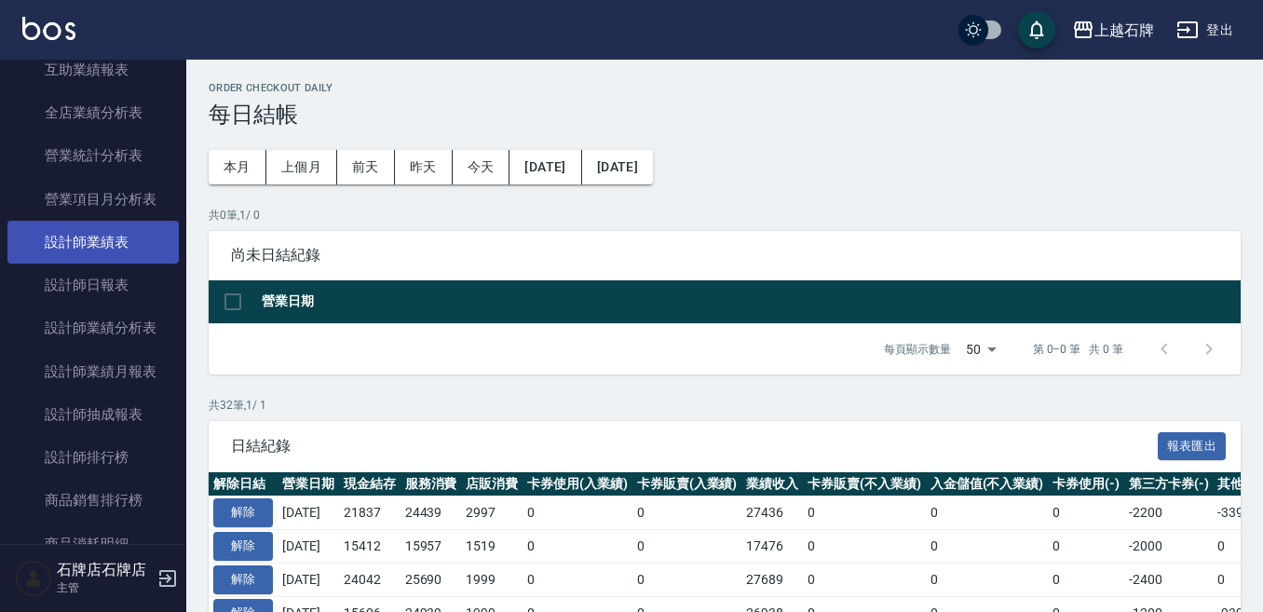
scroll to position [559, 0]
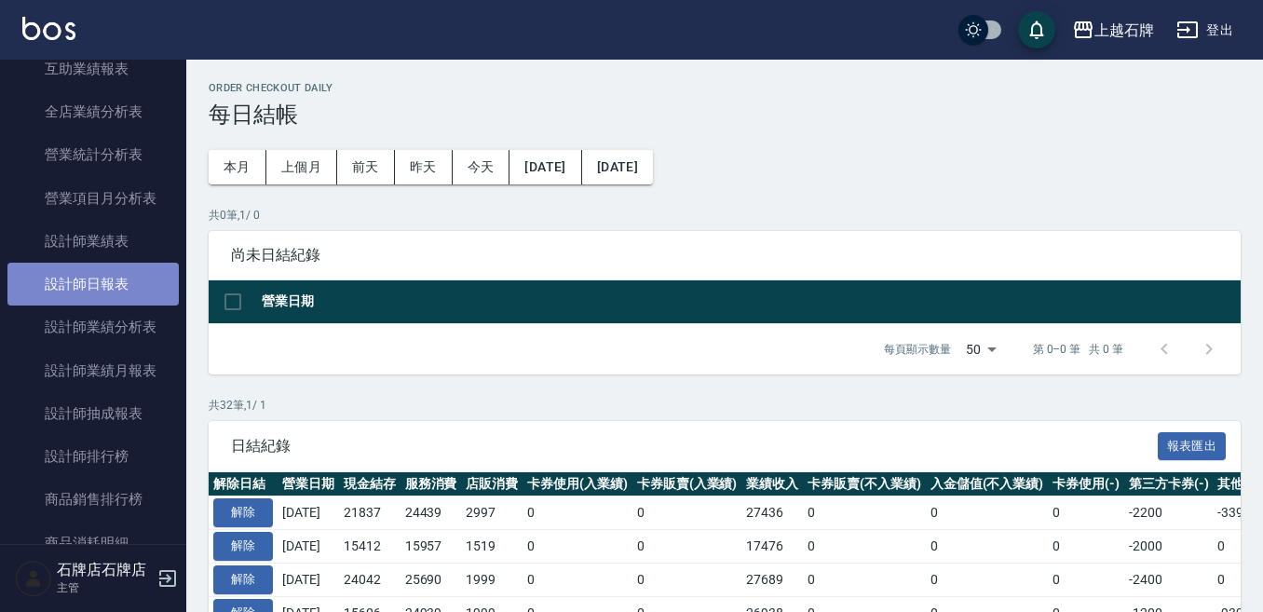
click at [163, 277] on link "設計師日報表" at bounding box center [92, 284] width 171 height 43
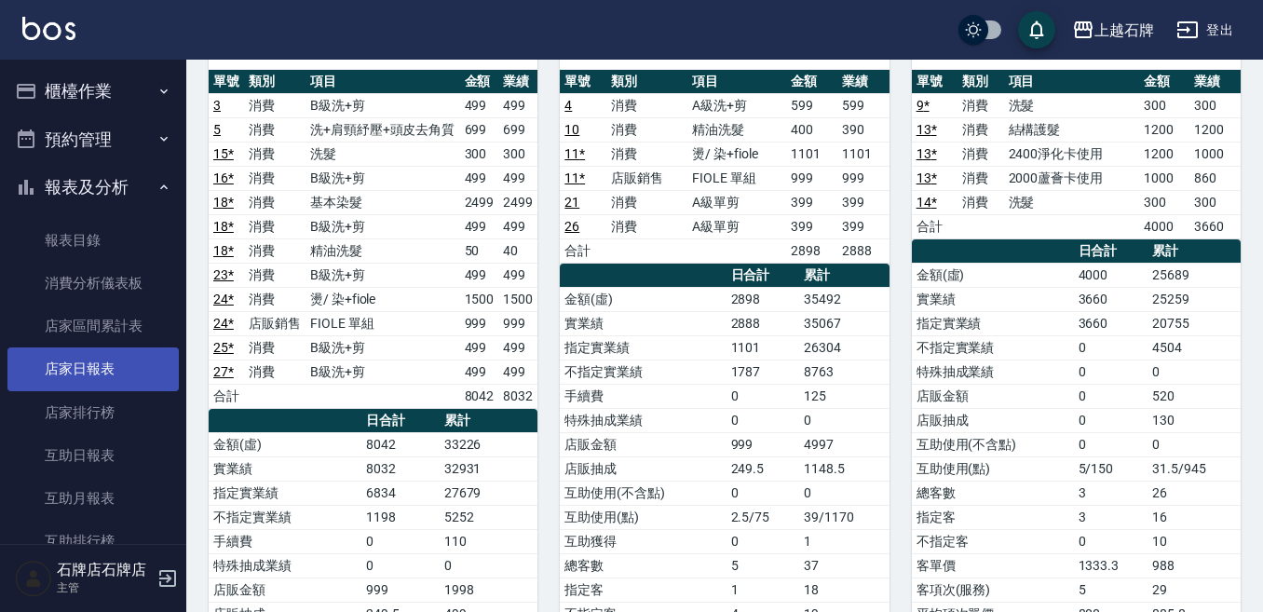
click at [106, 379] on link "店家日報表" at bounding box center [92, 368] width 171 height 43
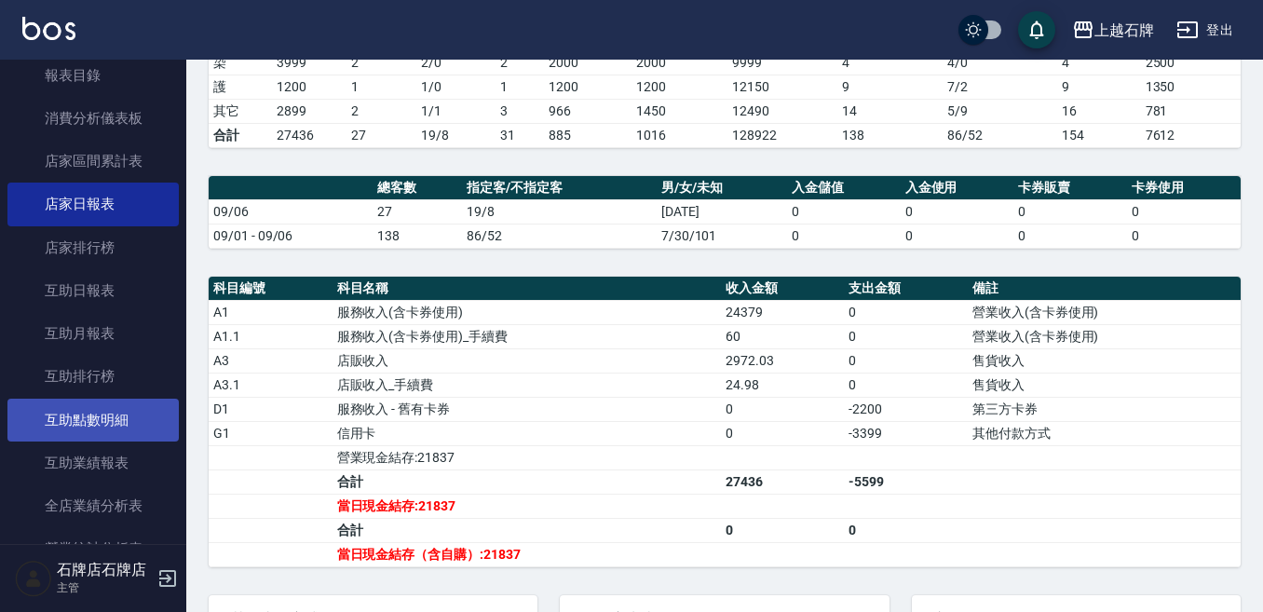
scroll to position [373, 0]
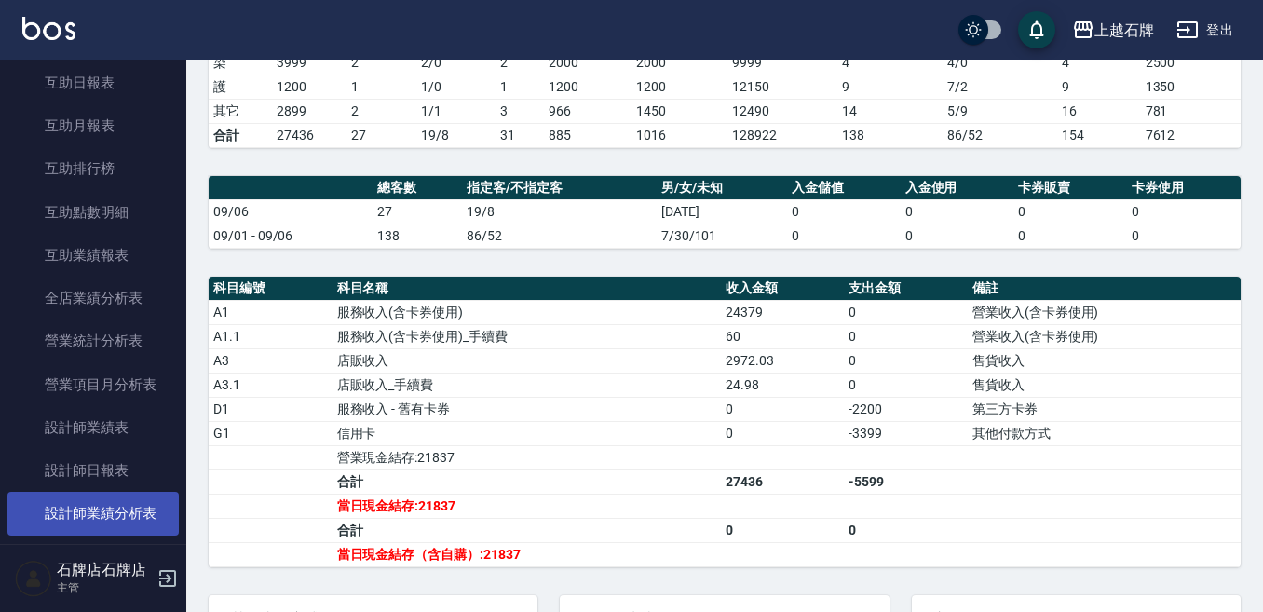
click at [79, 494] on link "設計師業績分析表" at bounding box center [92, 513] width 171 height 43
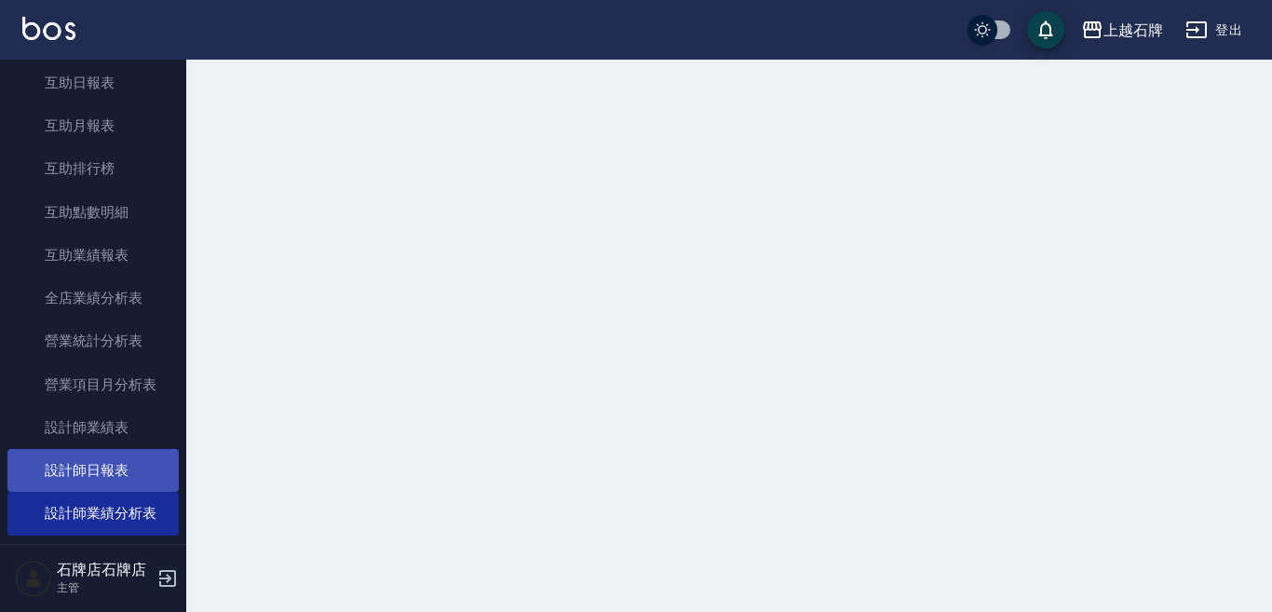
click at [88, 475] on link "設計師日報表" at bounding box center [92, 470] width 171 height 43
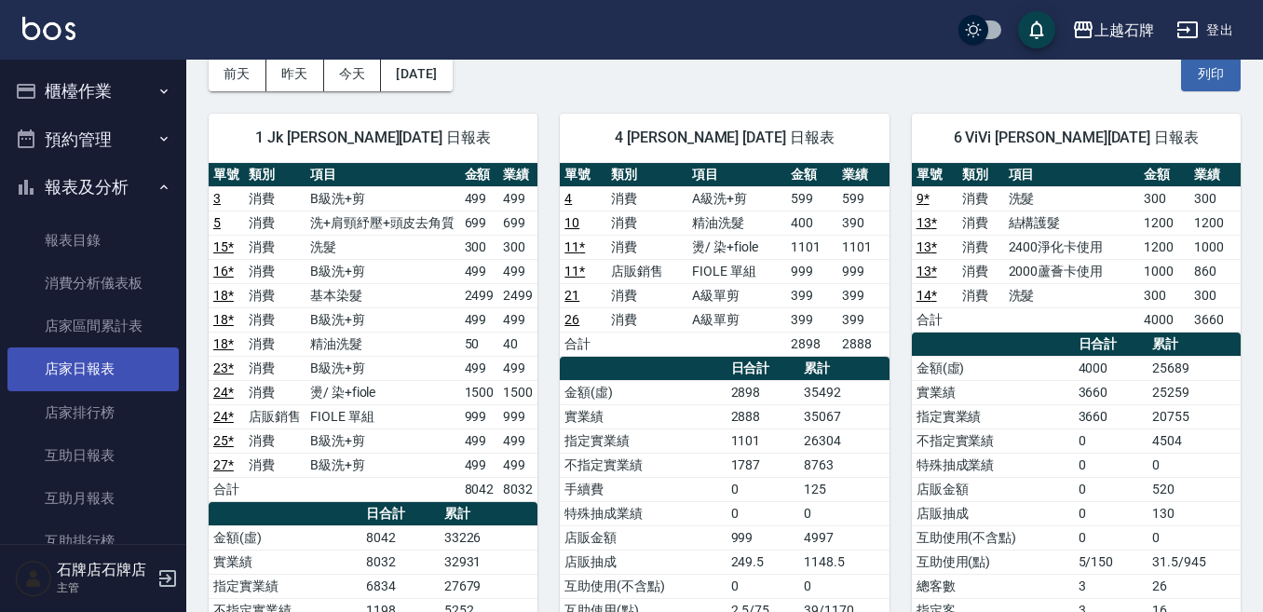
click at [112, 359] on link "店家日報表" at bounding box center [92, 368] width 171 height 43
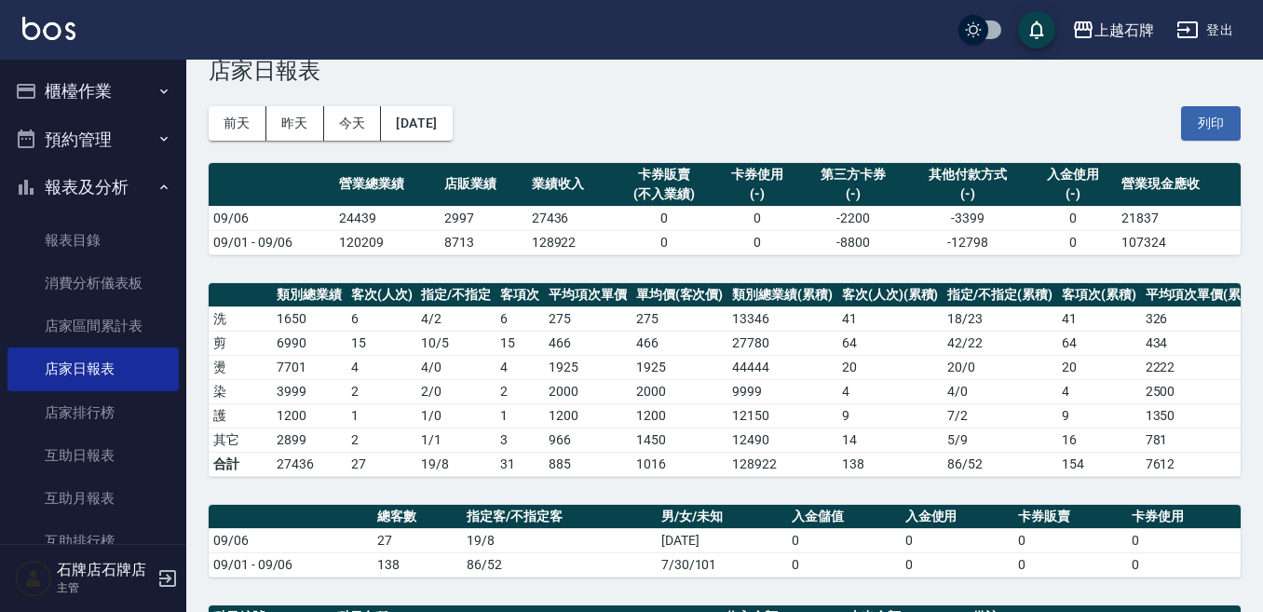
scroll to position [28, 0]
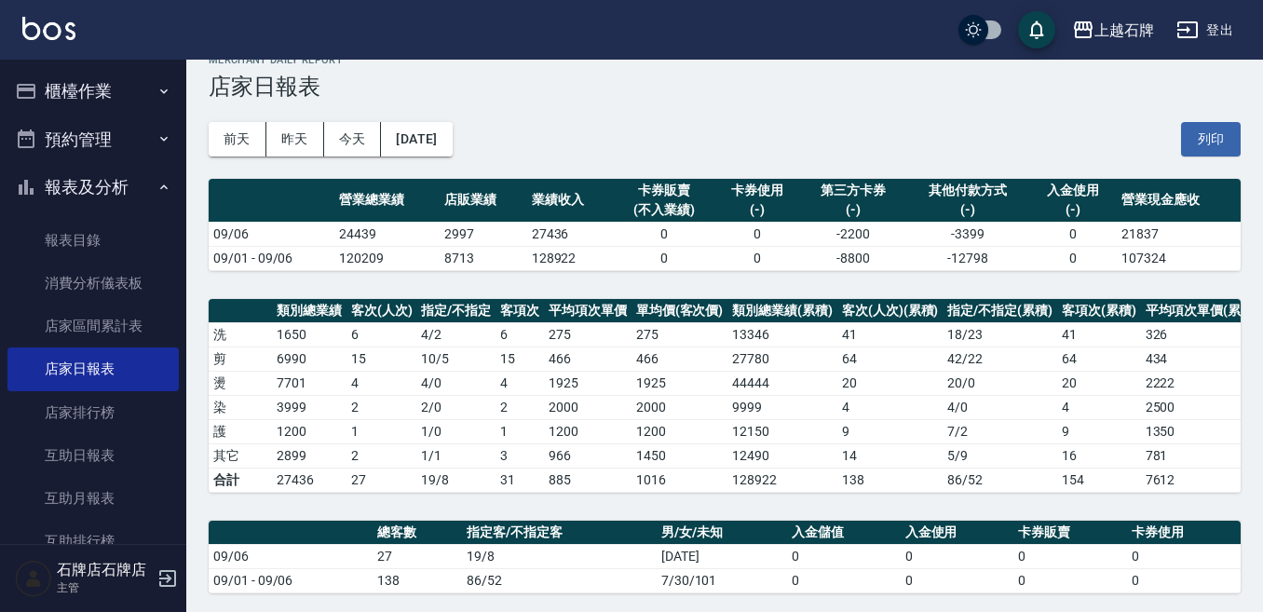
click at [1053, 114] on div "前天 昨天 今天 2025/09/06 列印" at bounding box center [725, 139] width 1032 height 79
